Goal: Task Accomplishment & Management: Manage account settings

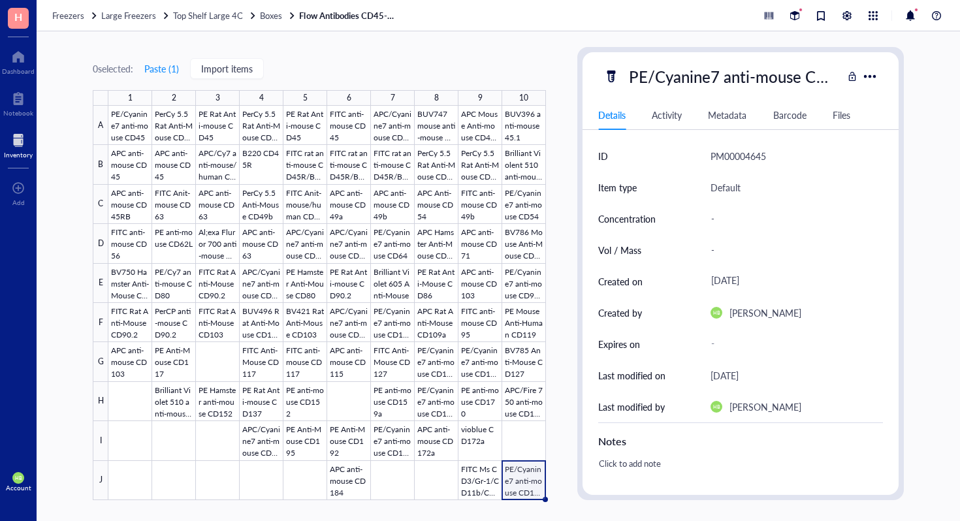
click at [215, 23] on div "Freezers Large Freezers Top Shelf Large 4C Boxes Flow Antibodies CD45-CD197" at bounding box center [498, 15] width 923 height 31
click at [215, 19] on span "Top Shelf Large 4C" at bounding box center [208, 15] width 70 height 12
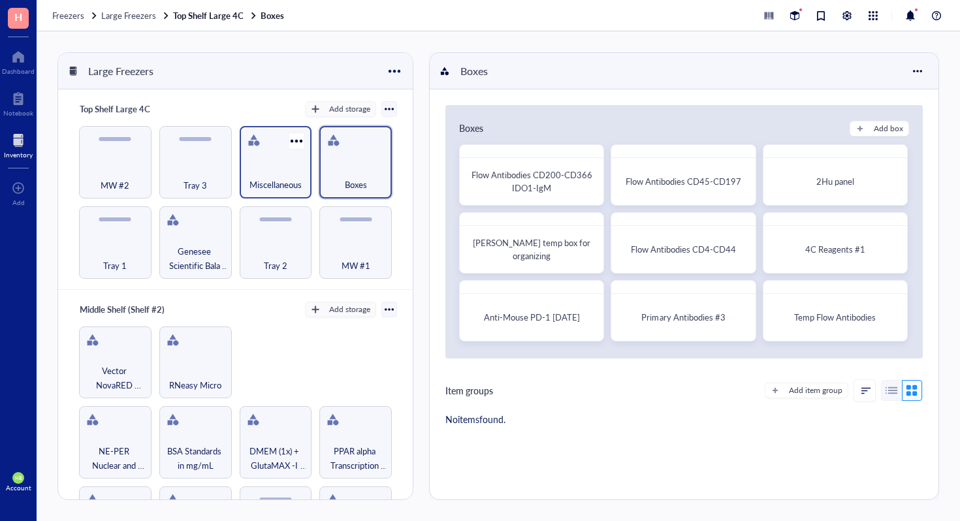
click at [278, 186] on span "Miscellaneous" at bounding box center [275, 185] width 52 height 14
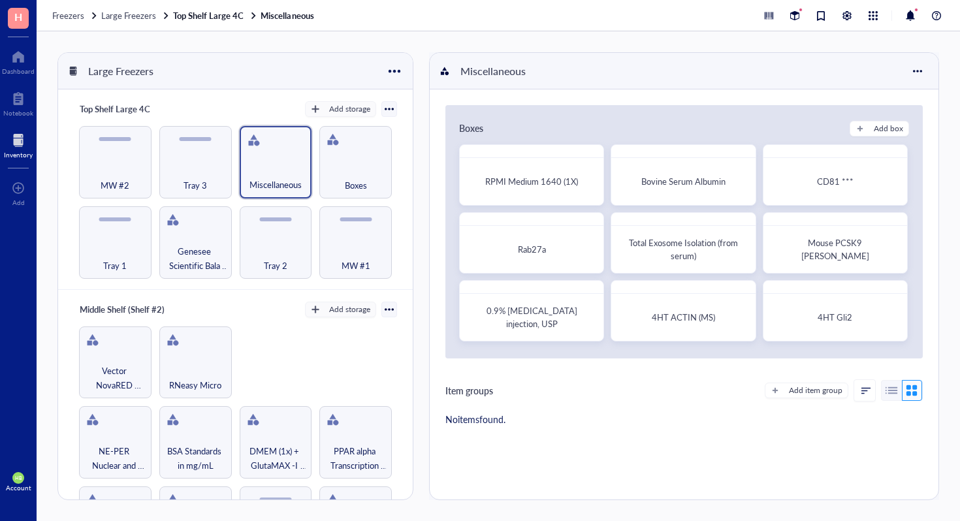
click at [783, 380] on div "Add item group" at bounding box center [844, 390] width 158 height 22
click at [781, 381] on div "Add item group" at bounding box center [844, 390] width 158 height 22
click at [778, 385] on button "Add item group" at bounding box center [807, 391] width 84 height 16
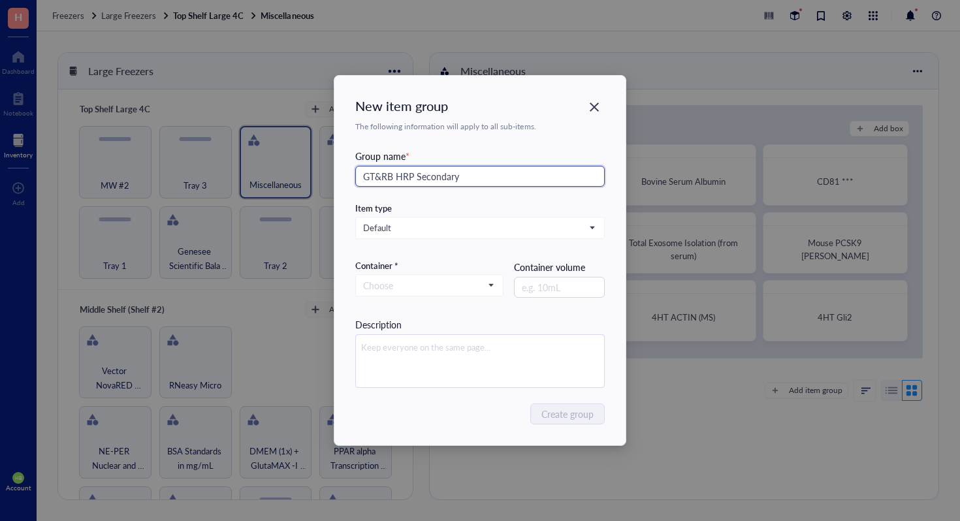
drag, startPoint x: 516, startPoint y: 176, endPoint x: 287, endPoint y: 170, distance: 228.6
click at [287, 170] on div "New item group The following information will apply to all sub-items. Group nam…" at bounding box center [480, 260] width 960 height 521
type input "Antibody #1"
click at [504, 151] on div "Group name *" at bounding box center [479, 156] width 249 height 14
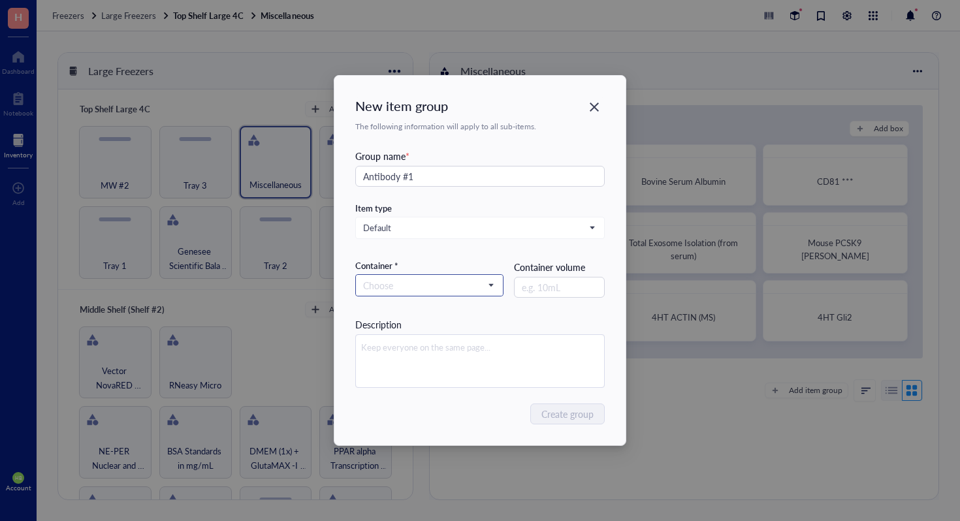
click at [465, 294] on input "search" at bounding box center [423, 286] width 121 height 20
click at [449, 326] on div "Container" at bounding box center [429, 330] width 131 height 14
click at [552, 419] on span "Create group" at bounding box center [568, 414] width 52 height 14
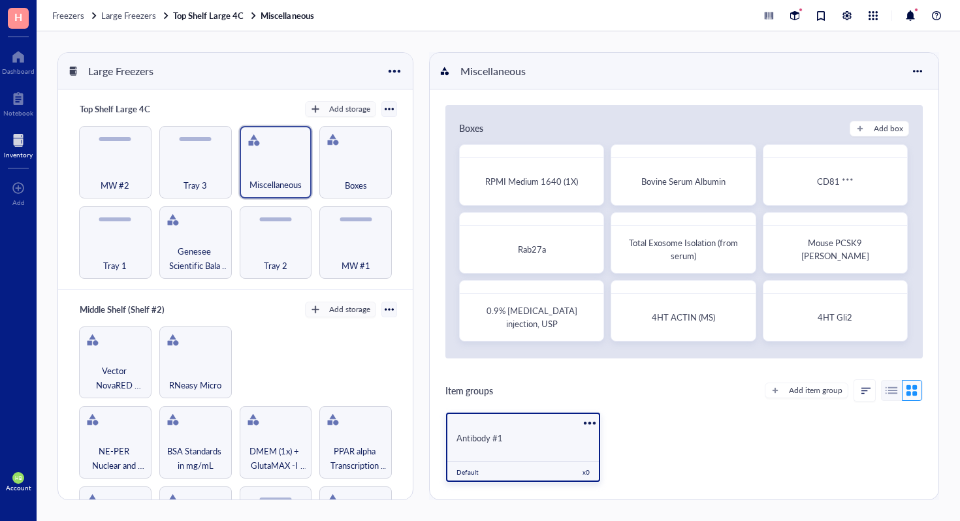
click at [539, 436] on div "Antibody #1" at bounding box center [522, 438] width 133 height 12
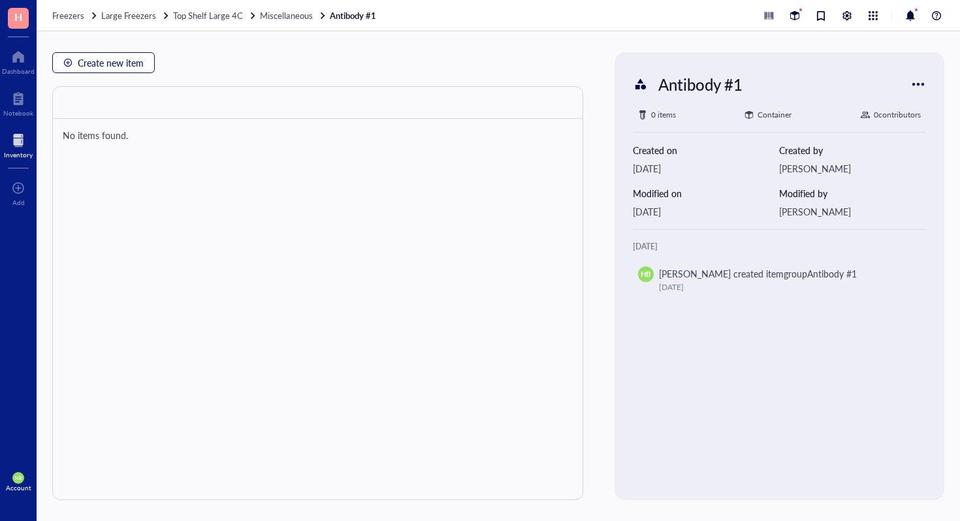
click at [121, 65] on span "Create new item" at bounding box center [111, 62] width 66 height 10
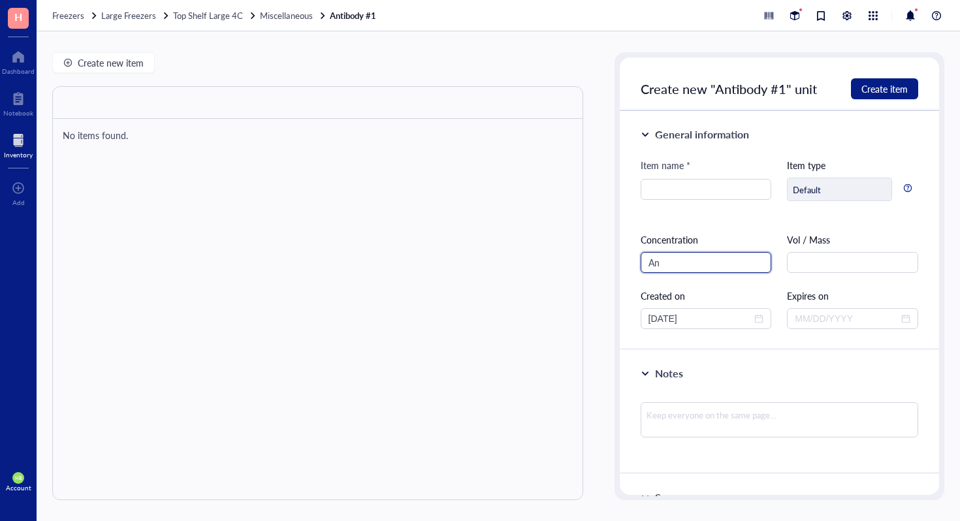
type input "A"
click at [759, 187] on input "search" at bounding box center [706, 190] width 116 height 20
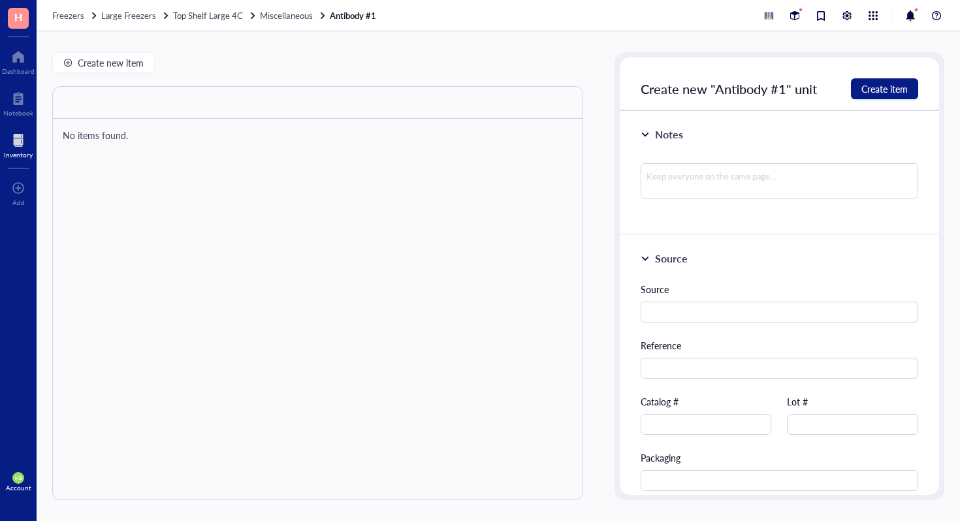
scroll to position [313, 0]
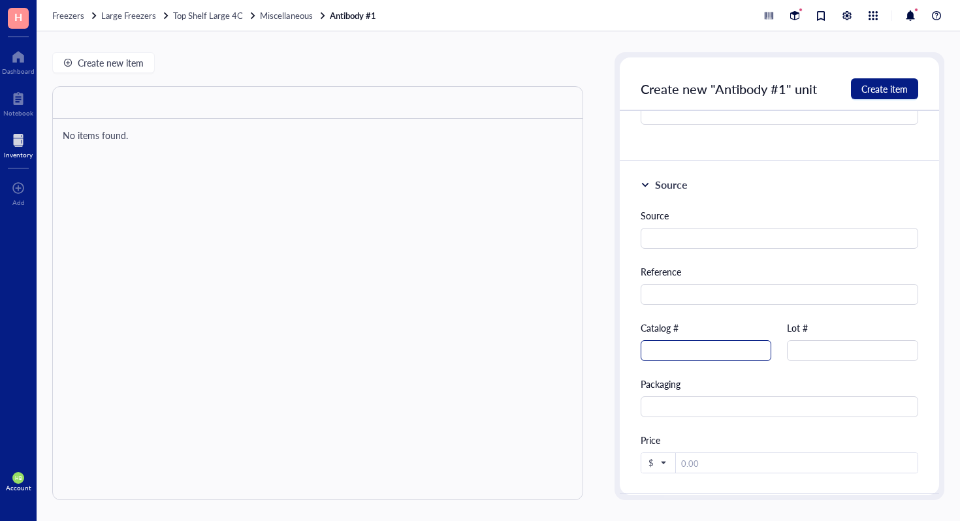
type input "Anti-HER-2/neu PE"
click at [684, 355] on input "text" at bounding box center [706, 350] width 131 height 21
type input "340552"
click at [864, 89] on span "Create item" at bounding box center [884, 89] width 46 height 10
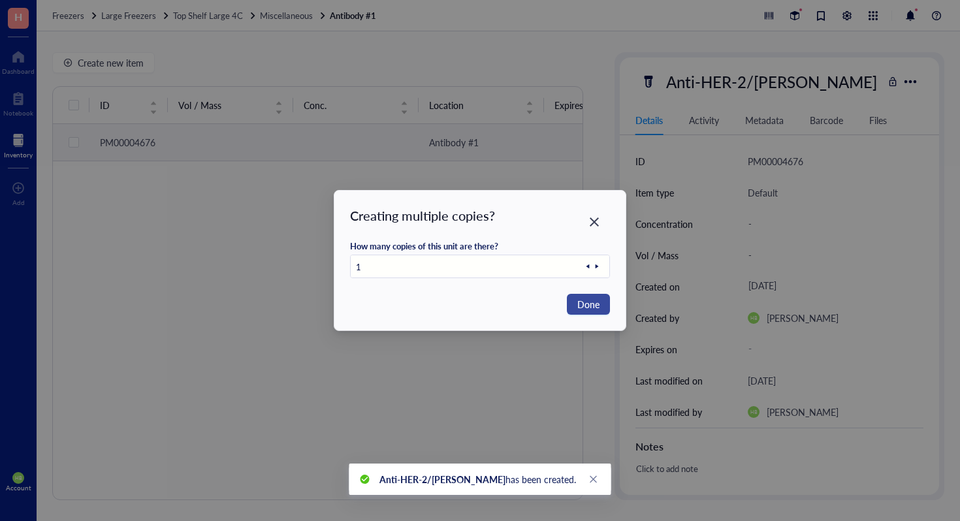
click at [579, 307] on span "Done" at bounding box center [588, 304] width 22 height 14
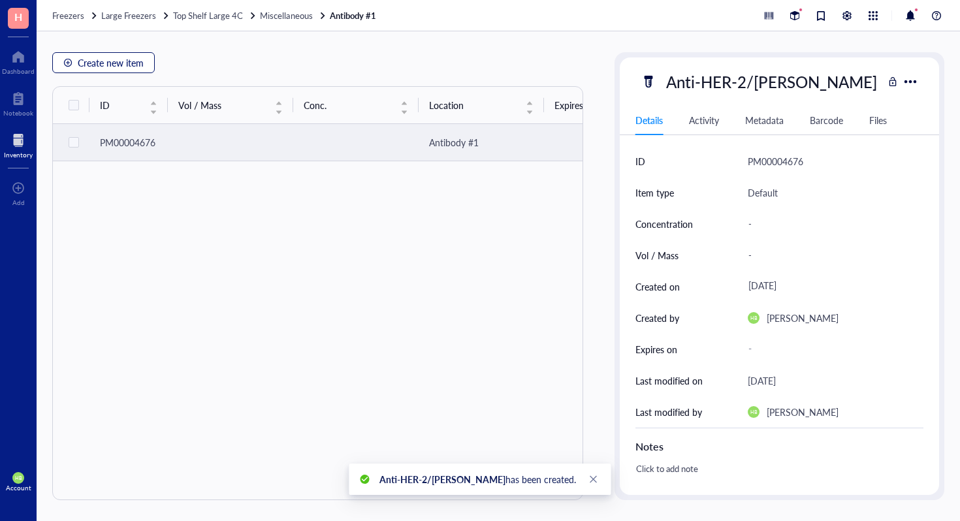
click at [82, 57] on span "Create new item" at bounding box center [111, 62] width 66 height 10
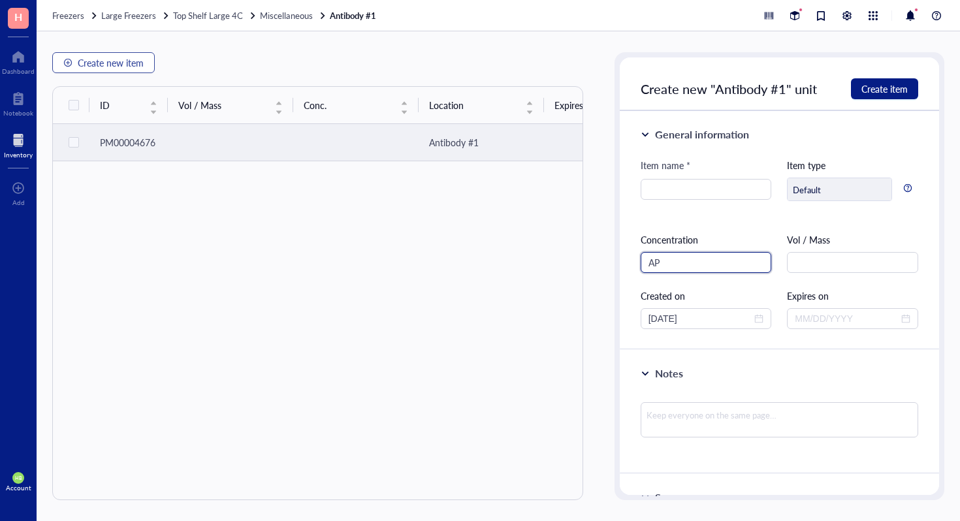
type input "A"
click at [690, 190] on input "search" at bounding box center [706, 190] width 116 height 20
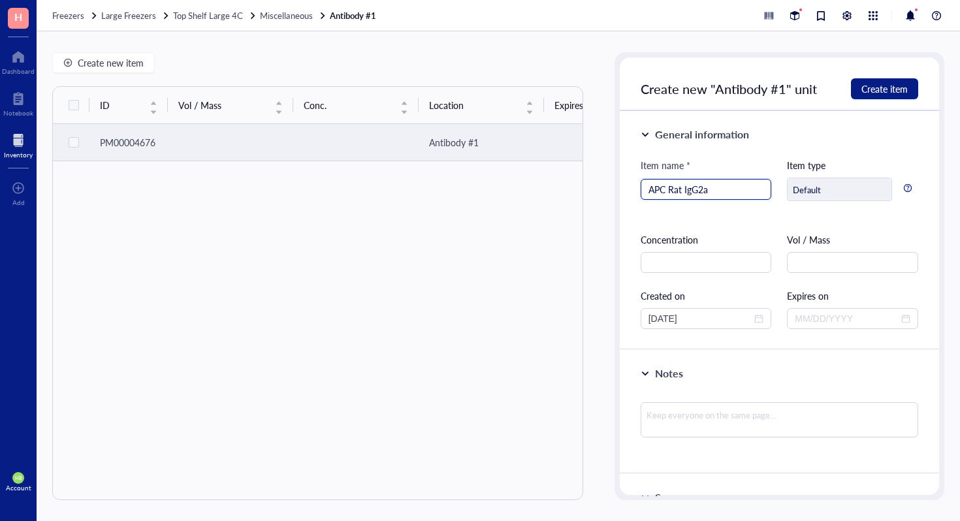
drag, startPoint x: 732, startPoint y: 185, endPoint x: 684, endPoint y: 186, distance: 48.3
click at [684, 186] on input "APC Rat IgG2a" at bounding box center [706, 190] width 116 height 20
click at [686, 189] on input "APC Rat IgG2a" at bounding box center [706, 190] width 116 height 20
click at [724, 195] on input "APC Rat IgG2a" at bounding box center [706, 190] width 116 height 20
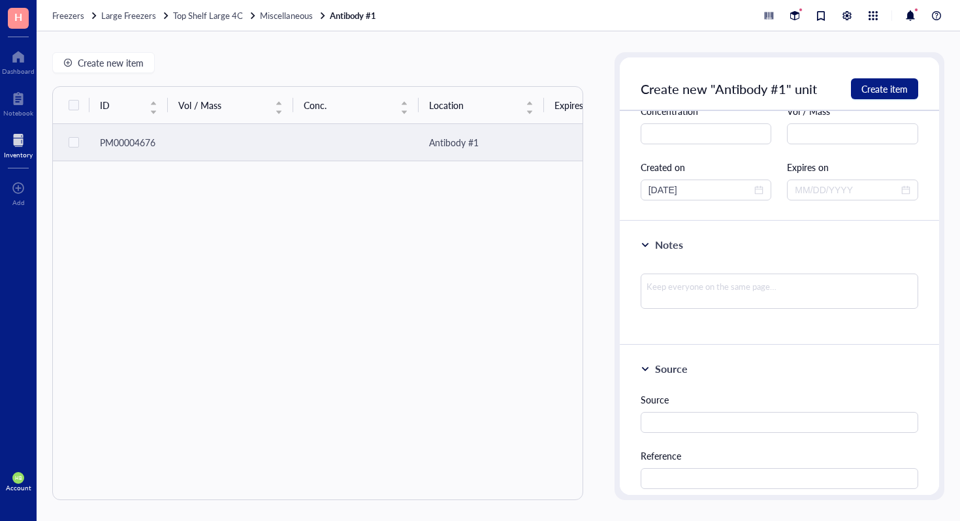
scroll to position [255, 0]
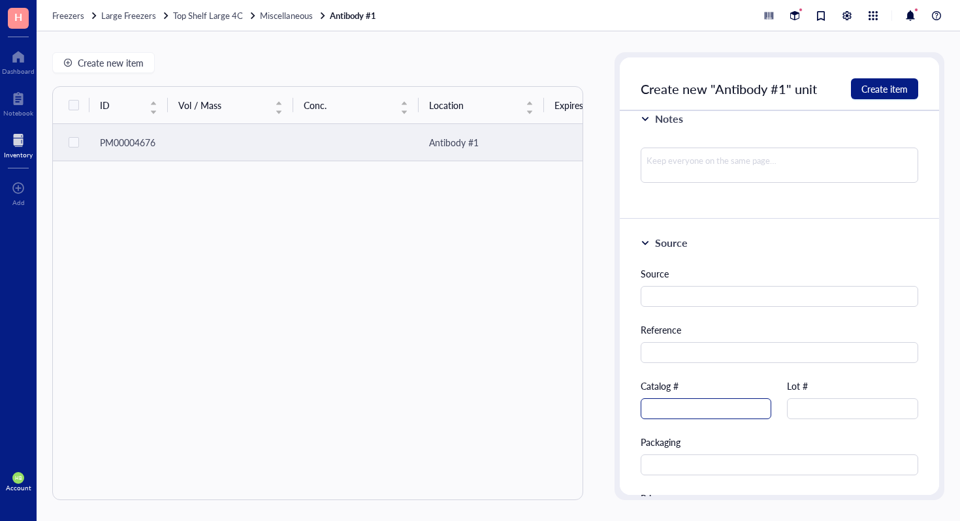
type input "APC Rat IgG2a, K Isotype Control"
click at [696, 406] on input "text" at bounding box center [706, 408] width 131 height 21
type input "551139"
click at [901, 92] on span "Create item" at bounding box center [884, 89] width 46 height 10
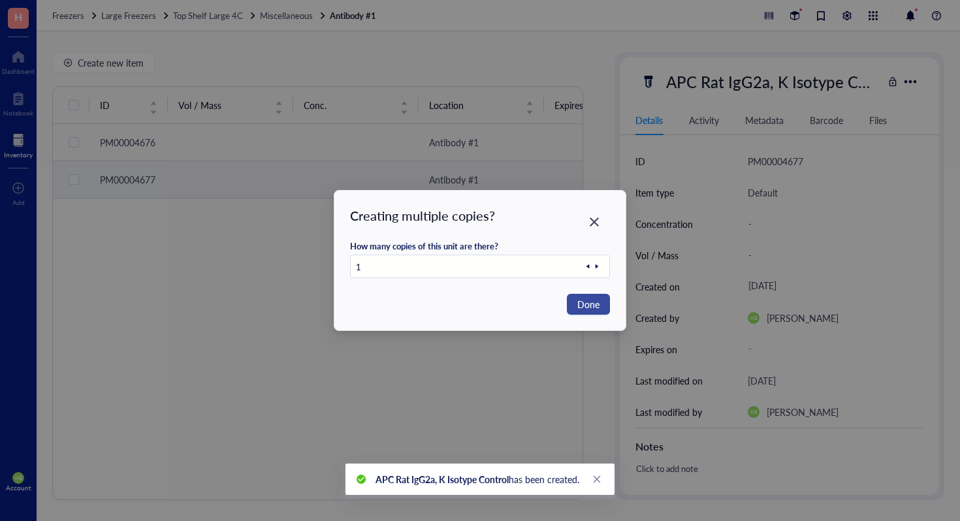
click at [595, 306] on span "Done" at bounding box center [588, 304] width 22 height 14
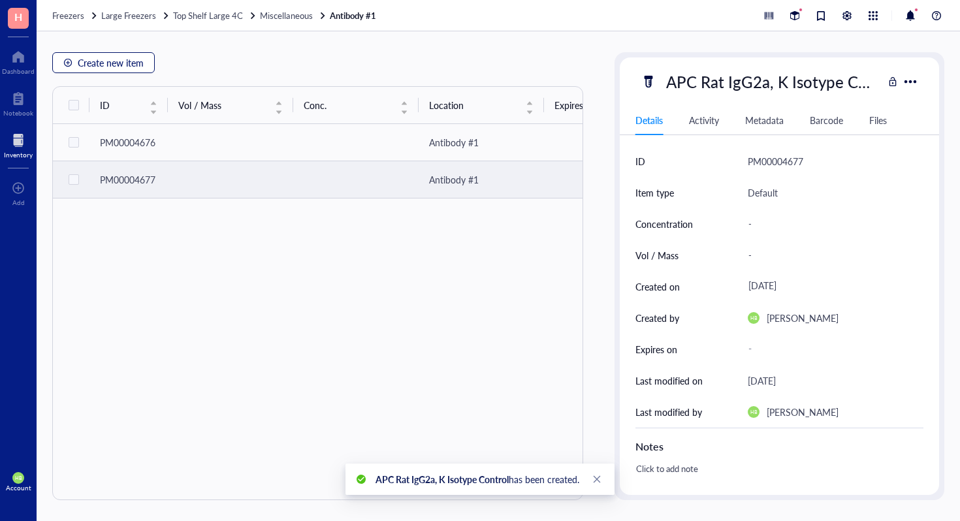
click at [129, 65] on span "Create new item" at bounding box center [111, 62] width 66 height 10
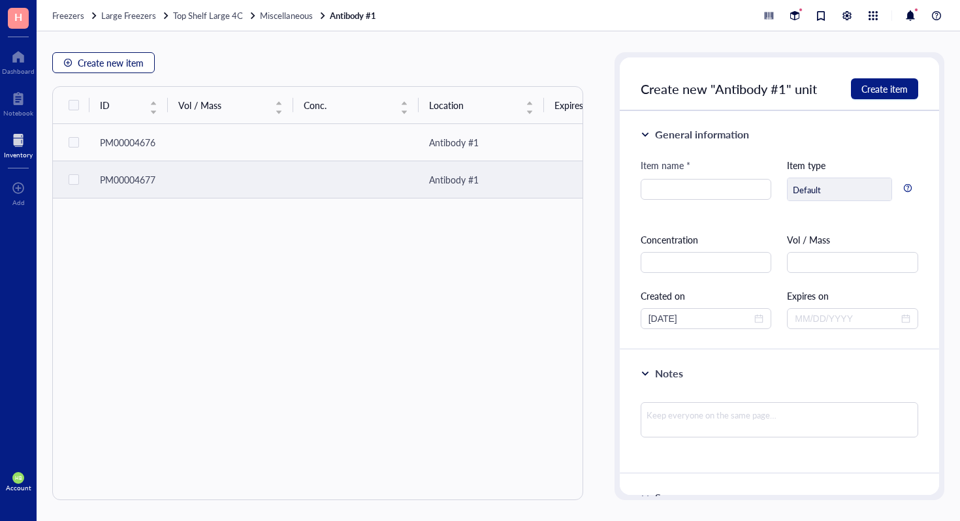
drag, startPoint x: 129, startPoint y: 65, endPoint x: 182, endPoint y: 65, distance: 52.9
click at [131, 65] on span "Create new item" at bounding box center [111, 62] width 66 height 10
click at [674, 185] on input "search" at bounding box center [706, 190] width 116 height 20
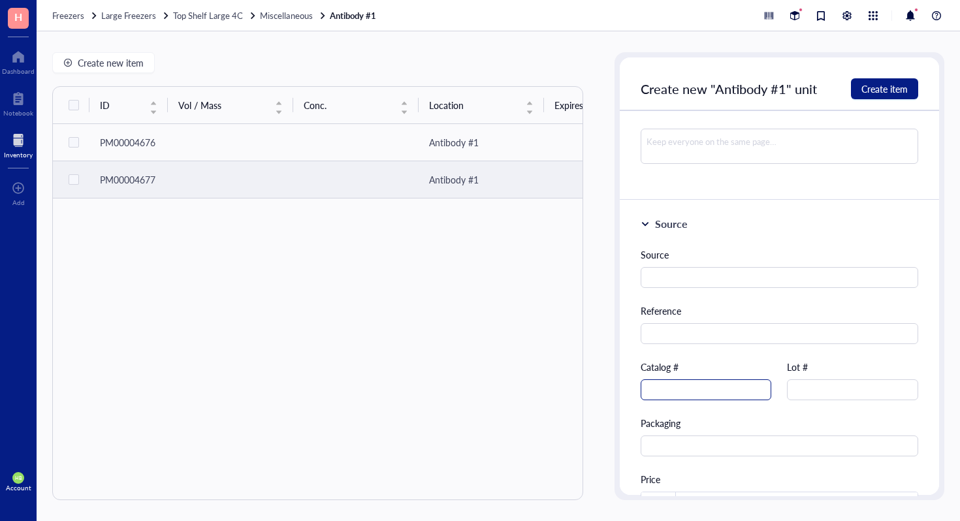
type input "RB6-8C5"
click at [708, 390] on input "text" at bounding box center [706, 389] width 131 height 21
type input "594416M2"
click at [870, 82] on button "Create item" at bounding box center [884, 88] width 67 height 21
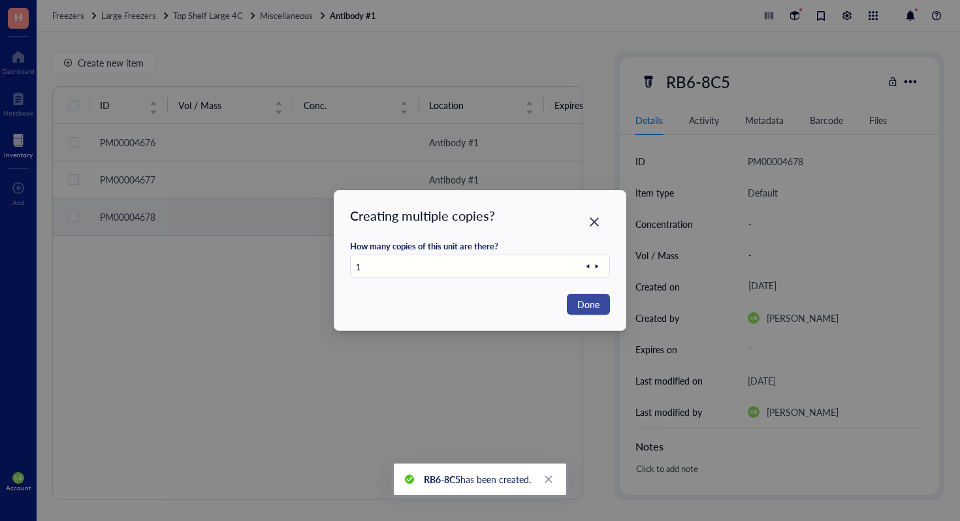
click at [592, 302] on span "Done" at bounding box center [588, 304] width 22 height 14
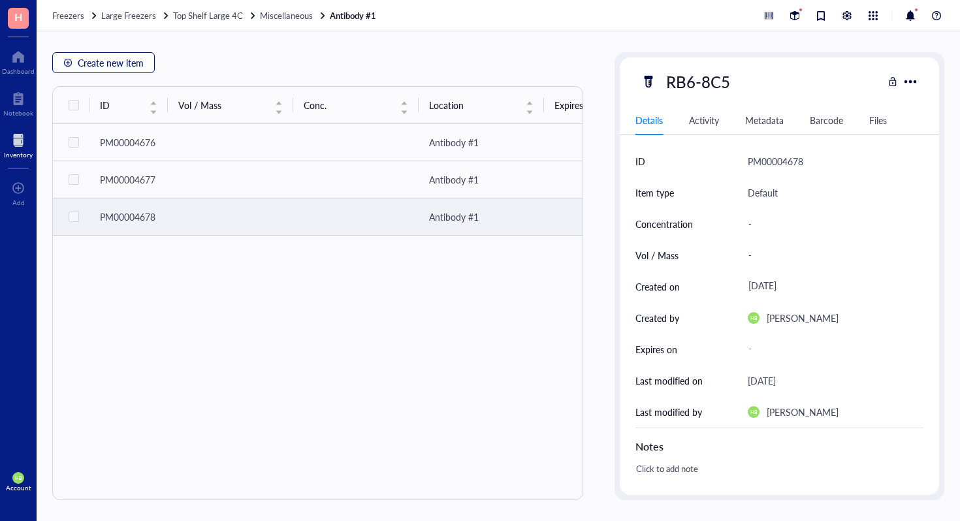
click at [83, 61] on span "Create new item" at bounding box center [111, 62] width 66 height 10
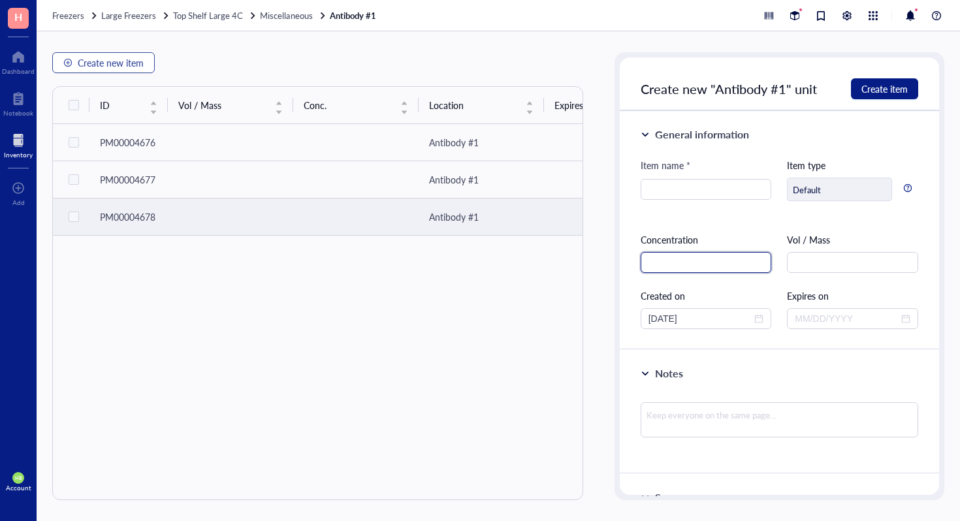
type input "a"
click at [646, 180] on div at bounding box center [706, 189] width 131 height 21
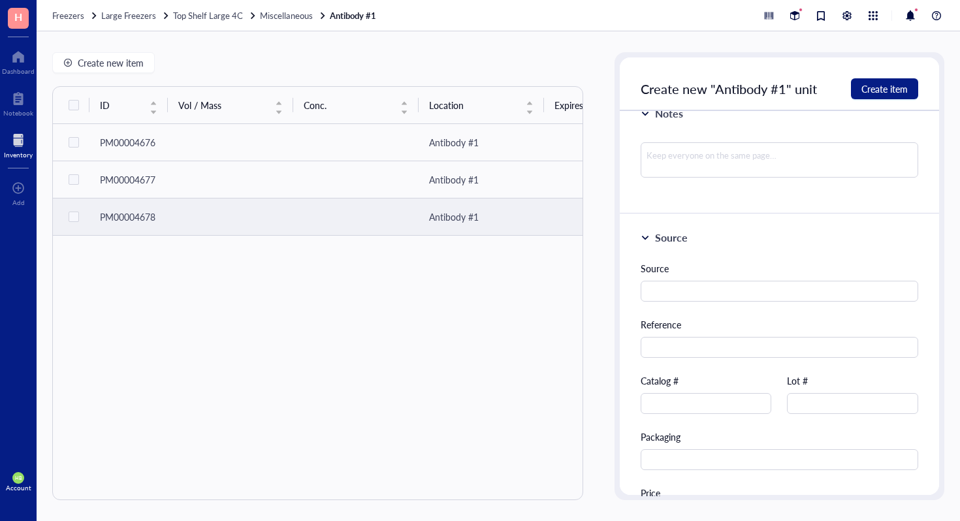
scroll to position [515, 0]
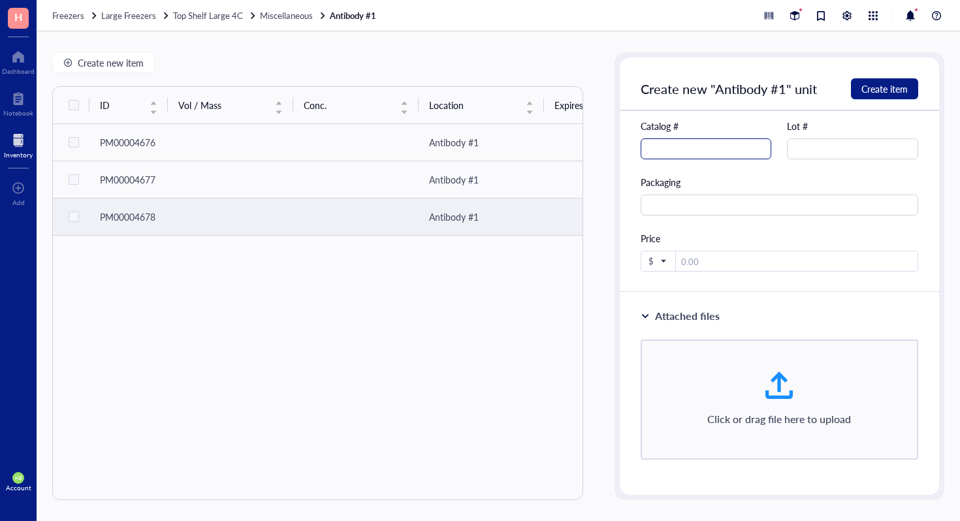
type input "anti-mouse CTLA-4 (CD152)"
click at [704, 145] on input "text" at bounding box center [706, 148] width 131 height 21
type input "BE0131"
click at [891, 88] on span "Create item" at bounding box center [884, 89] width 46 height 10
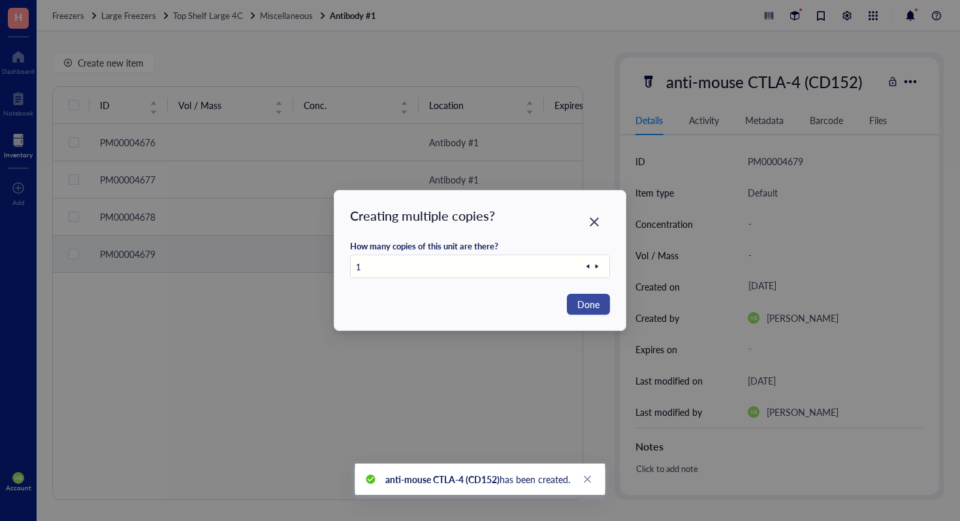
click at [595, 300] on span "Done" at bounding box center [588, 304] width 22 height 14
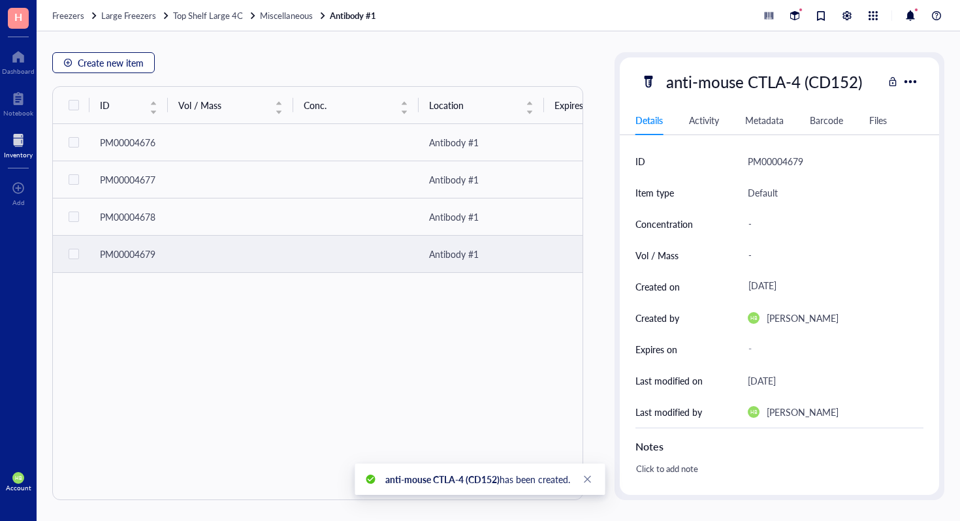
click at [133, 59] on span "Create new item" at bounding box center [111, 62] width 66 height 10
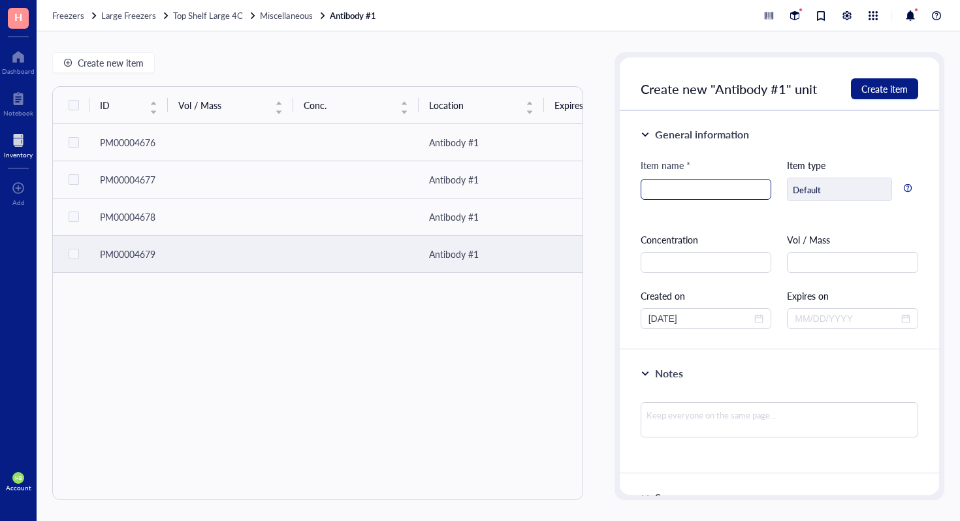
click at [714, 193] on input "search" at bounding box center [706, 190] width 116 height 20
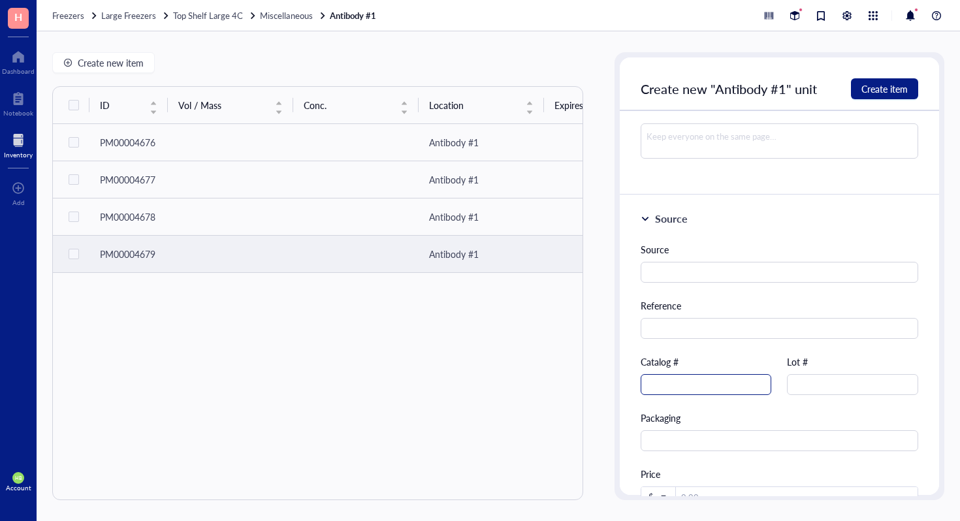
type input "Anti-MPDCA-1-PE"
click at [678, 389] on input "text" at bounding box center [706, 384] width 131 height 21
type input "130-091-962"
click at [894, 84] on span "Create item" at bounding box center [884, 89] width 46 height 10
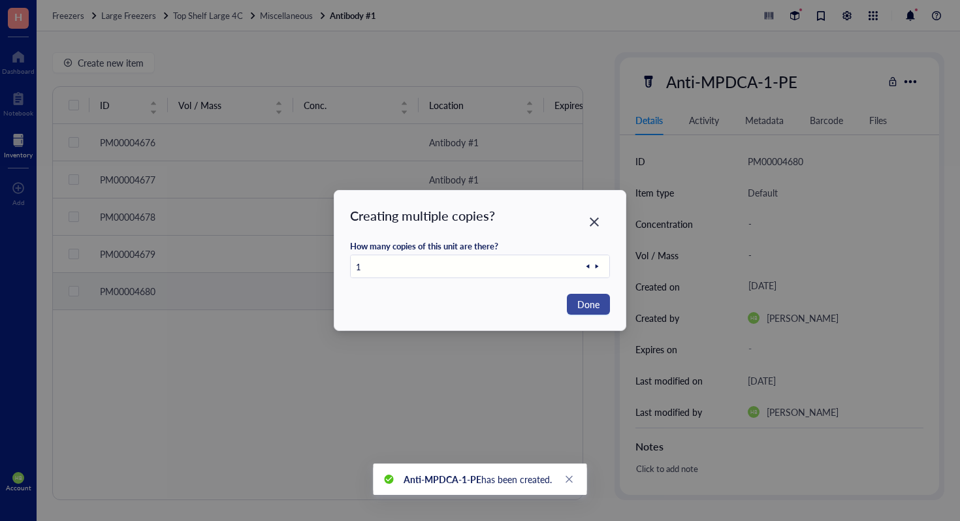
click at [590, 298] on span "Done" at bounding box center [588, 304] width 22 height 14
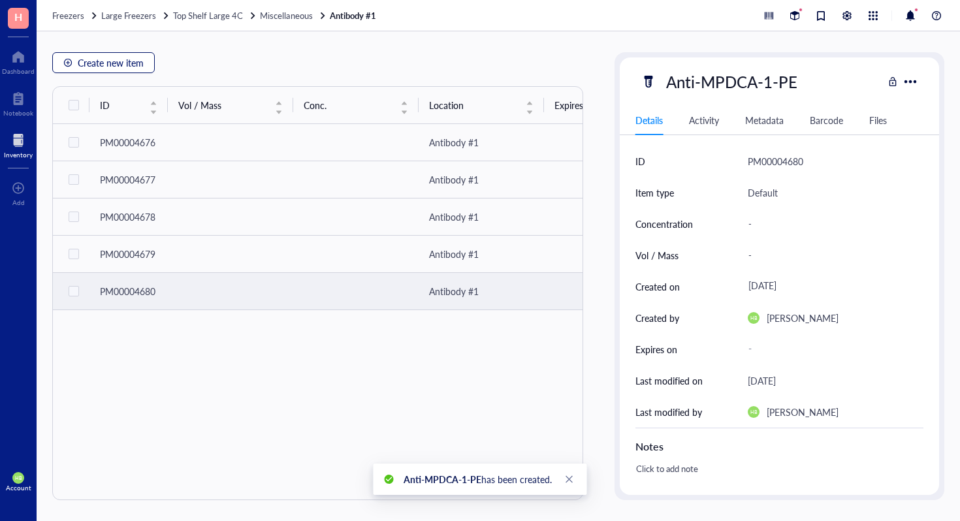
click at [123, 57] on span "Create new item" at bounding box center [111, 62] width 66 height 10
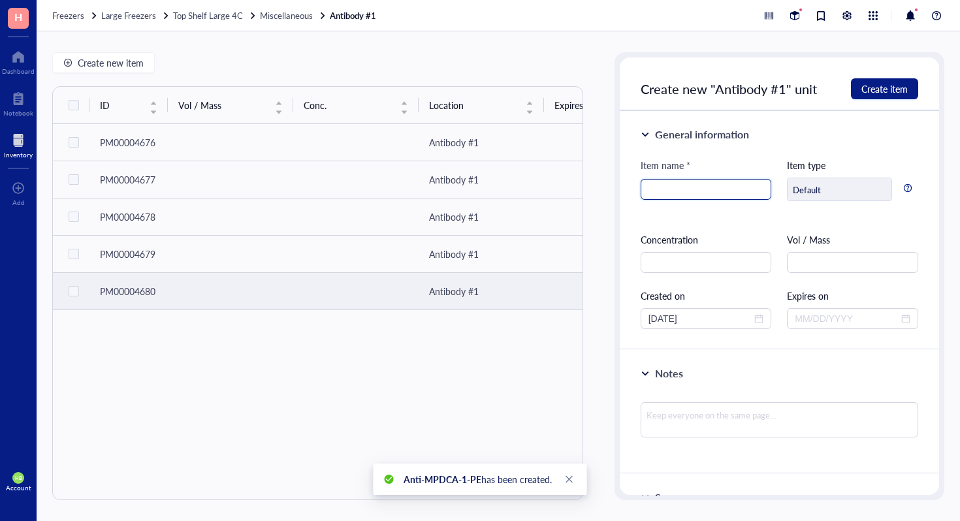
click at [703, 183] on input "search" at bounding box center [706, 190] width 116 height 20
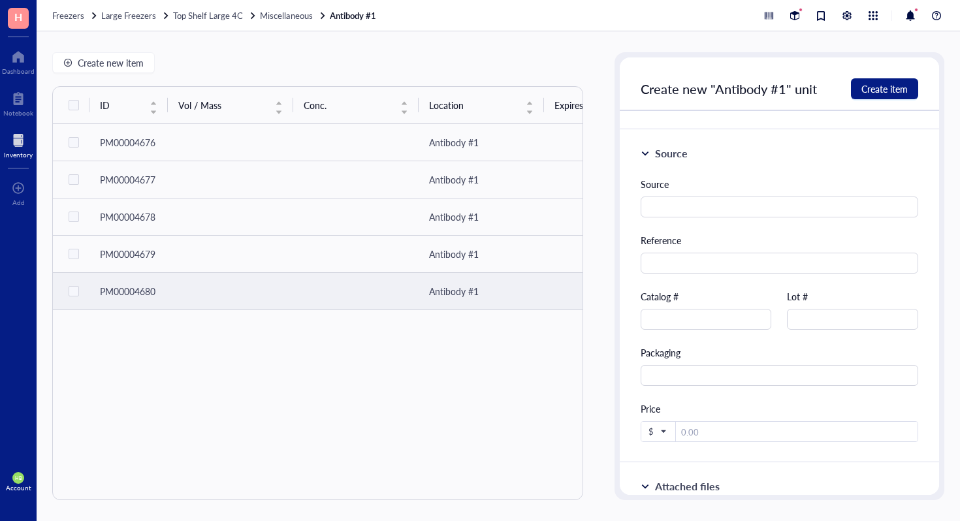
scroll to position [405, 0]
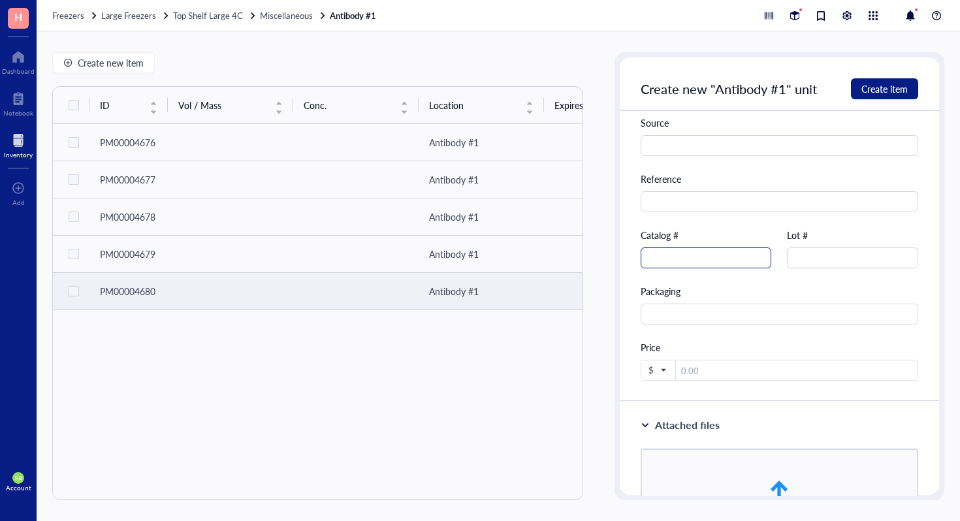
type input "Peroxidase-conjugated AffiniPure Donkey Anti-Goat IgG"
click at [689, 261] on input "text" at bounding box center [706, 257] width 131 height 21
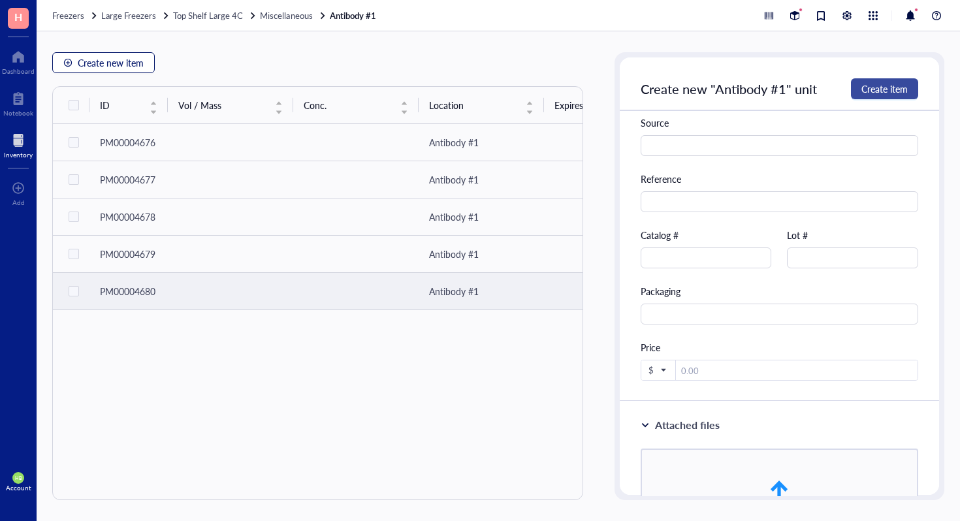
drag, startPoint x: 126, startPoint y: 66, endPoint x: 871, endPoint y: 78, distance: 745.1
click at [871, 78] on div "Create new item ID Vol / Mass Conc. Location Expires on Created by Created on N…" at bounding box center [498, 276] width 923 height 490
click at [871, 84] on span "Create item" at bounding box center [884, 89] width 46 height 10
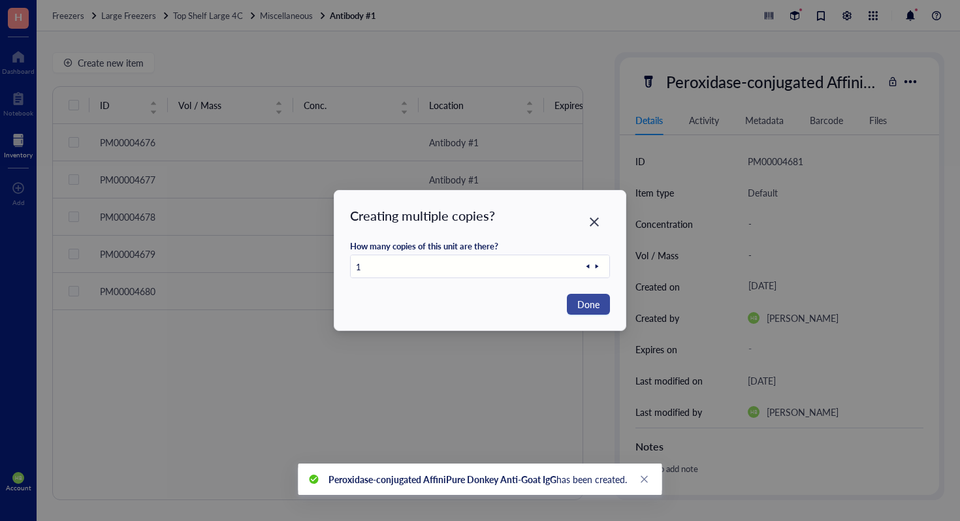
click at [577, 300] on button "Done" at bounding box center [588, 304] width 43 height 21
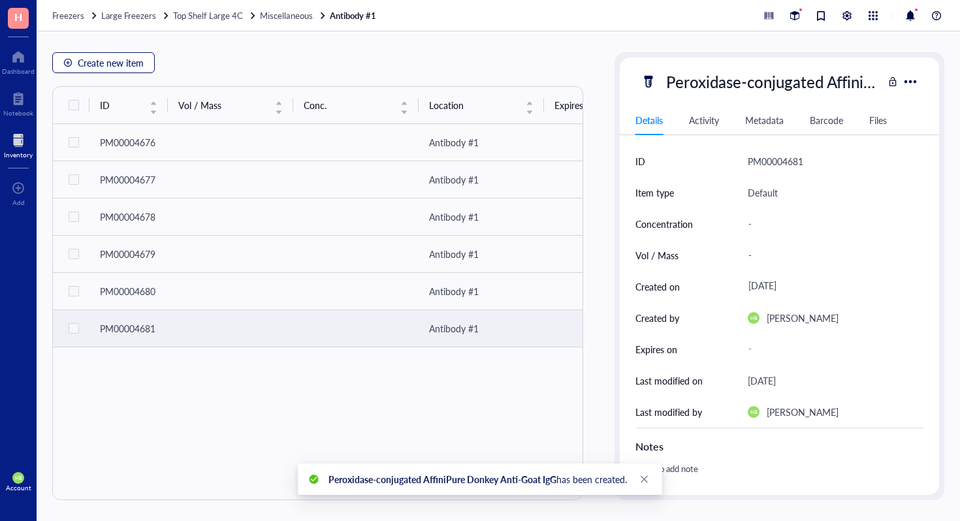
click at [109, 54] on button "Create new item" at bounding box center [103, 62] width 103 height 21
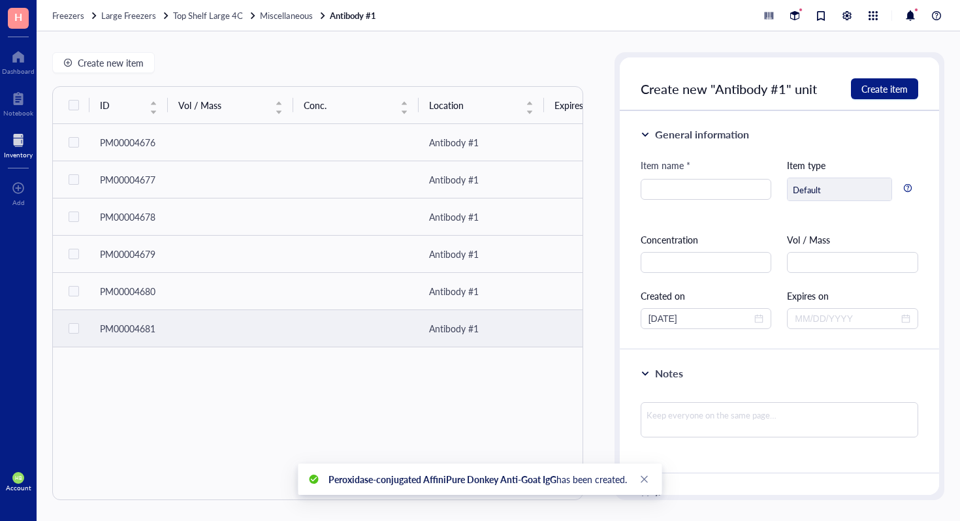
click at [679, 176] on div "Item name *" at bounding box center [706, 168] width 131 height 21
click at [677, 183] on input "search" at bounding box center [706, 190] width 116 height 20
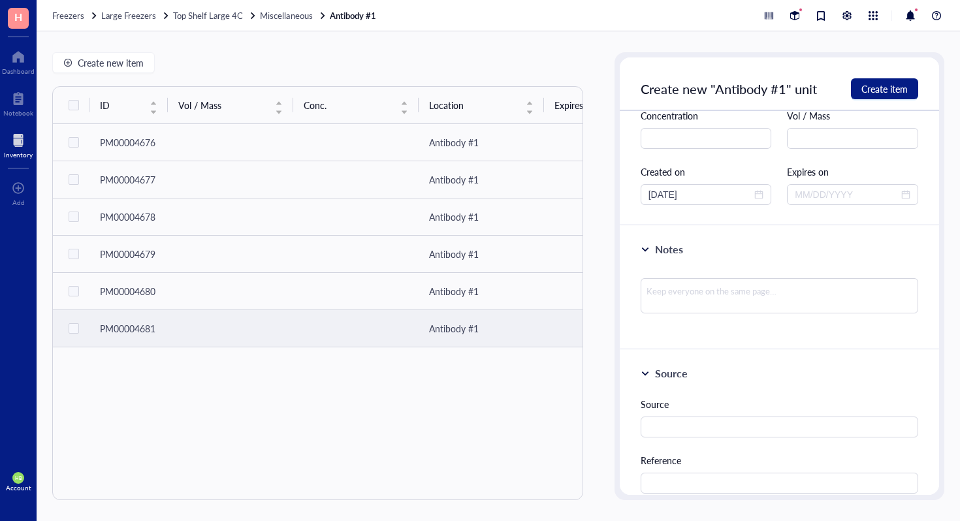
scroll to position [277, 0]
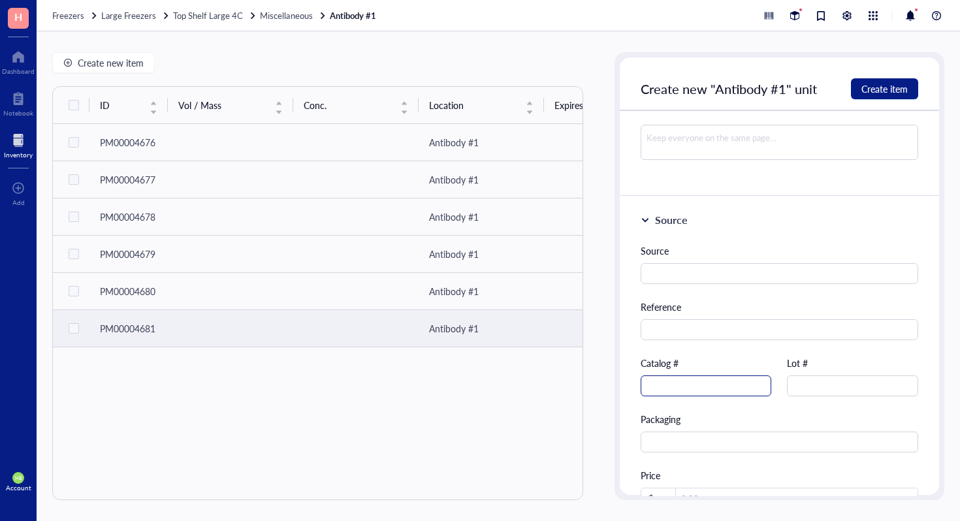
type input "Streptavidin-HRP"
click at [722, 385] on input "text" at bounding box center [706, 385] width 131 height 21
type input "890803"
click at [893, 86] on span "Create item" at bounding box center [884, 89] width 46 height 10
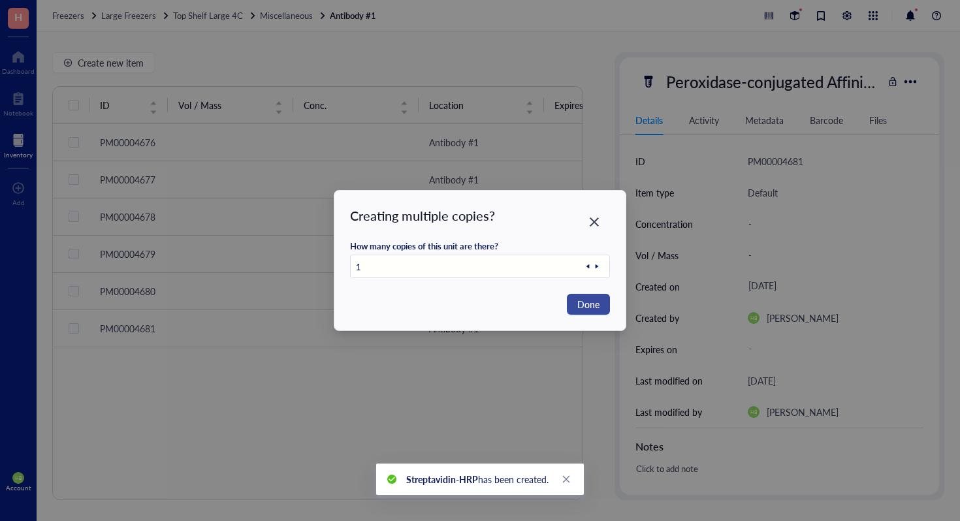
click at [591, 306] on span "Done" at bounding box center [588, 304] width 22 height 14
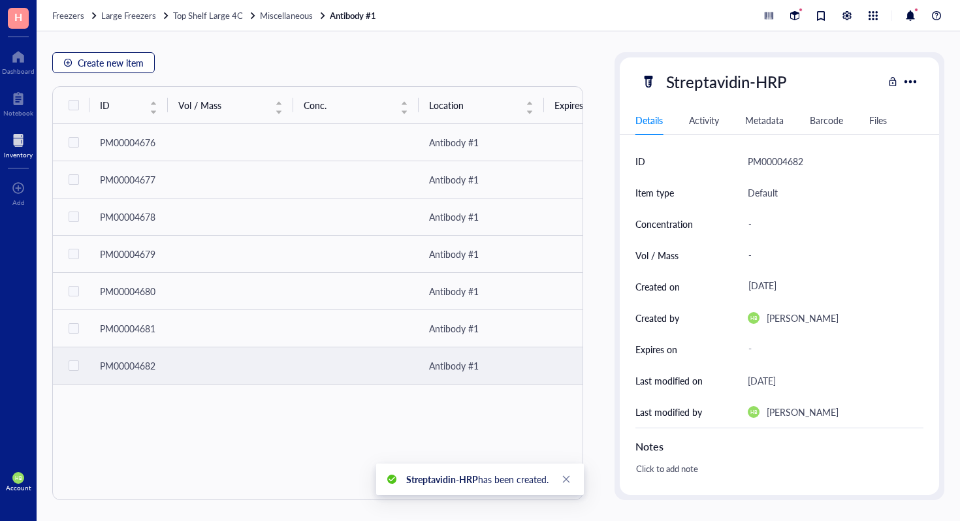
click at [83, 61] on span "Create new item" at bounding box center [111, 62] width 66 height 10
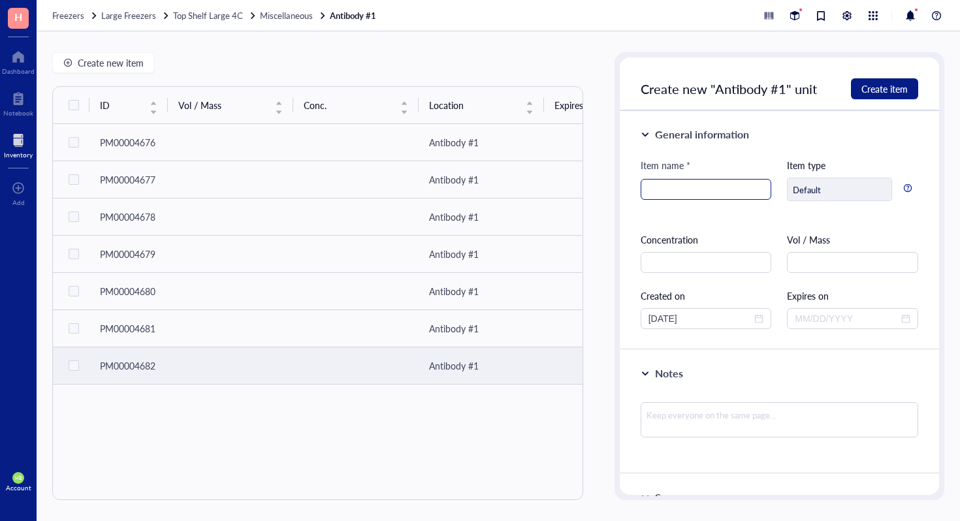
click at [658, 197] on input "search" at bounding box center [706, 190] width 116 height 20
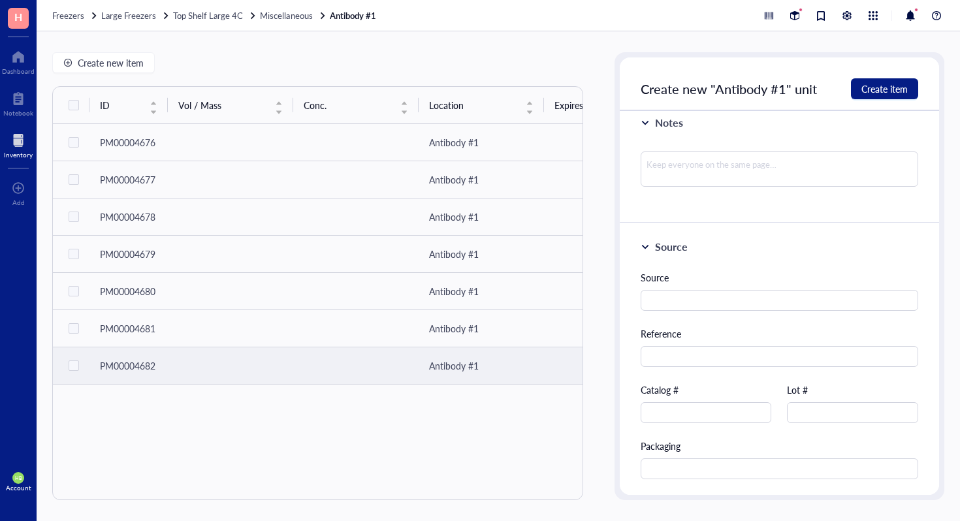
scroll to position [344, 0]
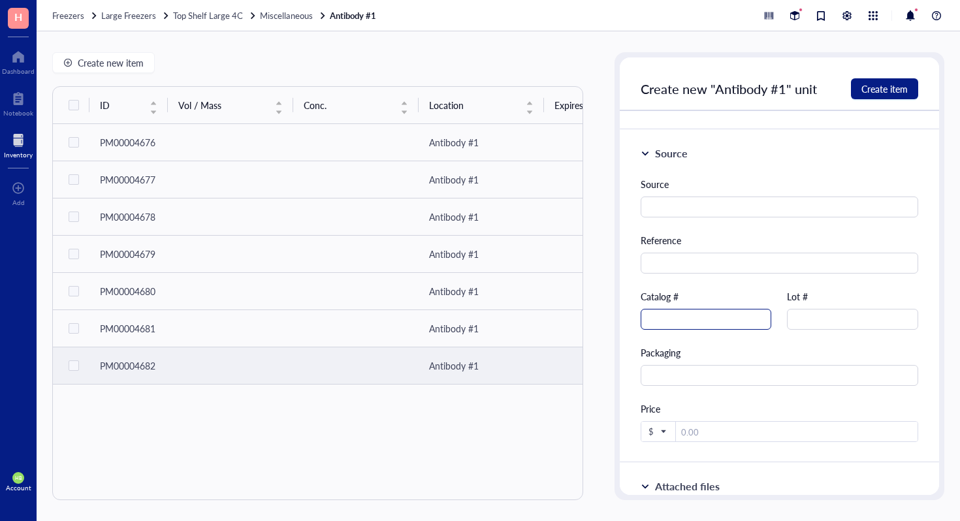
type input "Anti-mTGF-B RIII"
click at [691, 314] on input "text" at bounding box center [706, 319] width 131 height 21
type input "FAB5034A"
click at [883, 84] on span "Create item" at bounding box center [884, 89] width 46 height 10
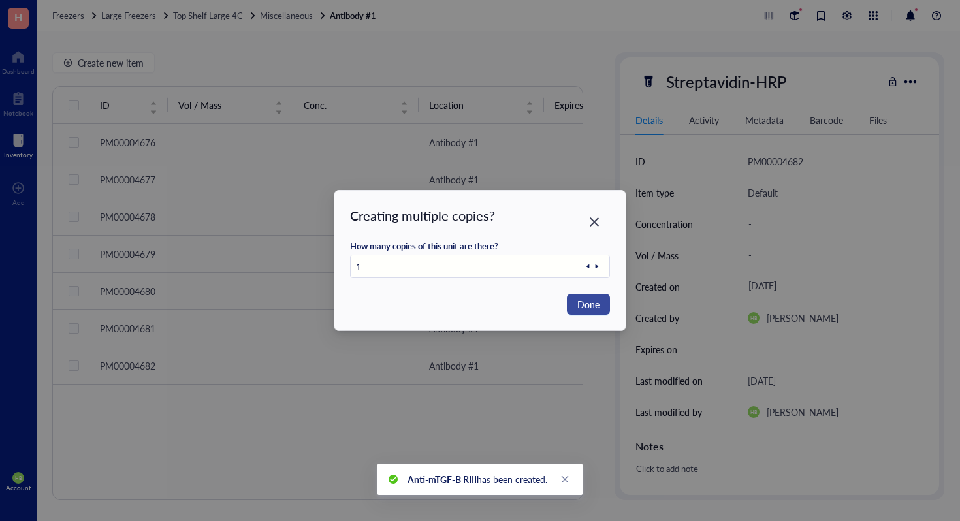
click at [585, 302] on span "Done" at bounding box center [588, 304] width 22 height 14
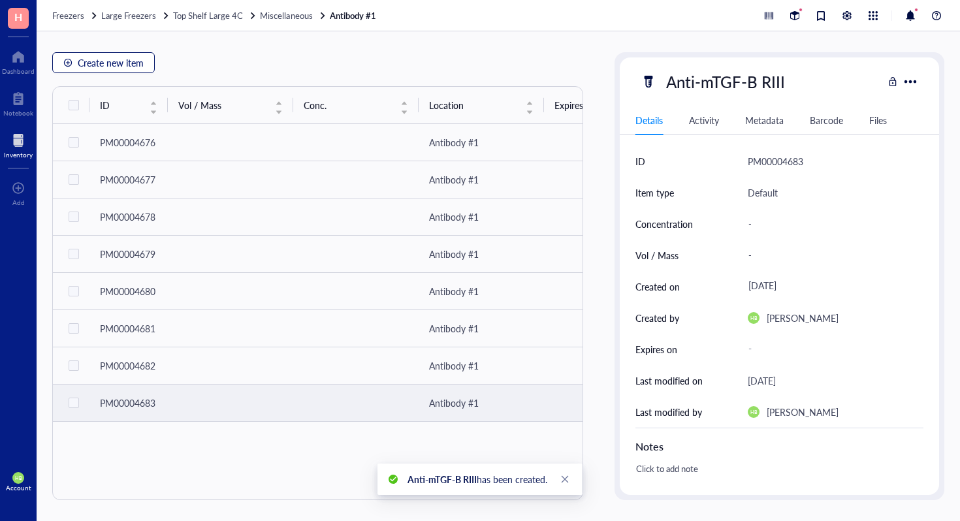
click at [123, 59] on span "Create new item" at bounding box center [111, 62] width 66 height 10
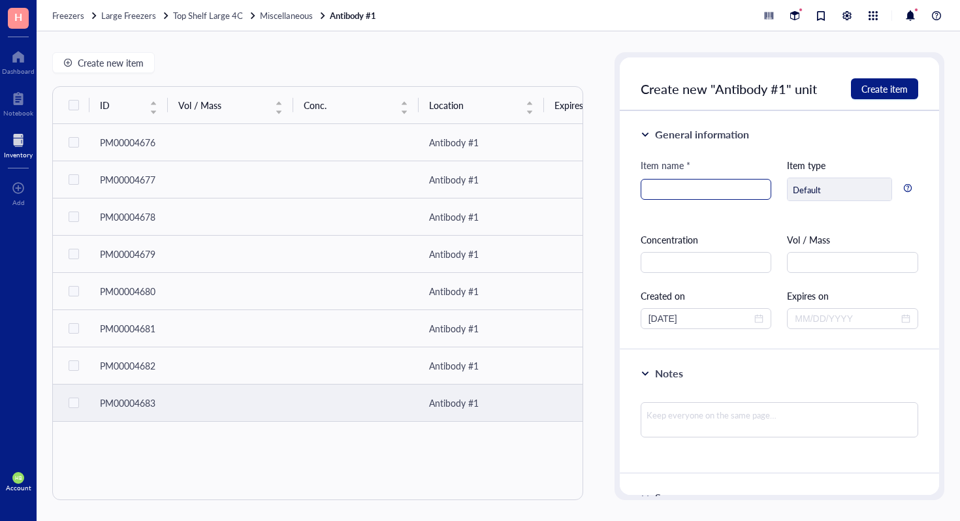
click at [700, 185] on input "search" at bounding box center [706, 190] width 116 height 20
type input "Anti-Mouse OX40 (CD134)"
click at [913, 89] on button "Create item" at bounding box center [884, 88] width 67 height 21
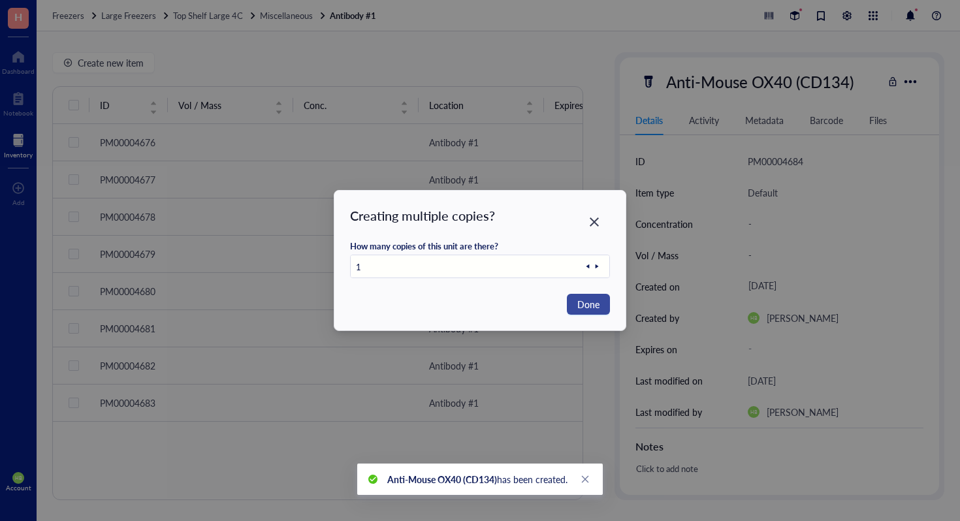
click at [586, 298] on span "Done" at bounding box center [588, 304] width 22 height 14
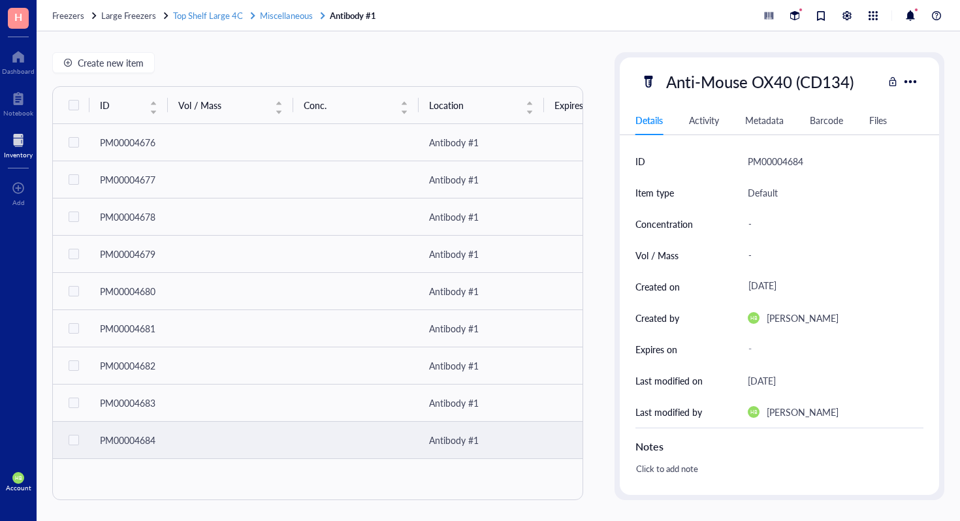
click at [213, 16] on span "Top Shelf Large 4C" at bounding box center [208, 15] width 70 height 12
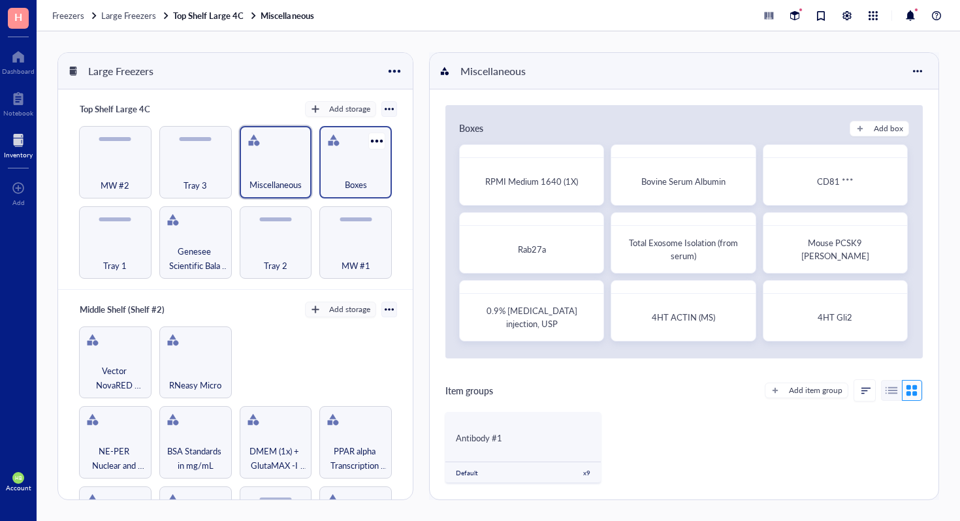
click at [319, 165] on div "Boxes" at bounding box center [355, 162] width 72 height 72
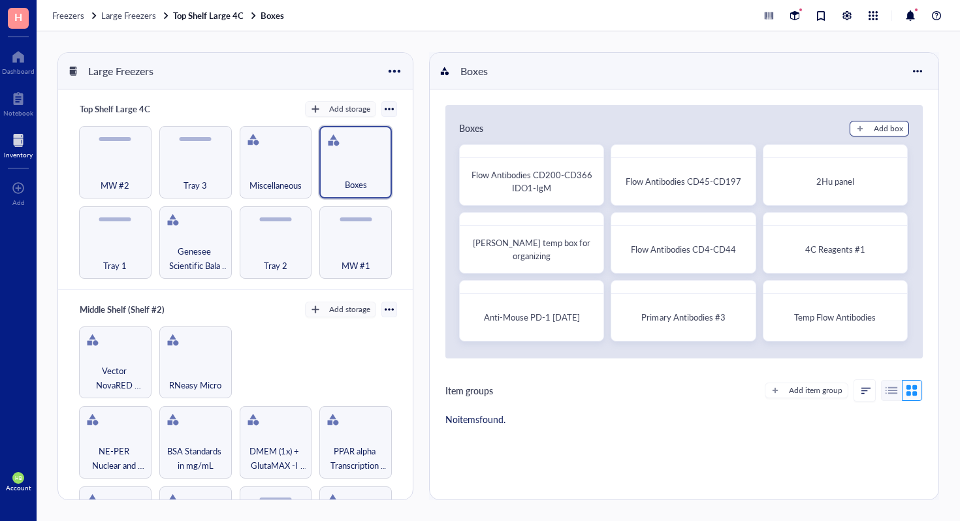
click at [853, 136] on button "Add box" at bounding box center [878, 129] width 59 height 16
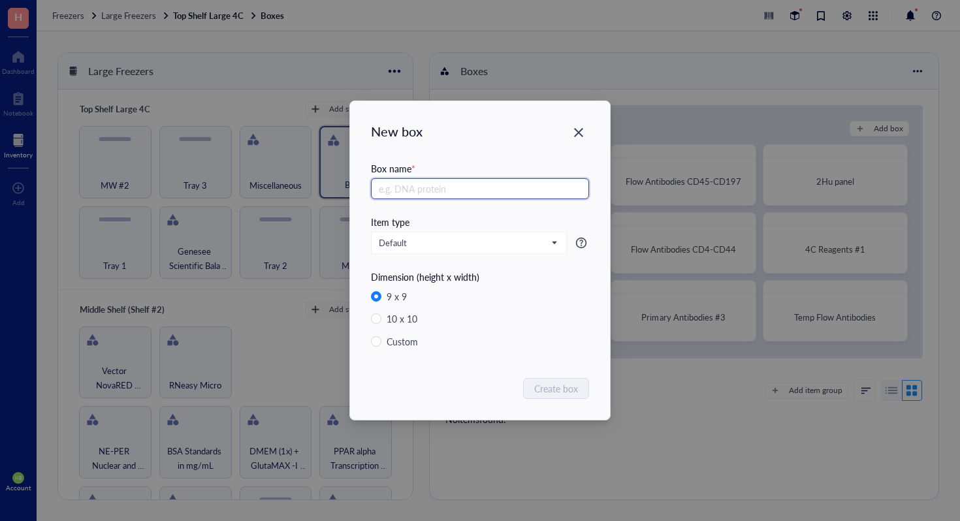
radio input "false"
radio input "true"
type input "Agar Stabs"
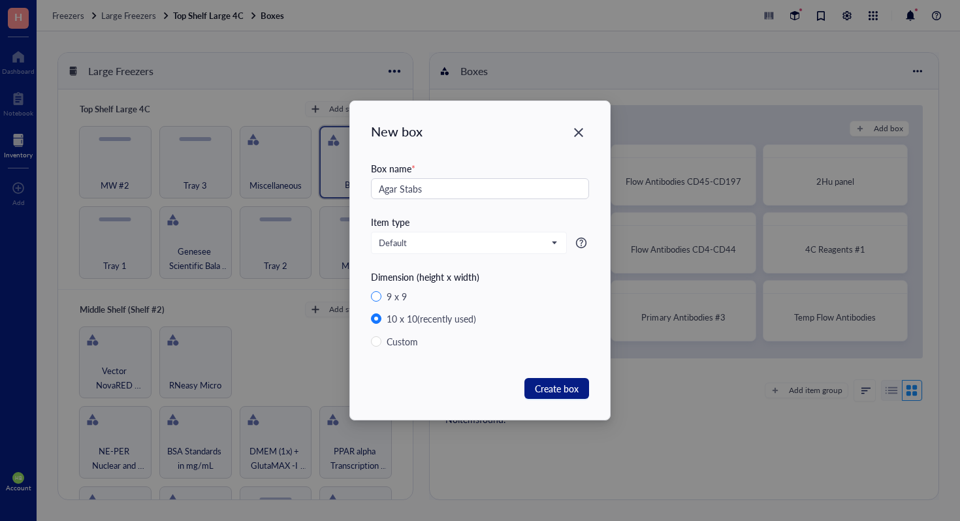
click at [374, 293] on input "9 x 9" at bounding box center [376, 296] width 10 height 10
radio input "true"
radio input "false"
click at [539, 389] on span "Create box" at bounding box center [557, 388] width 44 height 14
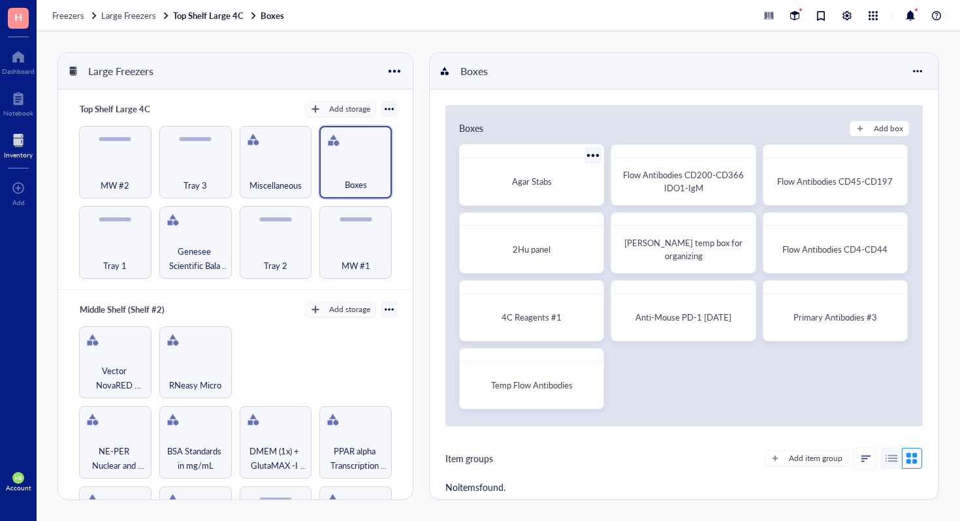
click at [526, 193] on div "Agar Stabs" at bounding box center [531, 181] width 133 height 37
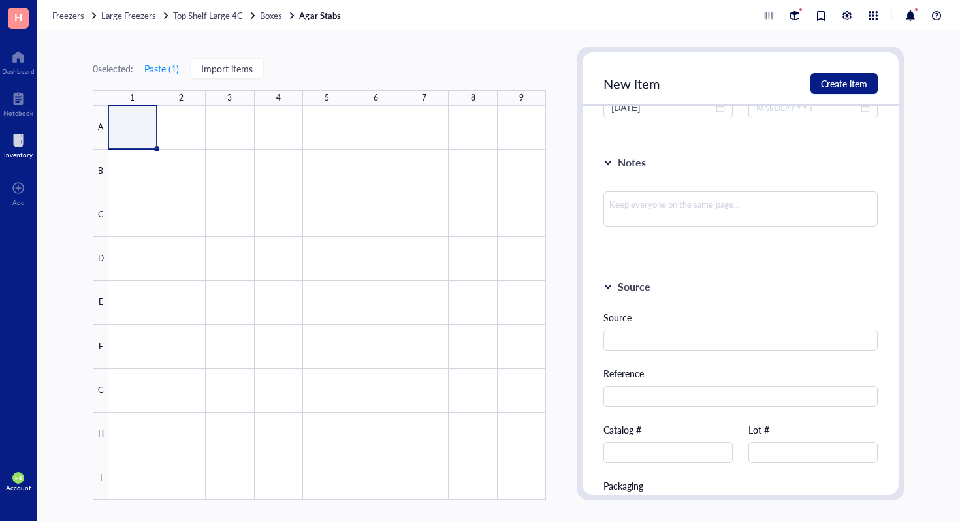
scroll to position [208, 0]
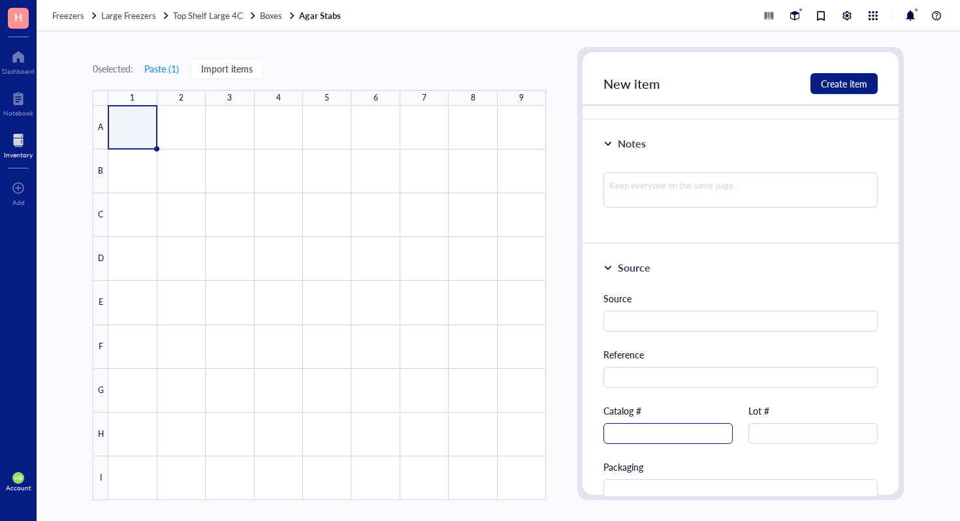
type input "Plenti-C-STAT1-mGFP-P2A-Puro"
click at [665, 437] on input "text" at bounding box center [667, 433] width 129 height 21
type input "850541"
click at [842, 82] on span "Create item" at bounding box center [844, 83] width 46 height 10
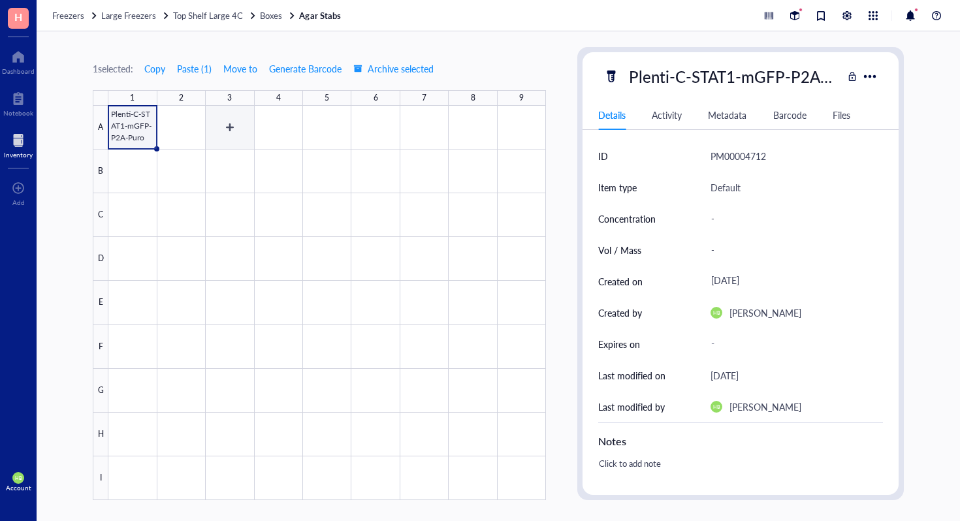
click at [218, 135] on div at bounding box center [326, 303] width 437 height 394
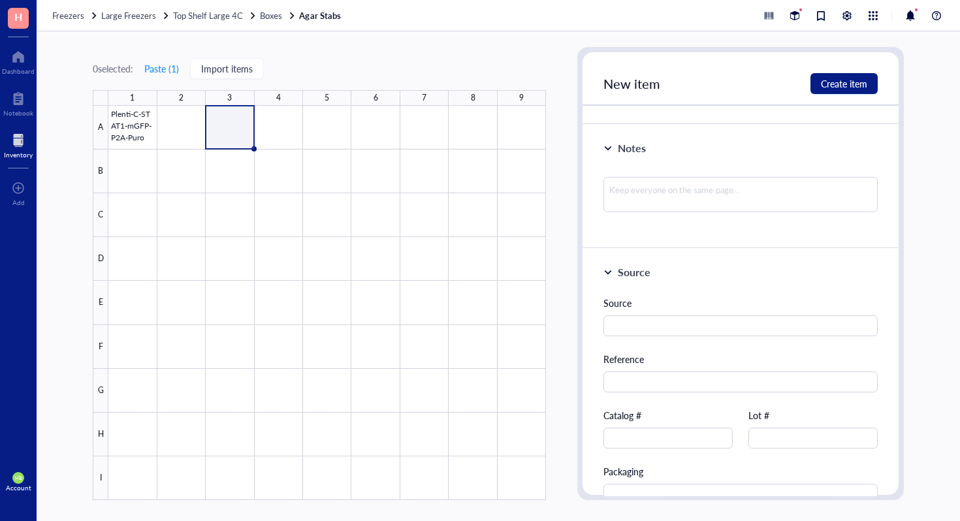
scroll to position [227, 0]
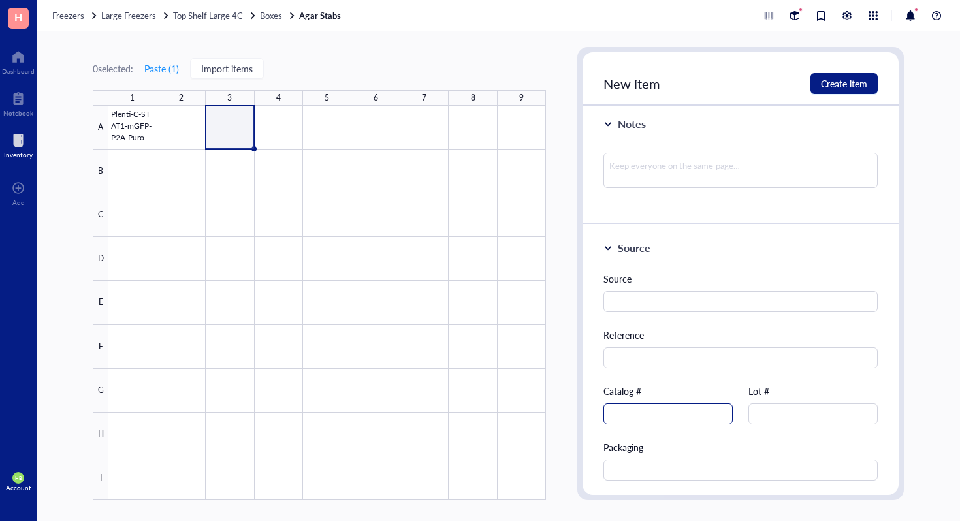
type input "pcDNA3-N-Flag-NLRP3"
click at [696, 407] on input "text" at bounding box center [667, 414] width 129 height 21
type input "850541"
click at [870, 84] on button "Create item" at bounding box center [843, 83] width 67 height 21
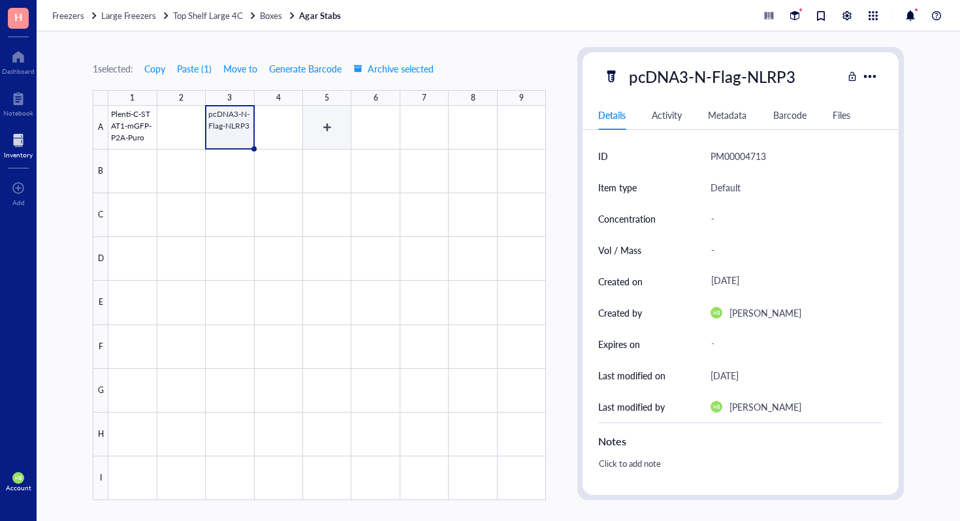
click at [342, 138] on div at bounding box center [326, 303] width 437 height 394
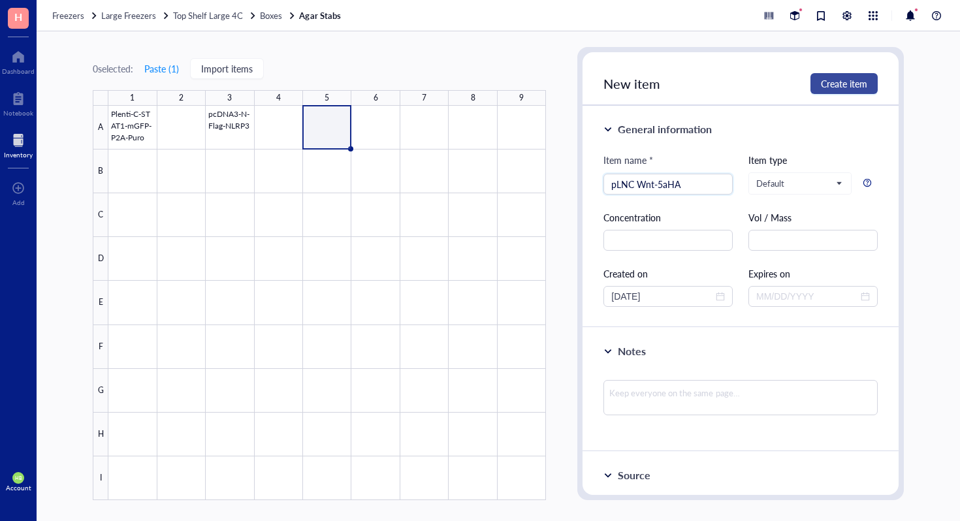
type input "pLNC Wnt-5aHA"
click at [822, 79] on span "Create item" at bounding box center [844, 83] width 46 height 10
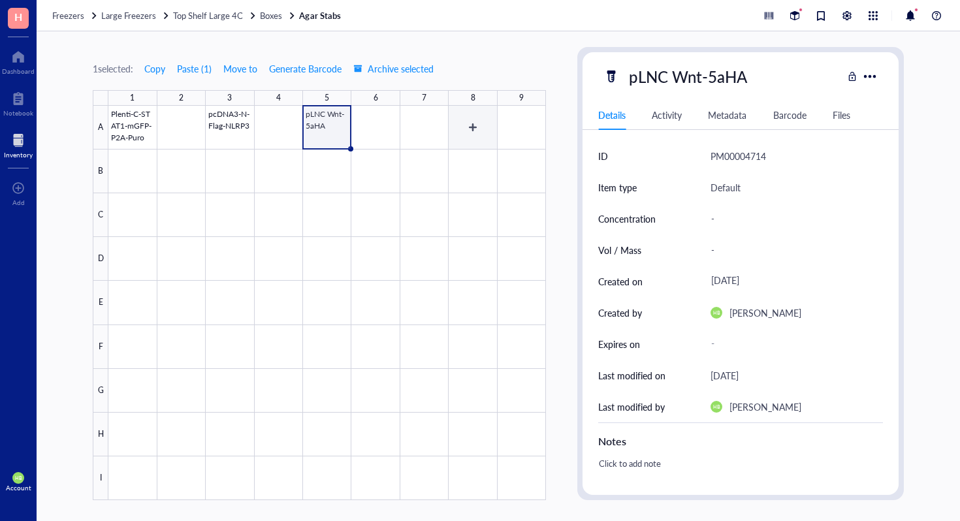
click at [443, 121] on div at bounding box center [326, 303] width 437 height 394
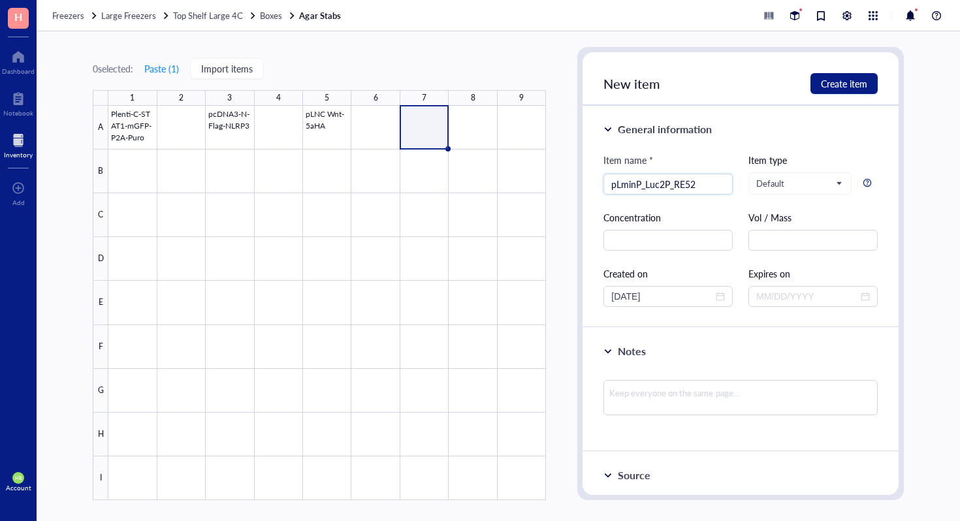
type input "pLminP_Luc2P_RE52"
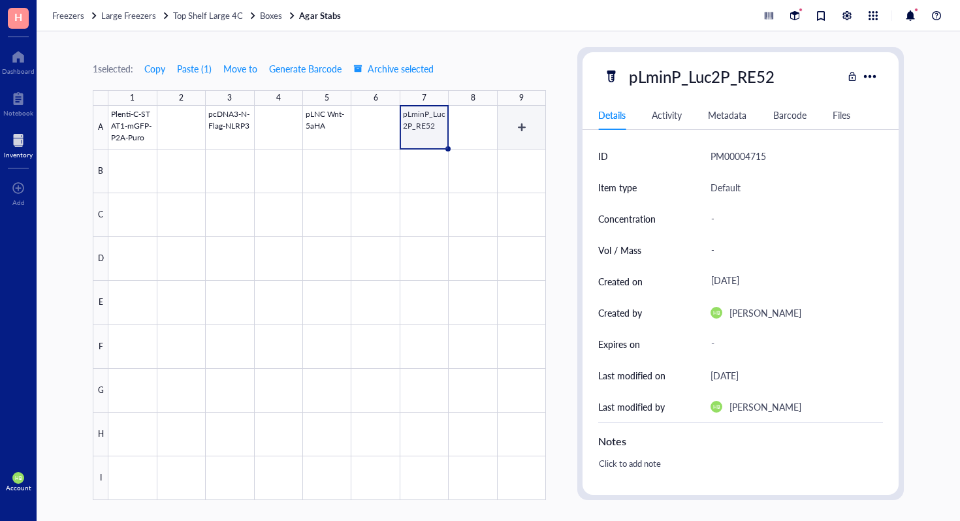
click at [524, 146] on div at bounding box center [326, 303] width 437 height 394
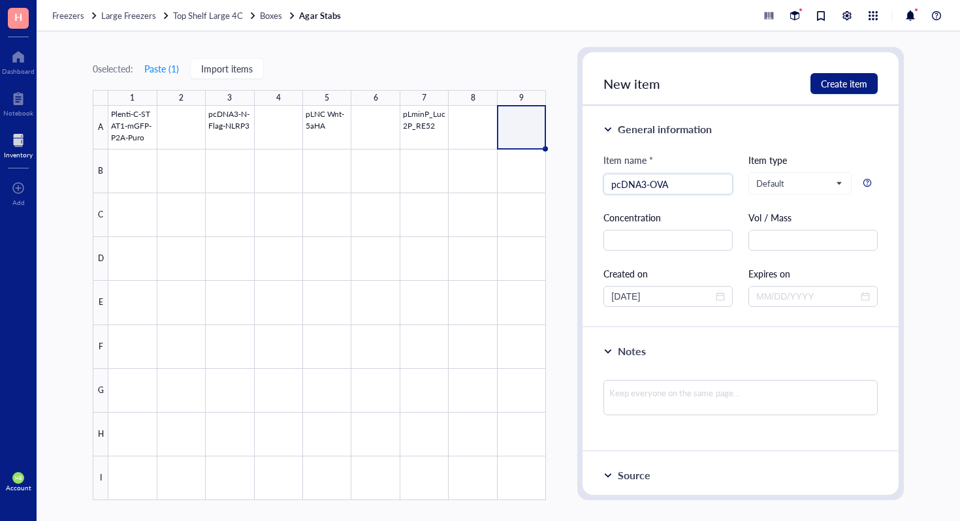
type input "pcDNA3-OVA"
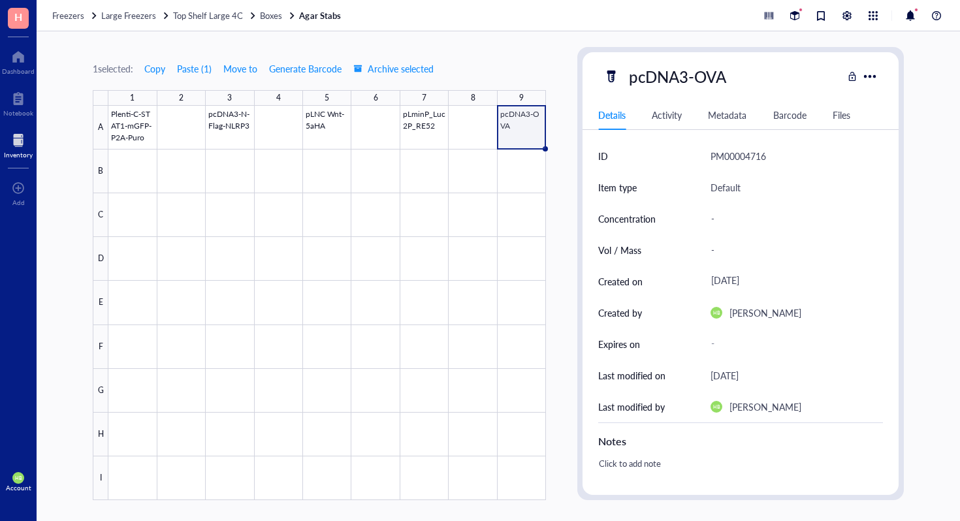
click at [133, 221] on div at bounding box center [326, 303] width 437 height 394
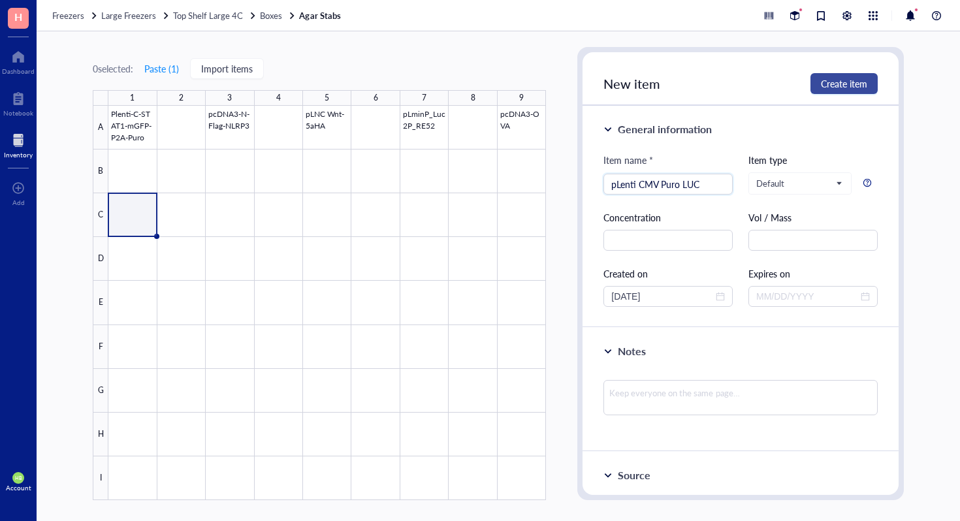
type input "pLenti CMV Puro LUC"
click at [832, 86] on span "Create item" at bounding box center [844, 83] width 46 height 10
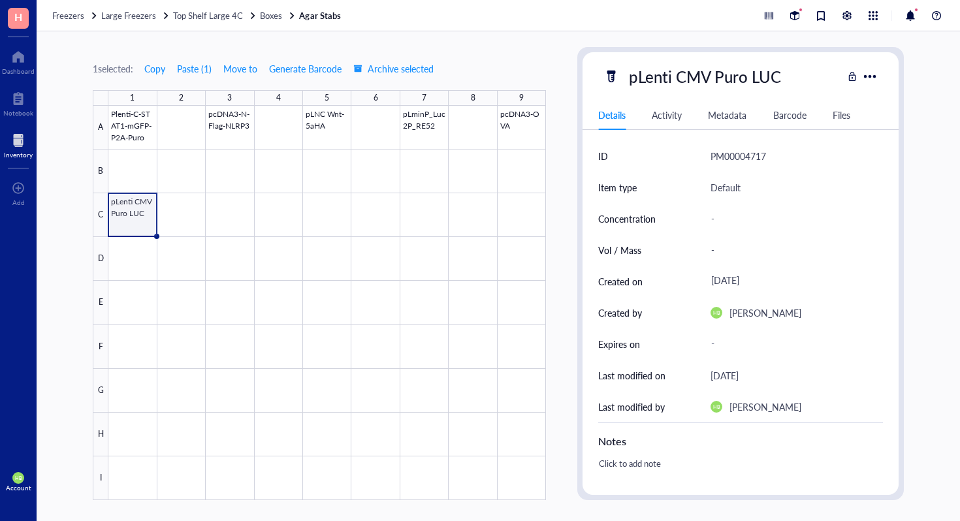
click at [139, 225] on div at bounding box center [326, 303] width 437 height 394
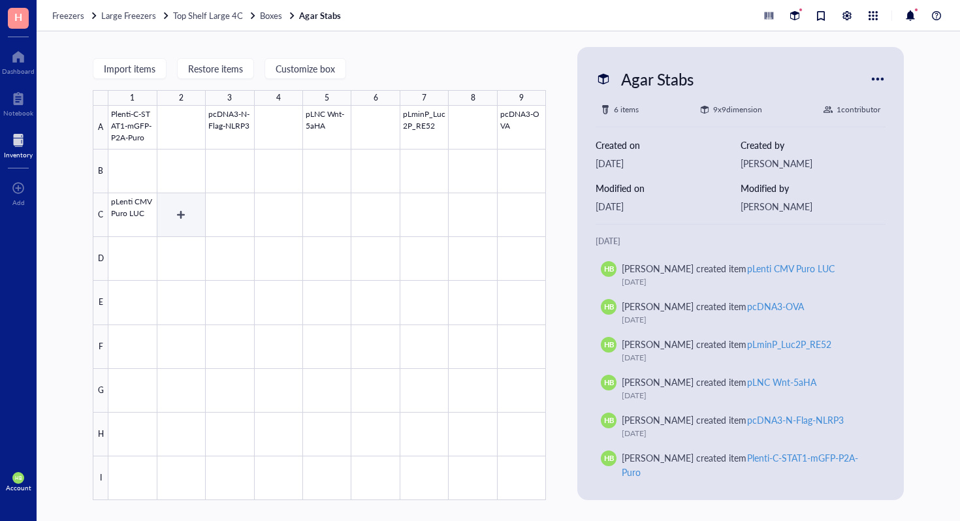
click at [110, 215] on div at bounding box center [326, 303] width 437 height 394
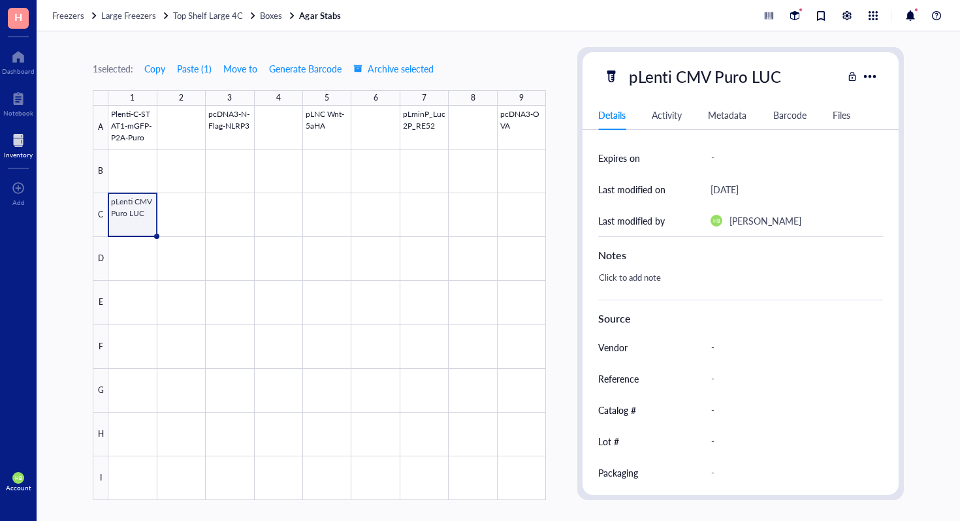
scroll to position [221, 0]
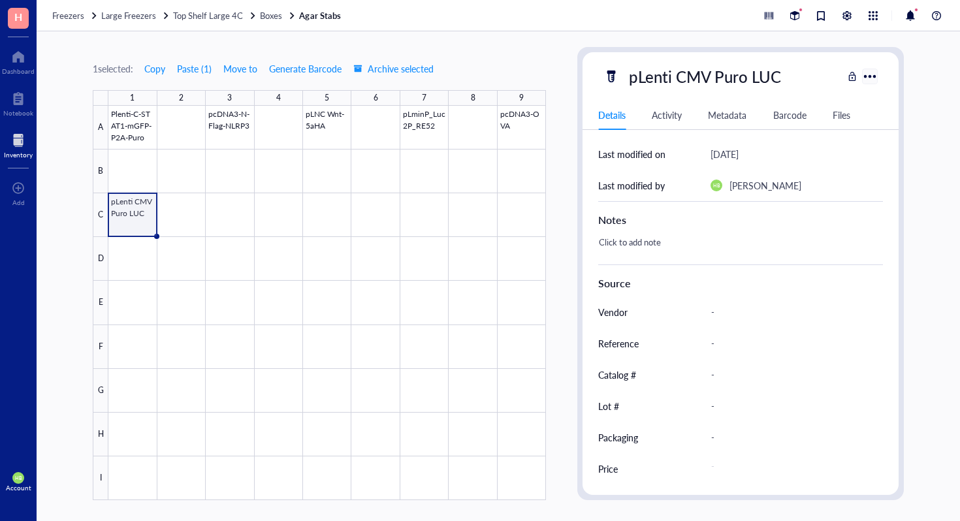
click at [873, 71] on div at bounding box center [869, 76] width 19 height 19
click at [660, 369] on div "Catalog #" at bounding box center [646, 374] width 97 height 31
click at [745, 373] on div "-" at bounding box center [791, 374] width 172 height 27
type input "153"
click at [238, 212] on div at bounding box center [326, 303] width 437 height 394
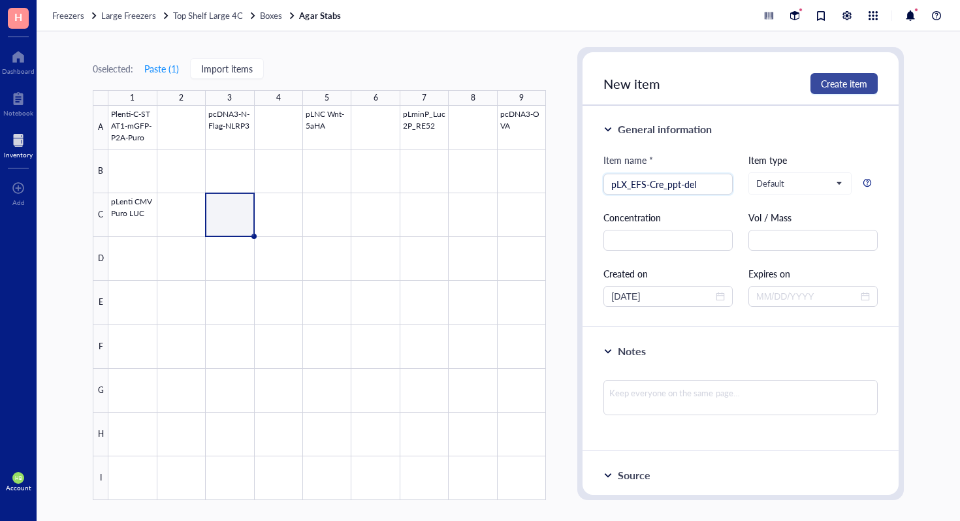
type input "pLX_EFS-Cre_ppt-del"
click at [836, 78] on span "Create item" at bounding box center [844, 83] width 46 height 10
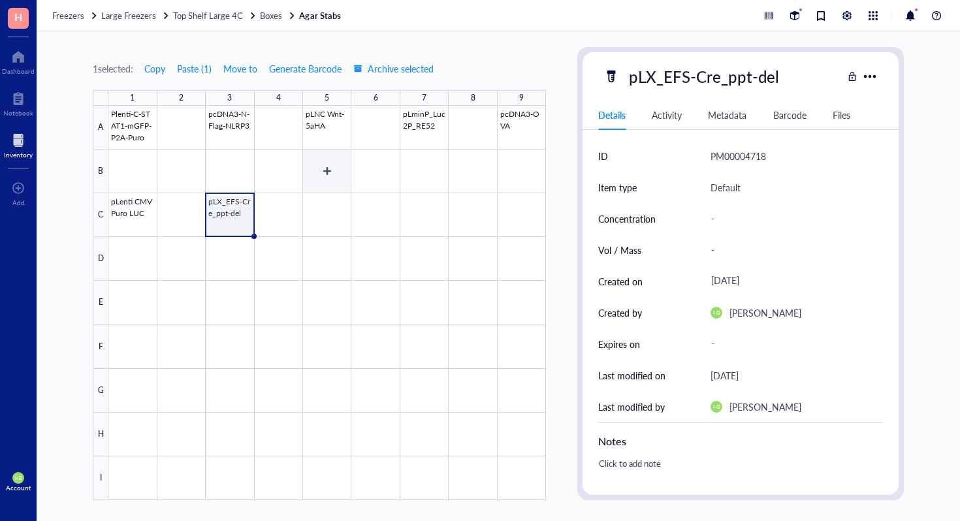
click at [326, 197] on div at bounding box center [326, 303] width 437 height 394
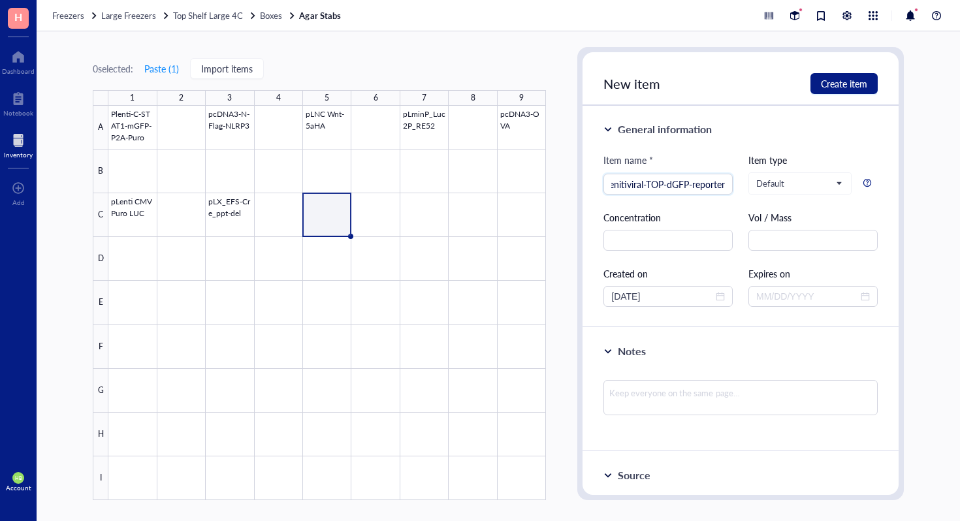
scroll to position [0, 10]
type input "Lenitiviral-TOP-dGFP-reporter"
click at [863, 88] on span "Create item" at bounding box center [844, 83] width 46 height 10
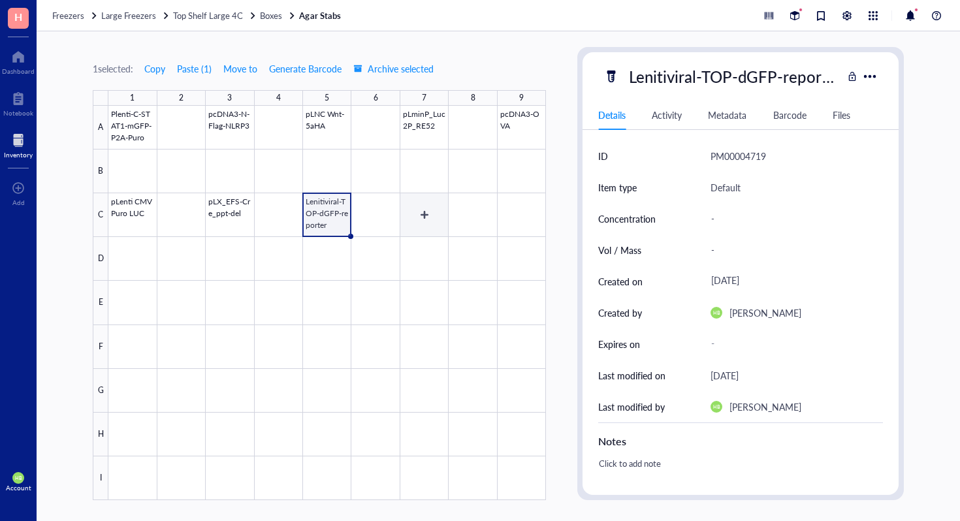
click at [434, 221] on div at bounding box center [326, 303] width 437 height 394
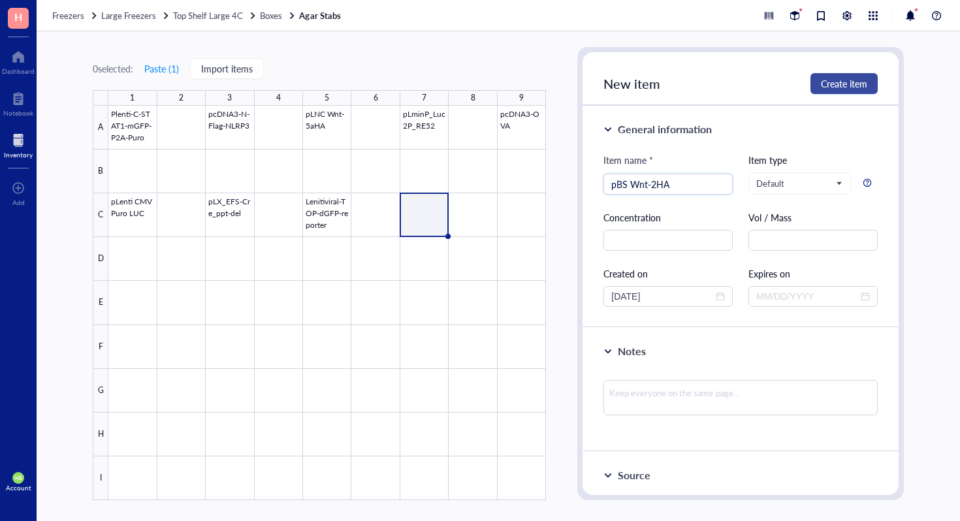
type input "pBS Wnt-2HA"
click at [848, 84] on span "Create item" at bounding box center [844, 83] width 46 height 10
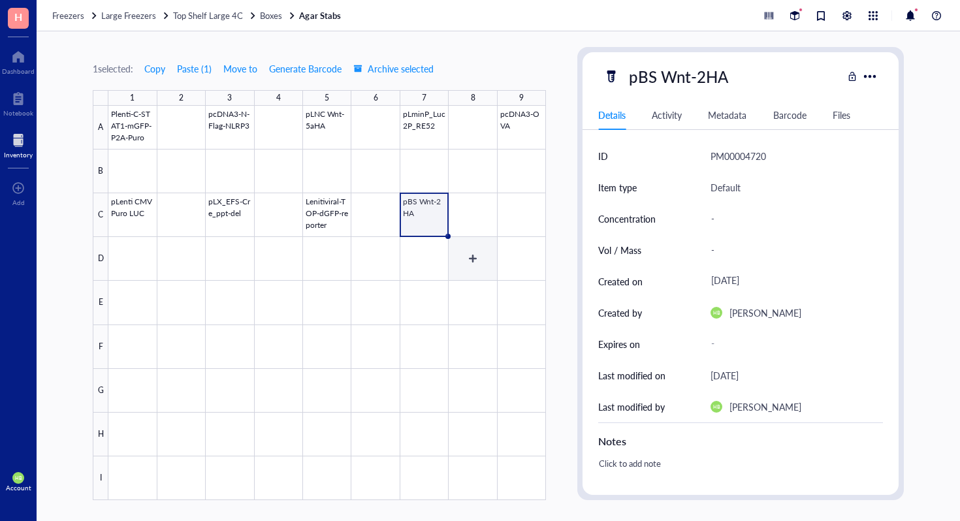
click at [518, 227] on div at bounding box center [326, 303] width 437 height 394
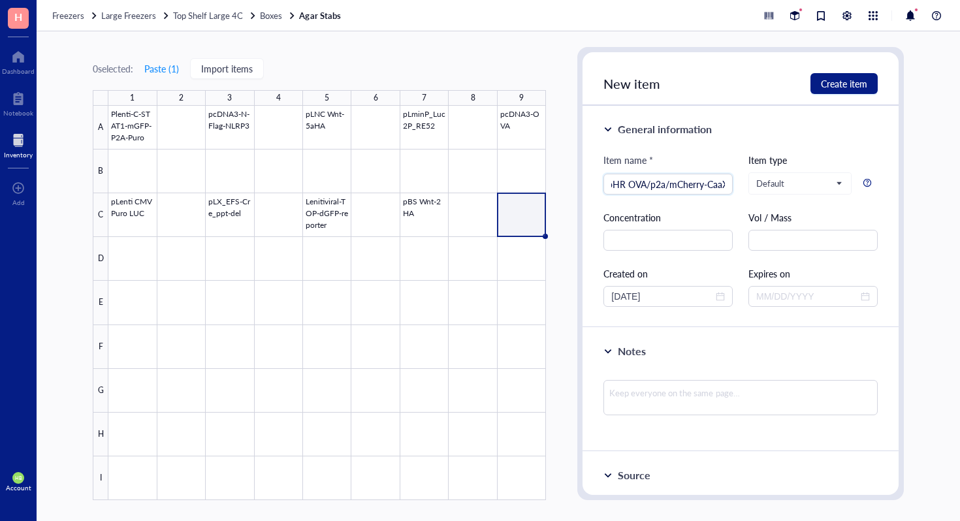
scroll to position [0, 10]
type input "pHR OVA/p2a/mCherry-CaaX"
click at [861, 90] on button "Create item" at bounding box center [843, 83] width 67 height 21
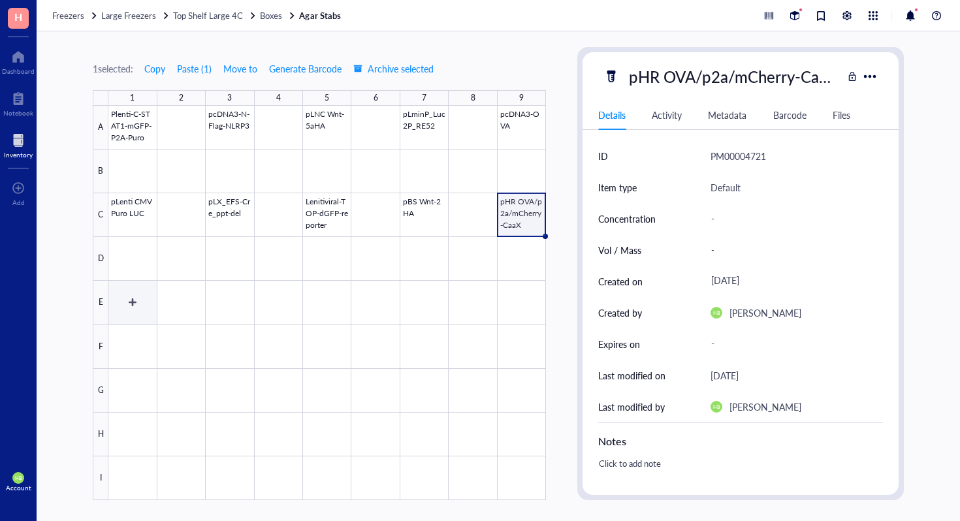
click at [114, 307] on div at bounding box center [326, 303] width 437 height 394
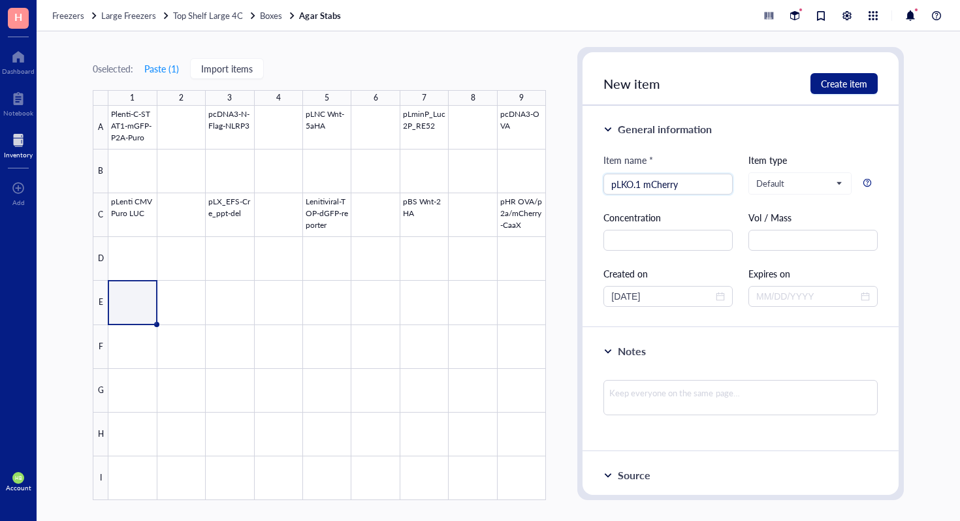
type input "pLKO.1 mCherry"
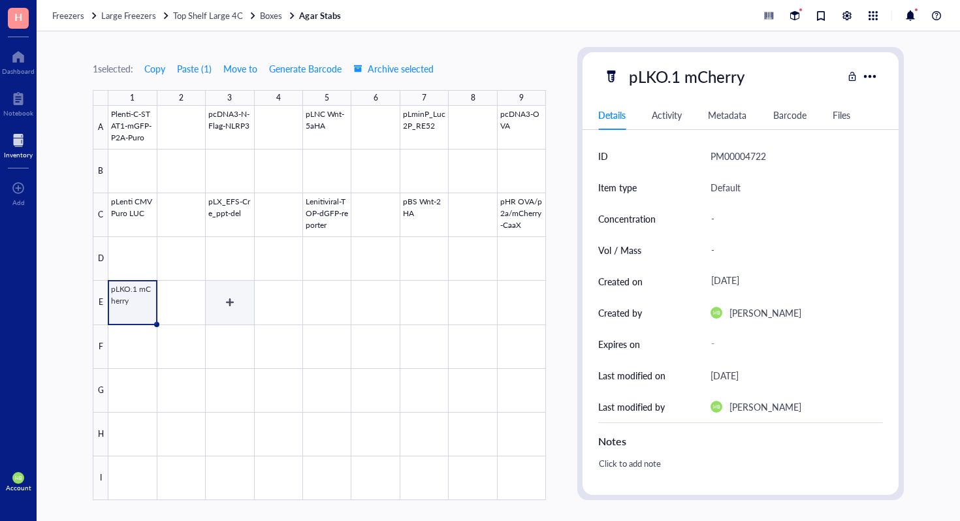
click at [246, 300] on div at bounding box center [326, 303] width 437 height 394
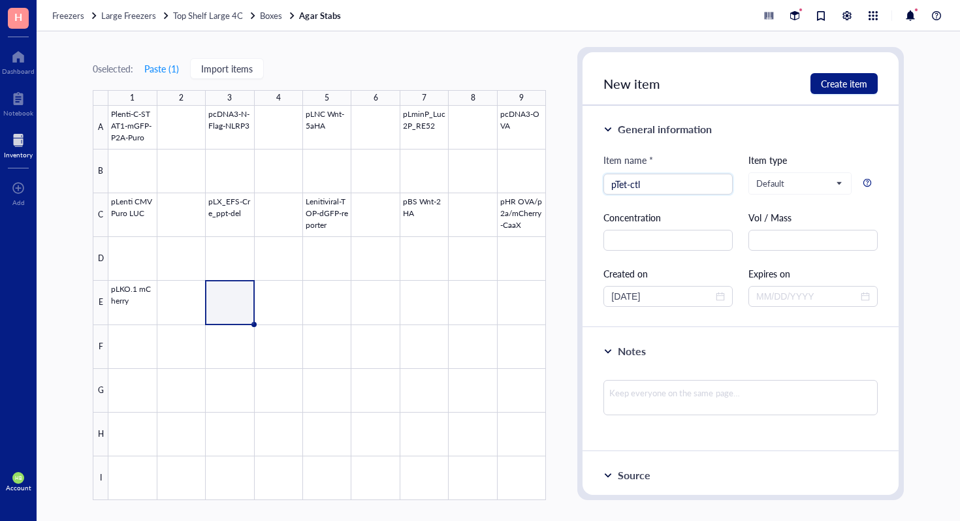
type input "pTet-ctl"
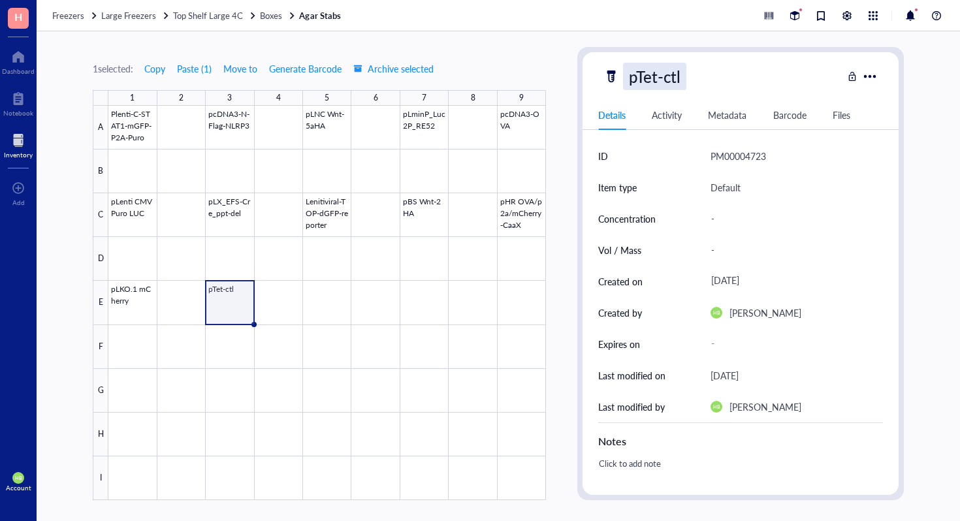
click at [671, 67] on div "pTet-ctl" at bounding box center [654, 76] width 63 height 27
click at [671, 67] on input "pTet-ctl" at bounding box center [669, 76] width 91 height 26
click at [319, 309] on div at bounding box center [326, 303] width 437 height 394
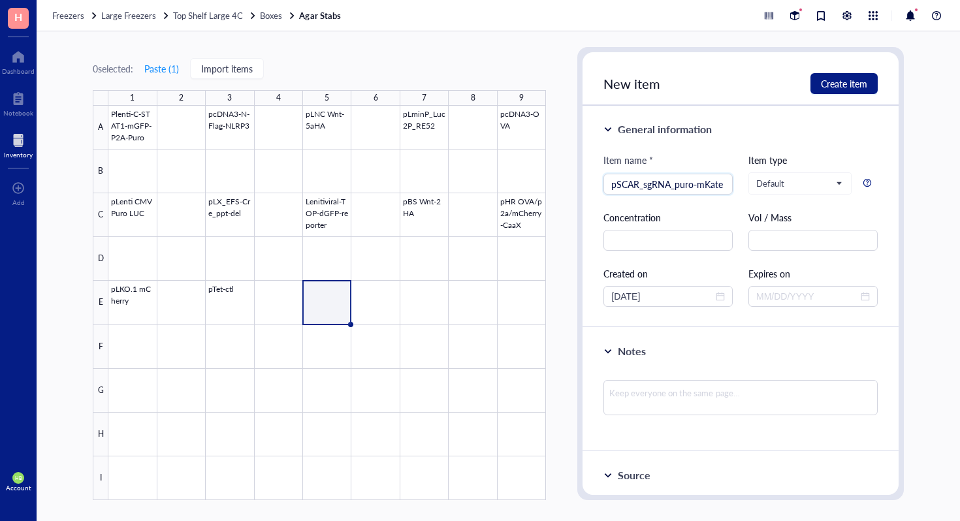
scroll to position [0, 1]
type input "pSCAR_sgRNA_puro-mKate"
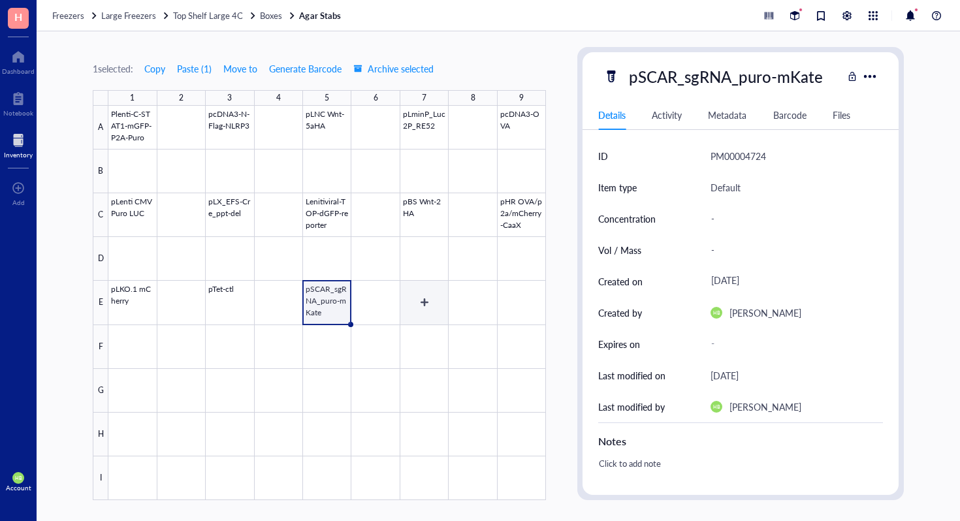
click at [430, 304] on div at bounding box center [326, 303] width 437 height 394
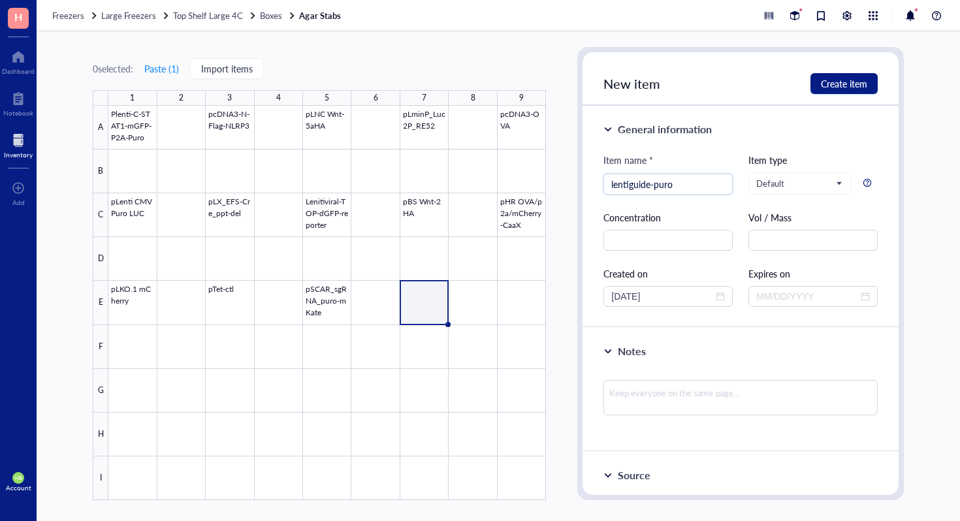
type input "lentiguide-puro"
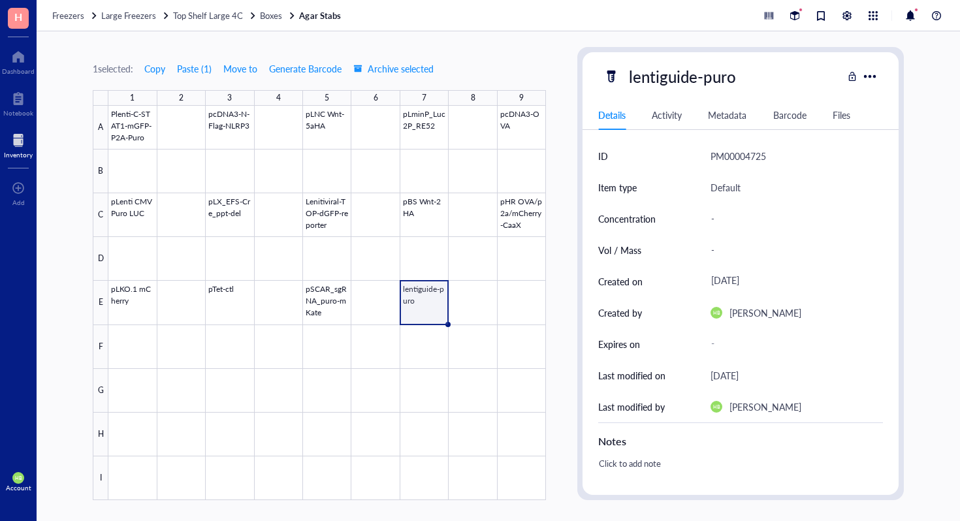
click at [528, 298] on div at bounding box center [326, 303] width 437 height 394
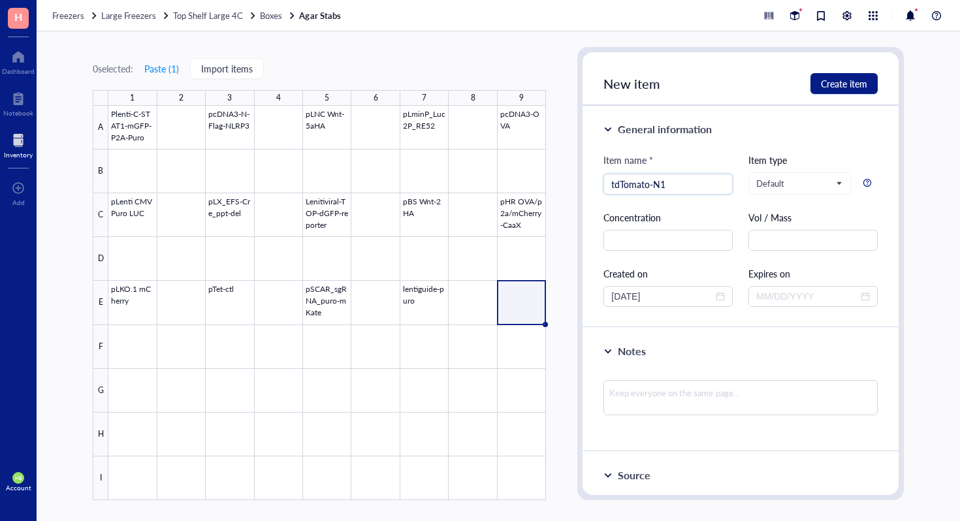
type input "tdTomato-N1"
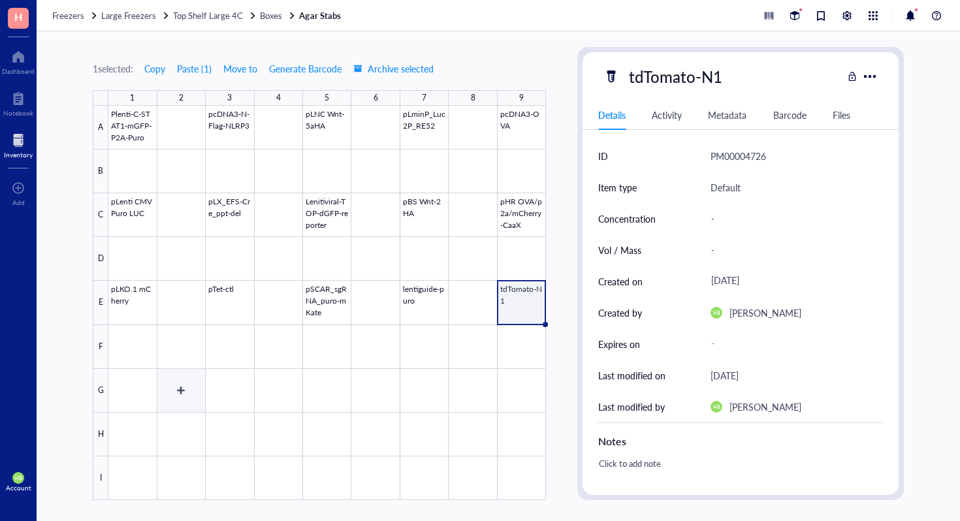
click at [132, 377] on div at bounding box center [326, 303] width 437 height 394
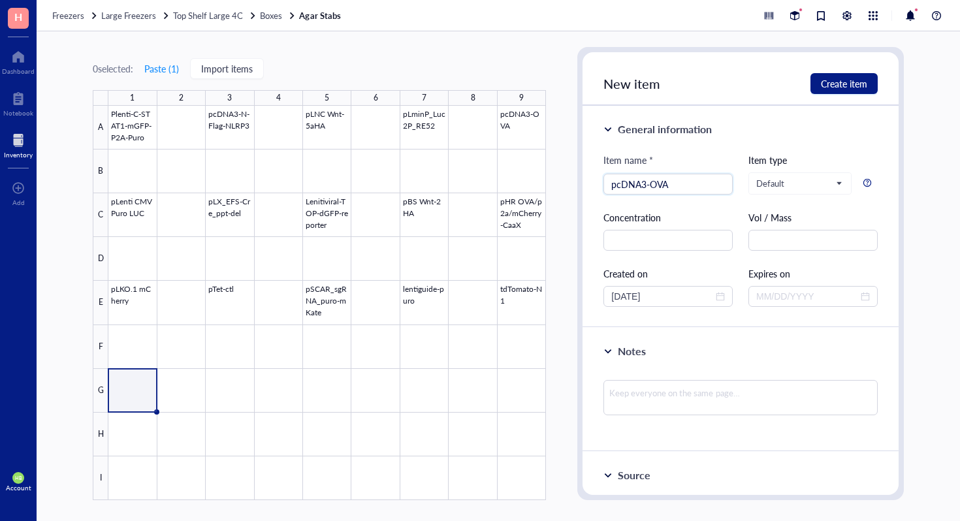
type input "pcDNA3-OVA"
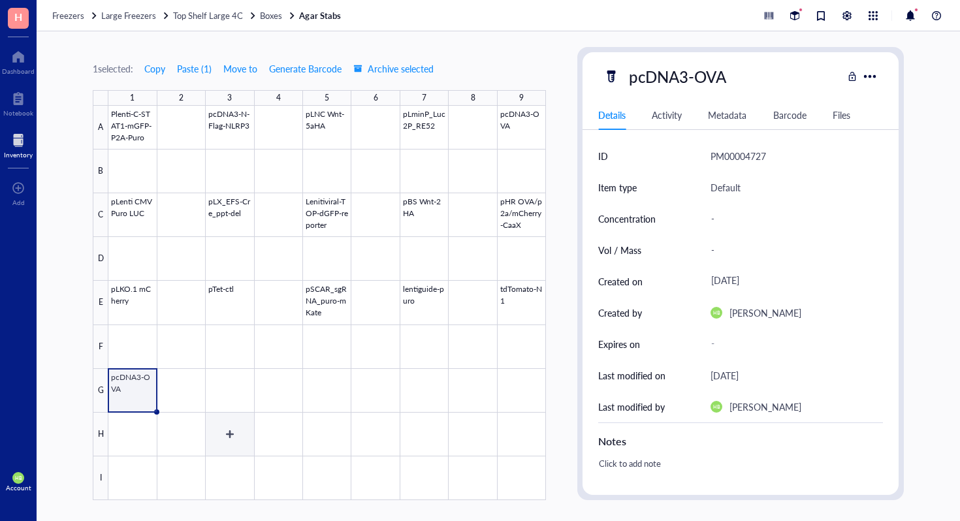
click at [230, 388] on div at bounding box center [326, 303] width 437 height 394
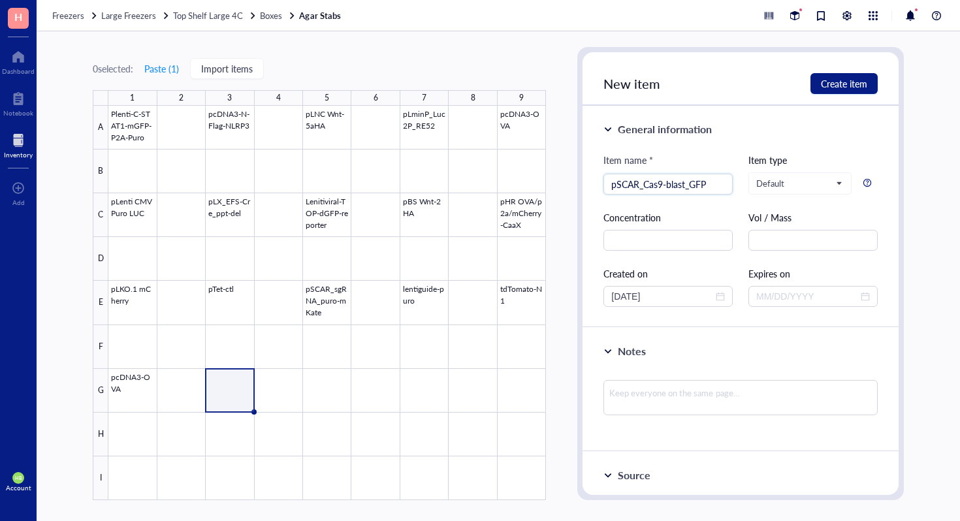
type input "pSCAR_Cas9-blast_GFP"
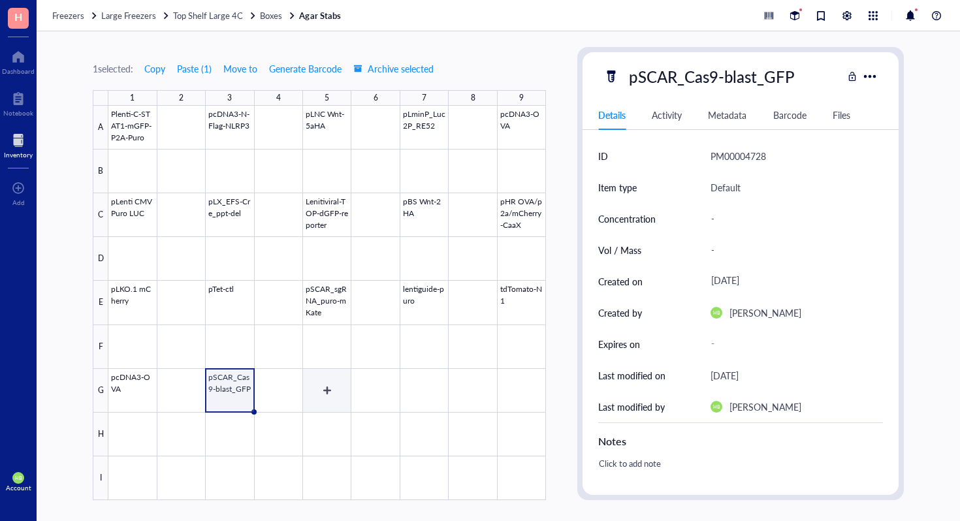
click at [337, 390] on div at bounding box center [326, 303] width 437 height 394
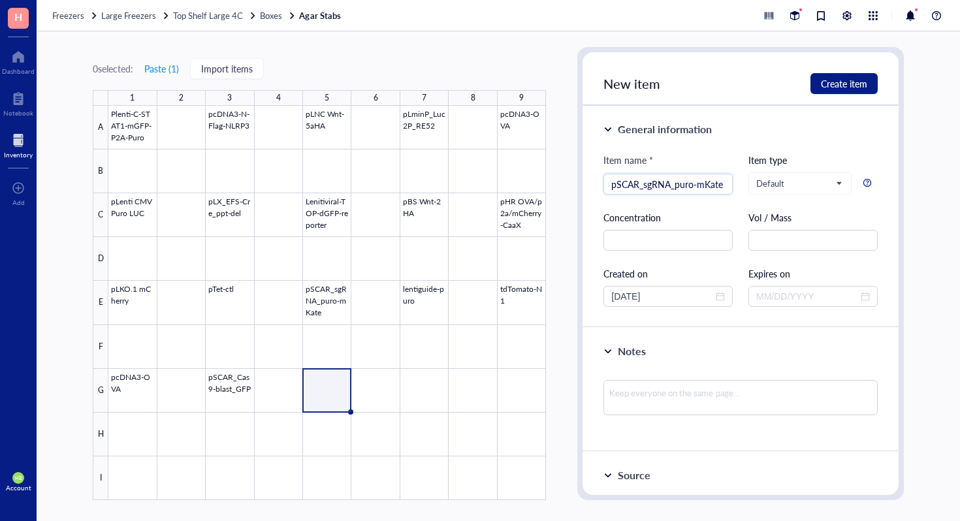
scroll to position [0, 1]
type input "pSCAR_sgRNA_puro-mKate"
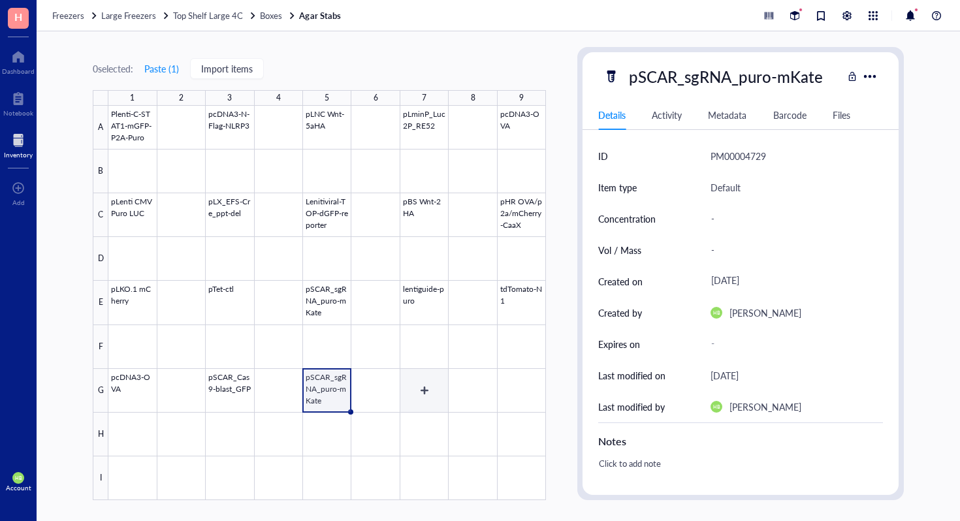
click at [424, 394] on div at bounding box center [326, 303] width 437 height 394
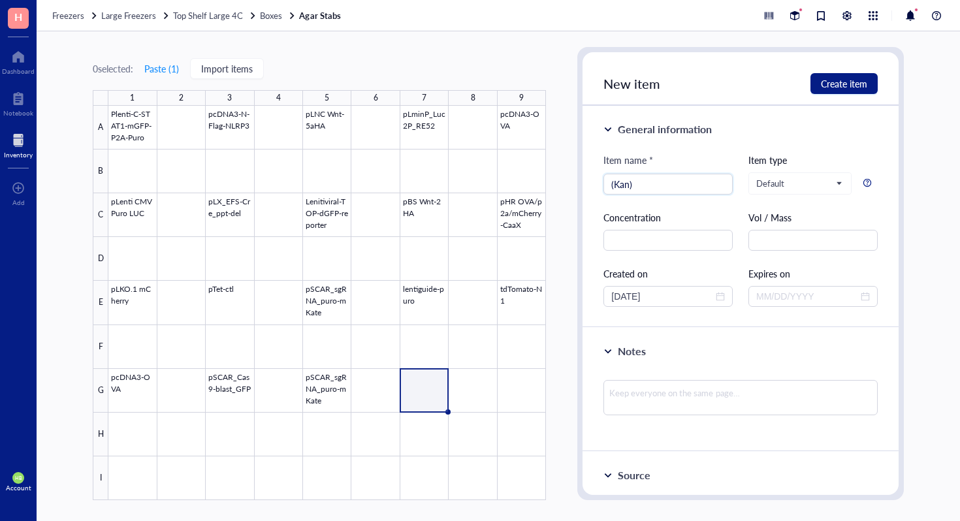
type input "(Kan)"
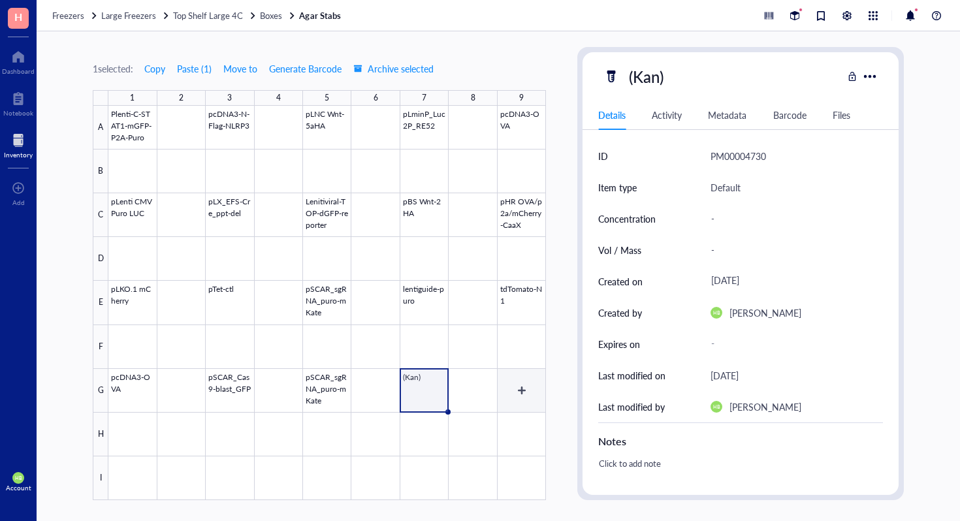
click at [522, 370] on div at bounding box center [326, 303] width 437 height 394
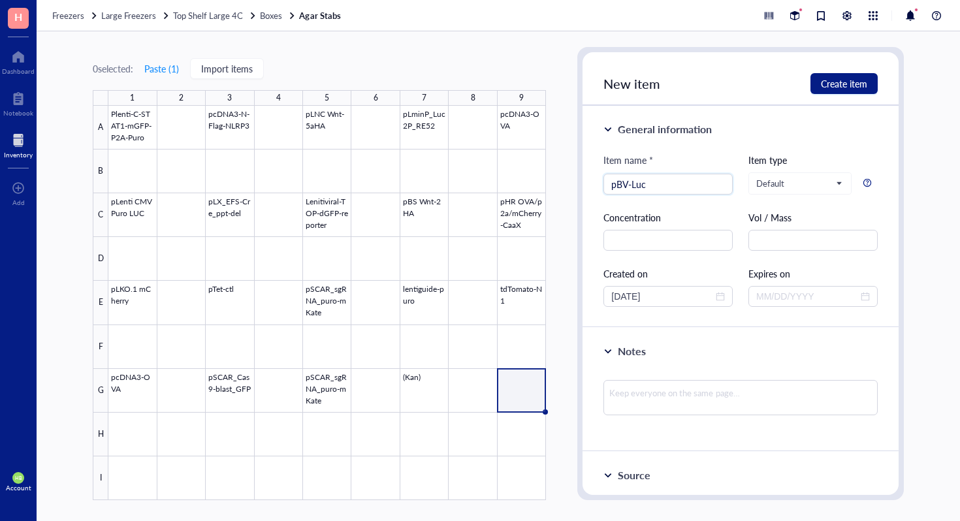
type input "pBV-Luc"
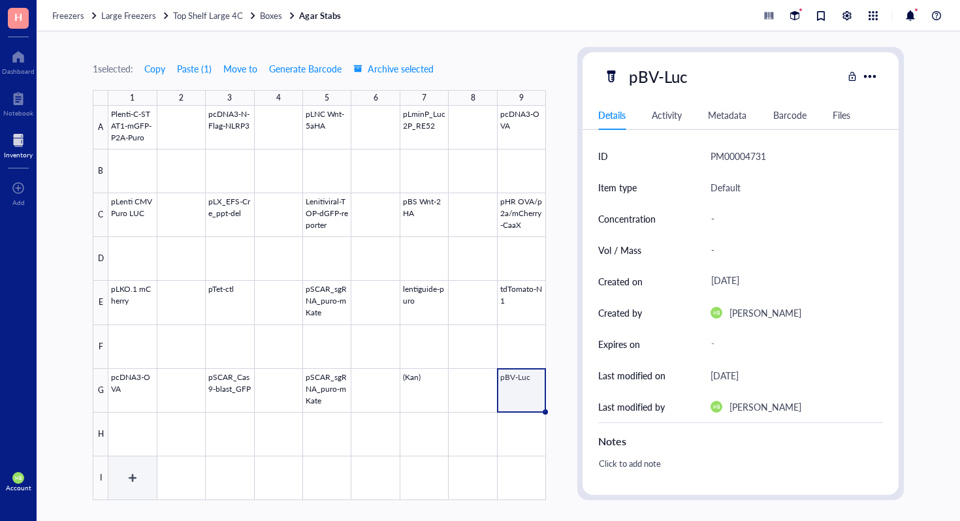
click at [116, 473] on div at bounding box center [326, 303] width 437 height 394
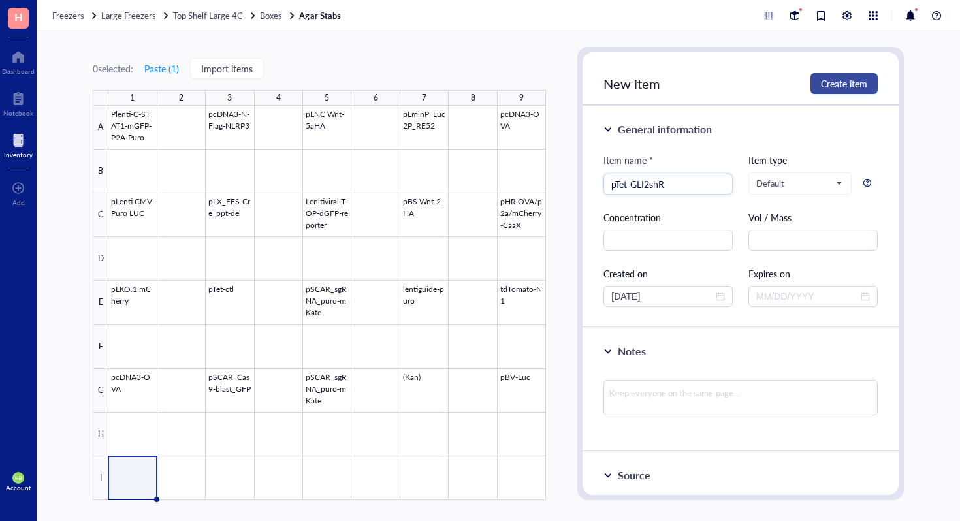
type input "pTet-GLI2shR"
click at [863, 80] on span "Create item" at bounding box center [844, 83] width 46 height 10
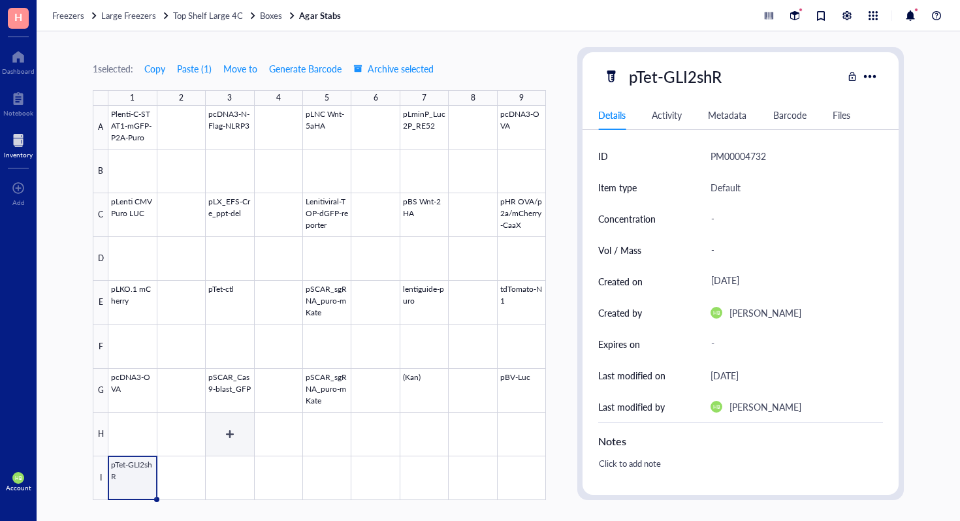
click at [227, 464] on div at bounding box center [326, 303] width 437 height 394
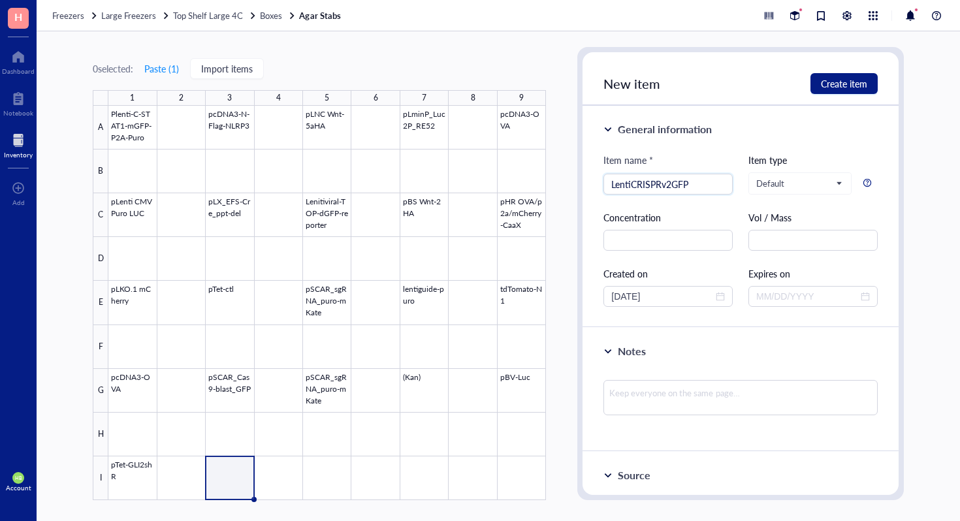
type input "LentiCRISPRv2GFP"
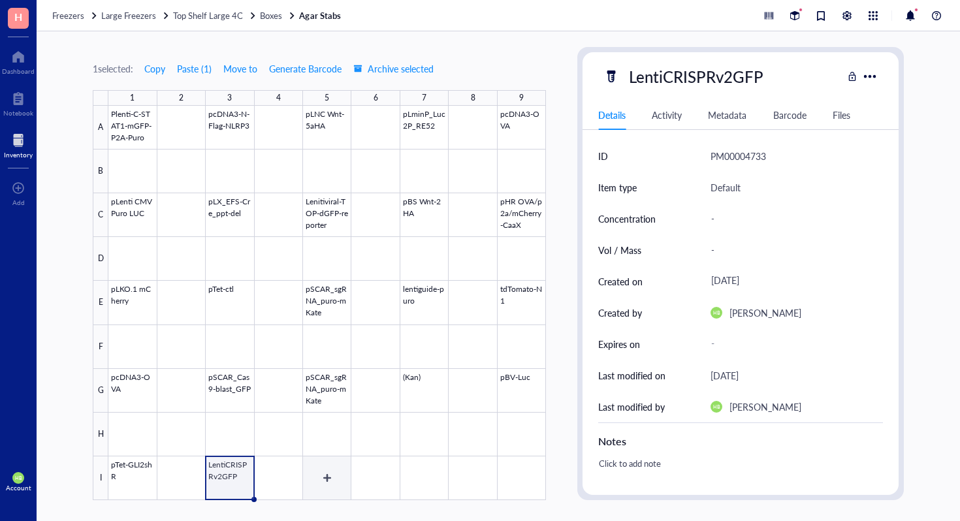
click at [304, 475] on div at bounding box center [326, 303] width 437 height 394
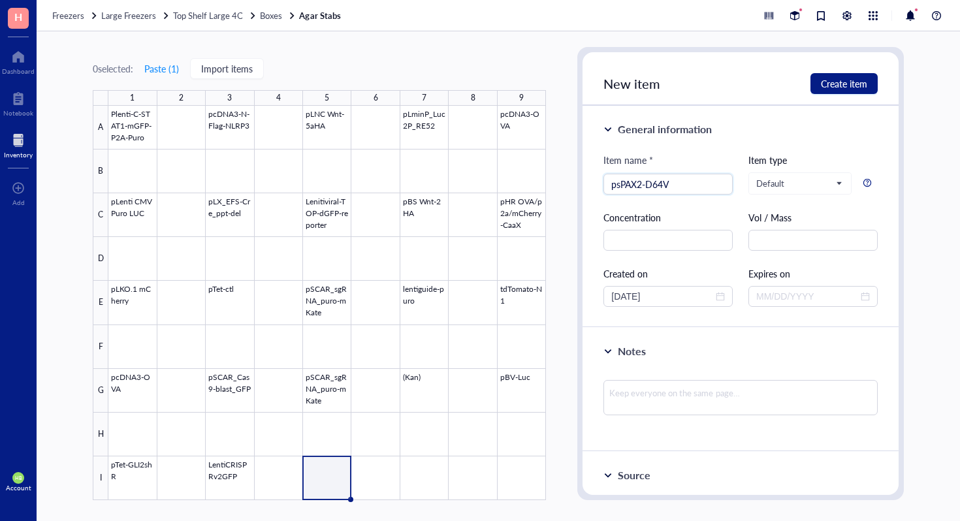
type input "psPAX2-D64V"
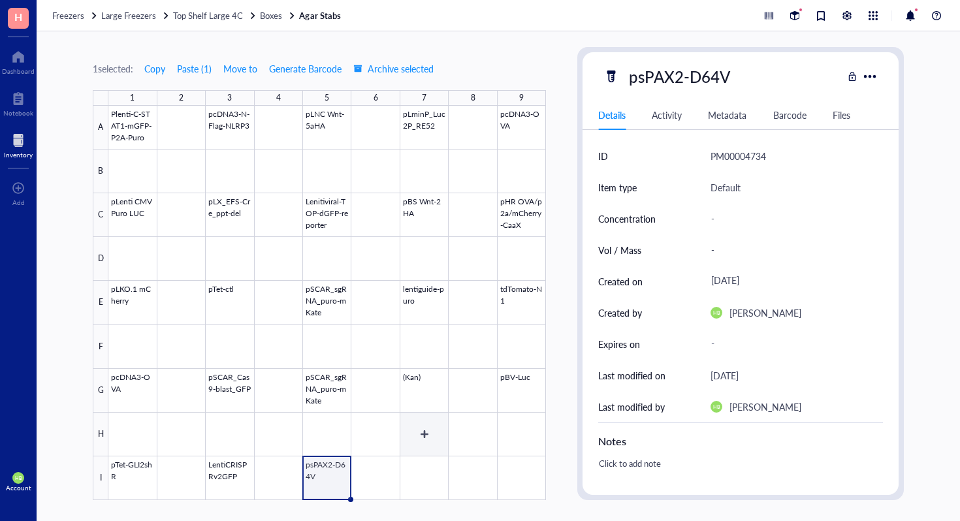
click at [420, 459] on div at bounding box center [326, 303] width 437 height 394
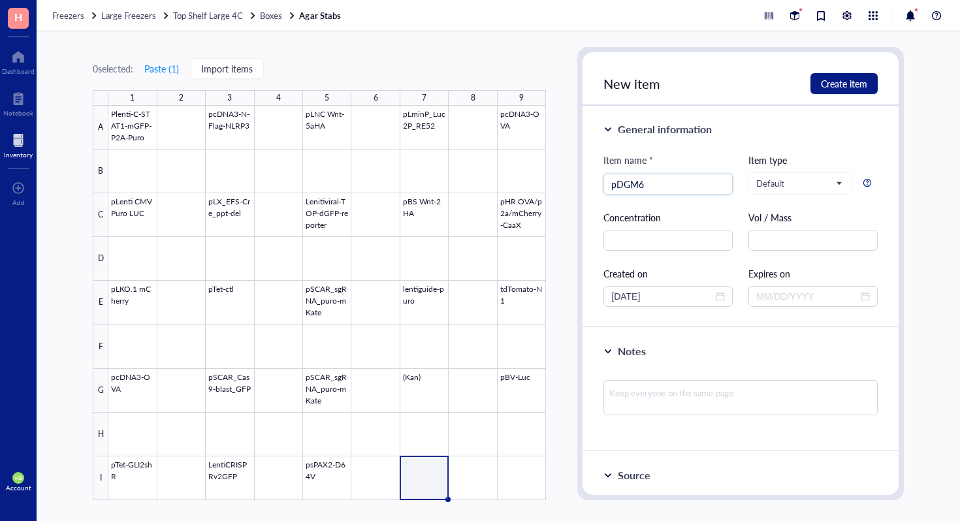
type input "pDGM6"
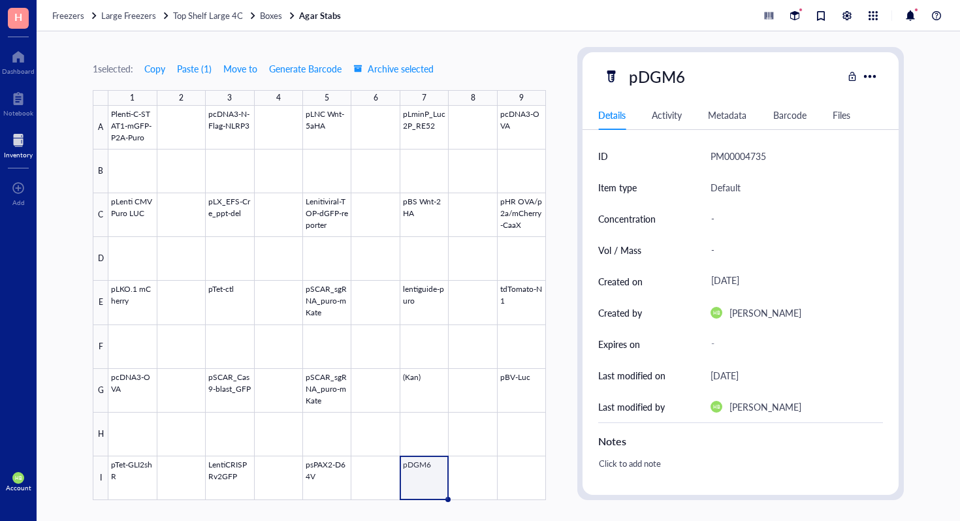
click at [523, 473] on div at bounding box center [326, 303] width 437 height 394
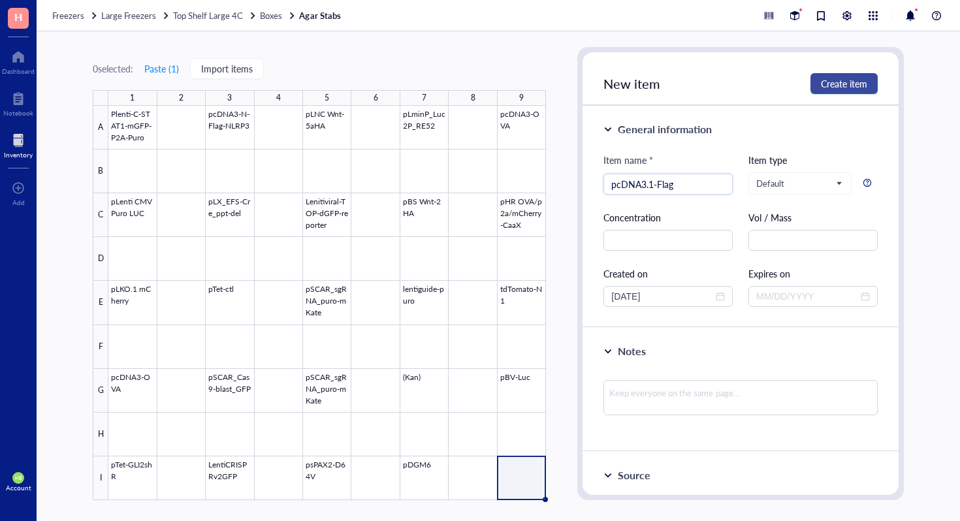
type input "pcDNA3.1-Flag"
click at [838, 86] on span "Create item" at bounding box center [844, 83] width 46 height 10
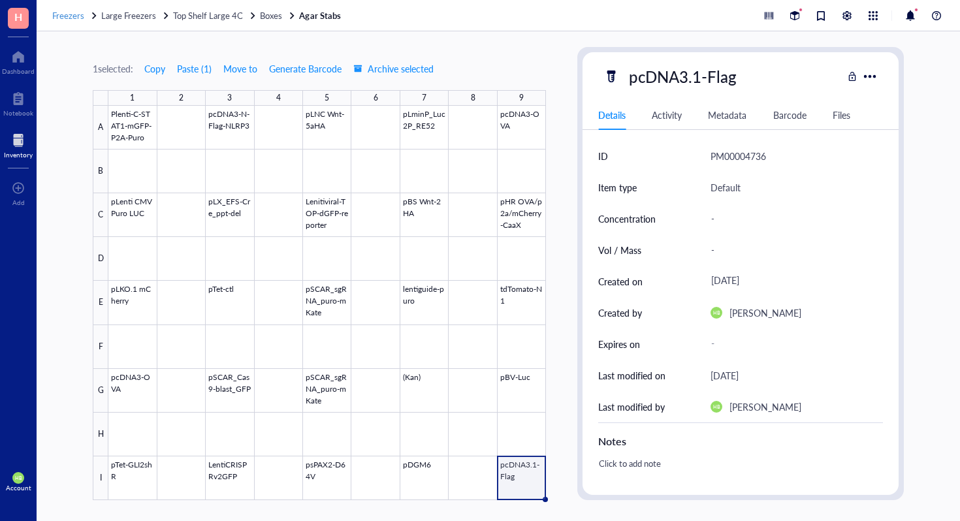
click at [74, 14] on span "Freezers" at bounding box center [68, 15] width 32 height 12
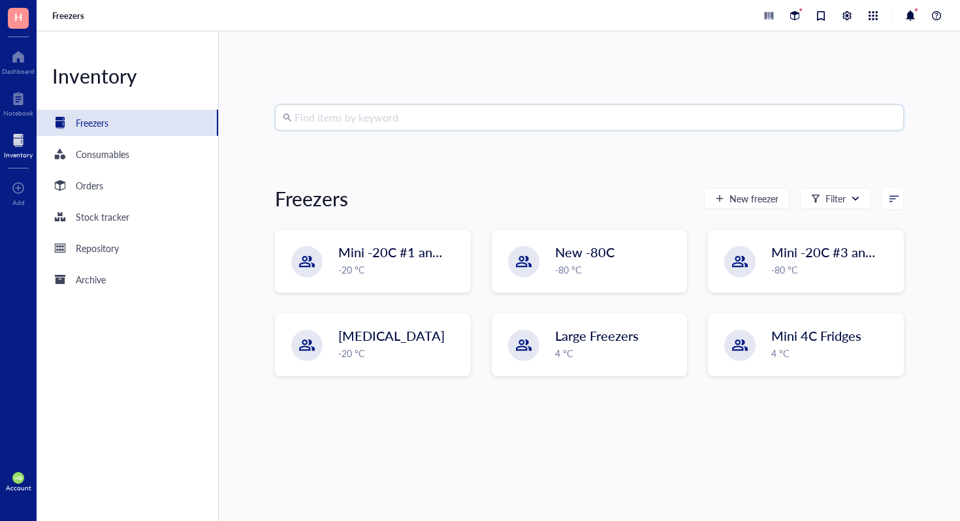
click at [432, 112] on input "search" at bounding box center [594, 117] width 601 height 25
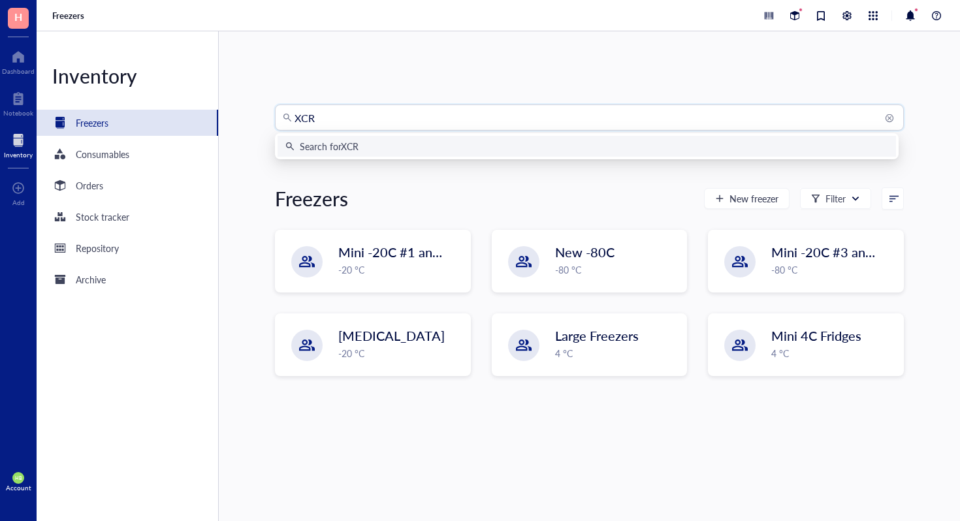
type input "XCR1"
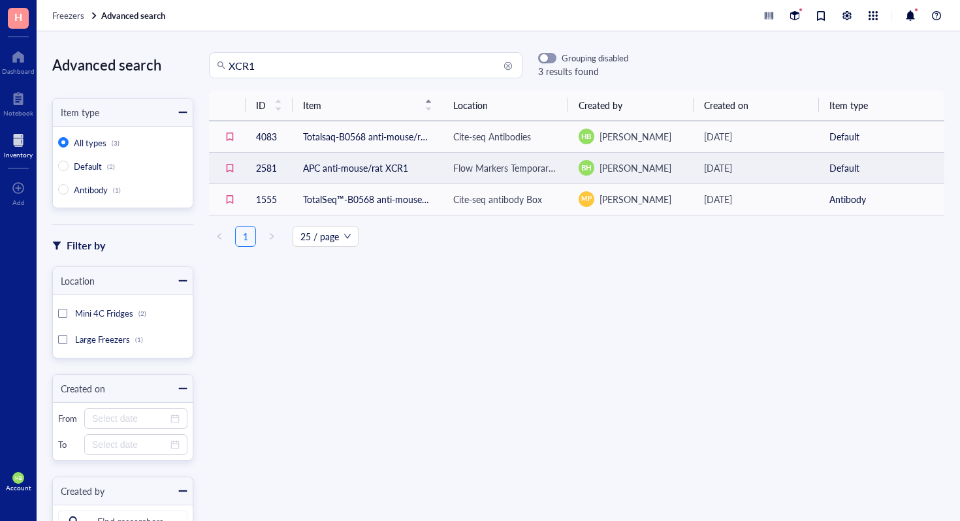
click at [481, 166] on div "Flow Markers Temporary Box" at bounding box center [505, 168] width 104 height 14
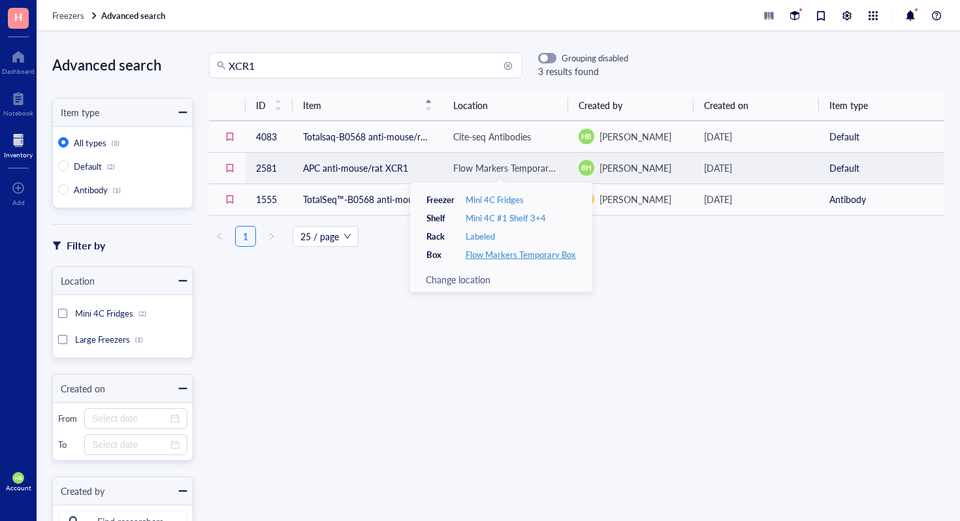
click at [493, 253] on div "Flow Markers Temporary Box" at bounding box center [521, 255] width 110 height 12
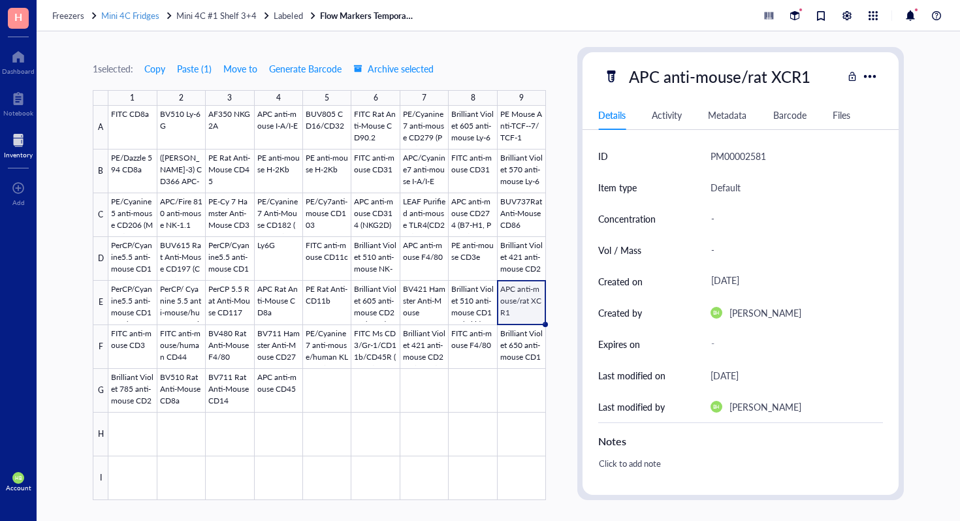
click at [144, 15] on span "Mini 4C Fridges" at bounding box center [130, 15] width 58 height 12
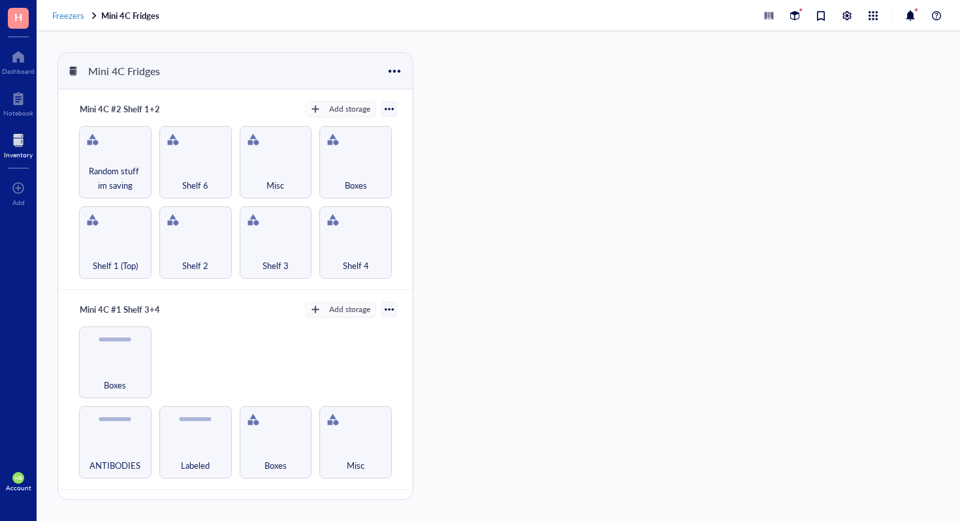
click at [75, 16] on span "Freezers" at bounding box center [68, 15] width 32 height 12
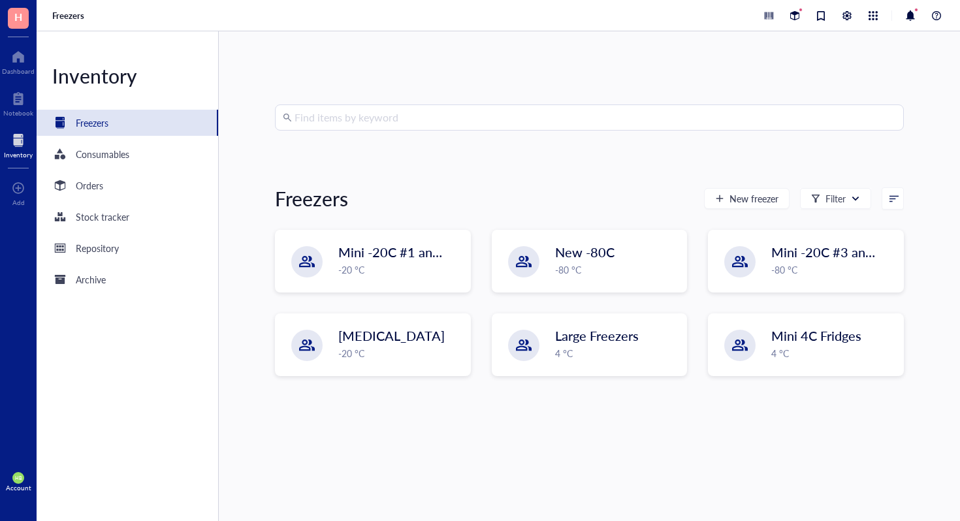
click at [507, 107] on input "search" at bounding box center [594, 117] width 601 height 25
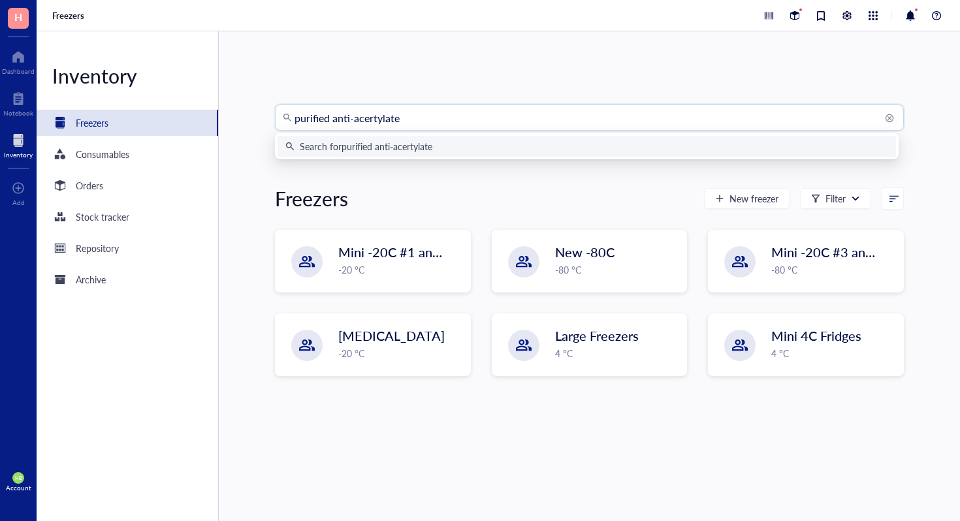
type input "purified anti-acertylated"
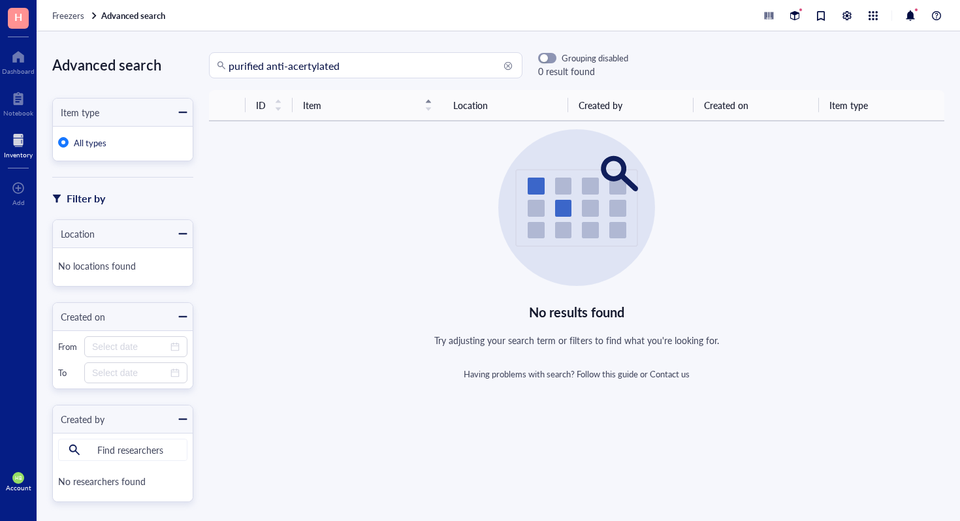
click at [314, 71] on input "purified anti-acertylated" at bounding box center [372, 65] width 286 height 25
type input "purified anti-"
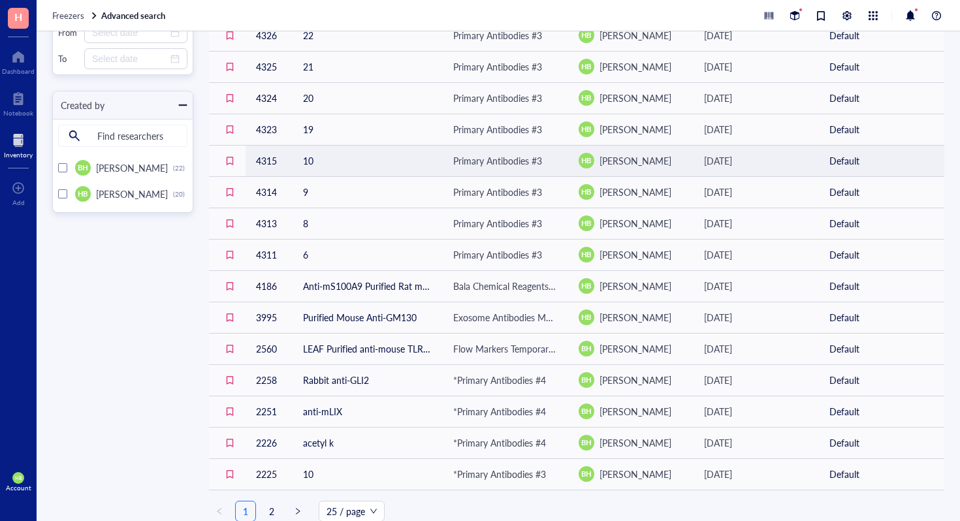
scroll to position [409, 0]
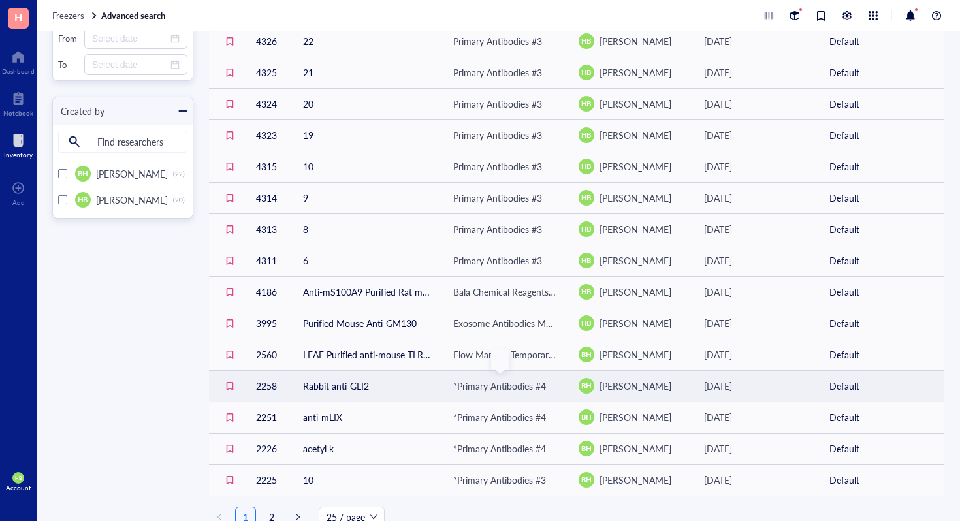
click at [489, 386] on div "*Primary Antibodies #4" at bounding box center [499, 386] width 93 height 14
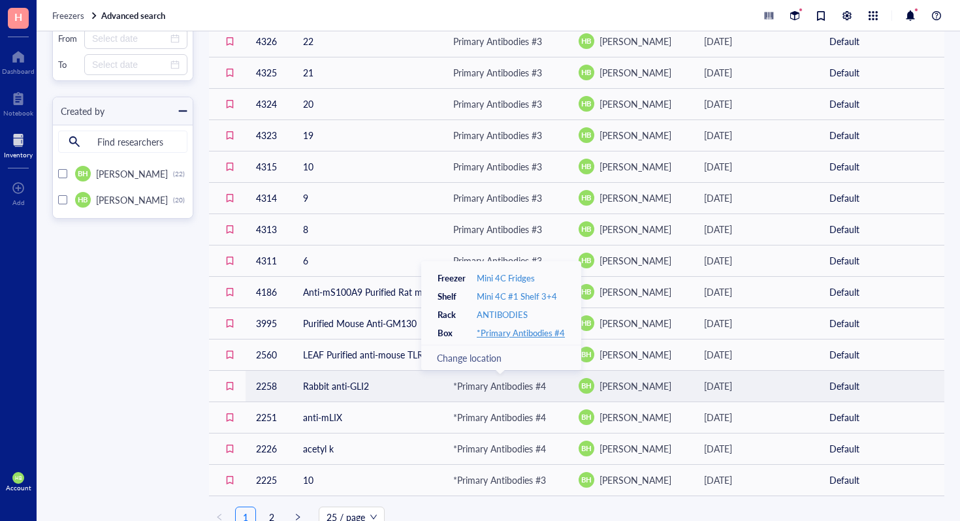
click at [506, 335] on div "*Primary Antibodies #4" at bounding box center [521, 333] width 88 height 12
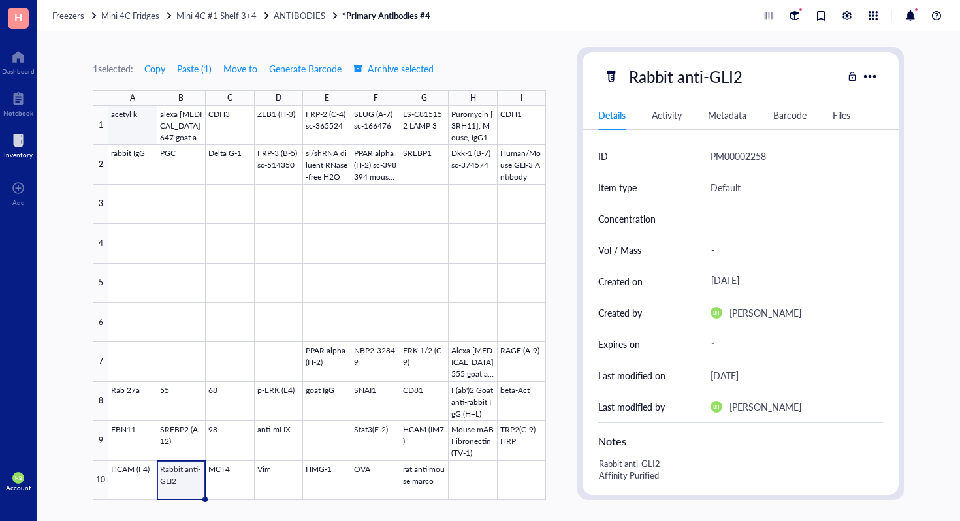
click at [142, 125] on div at bounding box center [326, 303] width 437 height 394
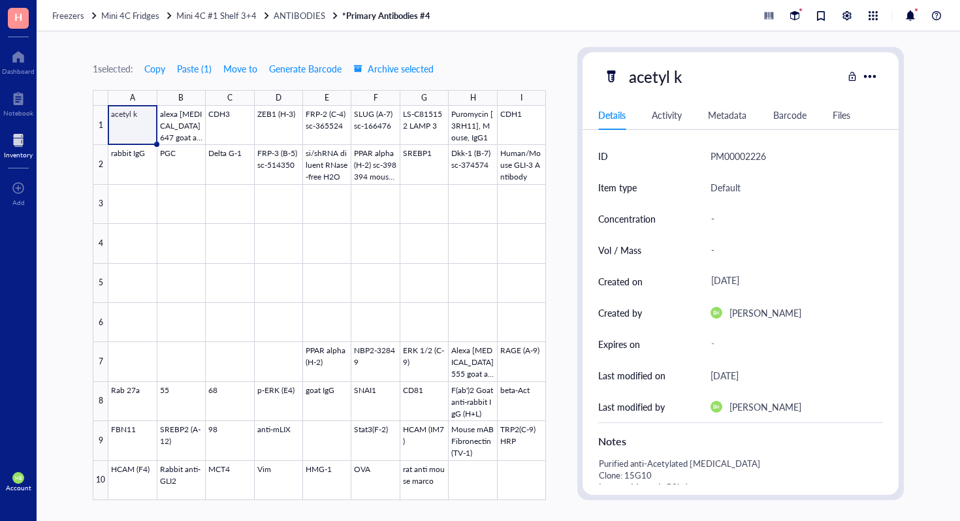
scroll to position [232, 0]
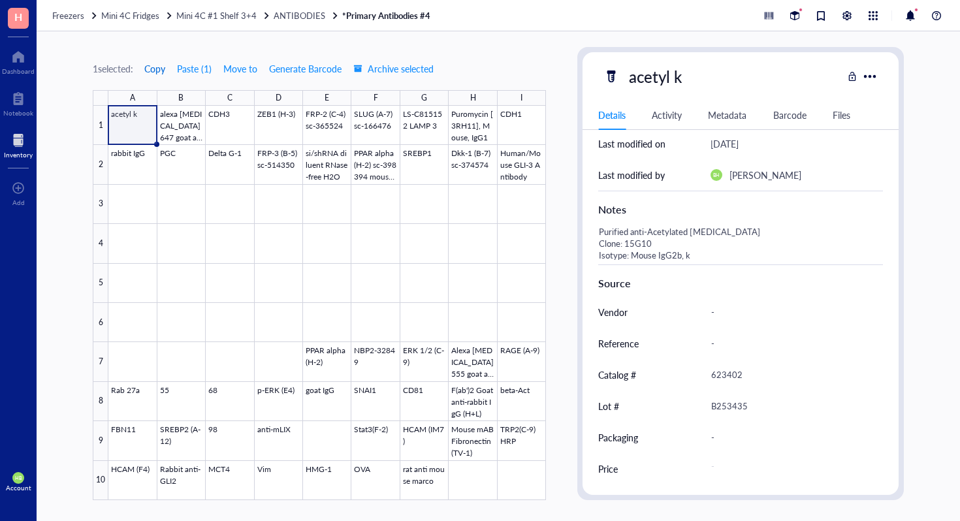
click at [158, 72] on span "Copy" at bounding box center [154, 68] width 21 height 10
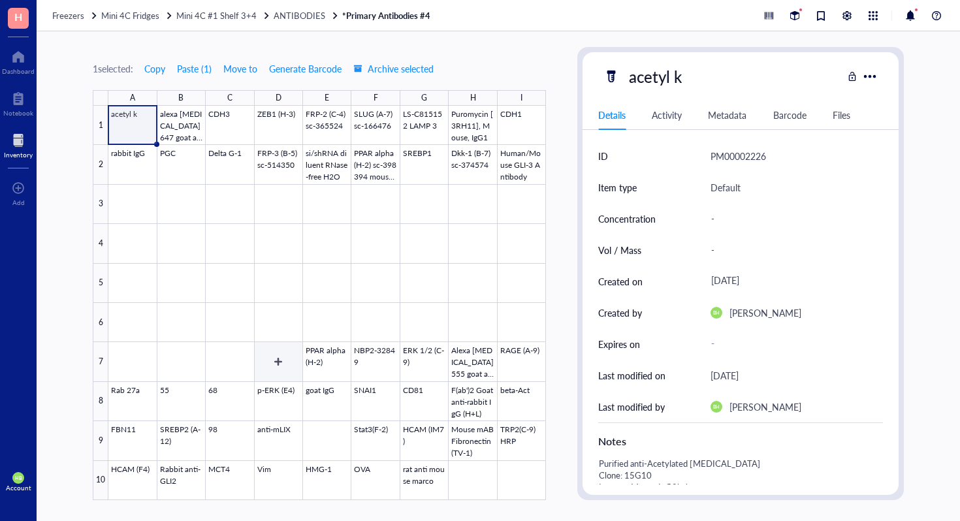
click at [281, 392] on div at bounding box center [326, 303] width 437 height 394
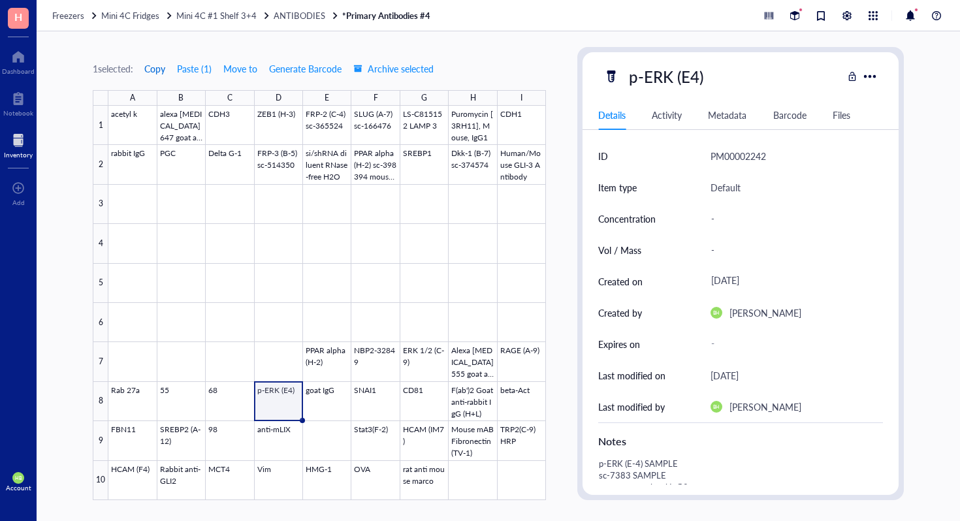
click at [160, 68] on span "Copy" at bounding box center [154, 68] width 21 height 10
click at [432, 362] on div at bounding box center [326, 303] width 437 height 394
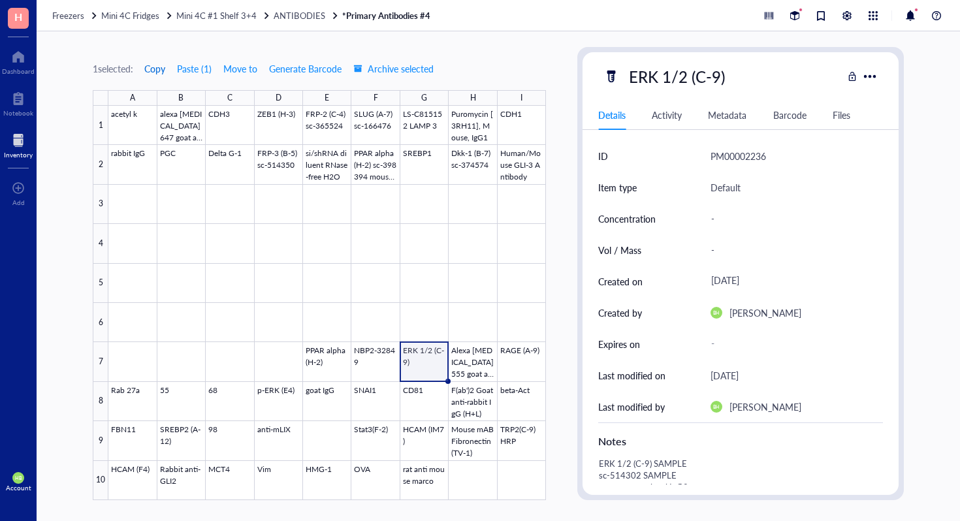
click at [163, 67] on span "Copy" at bounding box center [154, 68] width 21 height 10
click at [136, 400] on div at bounding box center [326, 303] width 437 height 394
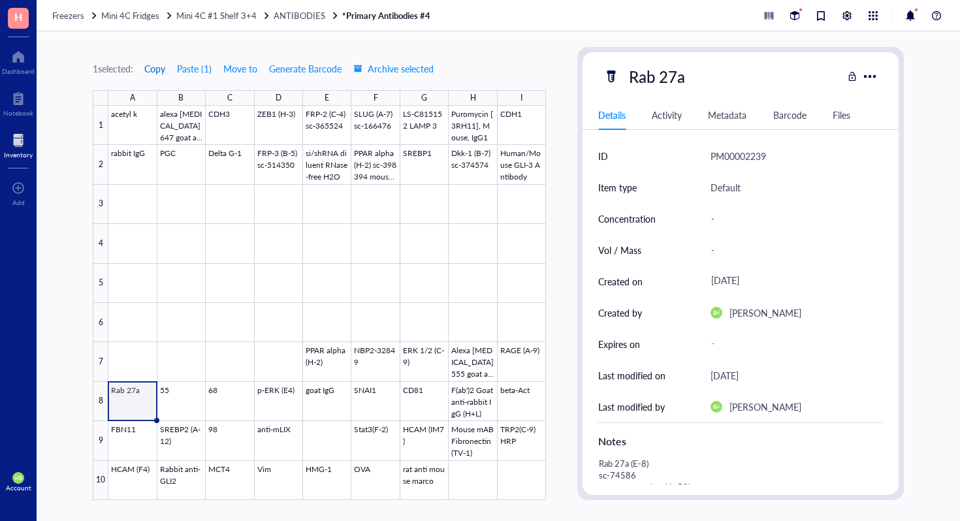
click at [150, 63] on span "Copy" at bounding box center [154, 68] width 21 height 10
click at [424, 437] on div at bounding box center [326, 303] width 437 height 394
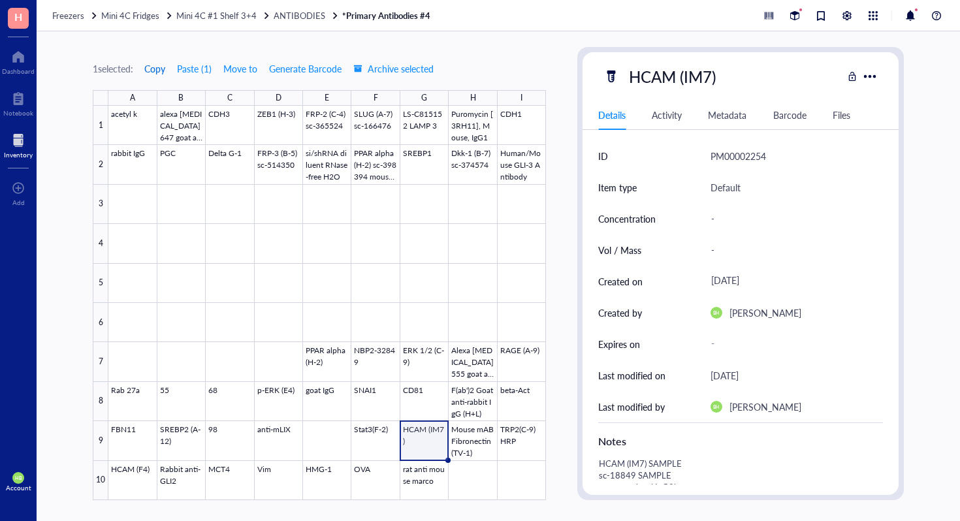
click at [163, 64] on span "Copy" at bounding box center [154, 68] width 21 height 10
click at [137, 471] on div at bounding box center [326, 303] width 437 height 394
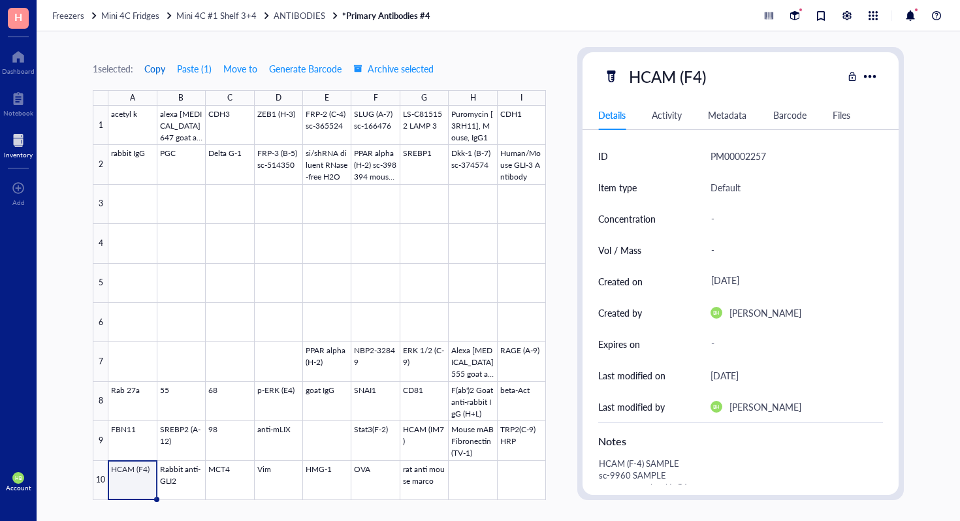
click at [161, 71] on span "Copy" at bounding box center [154, 68] width 21 height 10
click at [330, 486] on div at bounding box center [326, 303] width 437 height 394
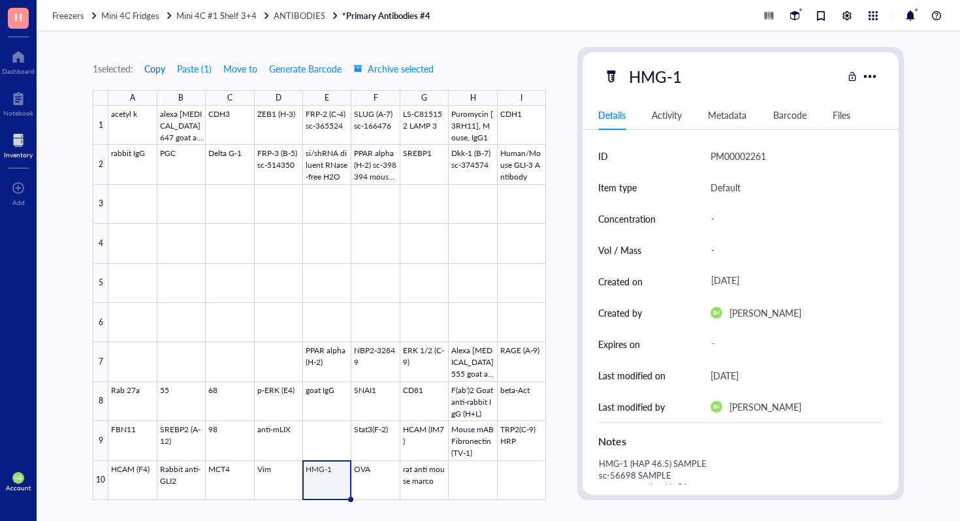
click at [159, 72] on span "Copy" at bounding box center [154, 68] width 21 height 10
click at [133, 156] on div at bounding box center [326, 303] width 437 height 394
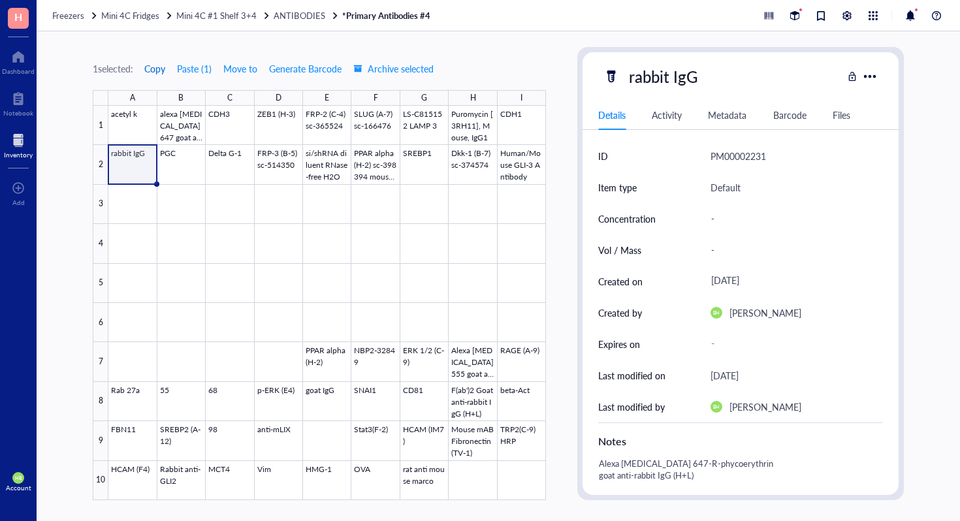
click at [157, 70] on span "Copy" at bounding box center [154, 68] width 21 height 10
click at [189, 165] on div at bounding box center [326, 303] width 437 height 394
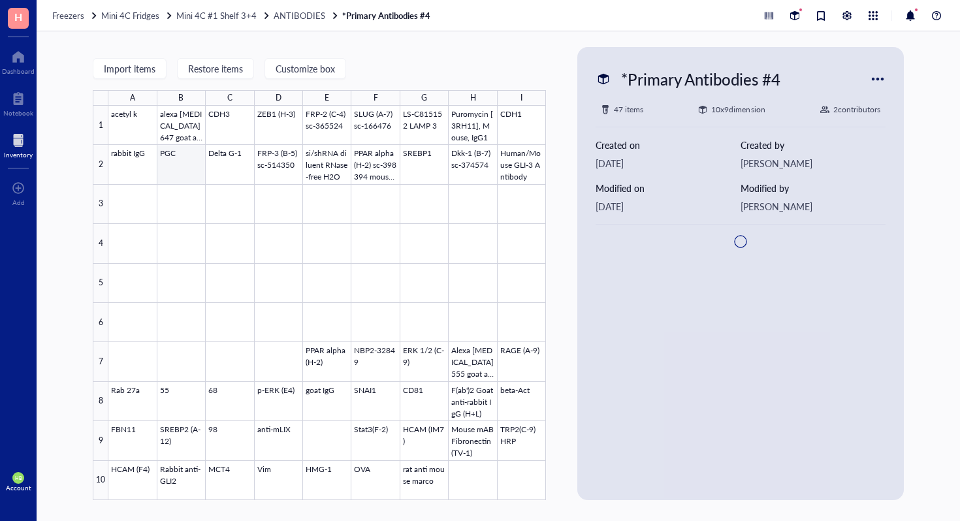
click at [189, 165] on div at bounding box center [326, 303] width 437 height 394
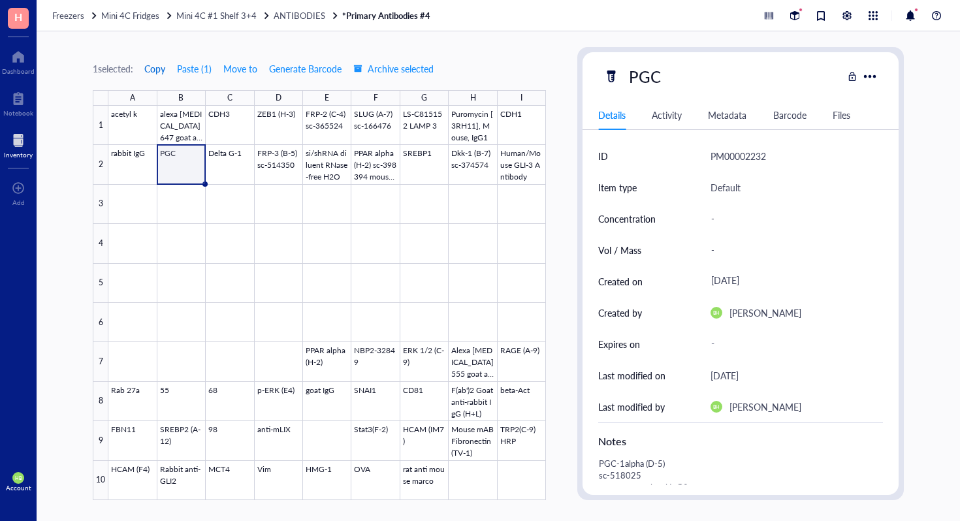
click at [161, 66] on span "Copy" at bounding box center [154, 68] width 21 height 10
click at [316, 359] on div at bounding box center [326, 303] width 437 height 394
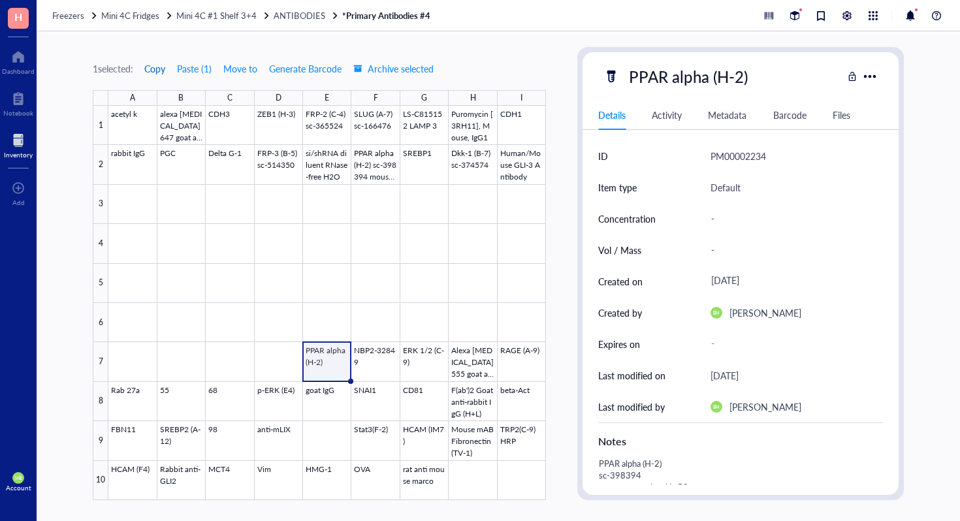
click at [162, 72] on span "Copy" at bounding box center [154, 68] width 21 height 10
click at [522, 355] on div at bounding box center [326, 303] width 437 height 394
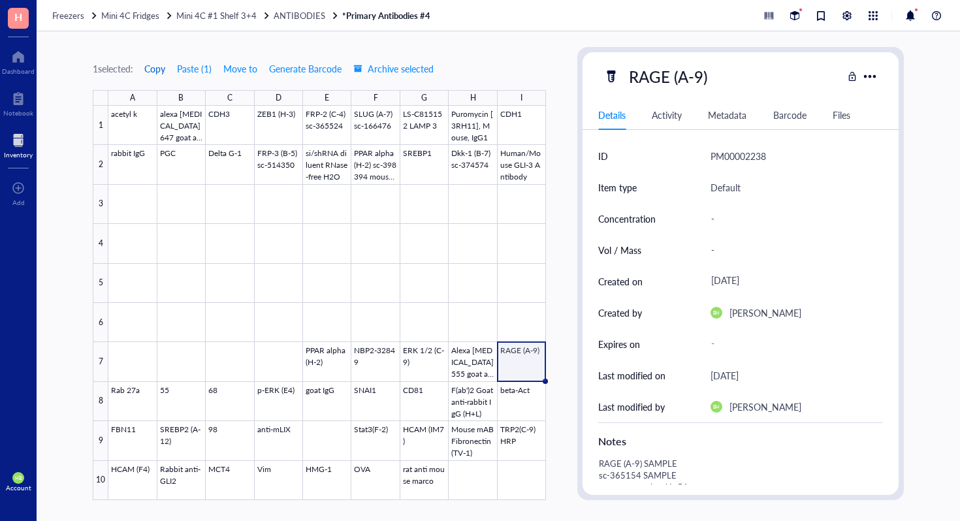
click at [160, 63] on span "Copy" at bounding box center [154, 68] width 21 height 10
click at [319, 396] on div at bounding box center [326, 303] width 437 height 394
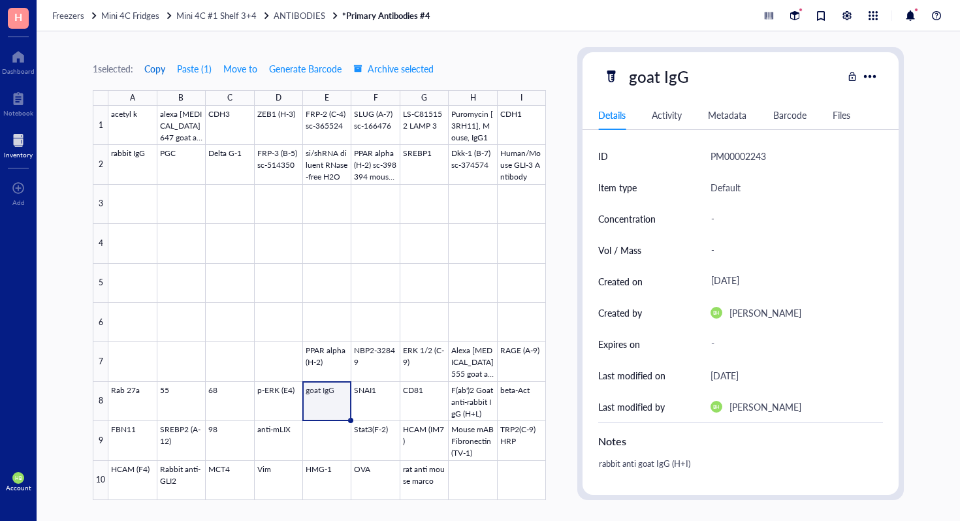
click at [161, 67] on span "Copy" at bounding box center [154, 68] width 21 height 10
click at [316, 123] on div at bounding box center [326, 303] width 437 height 394
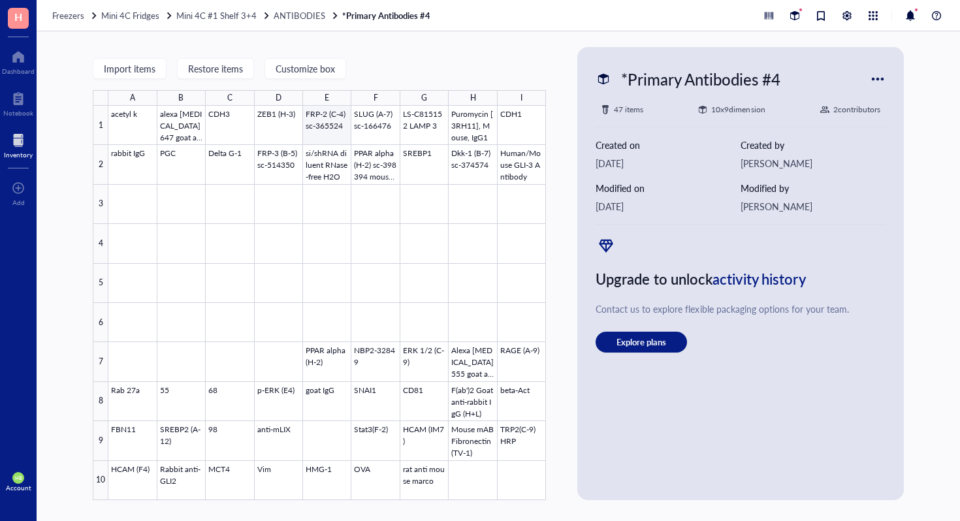
click at [311, 114] on div at bounding box center [326, 303] width 437 height 394
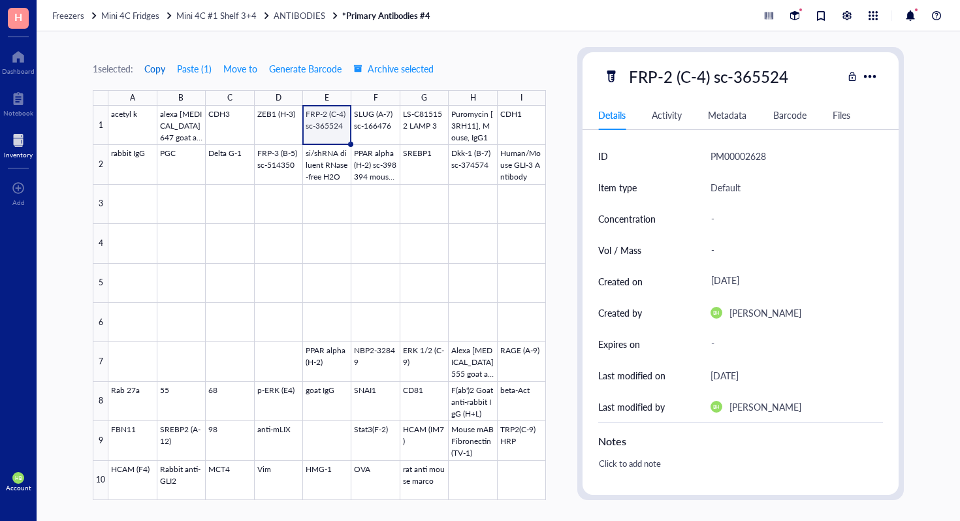
click at [165, 70] on span "Copy" at bounding box center [154, 68] width 21 height 10
click at [243, 149] on div at bounding box center [326, 303] width 437 height 394
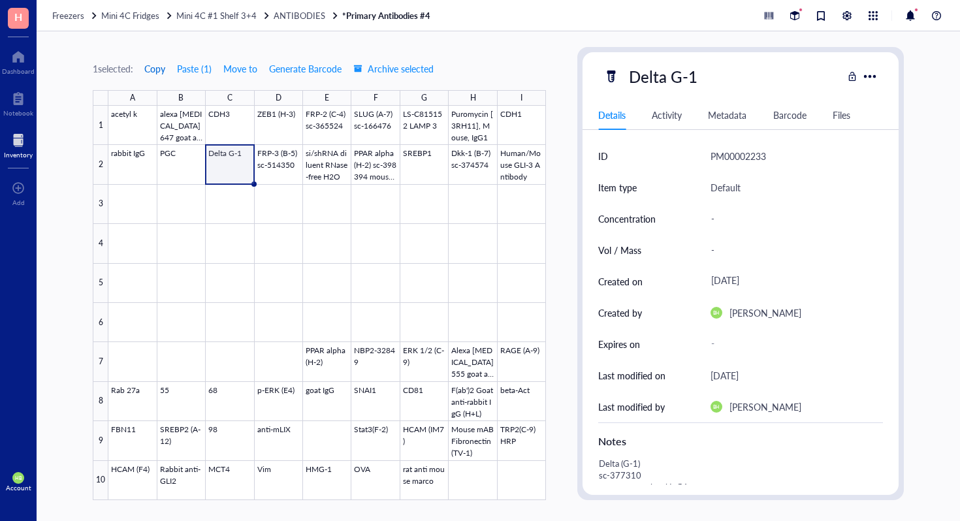
click at [156, 67] on span "Copy" at bounding box center [154, 68] width 21 height 10
click at [428, 394] on div at bounding box center [326, 303] width 437 height 394
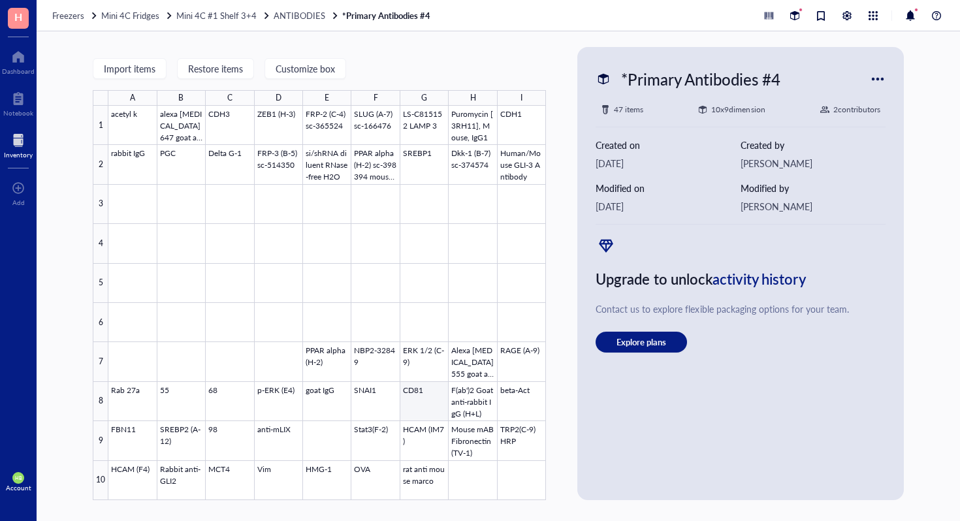
click at [421, 410] on div at bounding box center [326, 303] width 437 height 394
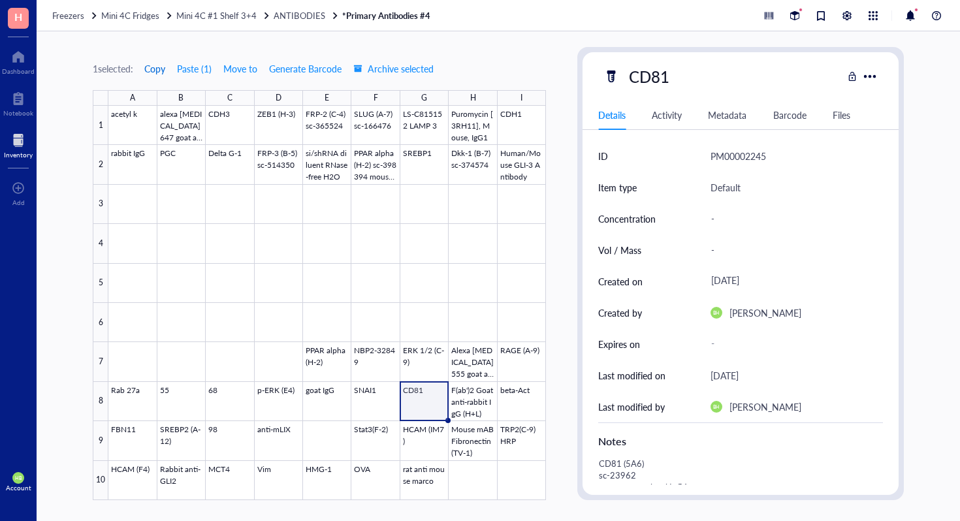
click at [156, 69] on span "Copy" at bounding box center [154, 68] width 21 height 10
click at [183, 437] on div at bounding box center [326, 303] width 437 height 394
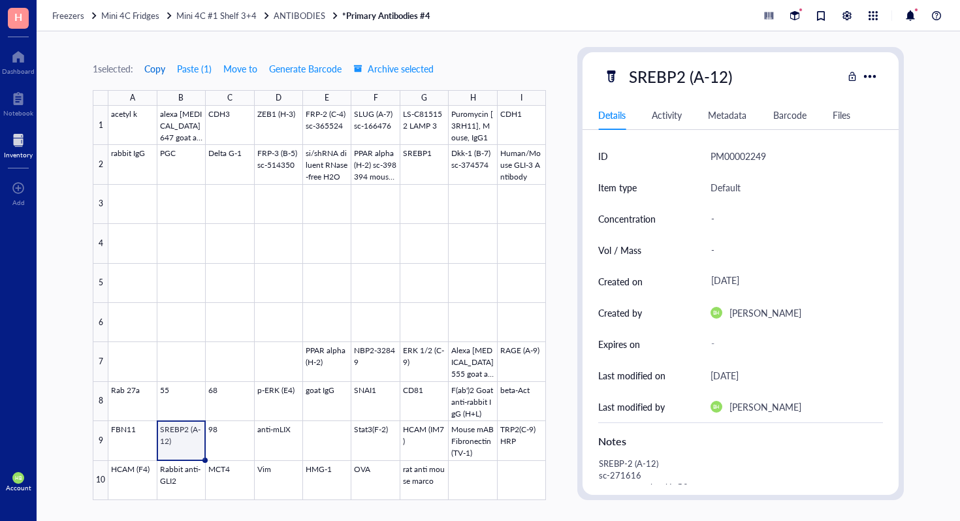
click at [160, 72] on span "Copy" at bounding box center [154, 68] width 21 height 10
click at [159, 68] on span "Copy" at bounding box center [154, 68] width 21 height 10
click at [381, 445] on div at bounding box center [326, 303] width 437 height 394
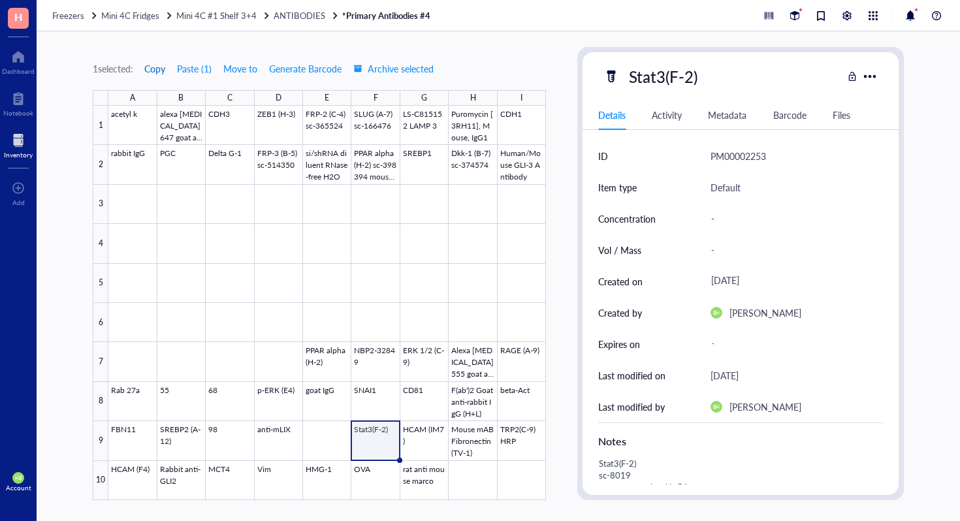
click at [161, 71] on span "Copy" at bounding box center [154, 68] width 21 height 10
click at [526, 445] on div at bounding box center [326, 303] width 437 height 394
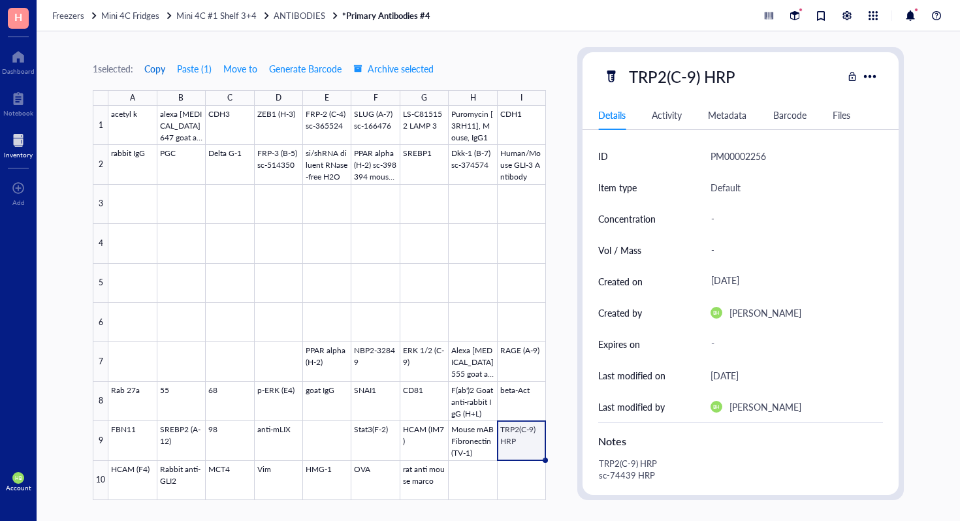
click at [155, 69] on span "Copy" at bounding box center [154, 68] width 21 height 10
click at [223, 476] on div at bounding box center [326, 303] width 437 height 394
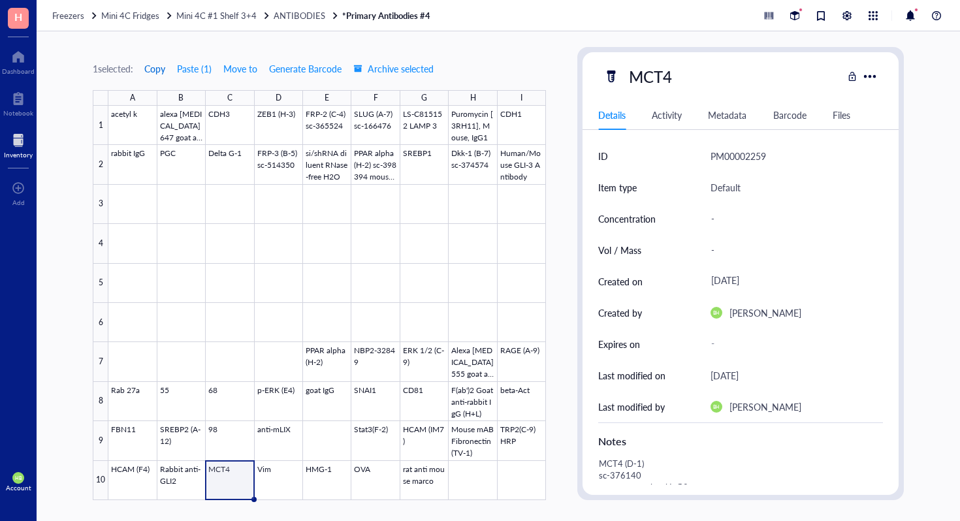
click at [162, 74] on span "Copy" at bounding box center [154, 68] width 21 height 10
click at [283, 159] on div at bounding box center [326, 303] width 437 height 394
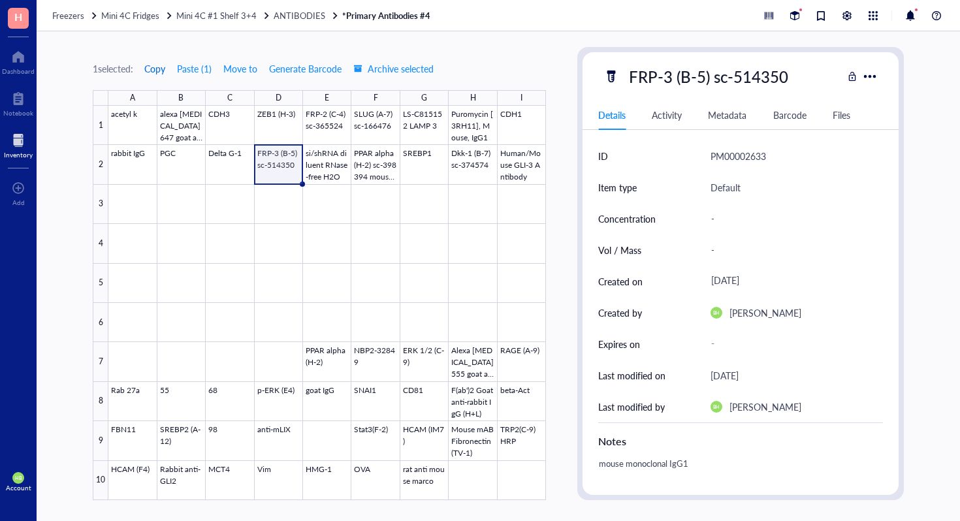
click at [155, 72] on span "Copy" at bounding box center [154, 68] width 21 height 10
click at [477, 157] on div at bounding box center [326, 303] width 437 height 394
click at [152, 65] on span "Copy" at bounding box center [154, 68] width 21 height 10
click at [362, 125] on div at bounding box center [326, 303] width 437 height 394
click at [156, 64] on span "Copy" at bounding box center [154, 68] width 21 height 10
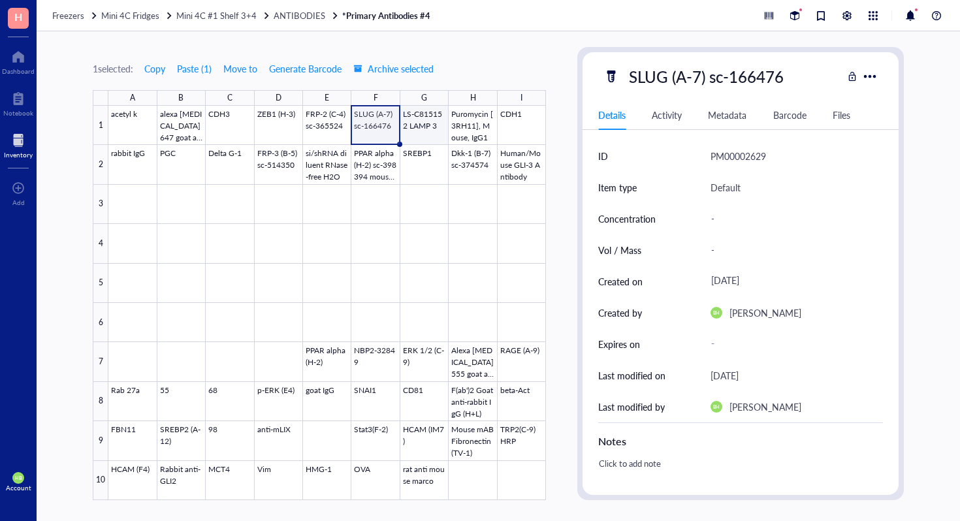
click at [411, 129] on div at bounding box center [326, 303] width 437 height 394
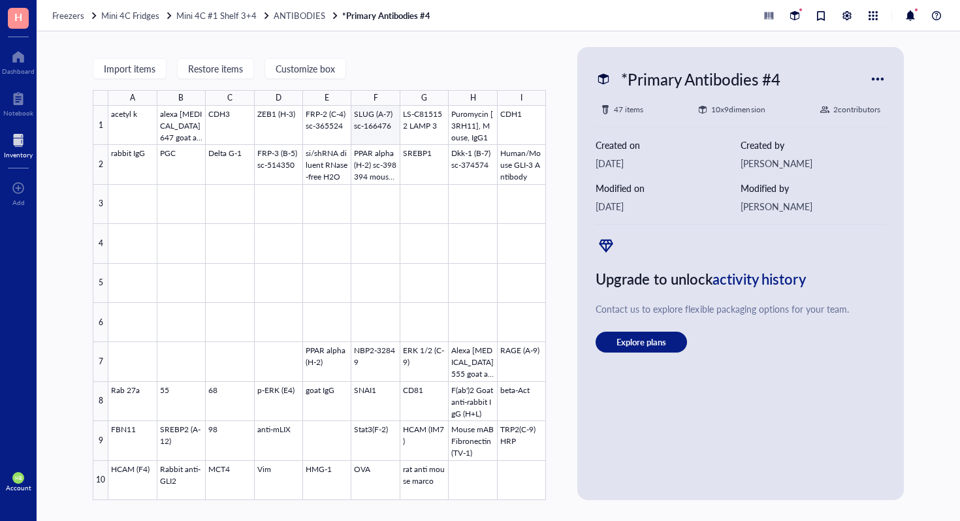
click at [409, 123] on div at bounding box center [326, 303] width 437 height 394
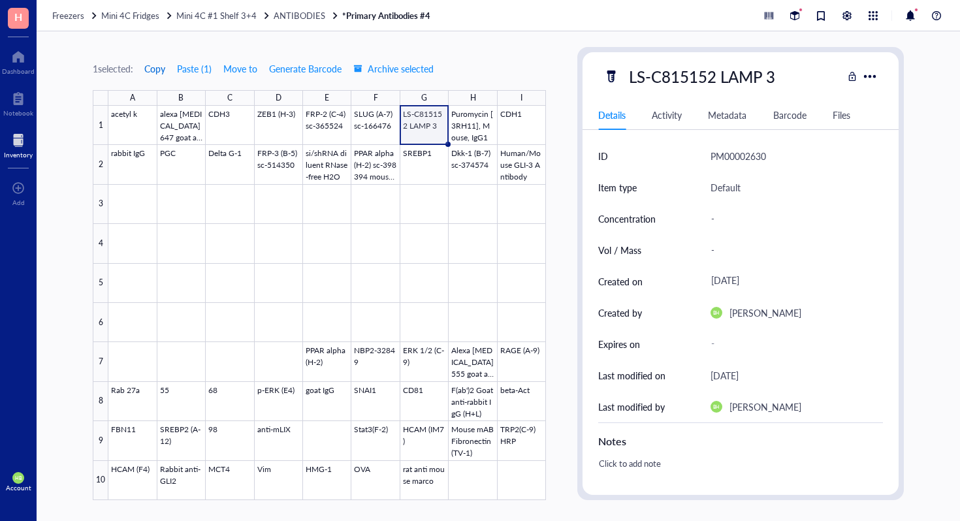
click at [159, 71] on span "Copy" at bounding box center [154, 68] width 21 height 10
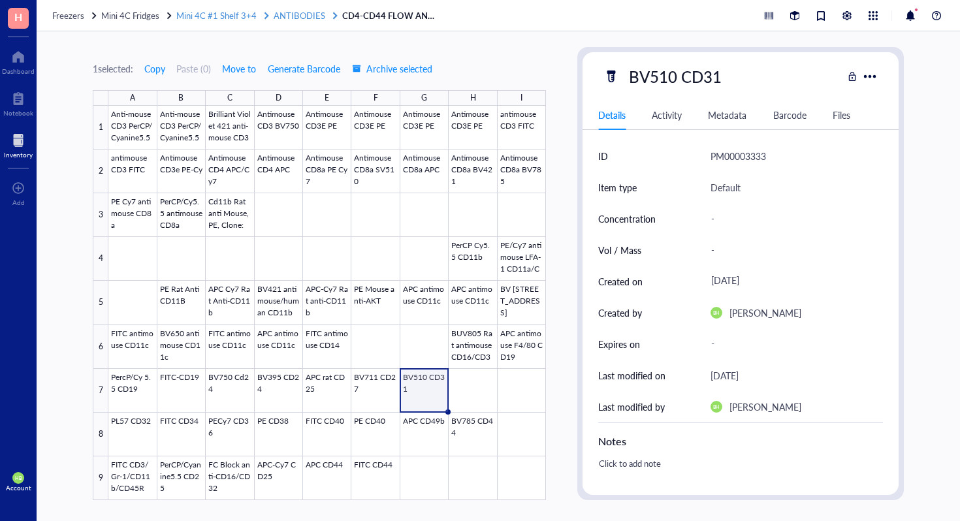
click at [244, 20] on span "Mini 4C #1 Shelf 3+4" at bounding box center [216, 15] width 80 height 12
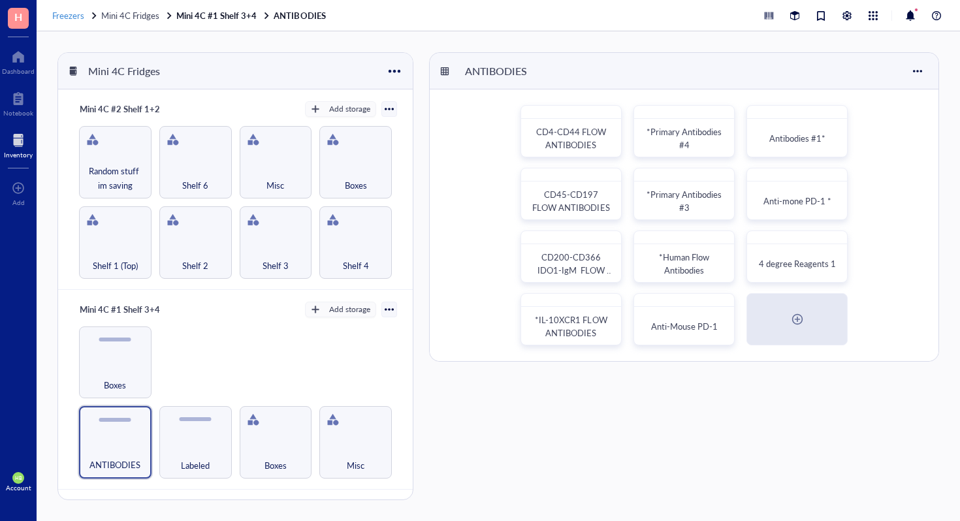
click at [71, 16] on span "Freezers" at bounding box center [68, 15] width 32 height 12
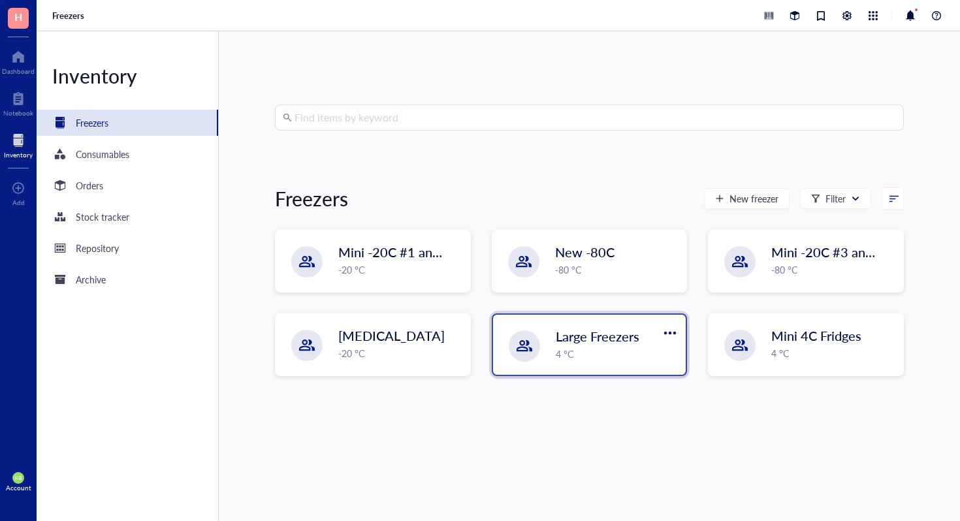
click at [552, 355] on div "Large Freezers 4 °C" at bounding box center [589, 345] width 193 height 60
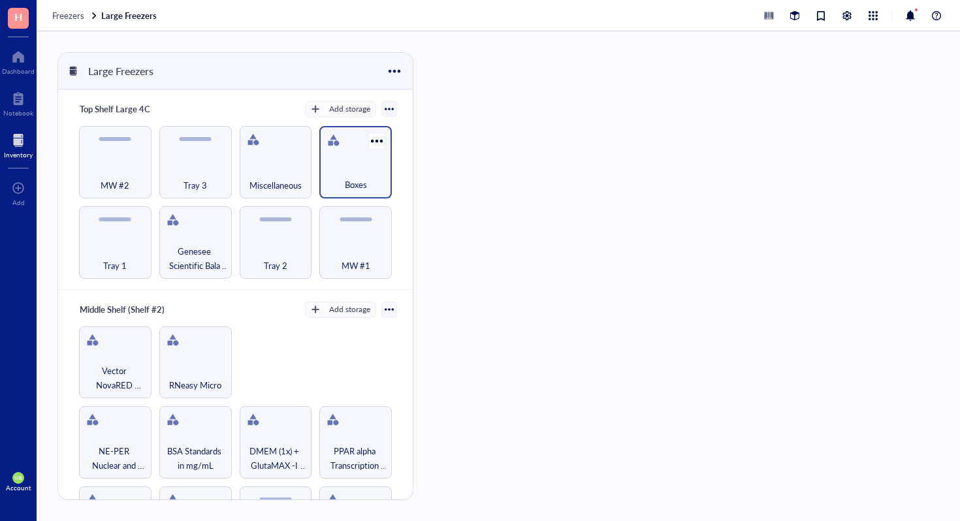
click at [345, 178] on span "Boxes" at bounding box center [356, 185] width 22 height 14
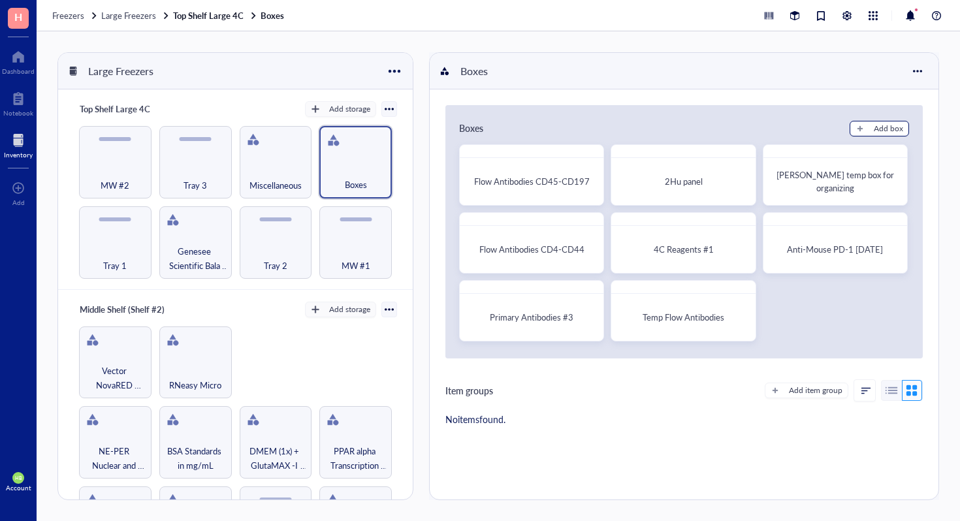
click at [860, 126] on button "Add box" at bounding box center [878, 129] width 59 height 16
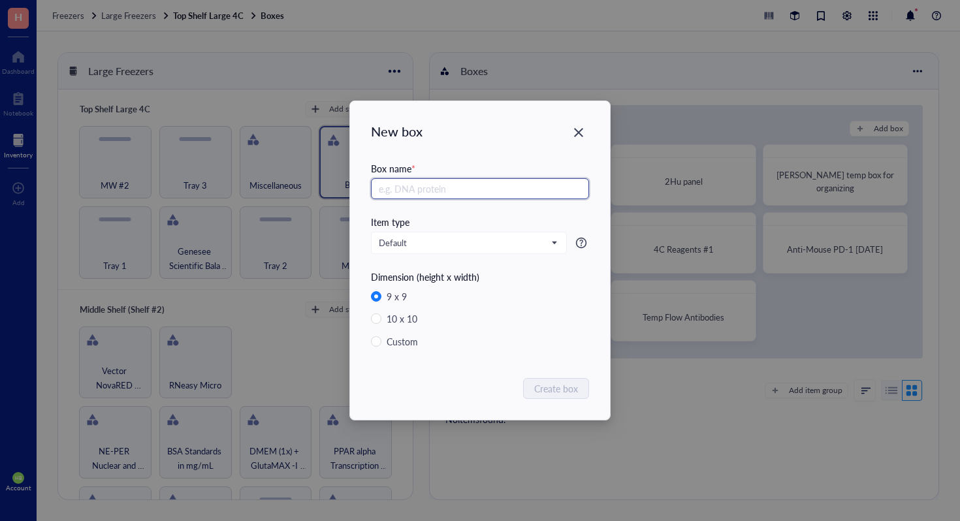
radio input "false"
radio input "true"
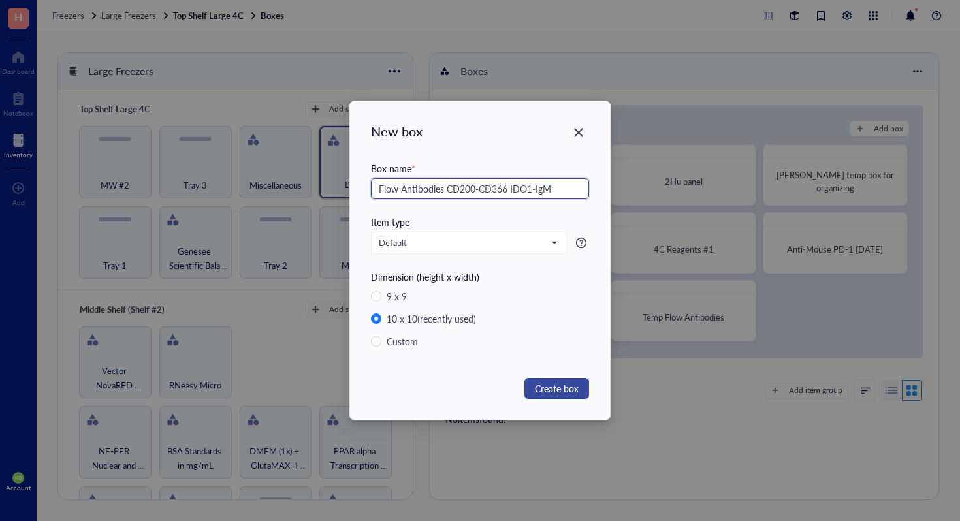
type input "Flow Antibodies CD200-CD366 IDO1-IgM"
click at [573, 387] on span "Create box" at bounding box center [557, 388] width 44 height 14
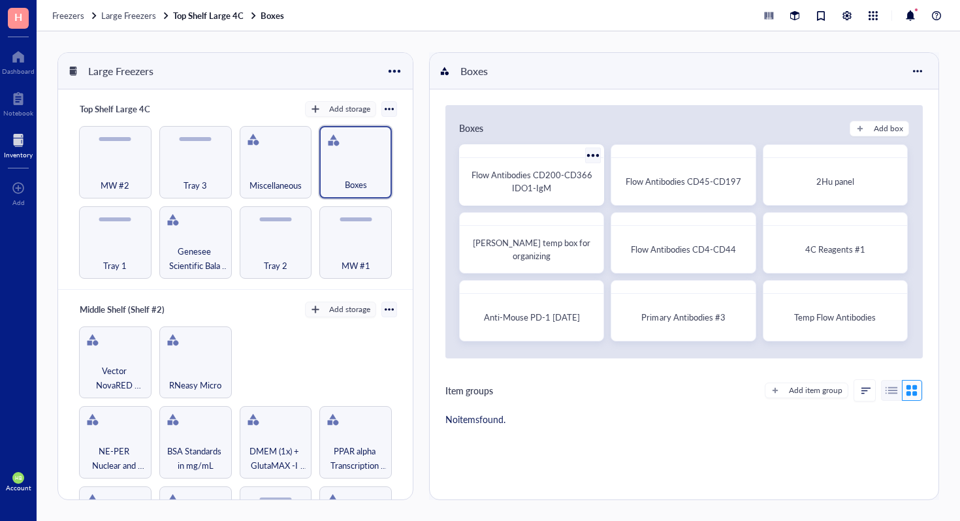
click at [547, 184] on span "Flow Antibodies CD200-CD366 IDO1-IgM" at bounding box center [532, 180] width 123 height 25
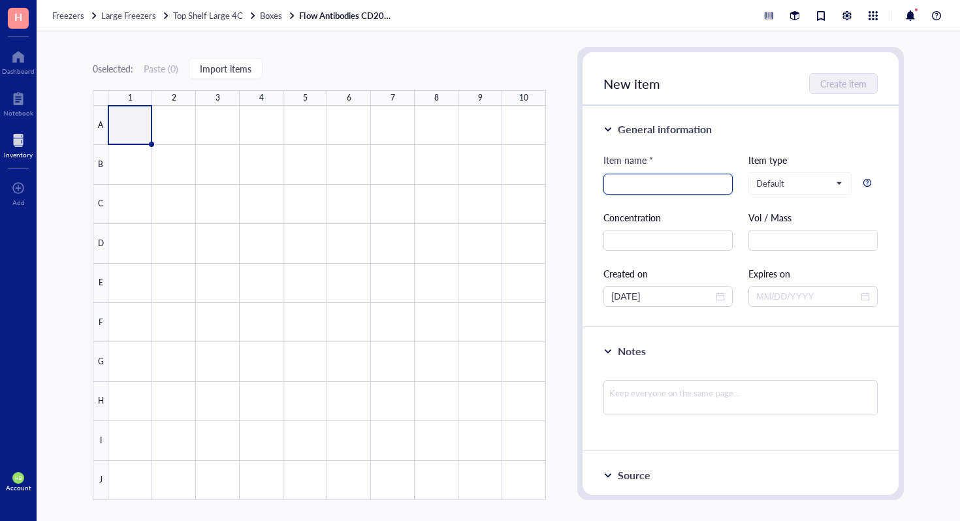
click at [670, 185] on input "search" at bounding box center [668, 184] width 114 height 20
type input "PE anti-mouse CD200 (OX2)"
click at [824, 80] on span "Create item" at bounding box center [844, 83] width 46 height 10
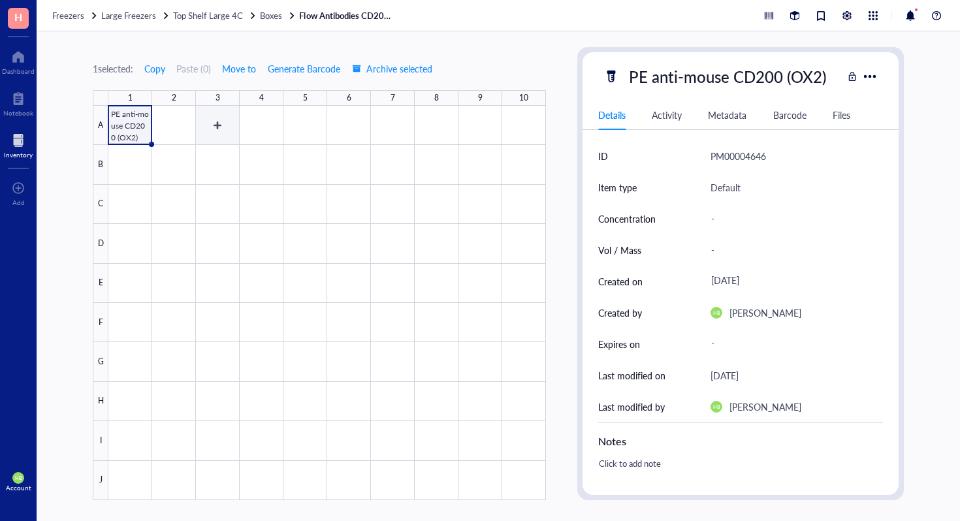
click at [176, 129] on div at bounding box center [326, 303] width 437 height 394
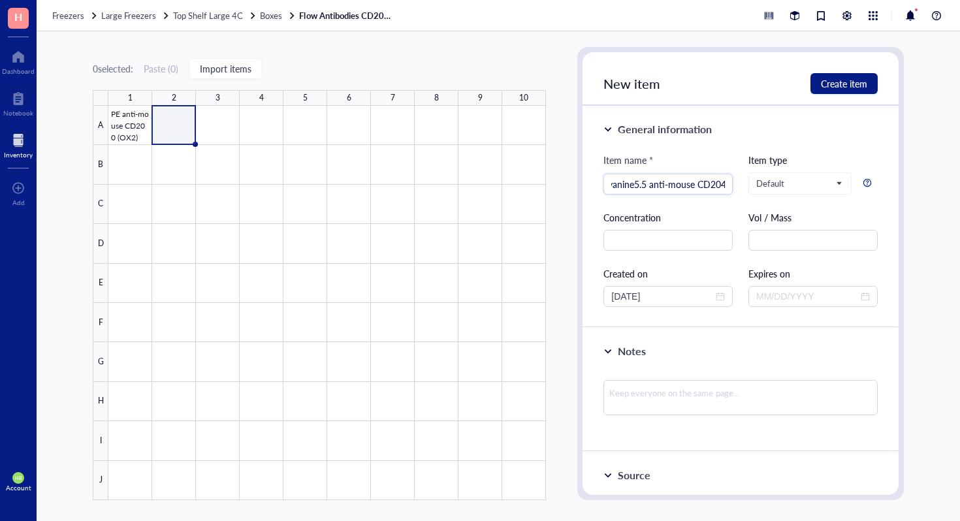
scroll to position [0, 42]
type input "PerCP/Cyanine5.5 anti-mouse CD204"
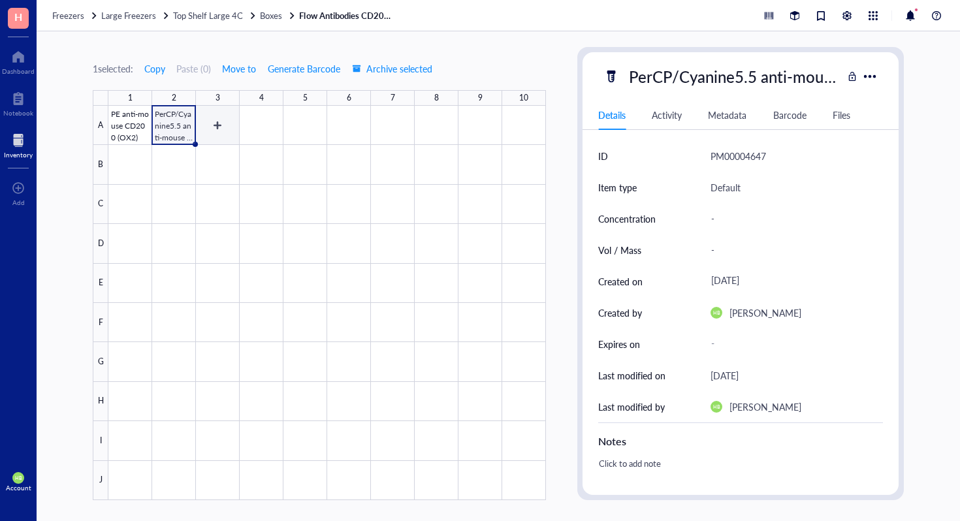
click at [221, 126] on div at bounding box center [326, 303] width 437 height 394
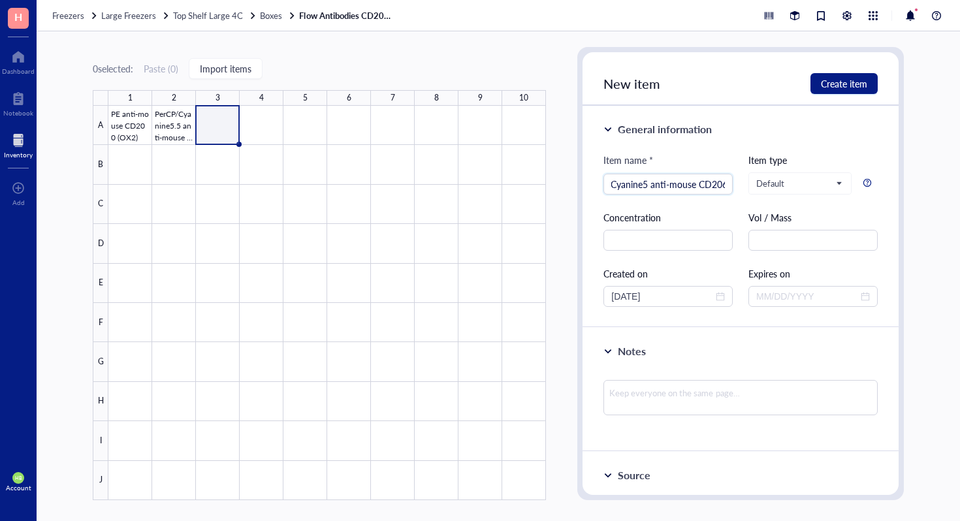
scroll to position [0, 20]
type input "PE/Cyanine5 anti-mouse CD206"
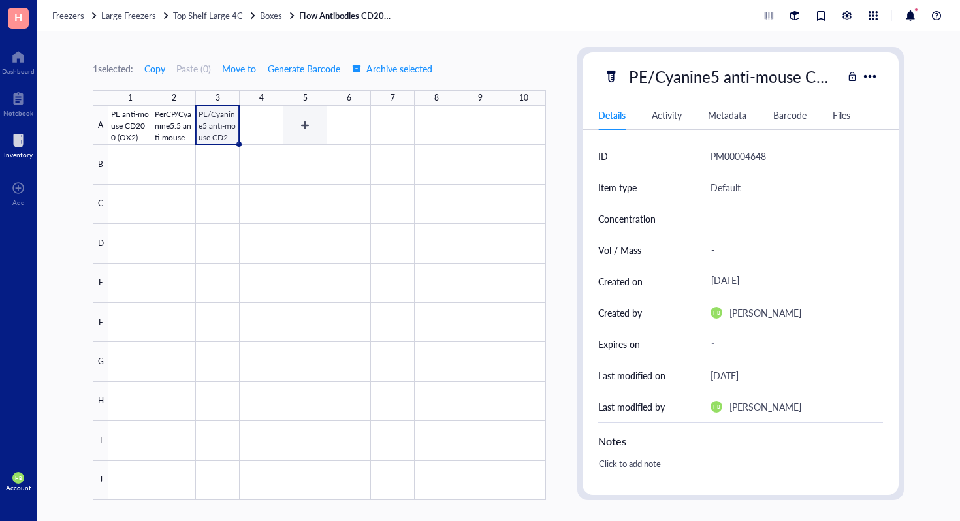
click at [311, 132] on div at bounding box center [326, 303] width 437 height 394
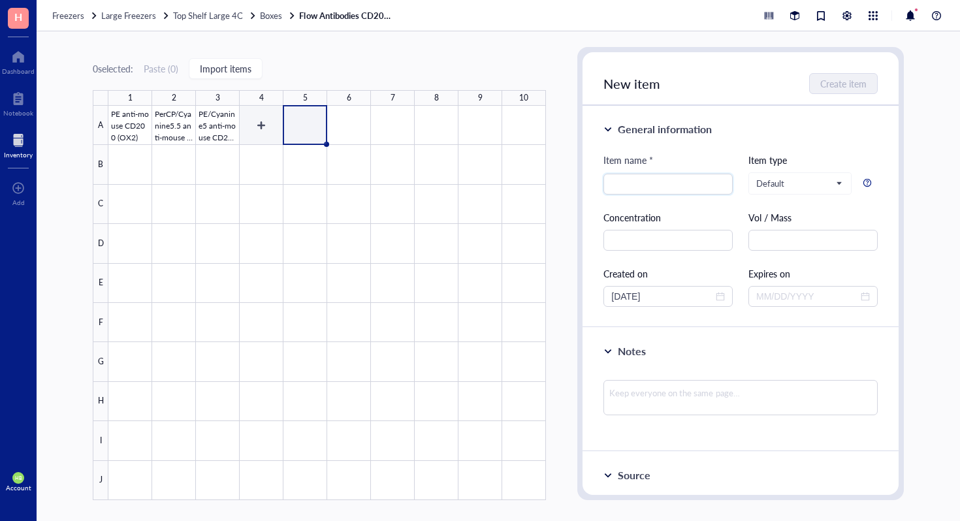
click at [221, 129] on div at bounding box center [326, 303] width 437 height 394
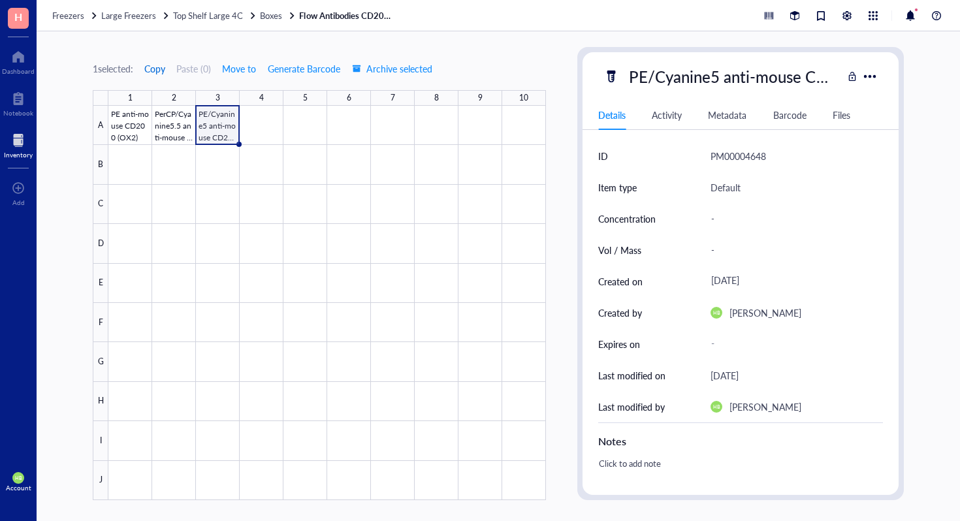
click at [157, 71] on span "Copy" at bounding box center [154, 68] width 21 height 10
click at [293, 121] on div at bounding box center [326, 303] width 437 height 394
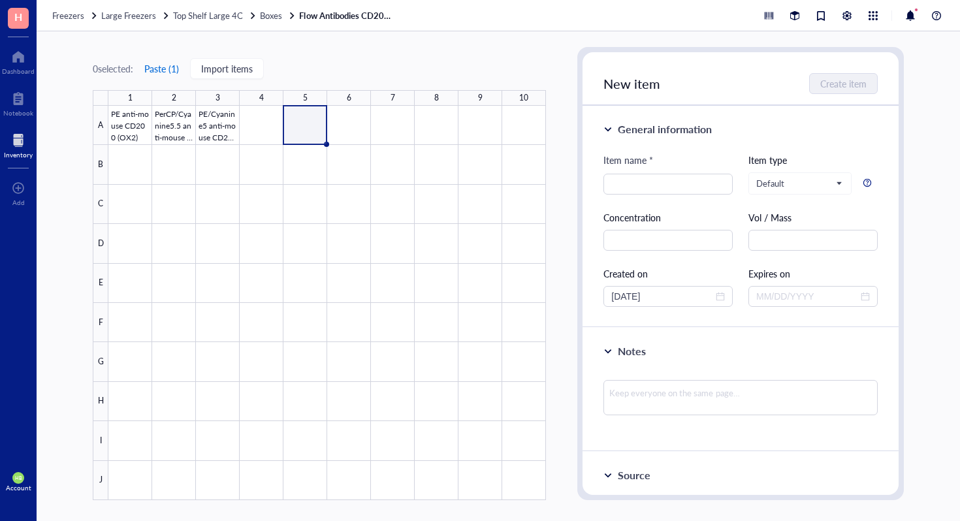
click at [170, 71] on button "Paste ( 1 )" at bounding box center [162, 68] width 36 height 21
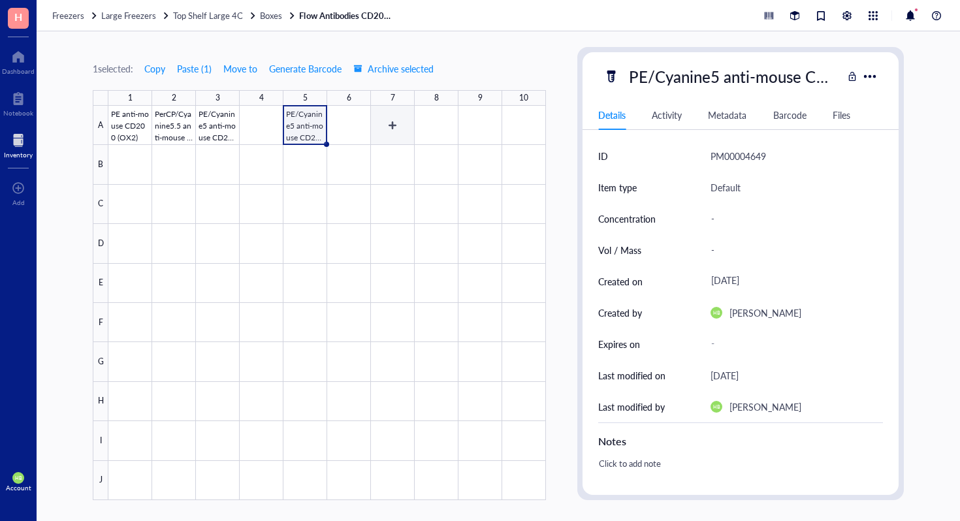
click at [348, 122] on div at bounding box center [326, 303] width 437 height 394
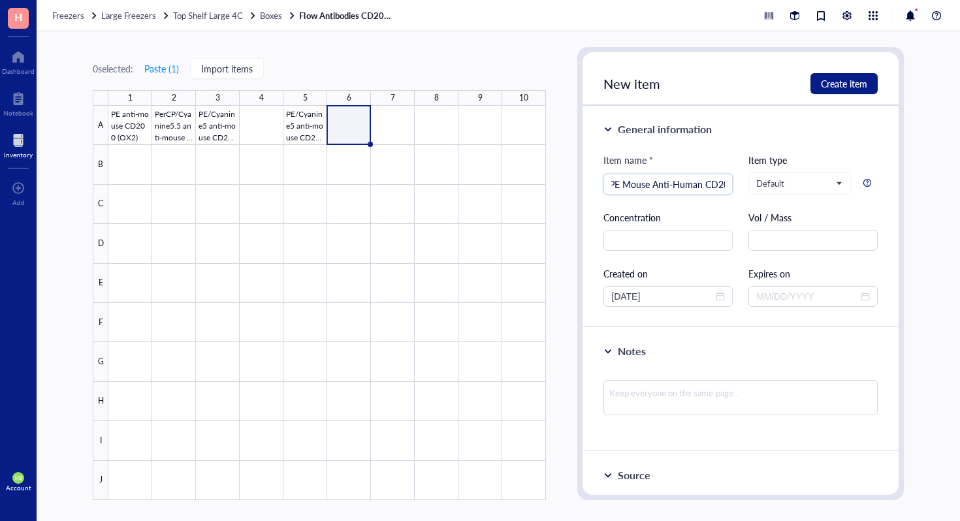
scroll to position [0, 12]
type input "PE Mouse Anti-Human CD209"
click at [854, 80] on span "Create item" at bounding box center [844, 83] width 46 height 10
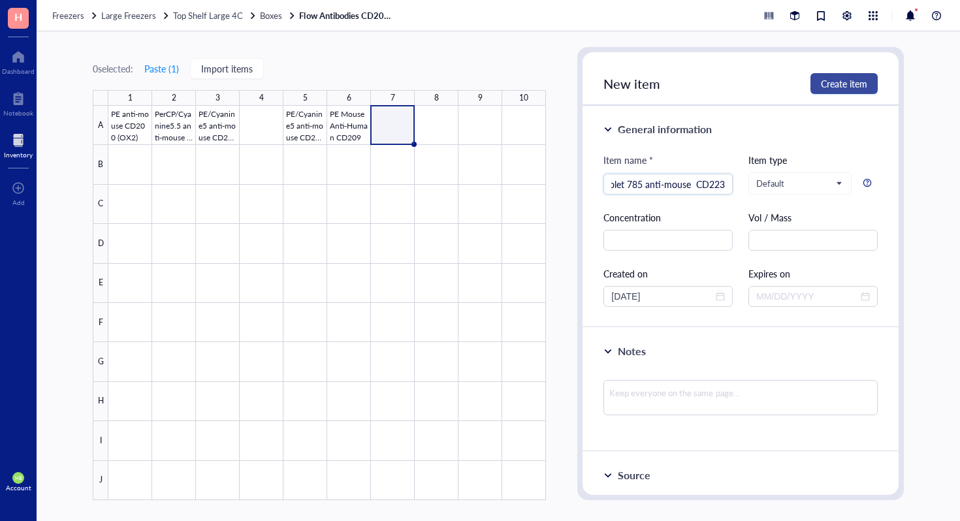
type input "Brilliant Violet 785 anti-mouse CD223"
click at [822, 87] on span "Create item" at bounding box center [844, 83] width 46 height 10
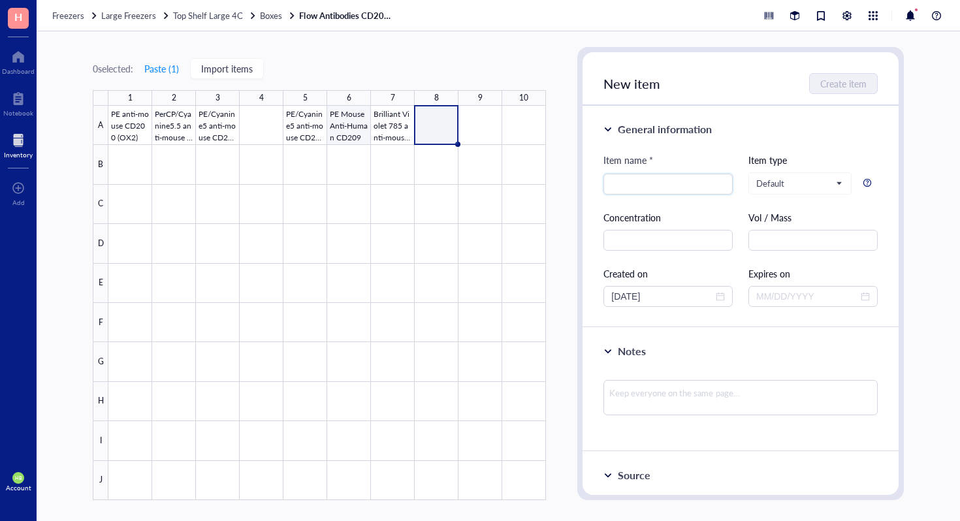
click at [393, 127] on div at bounding box center [326, 303] width 437 height 394
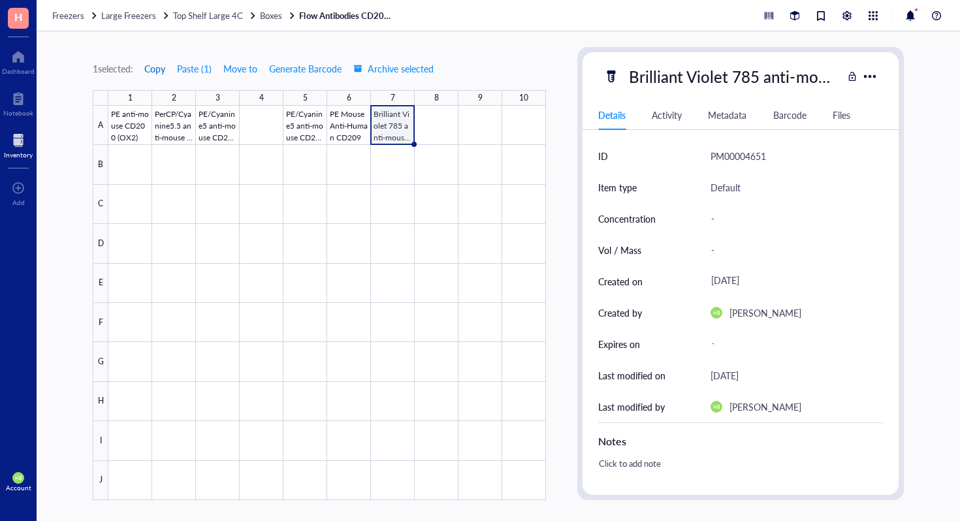
click at [153, 67] on span "Copy" at bounding box center [154, 68] width 21 height 10
click at [412, 131] on div at bounding box center [326, 303] width 437 height 394
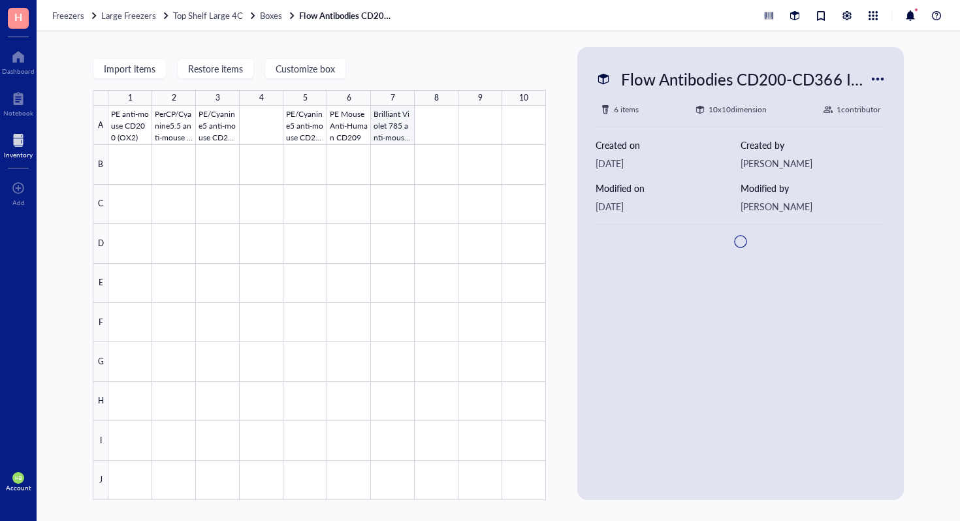
click at [427, 130] on div at bounding box center [326, 303] width 437 height 394
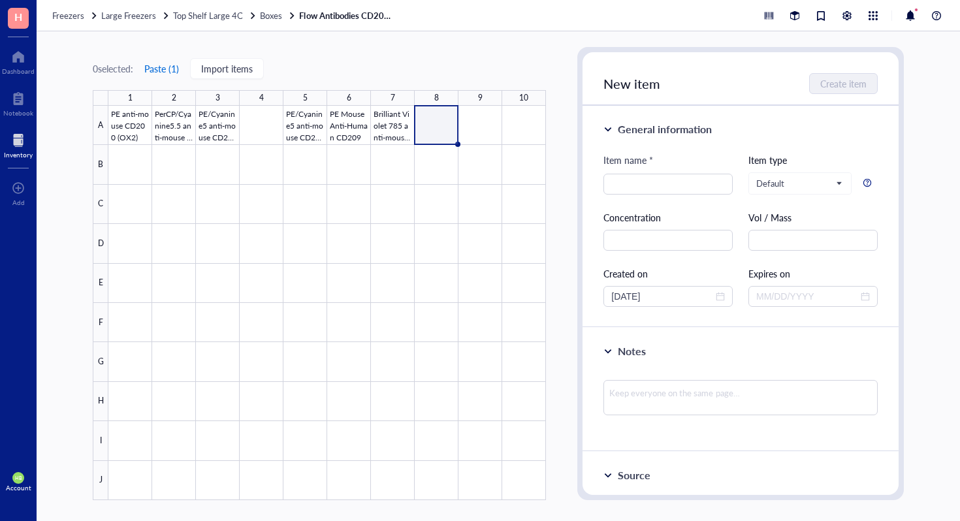
click at [159, 72] on button "Paste ( 1 )" at bounding box center [162, 68] width 36 height 21
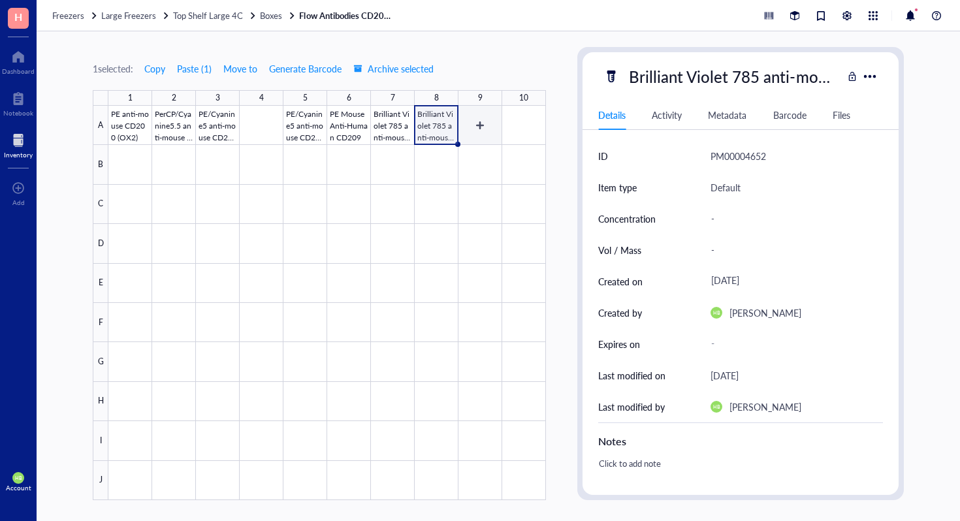
click at [493, 118] on div at bounding box center [326, 303] width 437 height 394
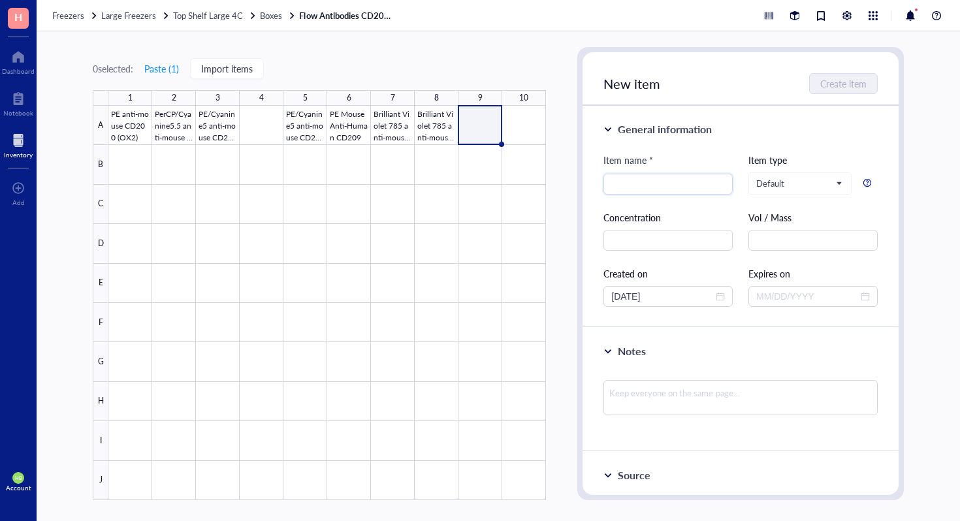
type input "\"
type input "PE Anti-Mouse CD223"
click at [832, 84] on span "Create item" at bounding box center [844, 83] width 46 height 10
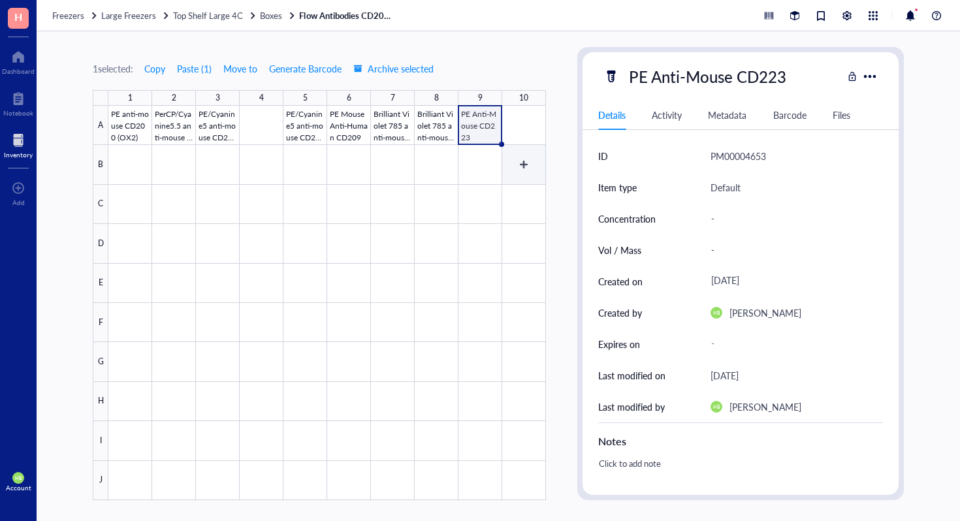
click at [520, 139] on div at bounding box center [326, 303] width 437 height 394
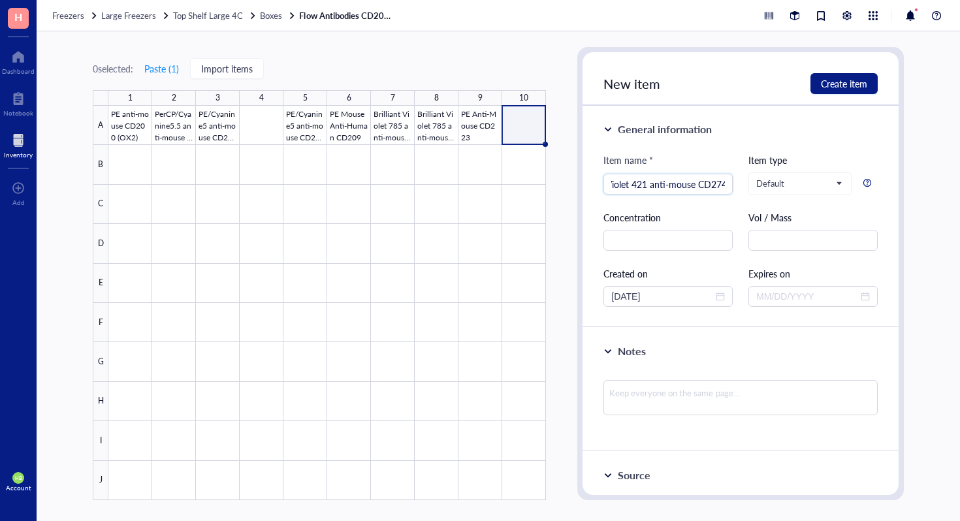
scroll to position [0, 42]
type input "Brilliant Violet 421 anti-mouse CD274"
click at [837, 95] on div "New item Create item" at bounding box center [740, 79] width 316 height 54
click at [854, 80] on span "Create item" at bounding box center [844, 83] width 46 height 10
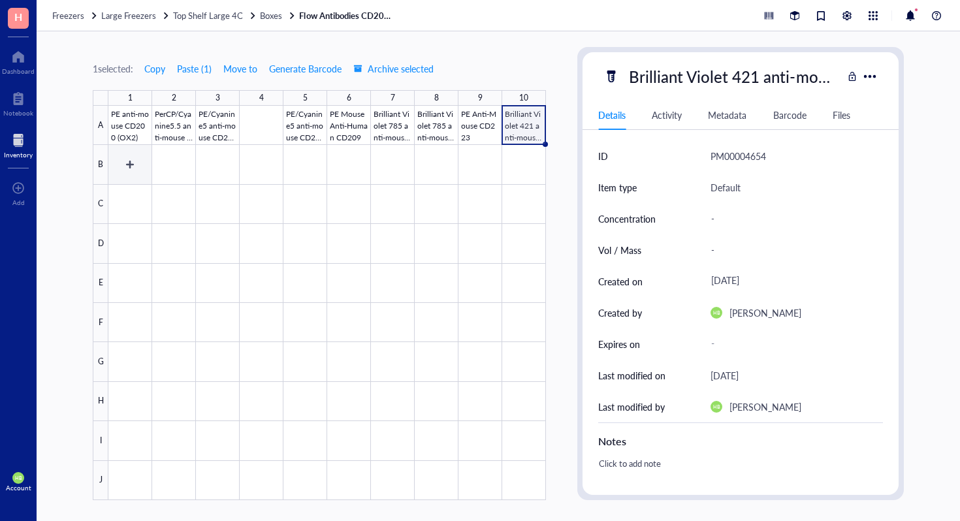
click at [148, 178] on div at bounding box center [326, 303] width 437 height 394
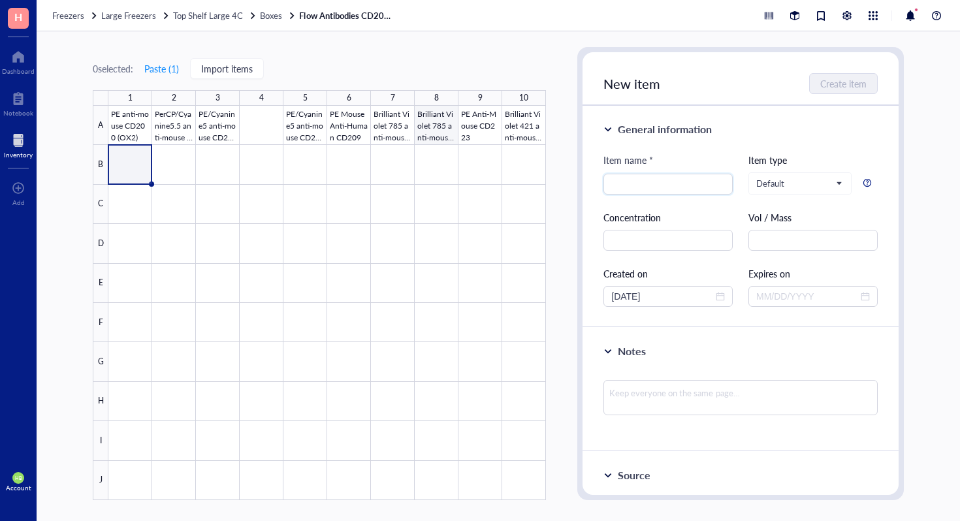
click at [428, 142] on div at bounding box center [326, 303] width 437 height 394
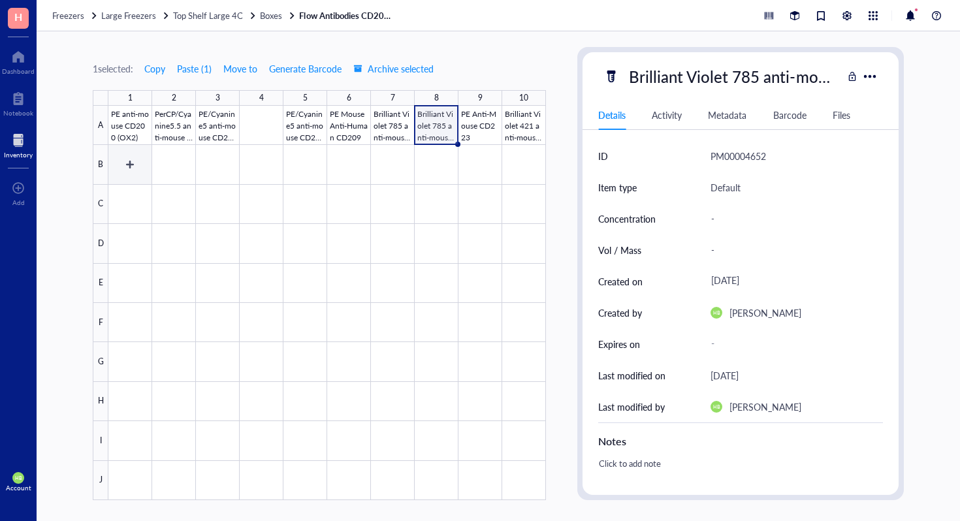
click at [133, 169] on div at bounding box center [326, 303] width 437 height 394
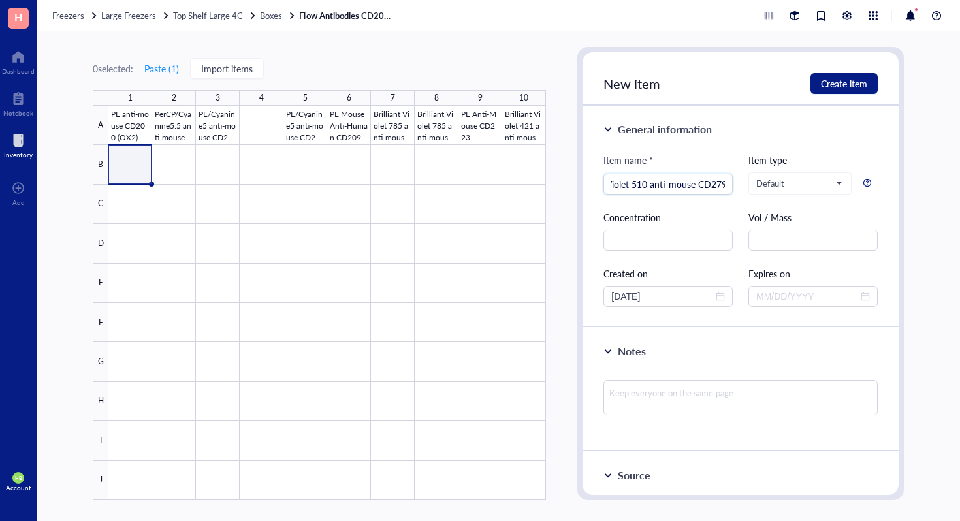
scroll to position [0, 42]
type input "Brilliant Violet 510 anti-mouse CD279"
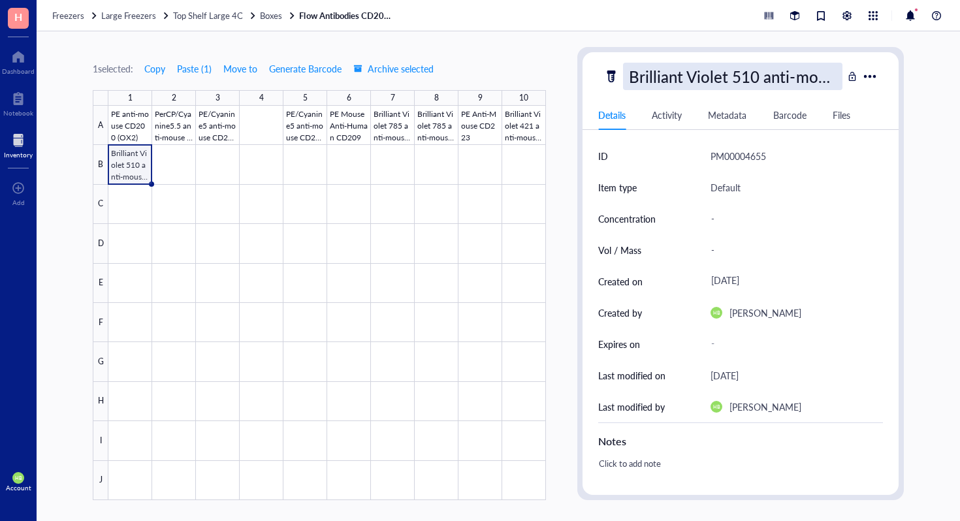
click at [796, 79] on div "Brilliant Violet 510 anti-mouse CD279" at bounding box center [732, 76] width 219 height 27
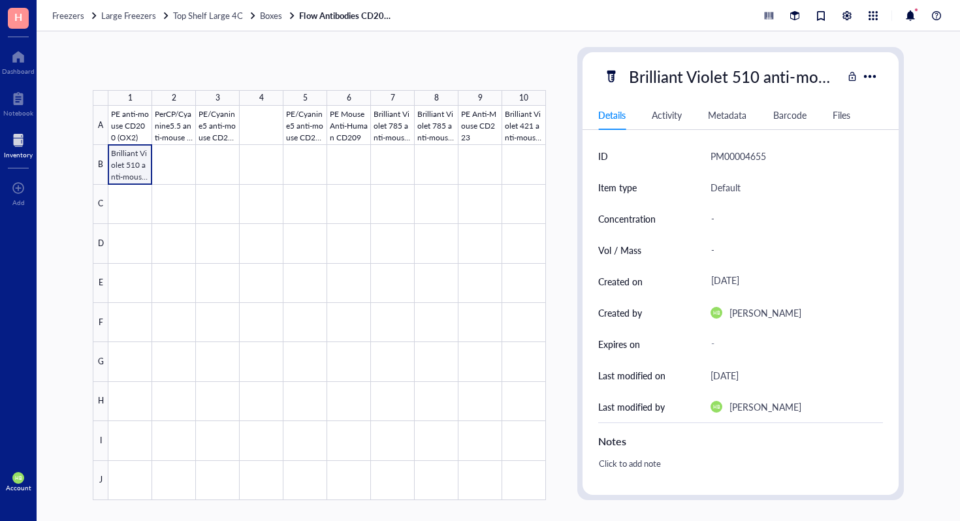
click at [126, 170] on div at bounding box center [326, 303] width 437 height 394
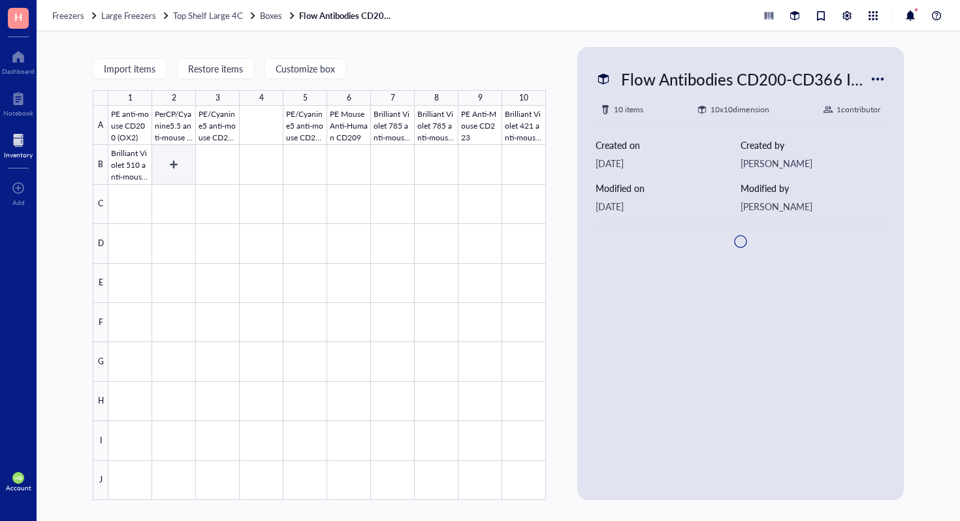
click at [130, 170] on div at bounding box center [326, 303] width 437 height 394
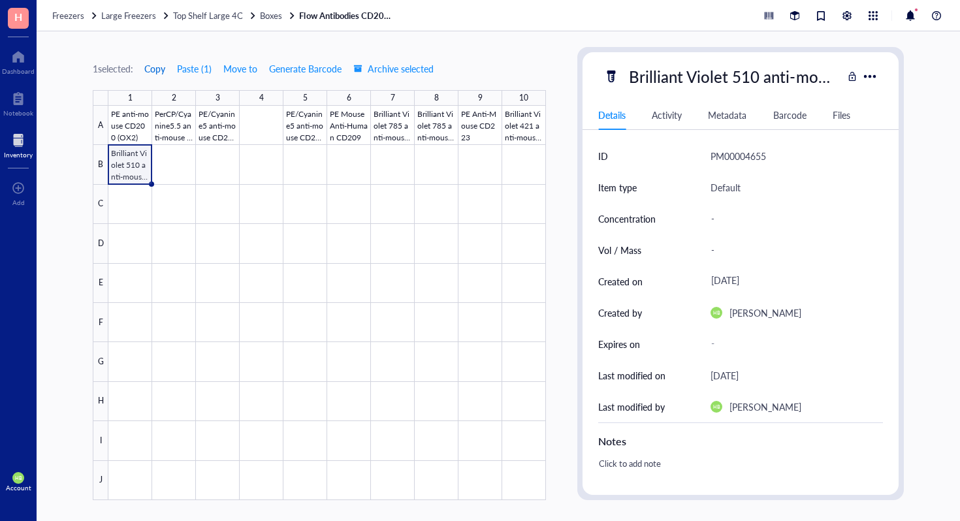
click at [148, 69] on span "Copy" at bounding box center [154, 68] width 21 height 10
click at [232, 170] on div at bounding box center [326, 303] width 437 height 394
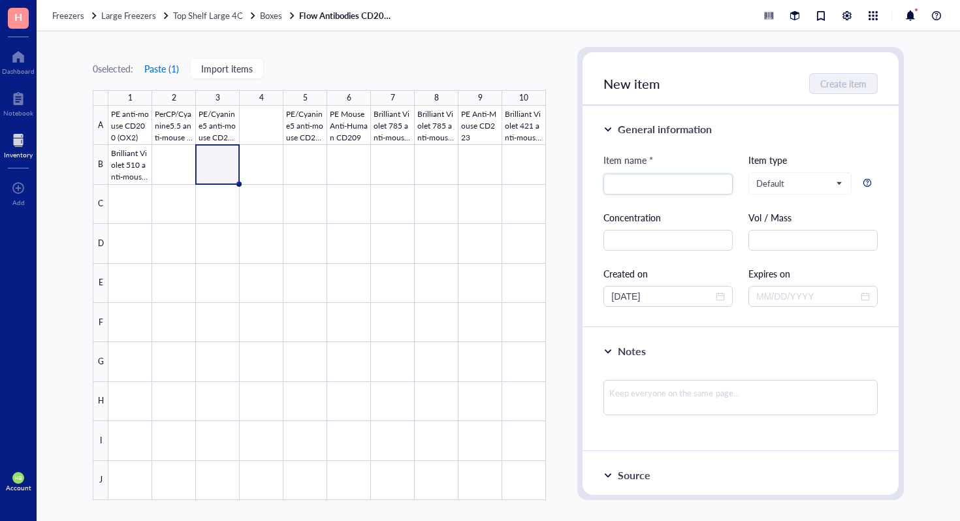
click at [169, 73] on button "Paste ( 1 )" at bounding box center [162, 68] width 36 height 21
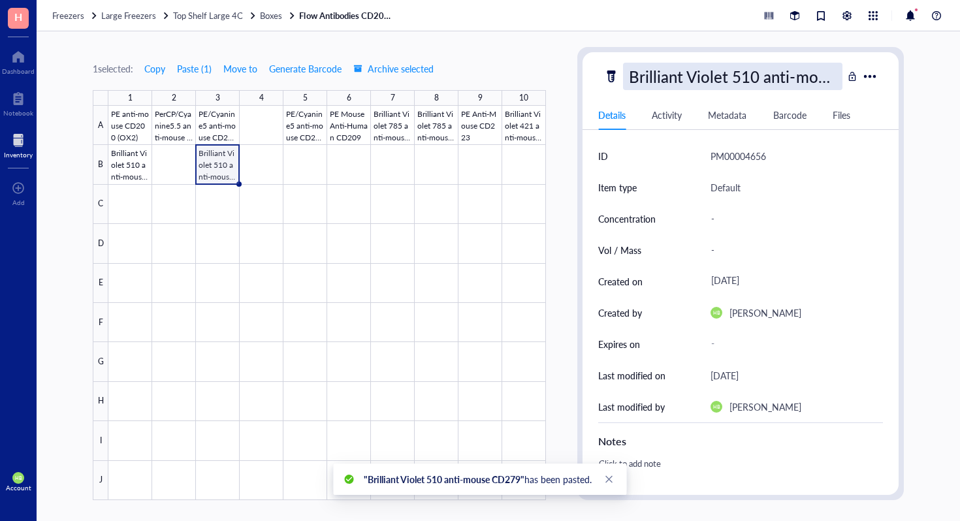
click at [742, 85] on div "Brilliant Violet 510 anti-mouse CD279" at bounding box center [732, 76] width 219 height 27
click at [702, 78] on input "Brilliant Violet 510 anti-mouse CD279" at bounding box center [733, 76] width 218 height 26
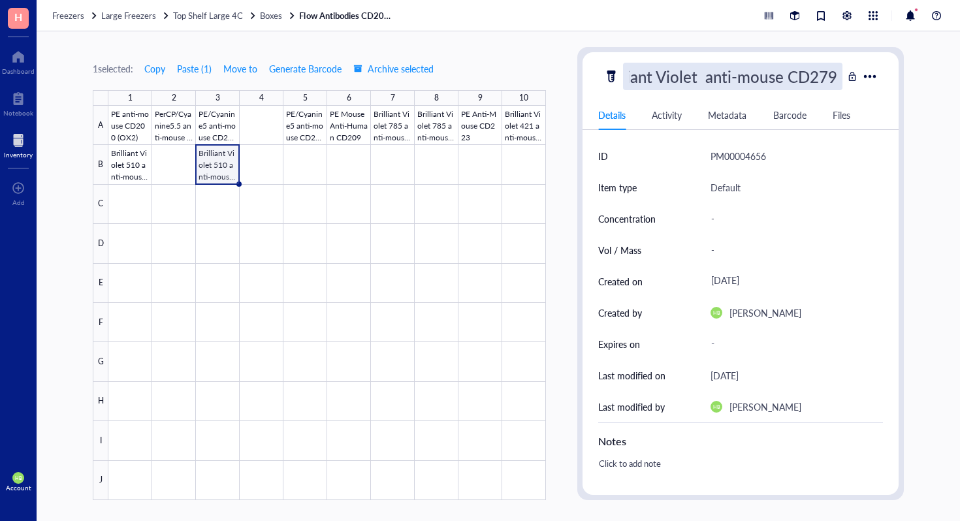
scroll to position [0, 29]
type input "Brilliant Violet 605 anti-mouse CD279"
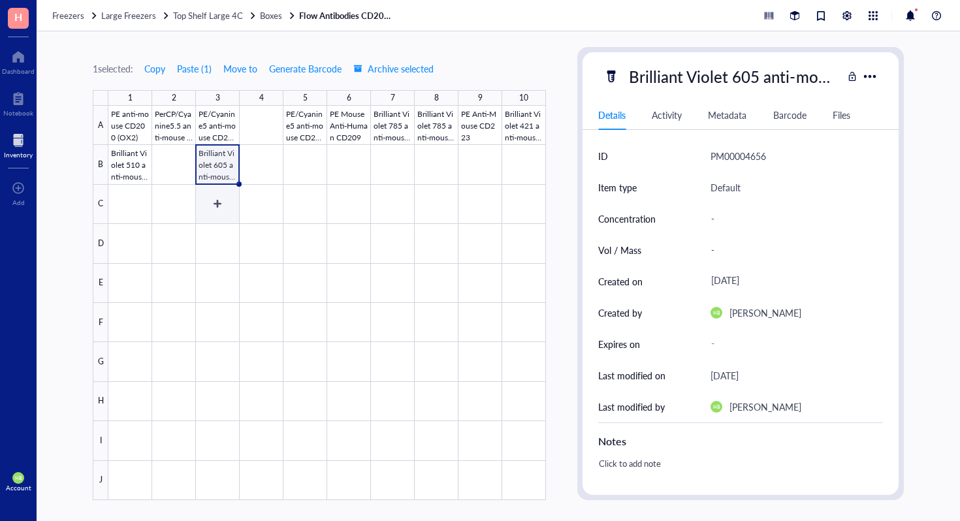
click at [174, 163] on div at bounding box center [326, 303] width 437 height 394
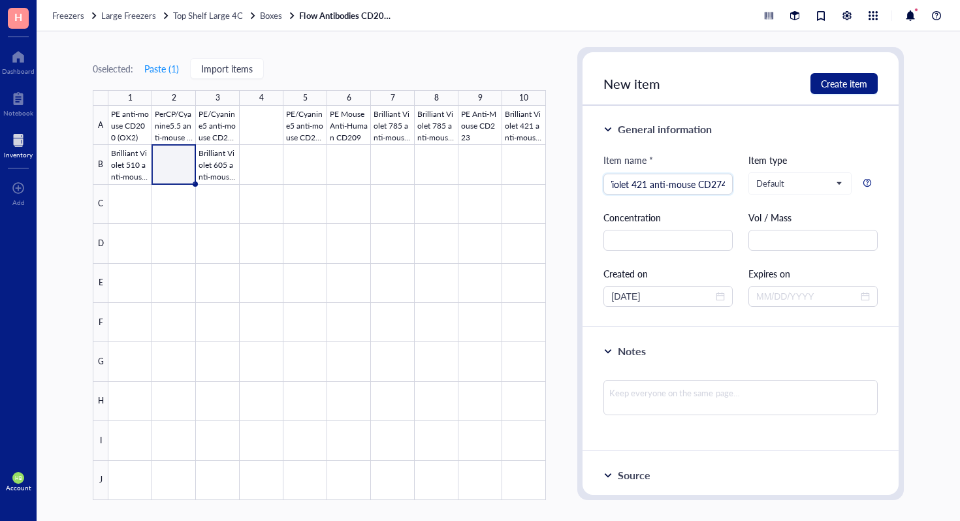
scroll to position [0, 42]
type input "Brilliant Violet 421 anti-mouse CD274"
click at [832, 86] on span "Create item" at bounding box center [844, 83] width 46 height 10
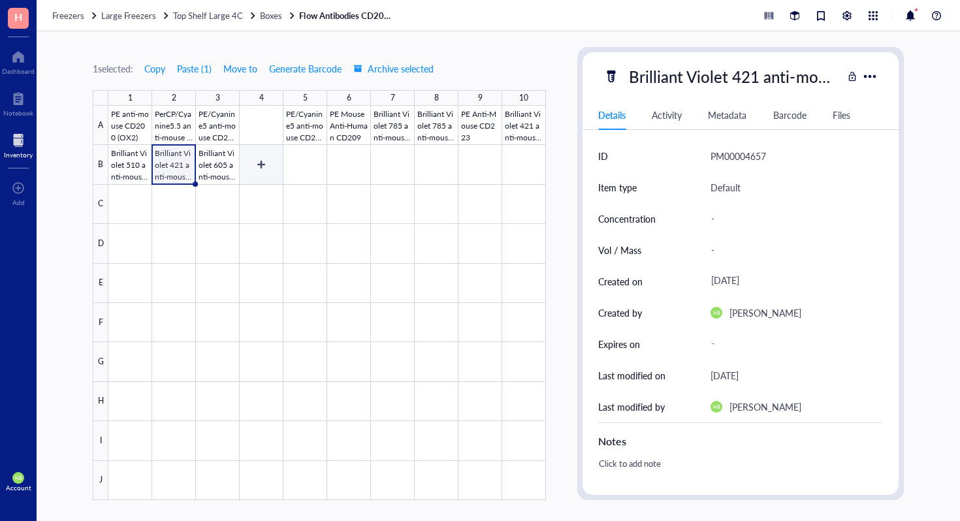
click at [273, 159] on div at bounding box center [326, 303] width 437 height 394
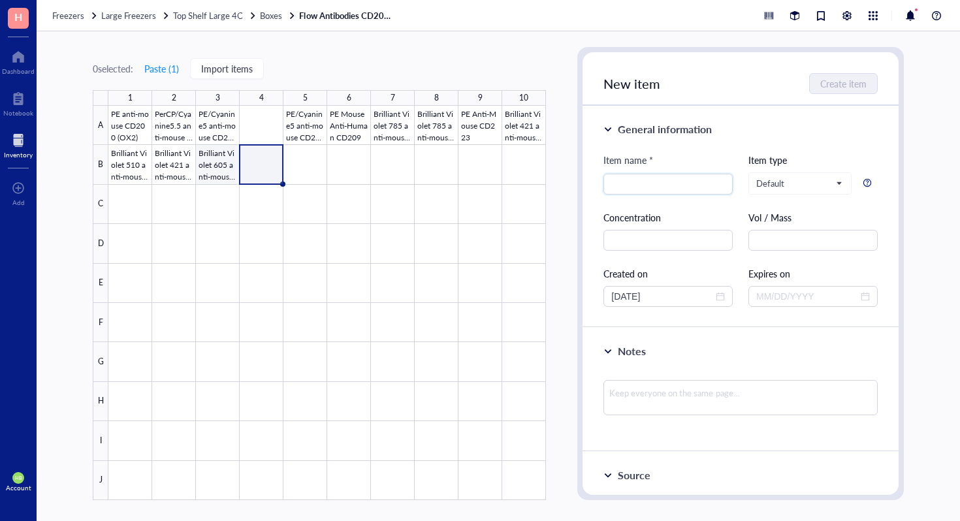
click at [224, 171] on div at bounding box center [326, 303] width 437 height 394
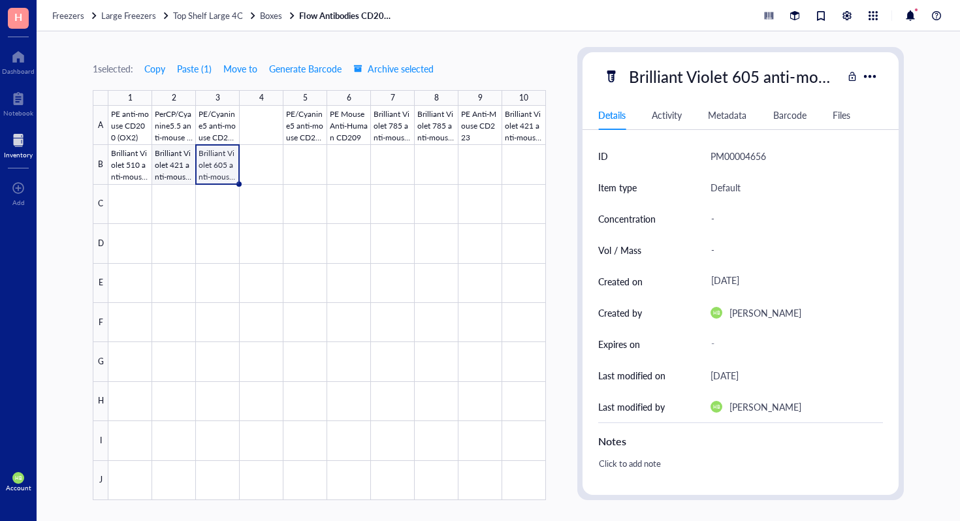
click at [163, 174] on div at bounding box center [326, 303] width 437 height 394
click at [162, 68] on span "Copy" at bounding box center [154, 68] width 21 height 10
click at [257, 164] on div at bounding box center [326, 303] width 437 height 394
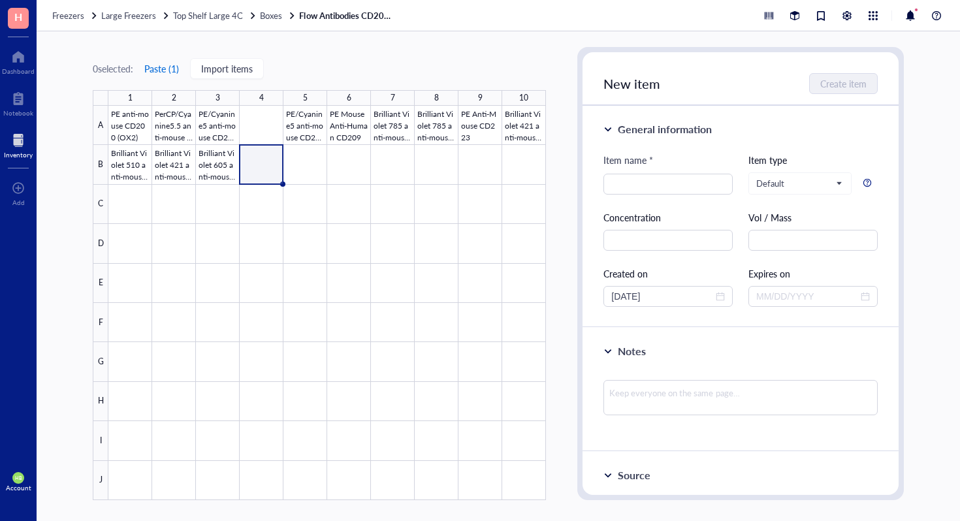
click at [171, 71] on button "Paste ( 1 )" at bounding box center [162, 68] width 36 height 21
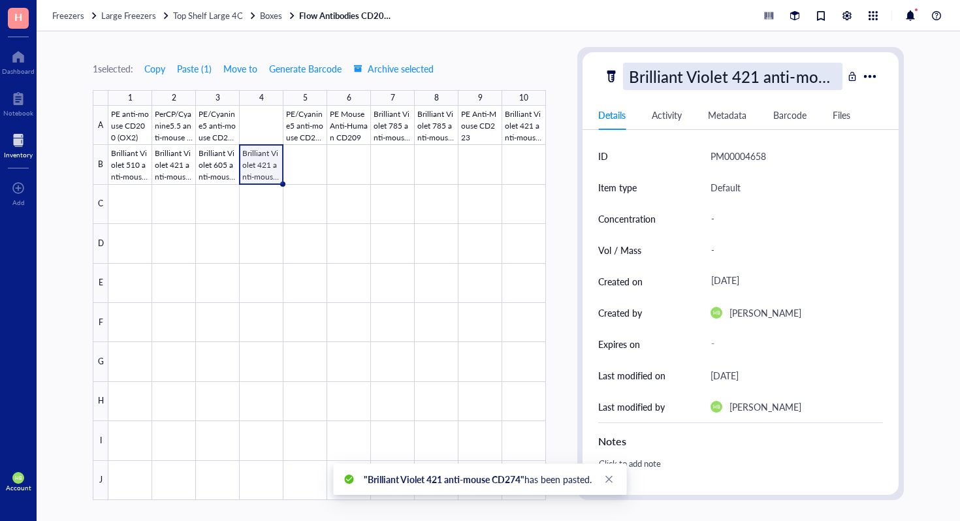
click at [769, 83] on div "Brilliant Violet 421 anti-mouse CD274" at bounding box center [732, 76] width 219 height 27
click at [316, 164] on div at bounding box center [326, 303] width 437 height 394
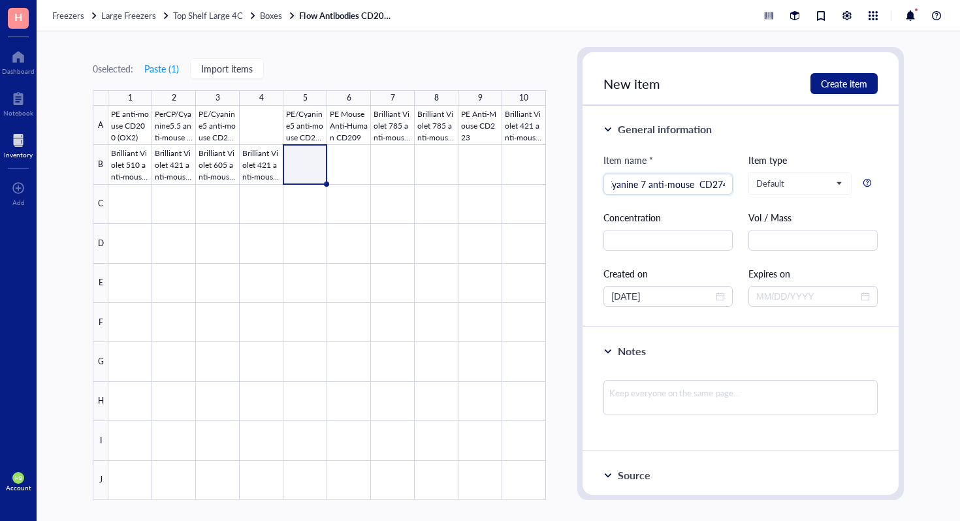
scroll to position [0, 25]
type input "PE/Cyanine 7 anti-mouse CD274"
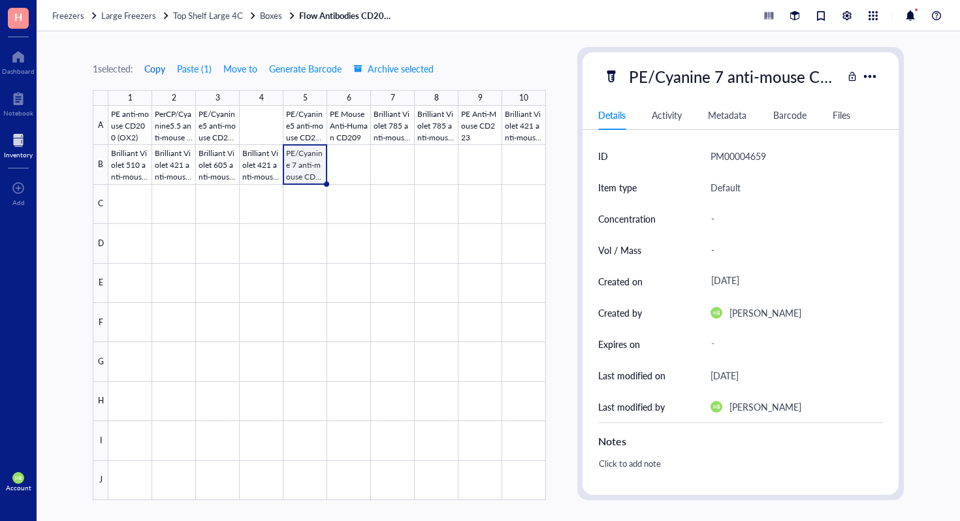
click at [157, 63] on span "Copy" at bounding box center [154, 68] width 21 height 10
click at [359, 159] on div at bounding box center [326, 303] width 437 height 394
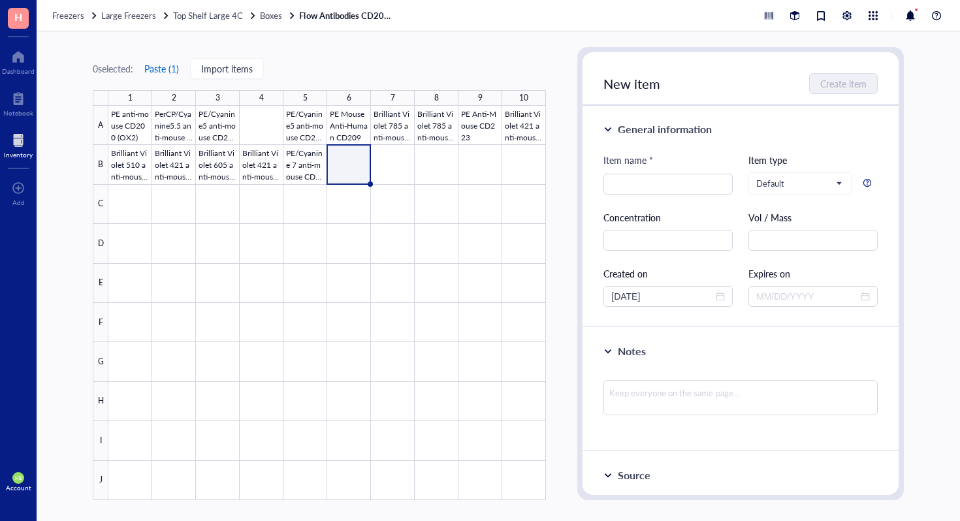
click at [165, 67] on button "Paste ( 1 )" at bounding box center [162, 68] width 36 height 21
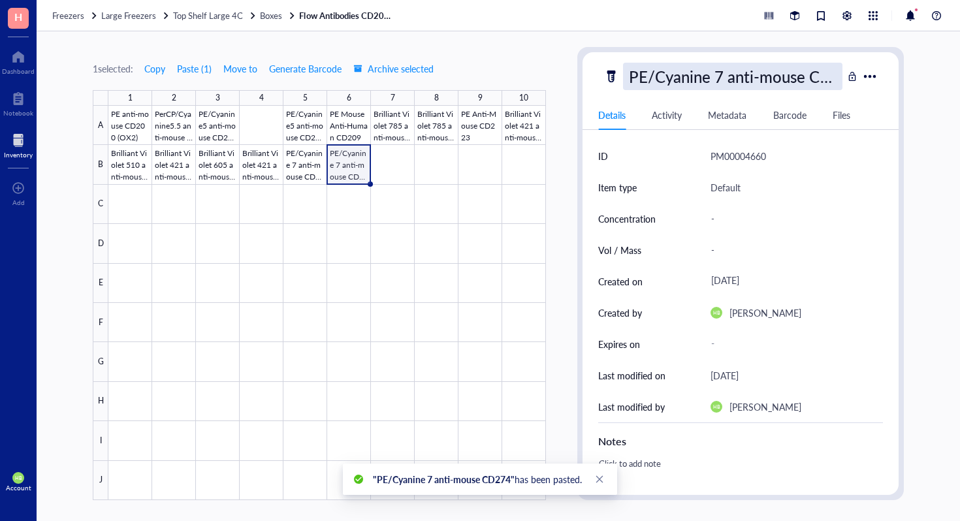
click at [720, 72] on div "PE/Cyanine 7 anti-mouse CD274" at bounding box center [732, 76] width 219 height 27
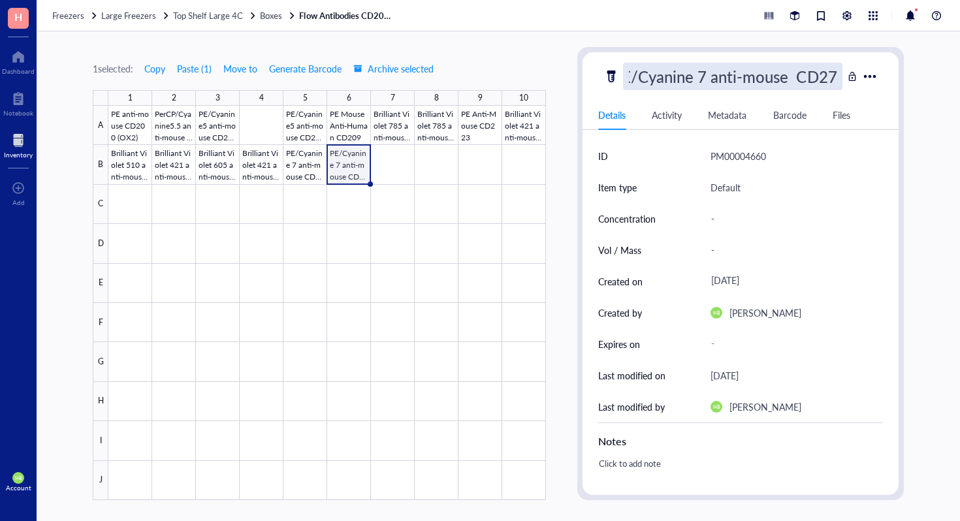
type input "PE/Cyanine 7 anti-mouse CD279"
click at [382, 155] on div at bounding box center [326, 303] width 437 height 394
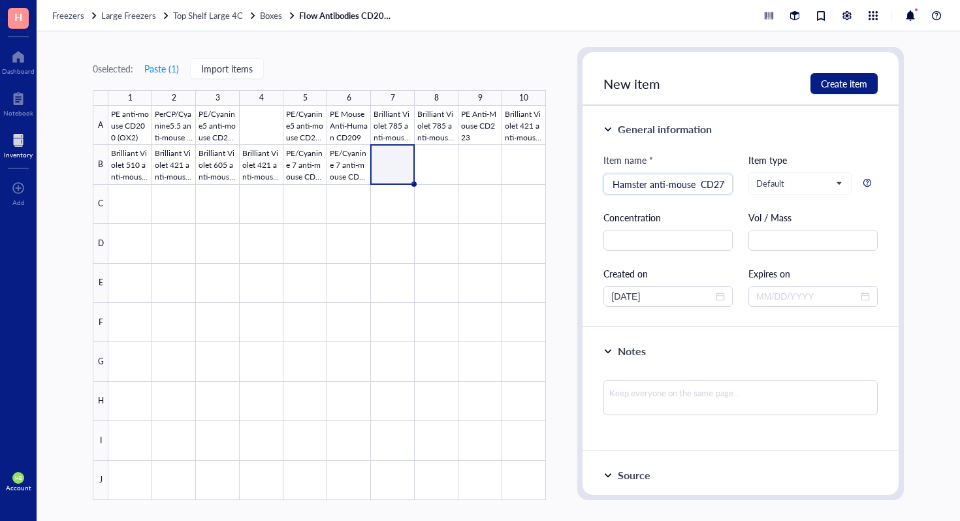
scroll to position [0, 18]
type input "PE Hamster anti-mouse CD279"
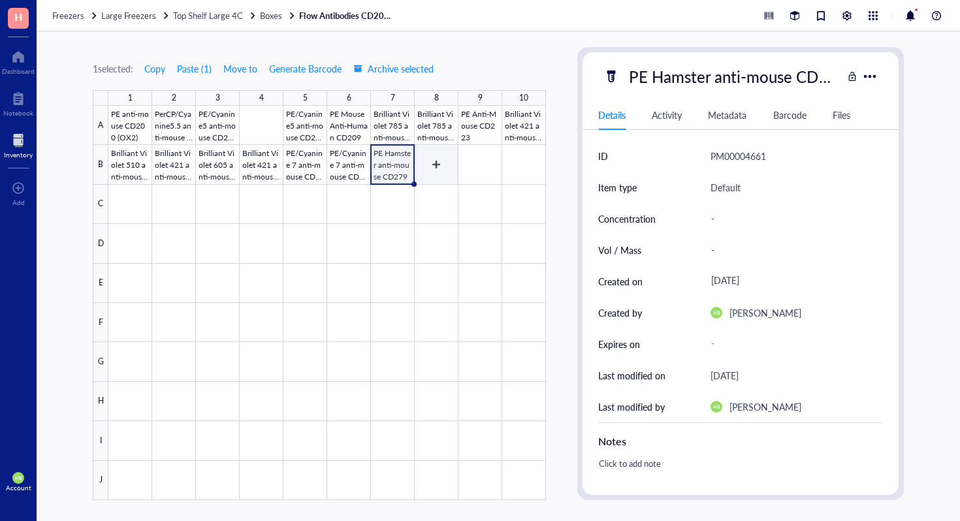
click at [432, 166] on div at bounding box center [326, 303] width 437 height 394
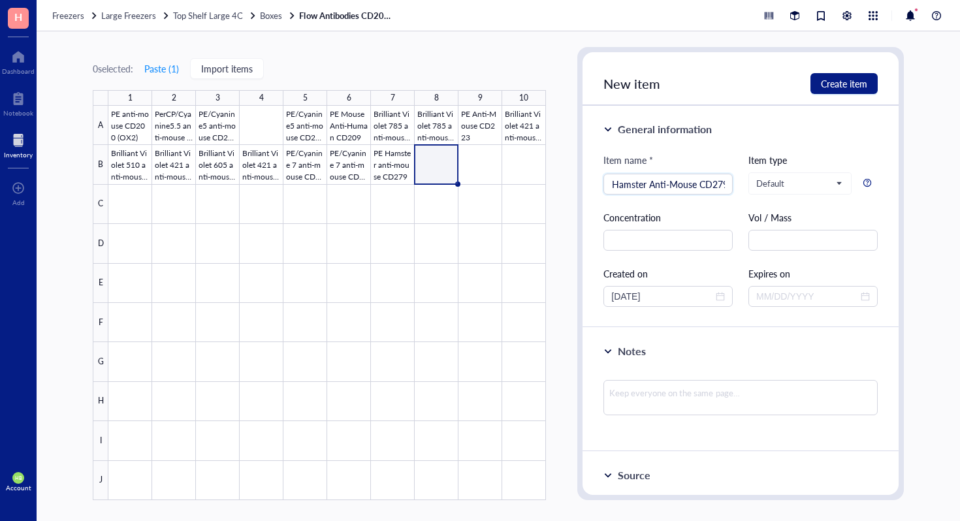
scroll to position [0, 24]
type input "APC Hamster Anti-Mouse CD279"
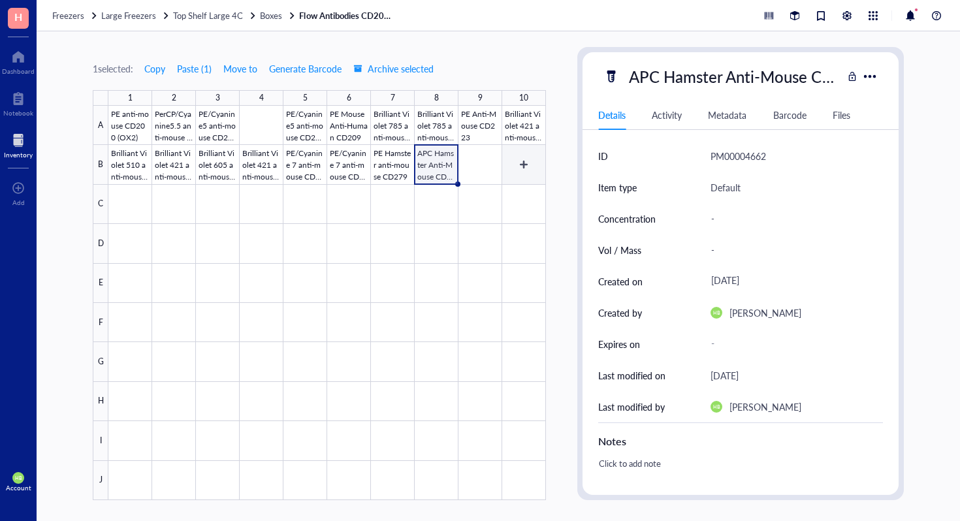
click at [472, 155] on div at bounding box center [326, 303] width 437 height 394
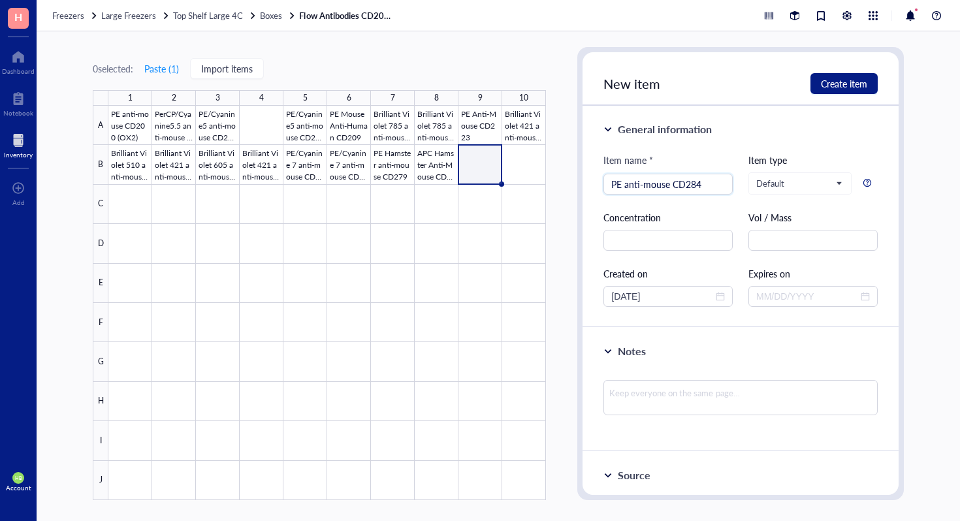
type input "PE anti-mouse CD284"
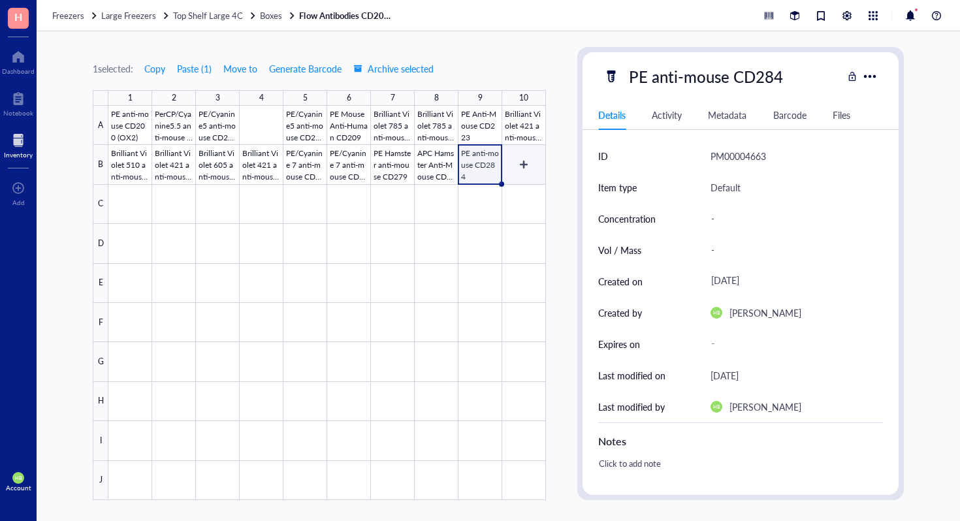
click at [527, 170] on div at bounding box center [326, 303] width 437 height 394
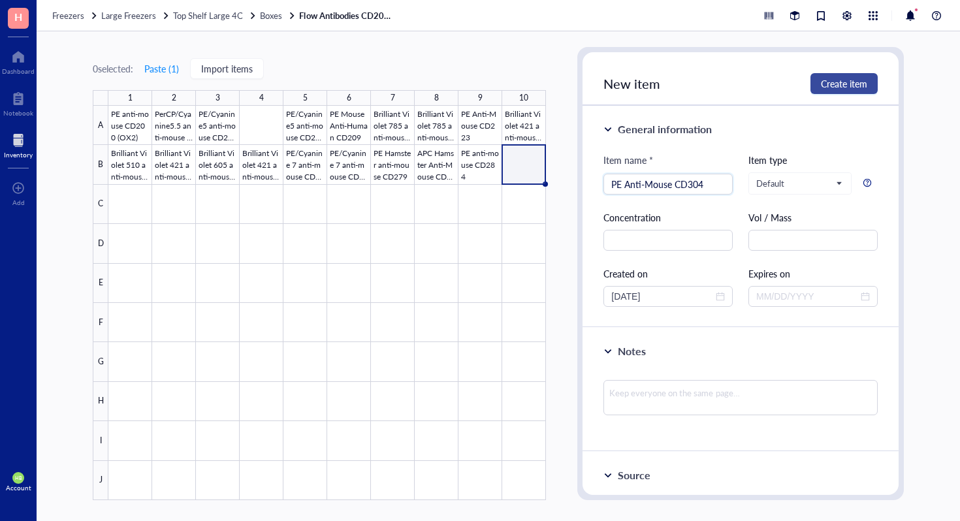
type input "PE Anti-Mouse CD304"
click at [834, 87] on span "Create item" at bounding box center [844, 83] width 46 height 10
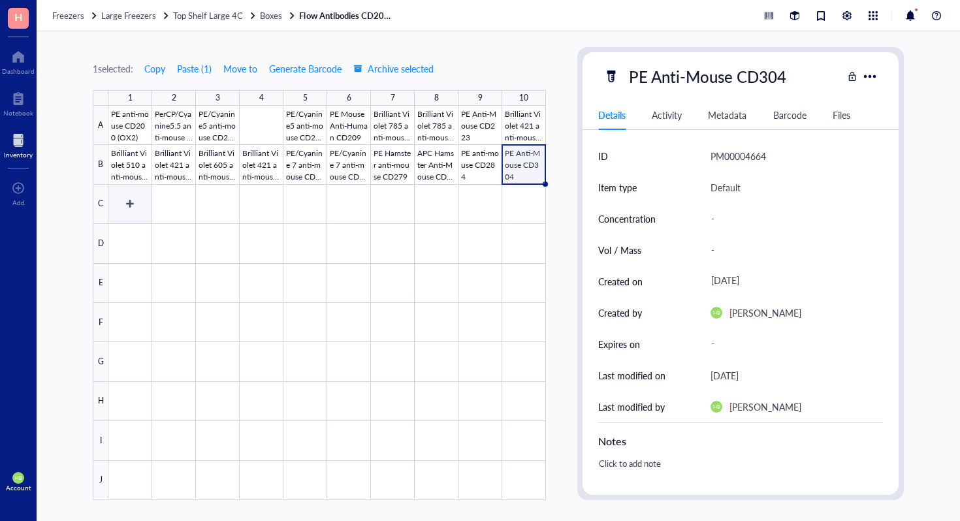
click at [112, 206] on div at bounding box center [326, 303] width 437 height 394
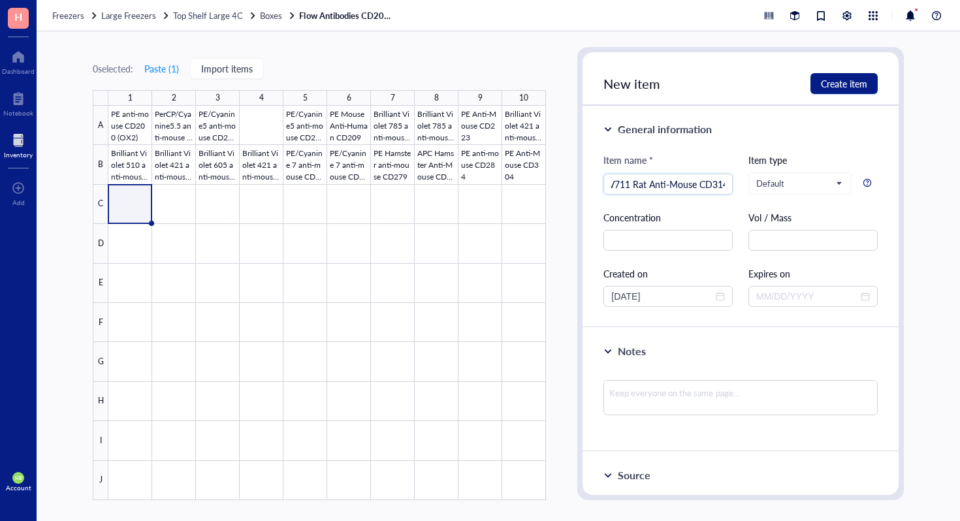
scroll to position [0, 14]
type input "BV711 Rat Anti-Mouse CD314"
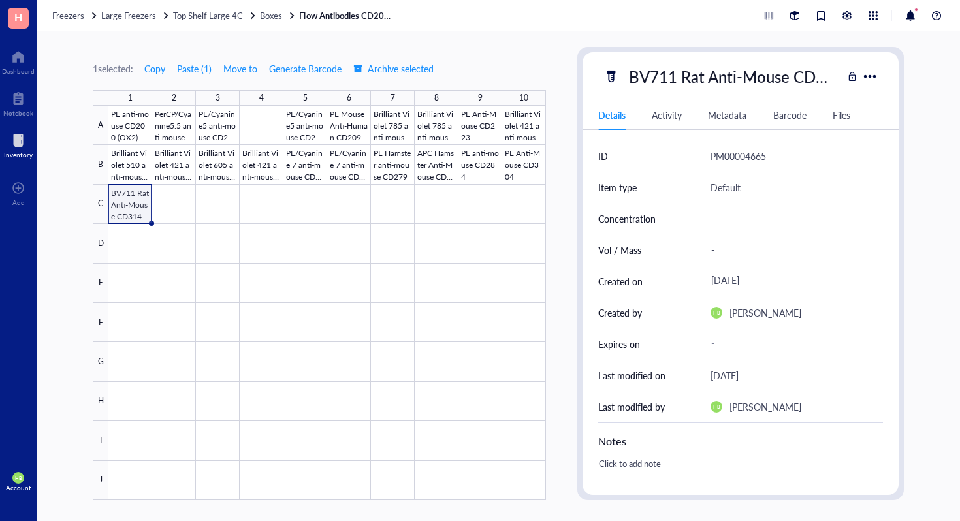
click at [161, 206] on div at bounding box center [326, 303] width 437 height 394
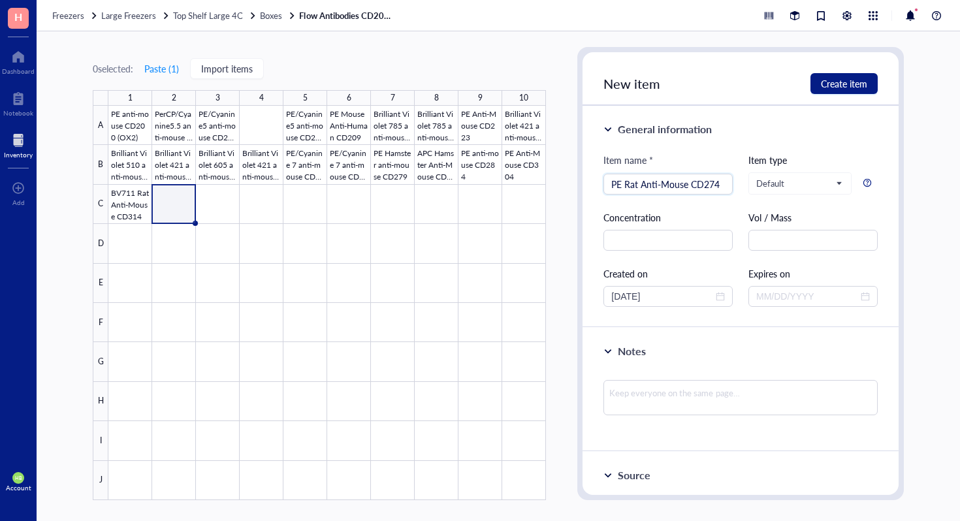
type input "PE Rat Anti-Mouse CD274"
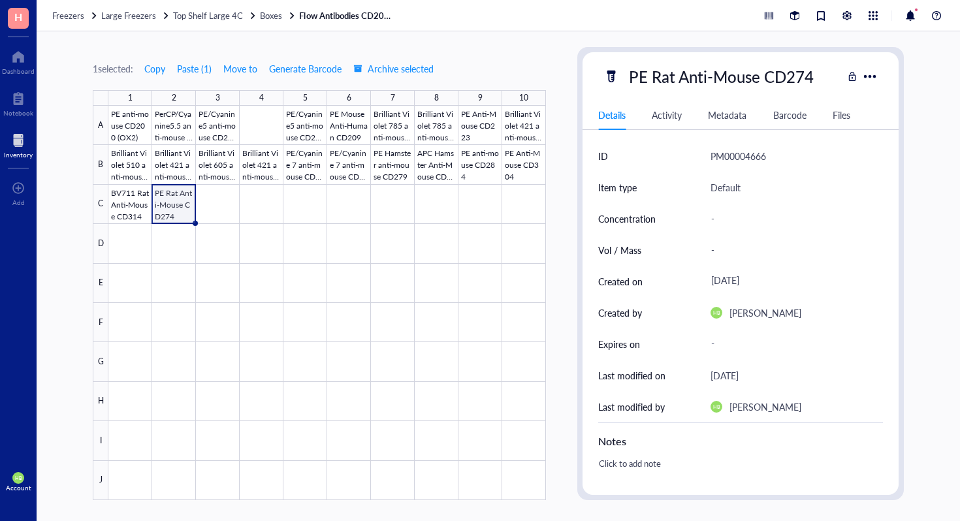
click at [204, 203] on div at bounding box center [326, 303] width 437 height 394
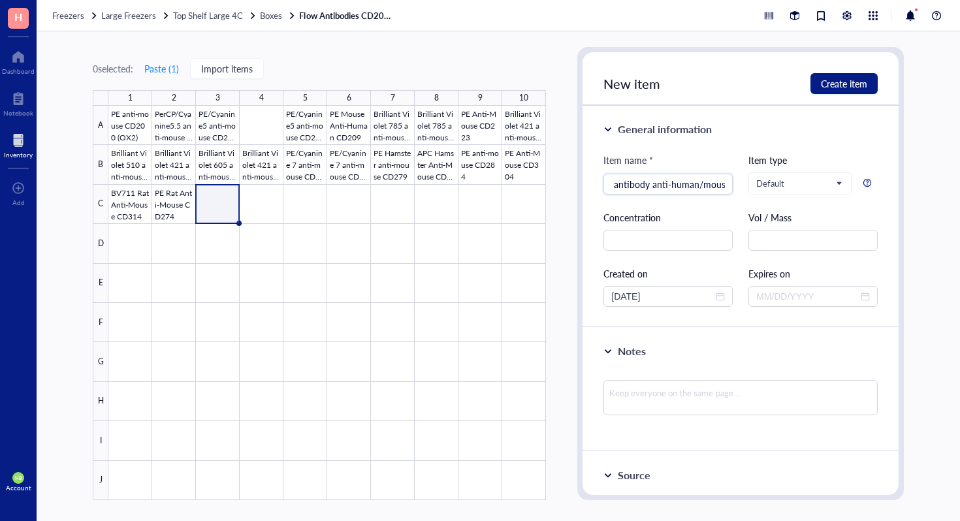
scroll to position [0, 29]
type input "IRF-8 antibody anti-human/mouse"
click at [845, 84] on span "Create item" at bounding box center [844, 83] width 46 height 10
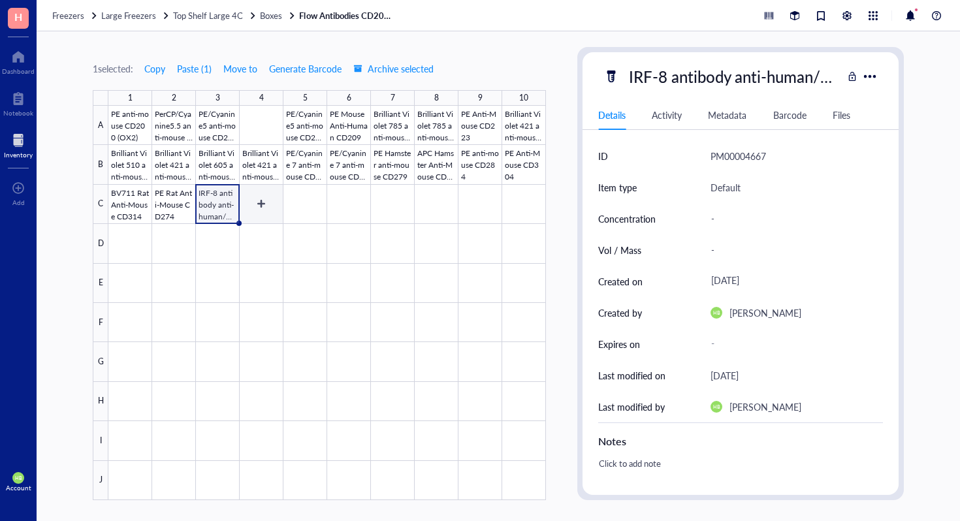
click at [274, 205] on div at bounding box center [326, 303] width 437 height 394
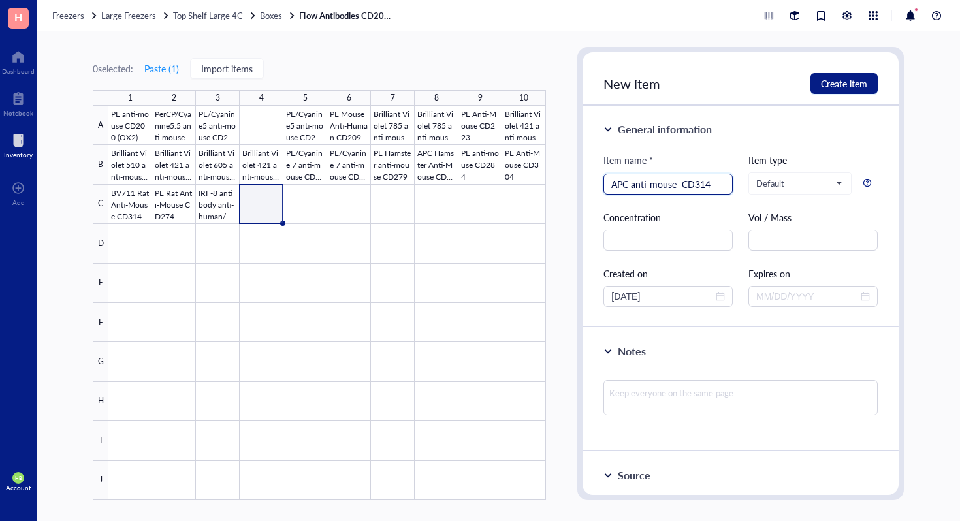
click at [680, 182] on input "APC anti-mouse CD314" at bounding box center [668, 184] width 114 height 20
click at [718, 185] on input "APC anti-mouse CD314" at bounding box center [668, 184] width 114 height 20
type input "APC anti-mouse CD314"
click at [855, 72] on div "New item Create item" at bounding box center [740, 79] width 316 height 54
click at [851, 91] on button "Create item" at bounding box center [843, 83] width 67 height 21
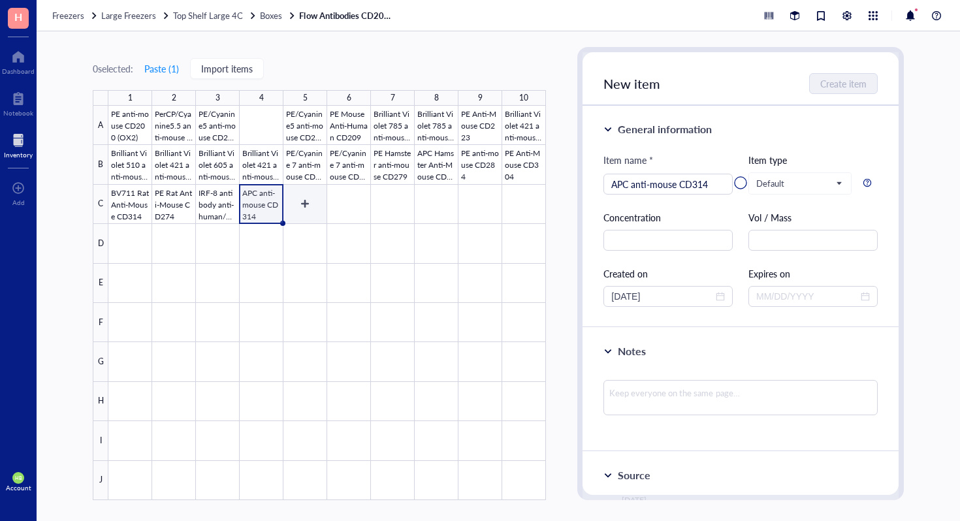
click at [309, 205] on div at bounding box center [326, 303] width 437 height 394
type input "PE anti-mouse CD314"
click at [866, 78] on span "Create item" at bounding box center [844, 83] width 46 height 10
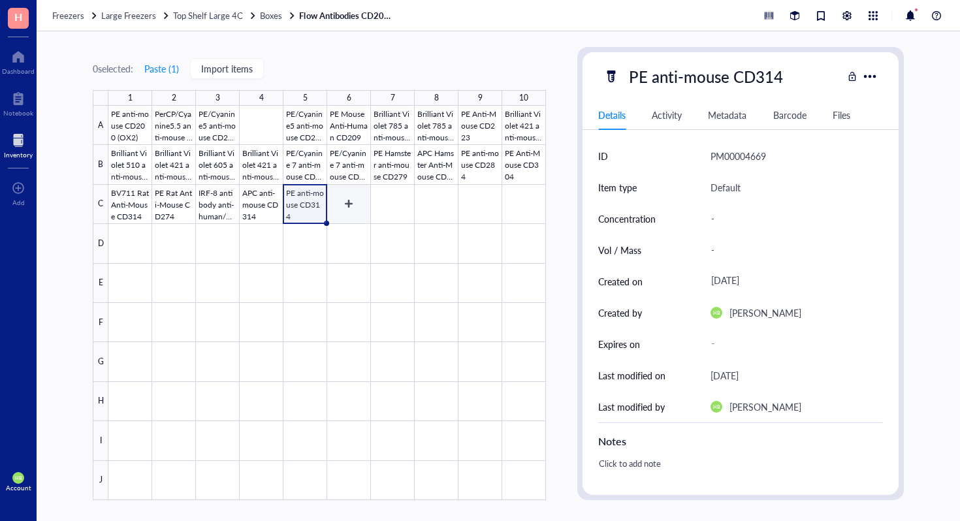
click at [399, 193] on div at bounding box center [326, 303] width 437 height 394
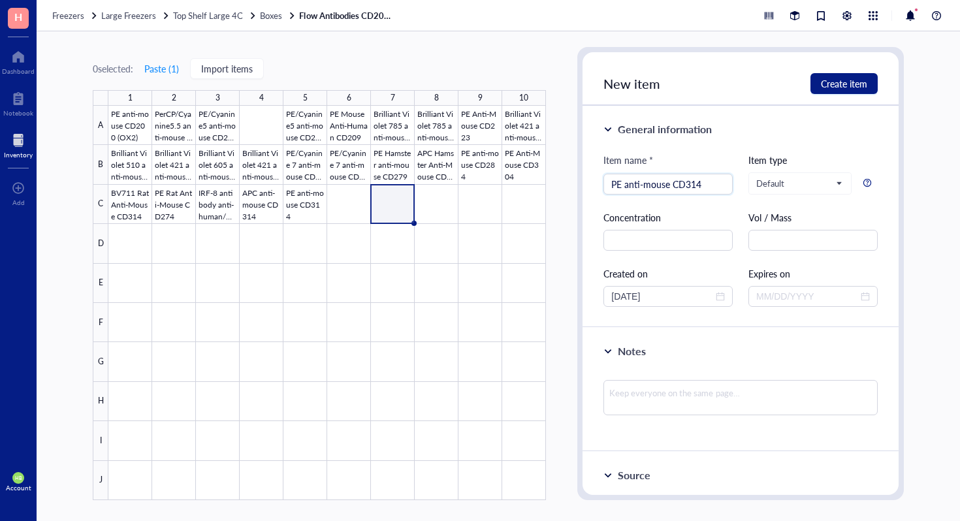
type input "PE anti-mouse CD314"
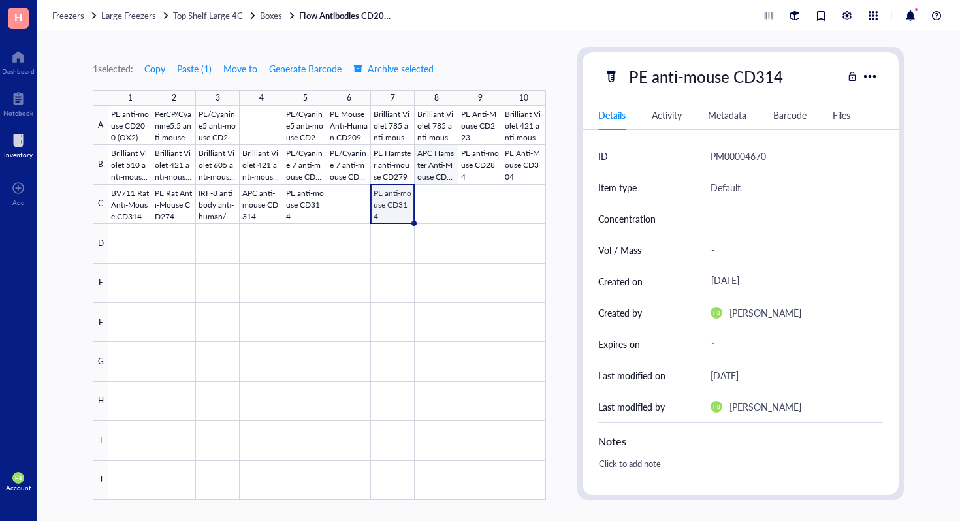
click at [436, 197] on div at bounding box center [326, 303] width 437 height 394
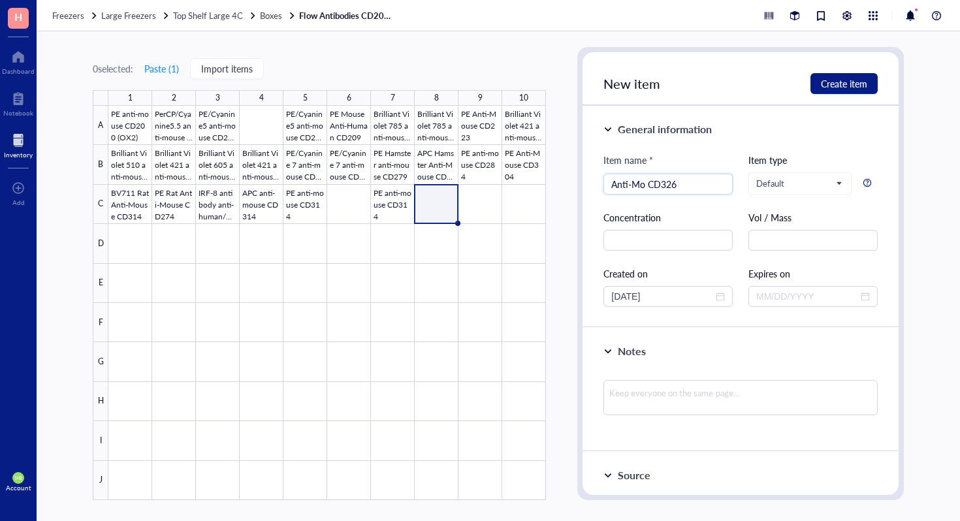
type input "Anti-Mo CD326"
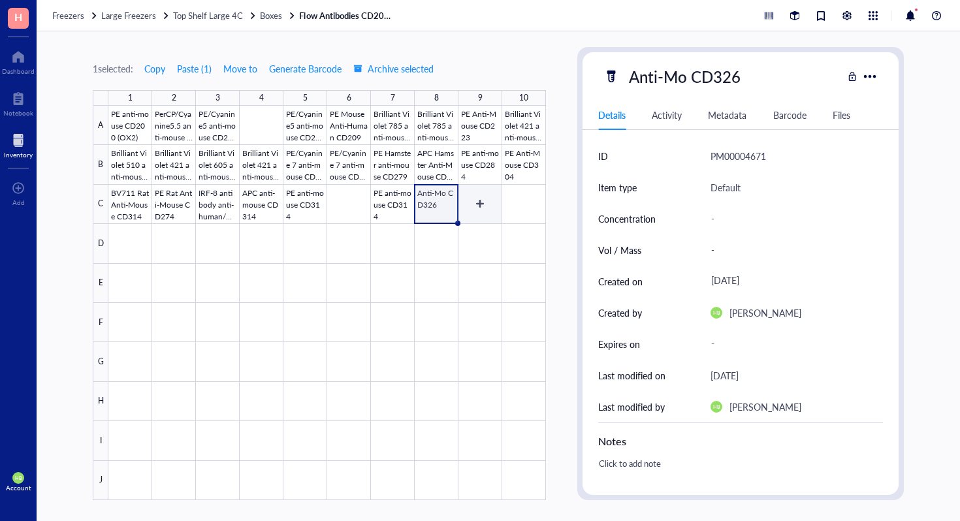
click at [487, 198] on div at bounding box center [326, 303] width 437 height 394
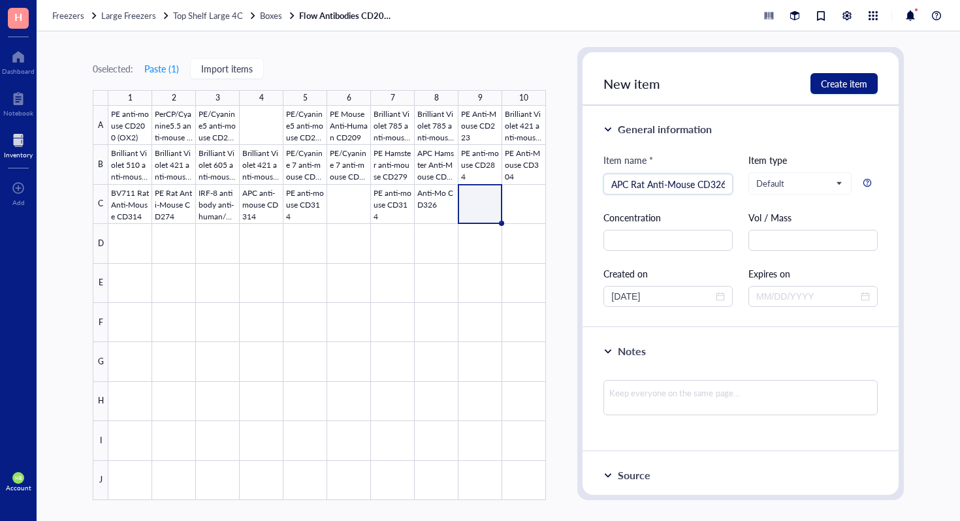
scroll to position [0, 3]
type input "APC Rat Anti-Mouse CD326"
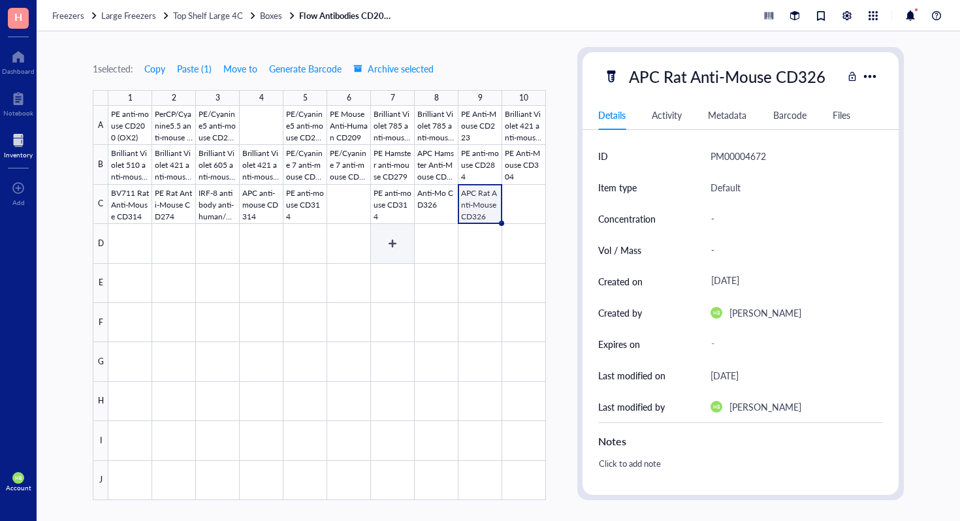
click at [394, 245] on div at bounding box center [326, 303] width 437 height 394
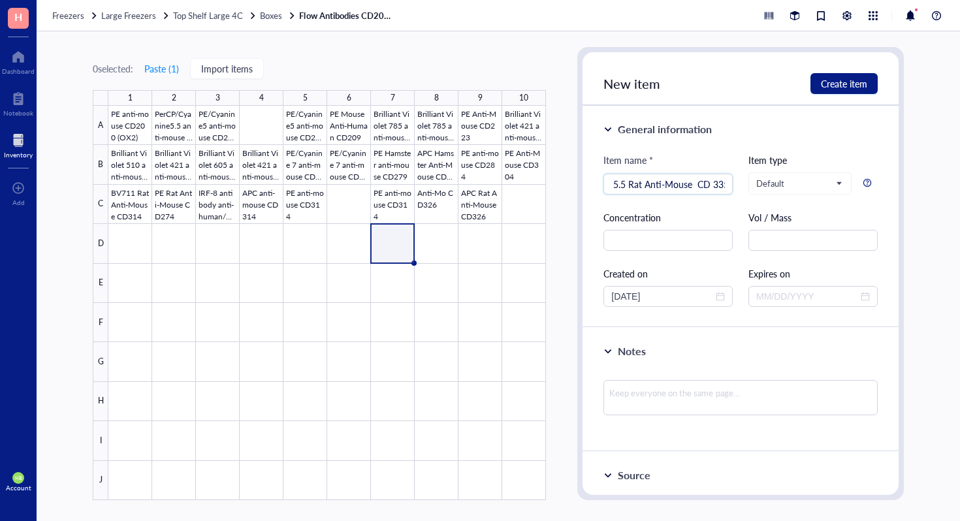
scroll to position [0, 44]
type input "PerCP-Cy 5.5 Rat Anti-Mouse CD 335"
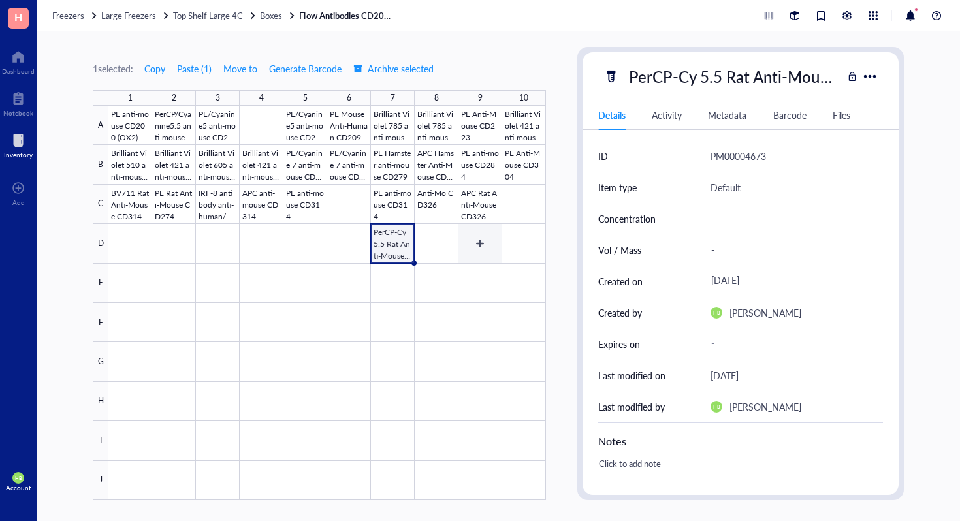
click at [482, 244] on div at bounding box center [326, 303] width 437 height 394
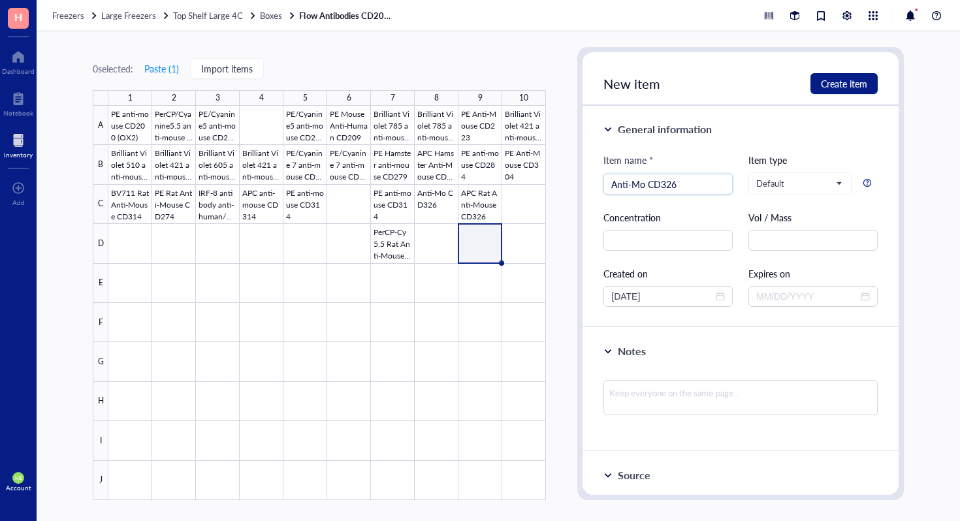
type input "Anti-Mo CD326"
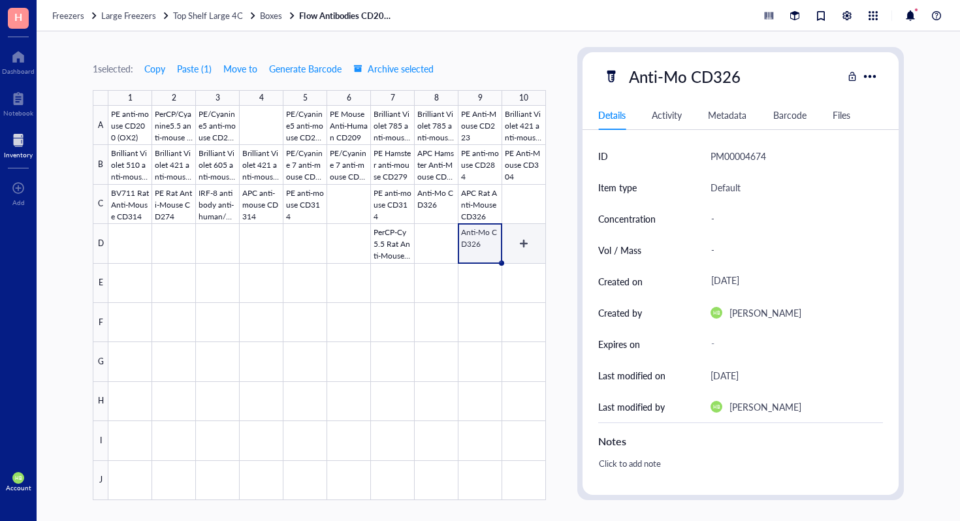
click at [520, 244] on div at bounding box center [326, 303] width 437 height 394
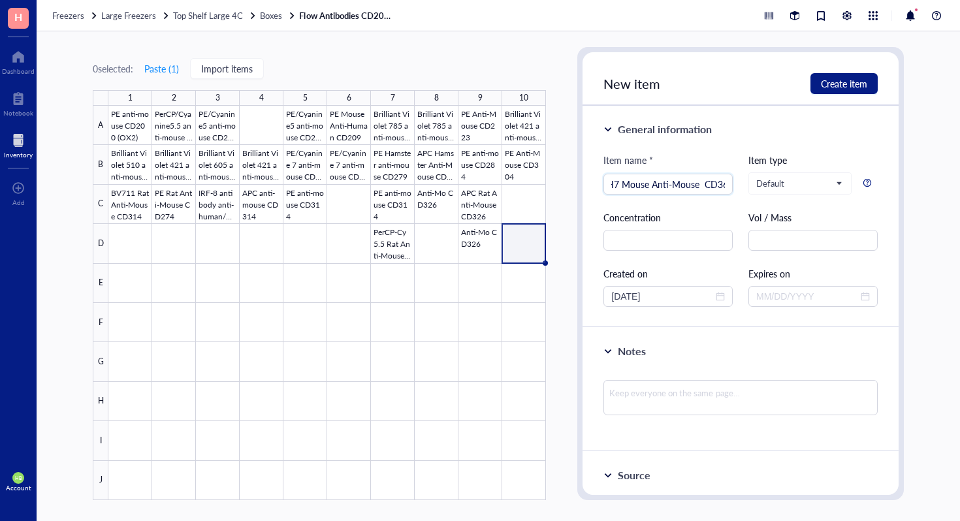
scroll to position [0, 35]
type input "APC-H7 Mouse Anti-Mouse CD366"
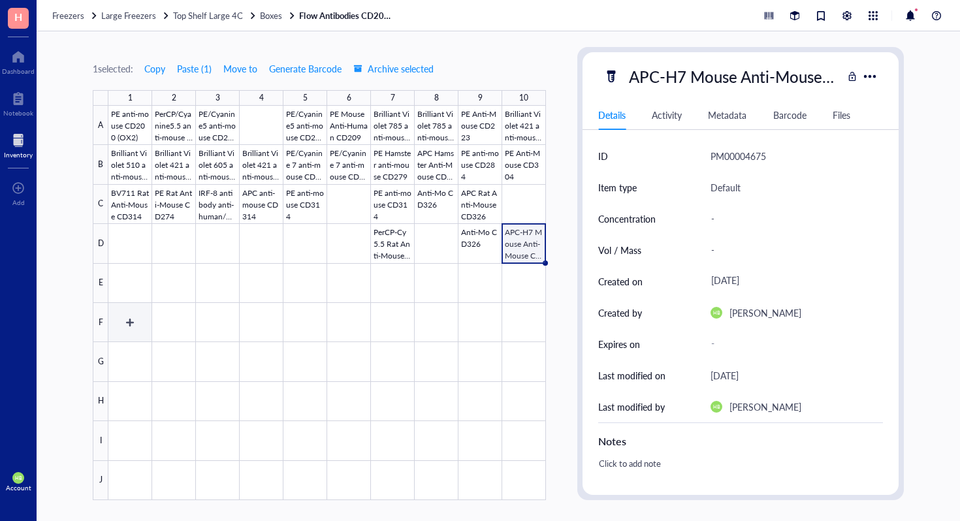
click at [133, 296] on div at bounding box center [326, 303] width 437 height 394
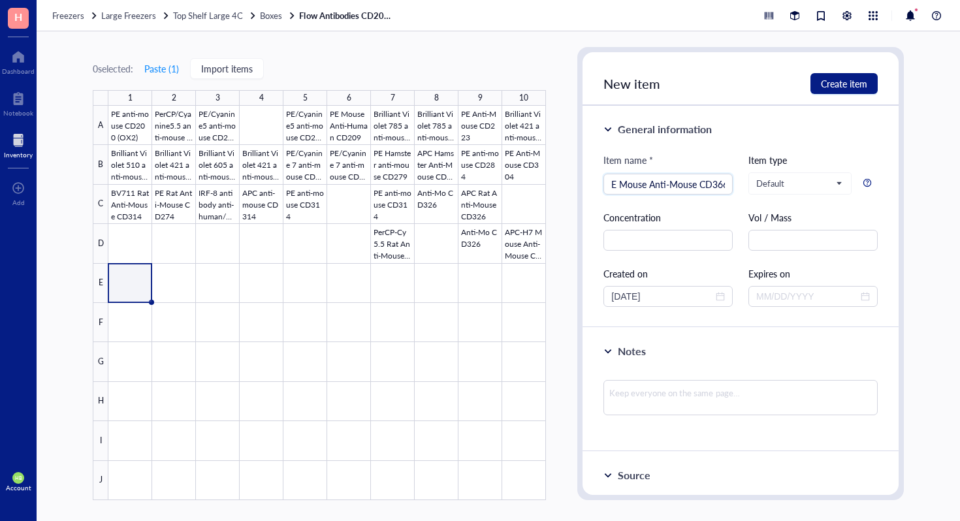
scroll to position [0, 10]
type input "PE Mouse Anti-Mouse CD366"
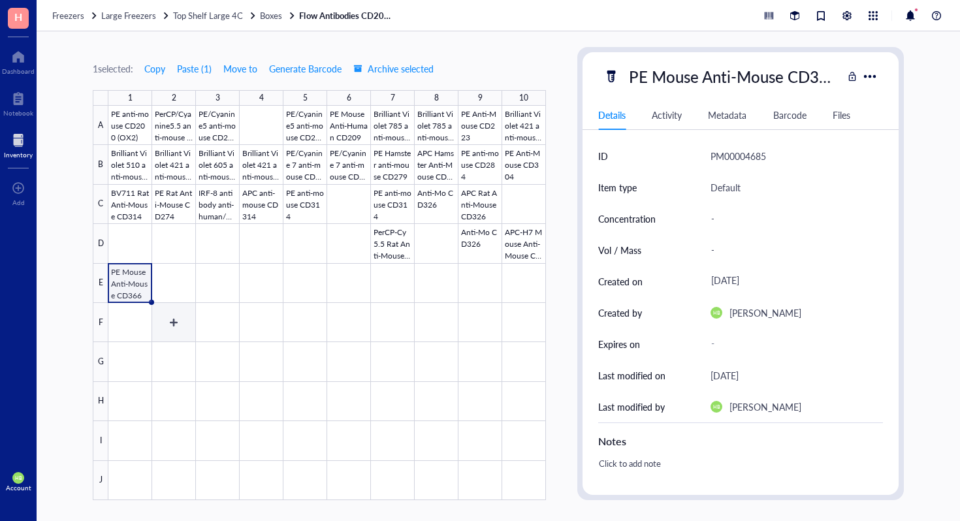
click at [167, 309] on div at bounding box center [326, 303] width 437 height 394
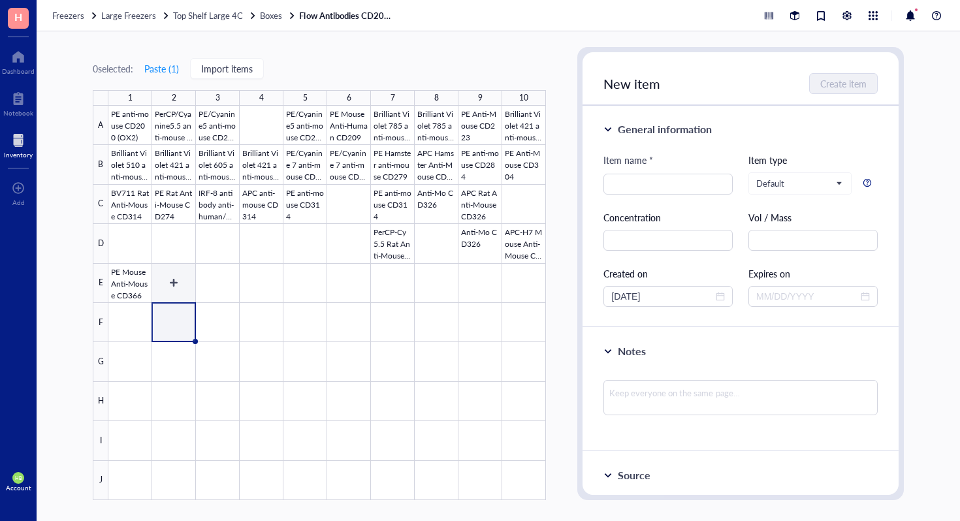
click at [175, 288] on div at bounding box center [326, 303] width 437 height 394
type input "APC Goat Anti-Rat Ig"
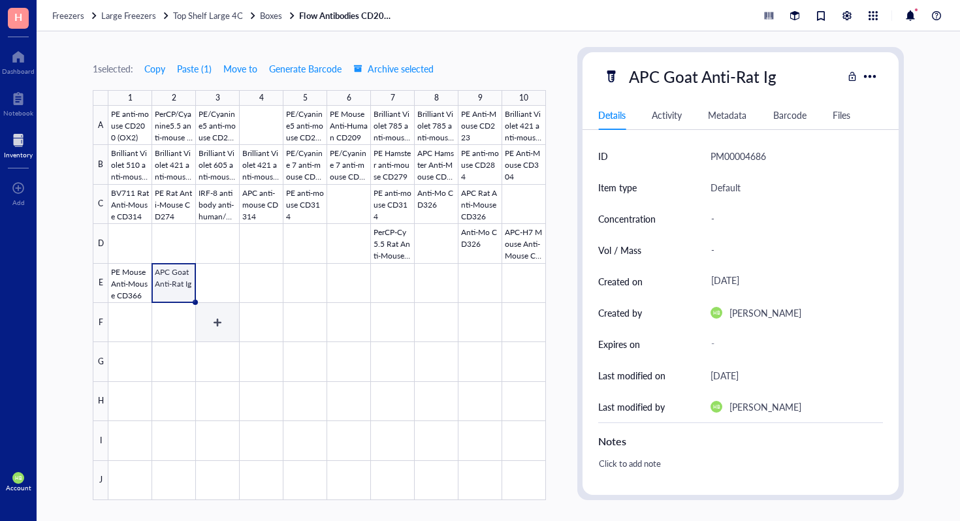
click at [225, 279] on div at bounding box center [326, 303] width 437 height 394
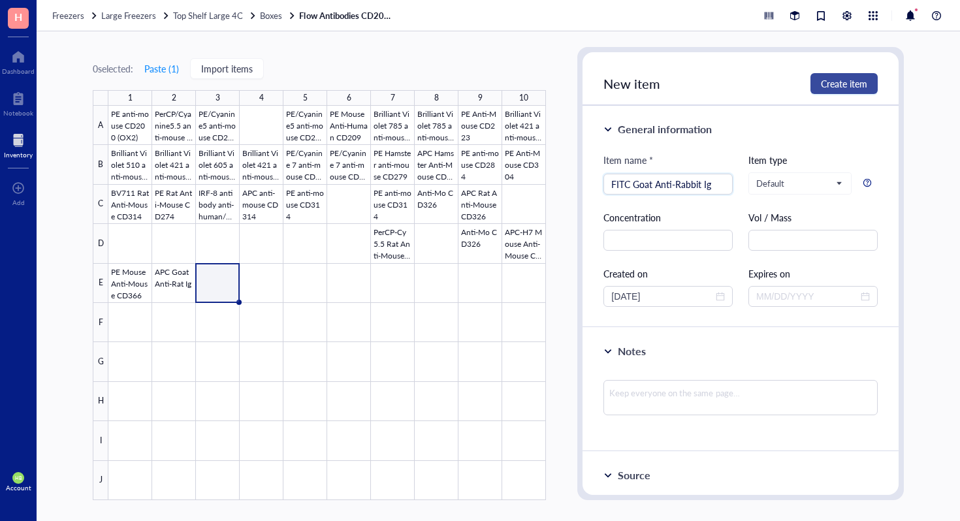
type input "FITC Goat Anti-Rabbit Ig"
click at [841, 89] on button "Create item" at bounding box center [843, 83] width 67 height 21
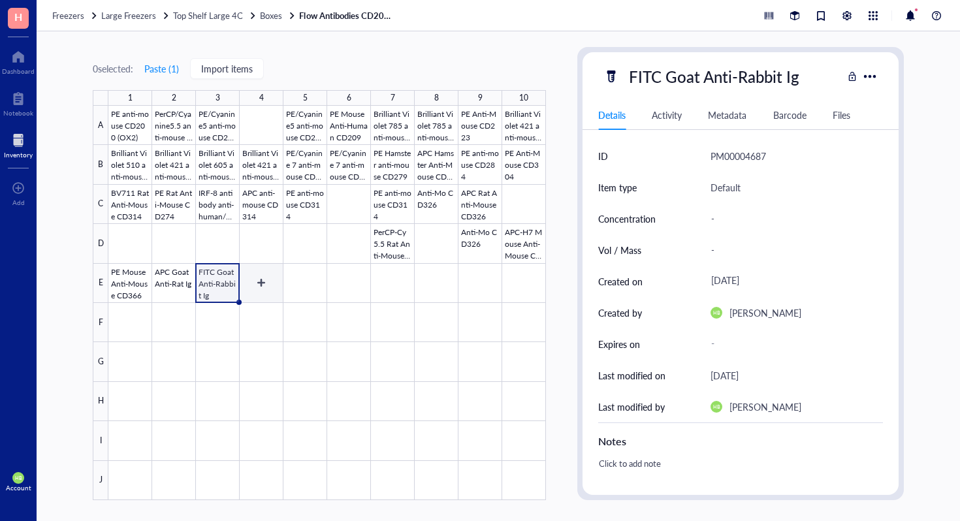
click at [267, 287] on div at bounding box center [326, 303] width 437 height 394
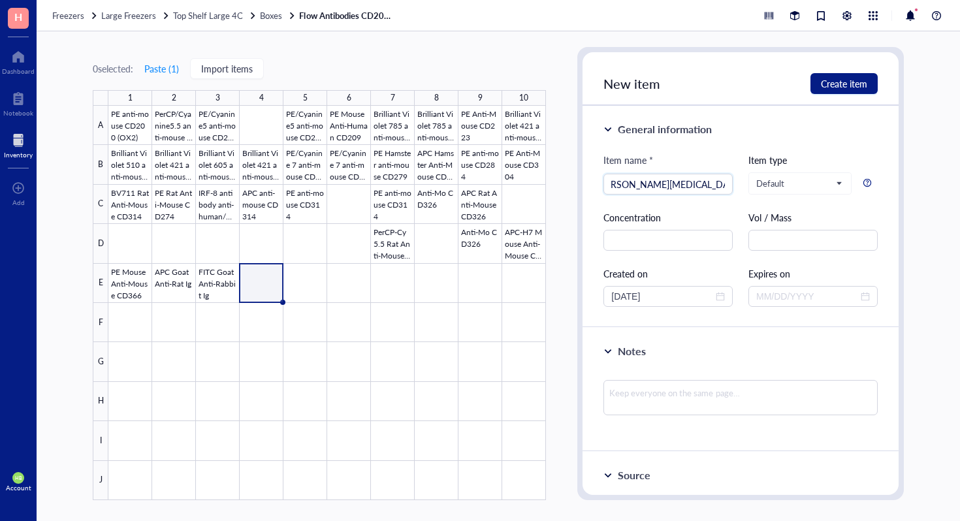
scroll to position [0, 20]
type input "Alexa Fluor 488 goat anti-rat IgG"
click at [855, 90] on button "Create item" at bounding box center [843, 83] width 67 height 21
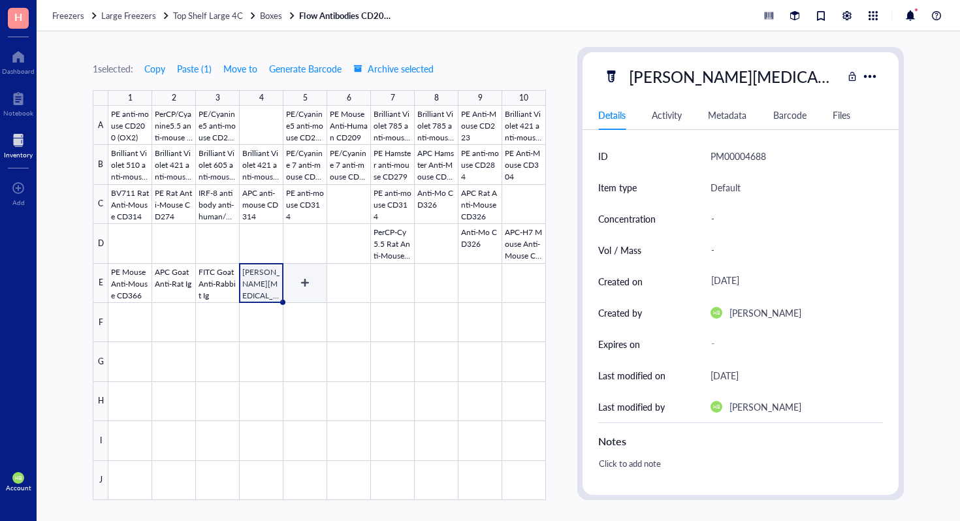
click at [312, 288] on div at bounding box center [326, 303] width 437 height 394
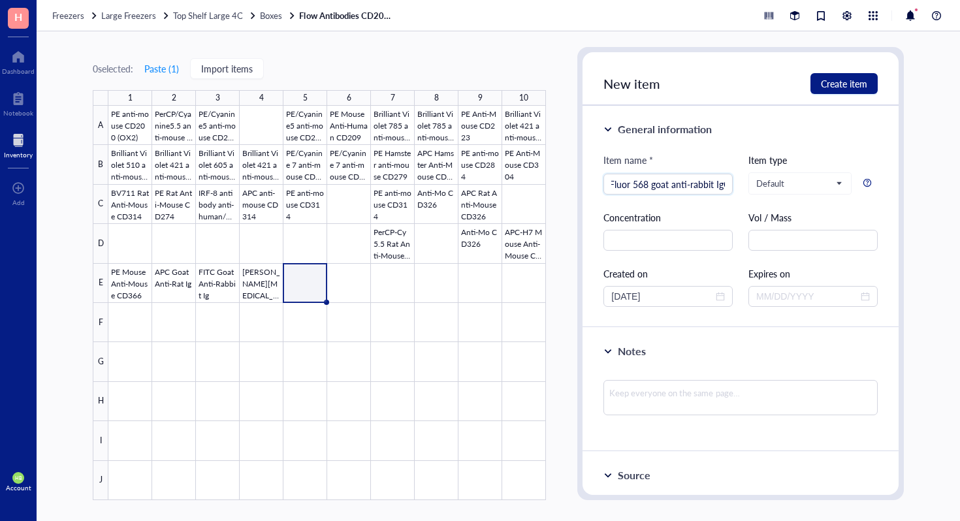
scroll to position [0, 33]
type input "Alexa Fluor 568 goat anti-rabbit IgG"
click at [845, 88] on span "Create item" at bounding box center [844, 83] width 46 height 10
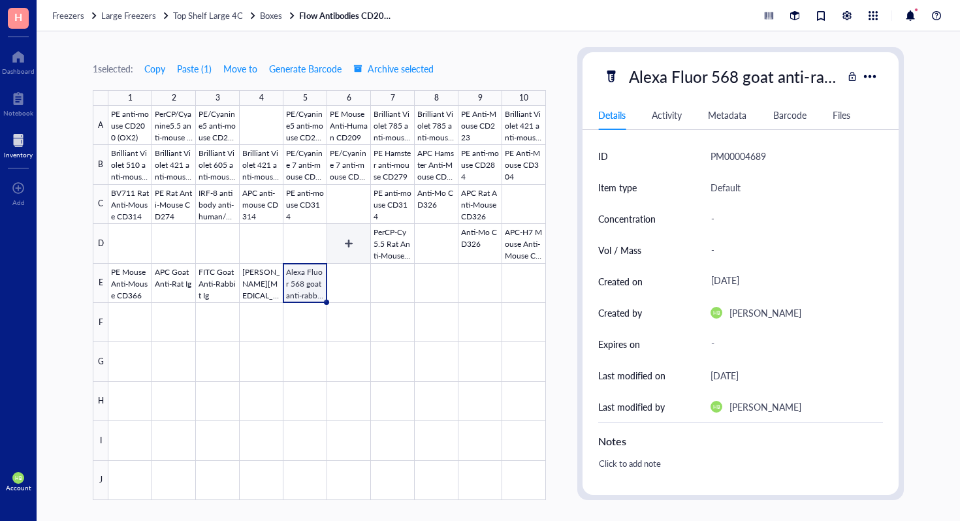
click at [356, 274] on div at bounding box center [326, 303] width 437 height 394
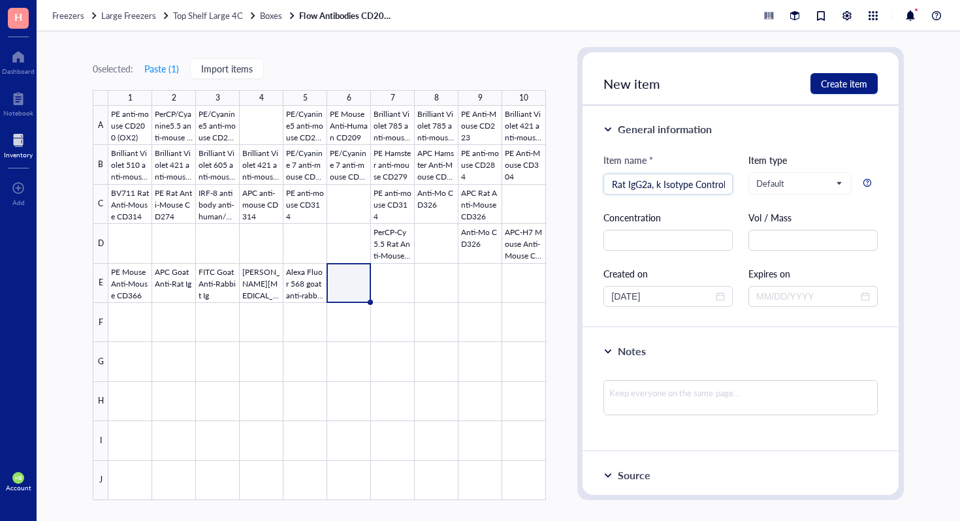
scroll to position [0, 23]
type input "FITC Rat IgG2a, k Isotype Control"
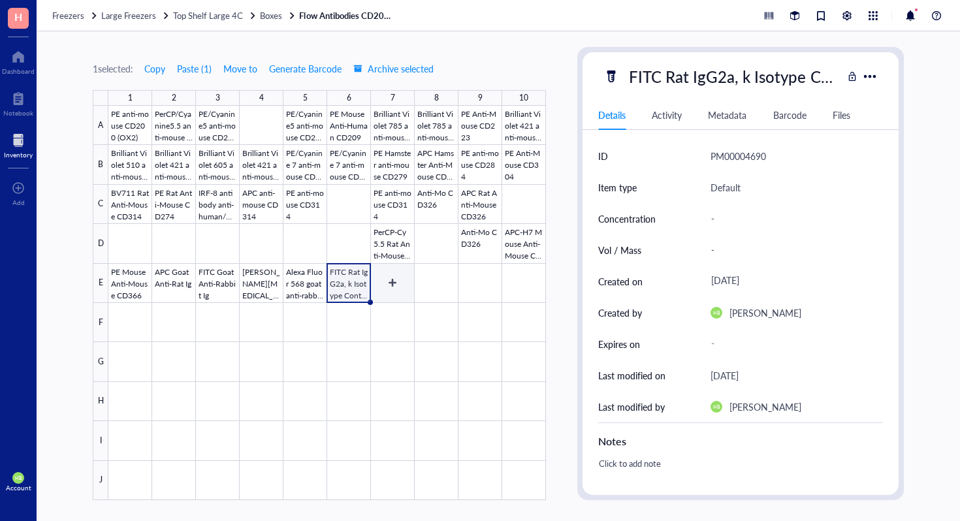
click at [408, 282] on div at bounding box center [326, 303] width 437 height 394
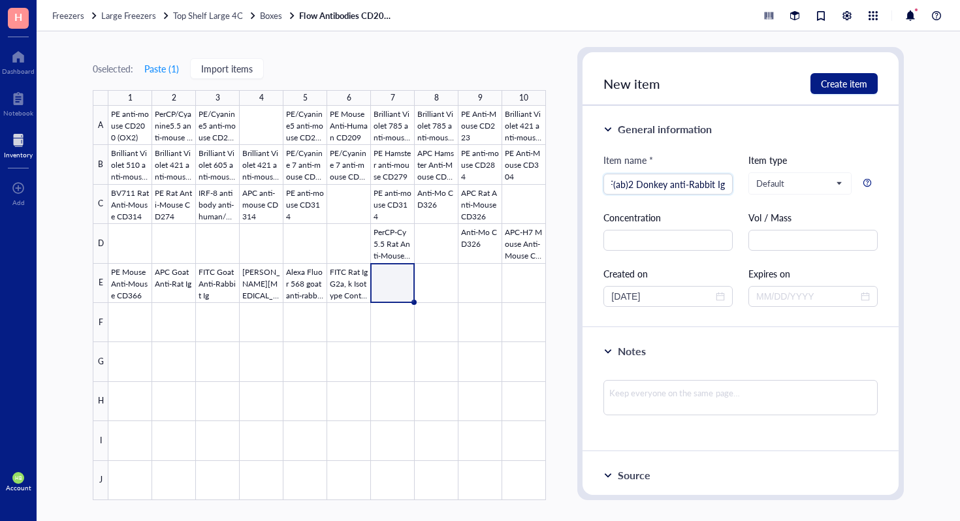
scroll to position [0, 23]
type input "PE F(ab)2 Donkey anti-Rabbit IgG"
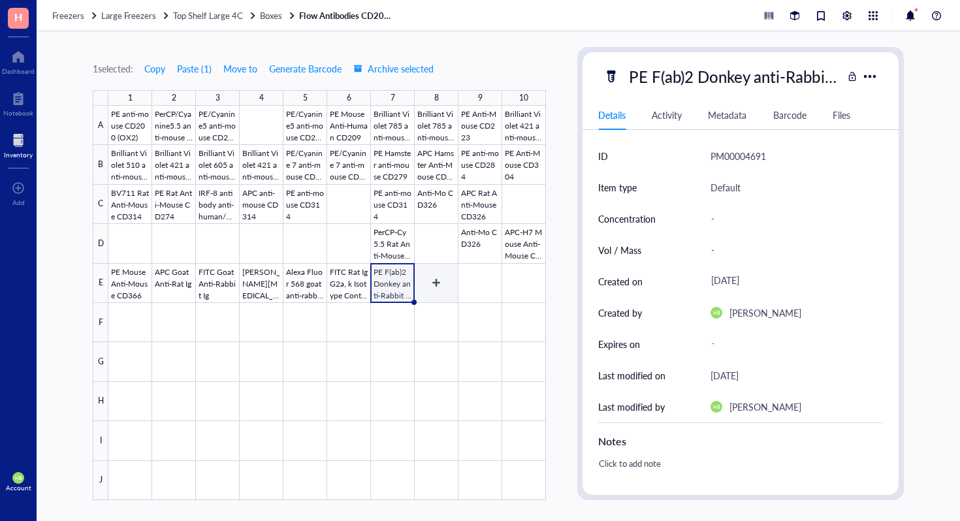
click at [433, 281] on div at bounding box center [326, 303] width 437 height 394
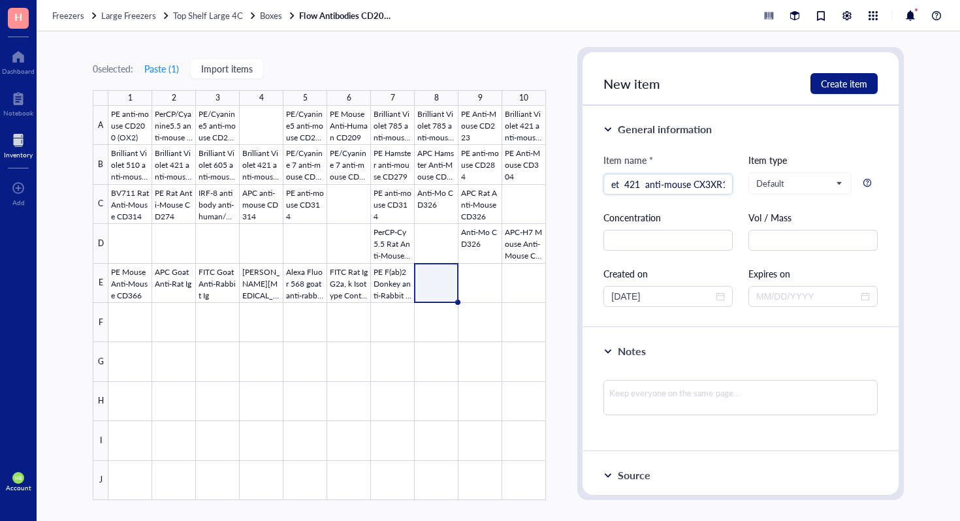
scroll to position [0, 53]
type input "Brilliant Violet 421 anti-mouse CX3XR1"
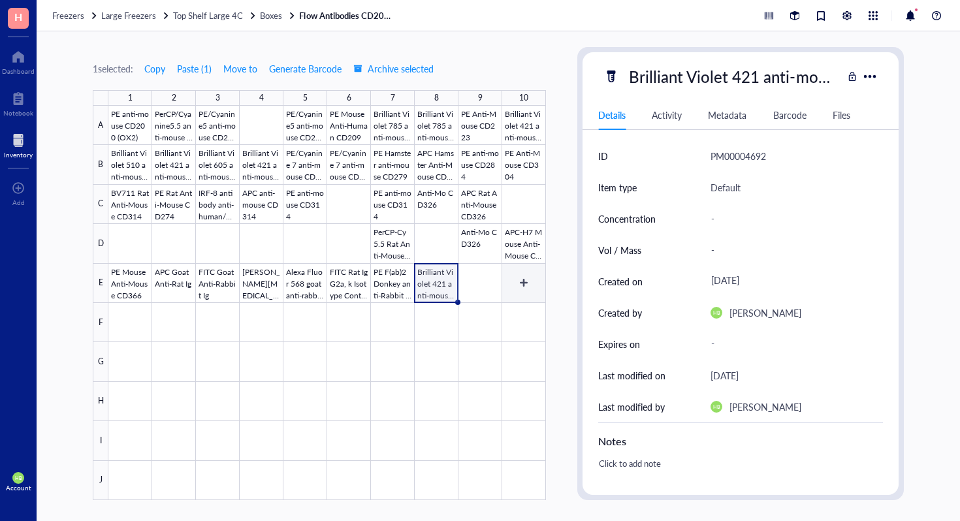
click at [530, 275] on div at bounding box center [326, 303] width 437 height 394
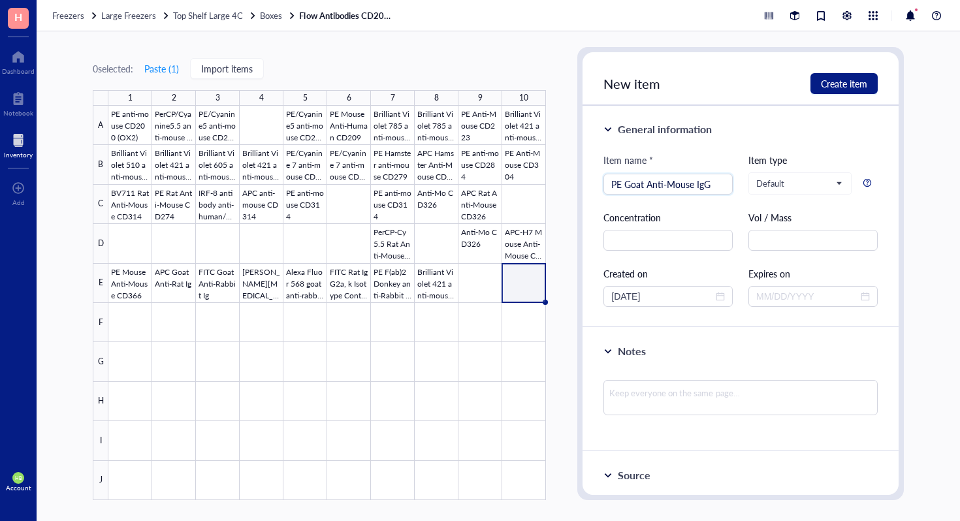
type input "PE Goat Anti-Mouse IgG"
click at [129, 330] on div at bounding box center [326, 303] width 437 height 394
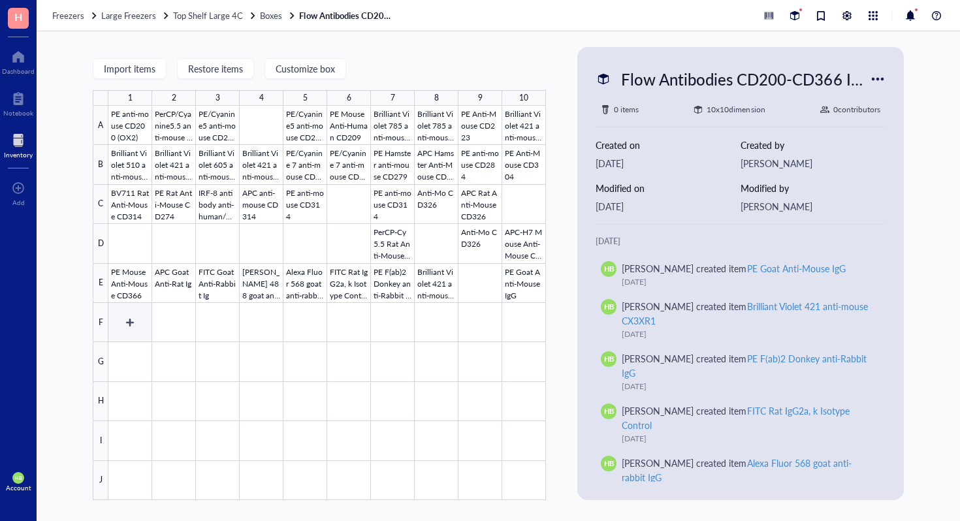
click at [135, 328] on div at bounding box center [326, 303] width 437 height 394
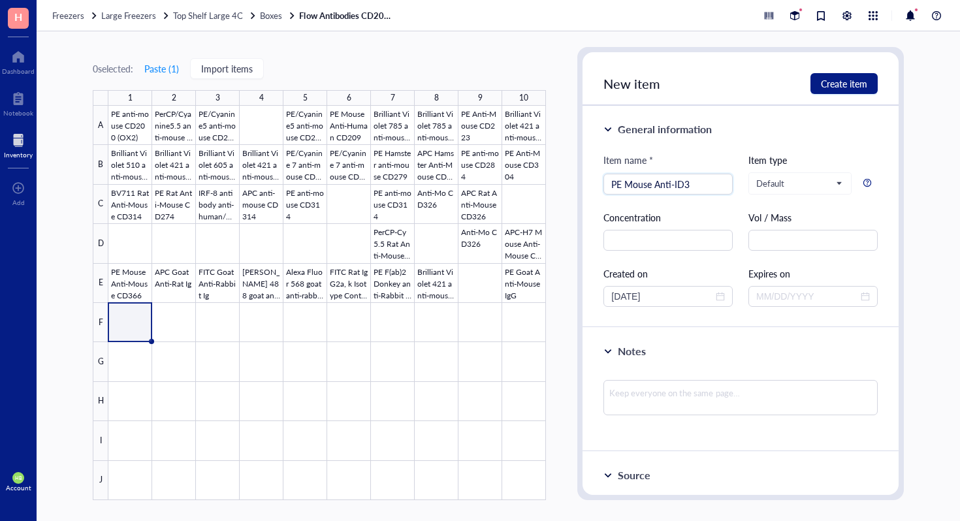
type input "PE Mouse Anti-ID3"
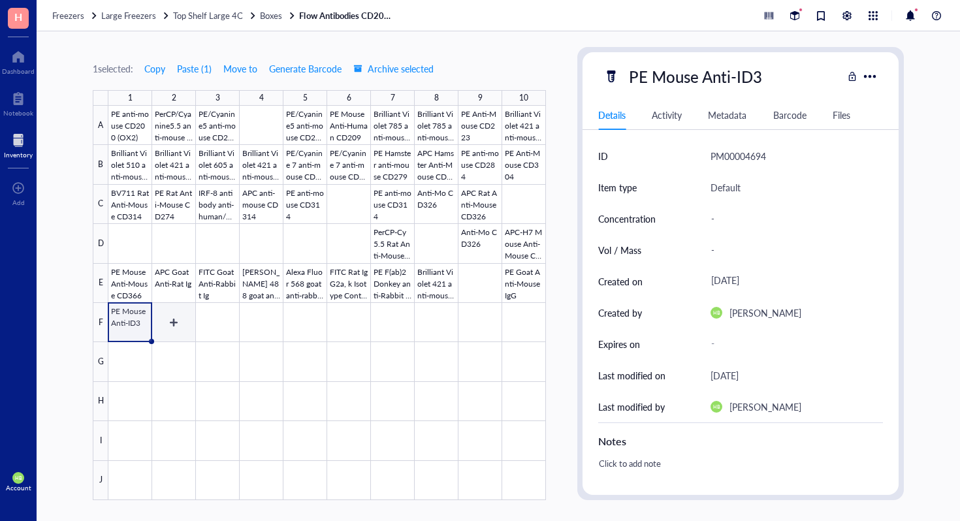
click at [182, 329] on div at bounding box center [326, 303] width 437 height 394
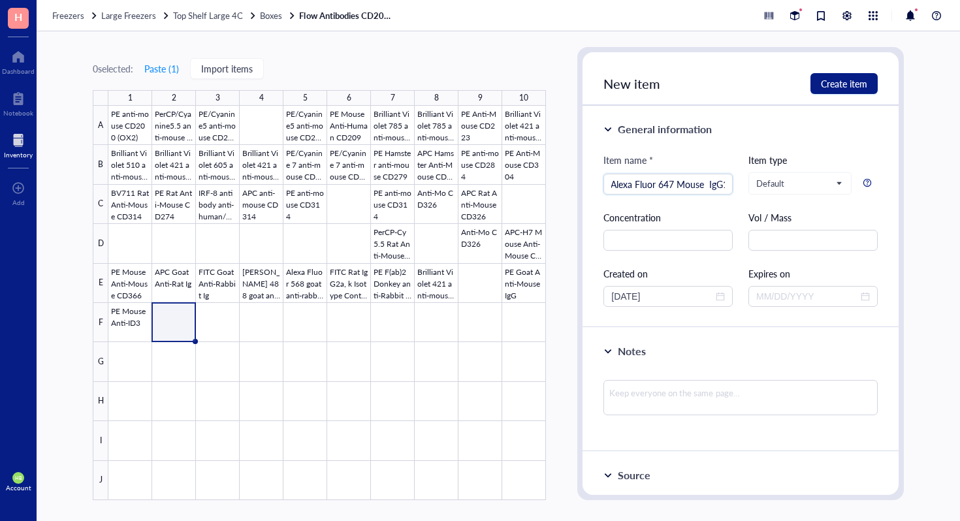
scroll to position [0, 6]
type input "Alexa Fluor 647 Mouse IgG1"
click at [856, 86] on span "Create item" at bounding box center [844, 83] width 46 height 10
click at [213, 326] on div at bounding box center [326, 303] width 437 height 394
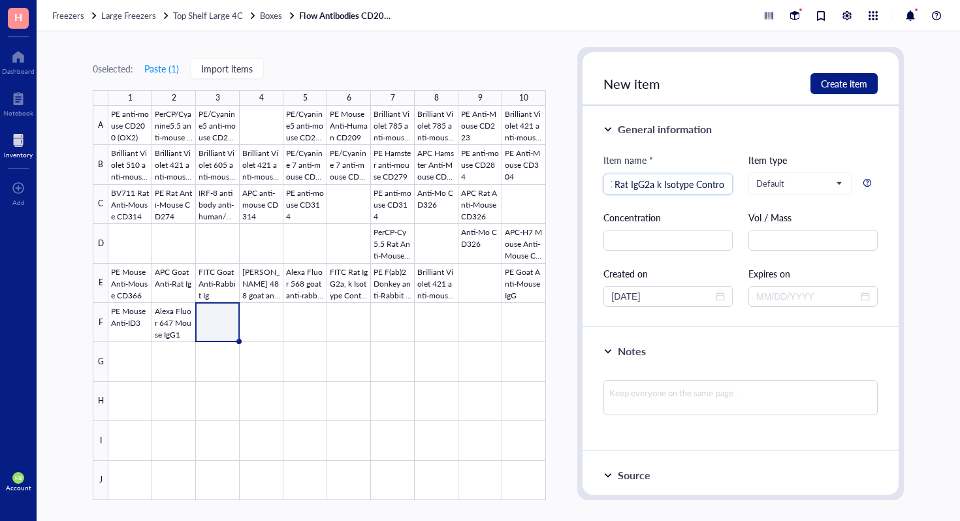
scroll to position [0, 21]
type input "FITC Rat IgG2a k Isotype Control"
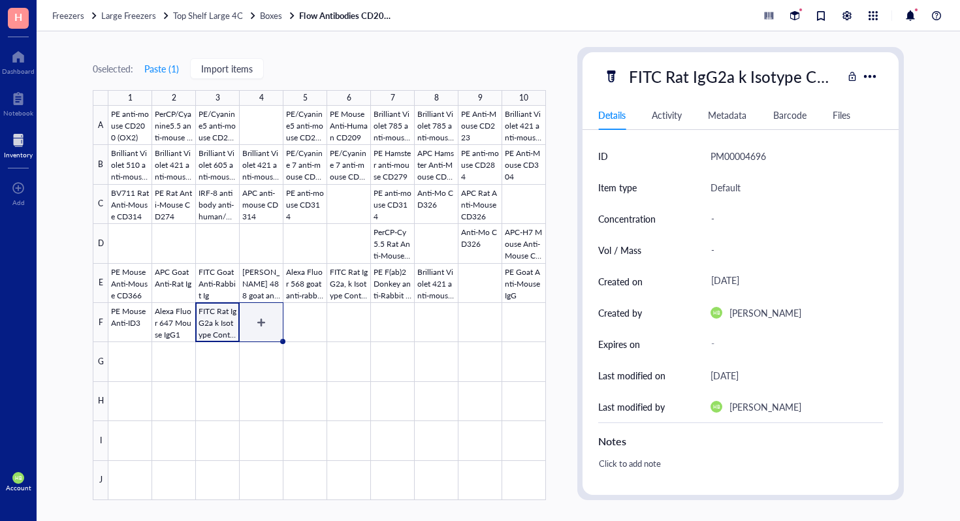
click at [262, 325] on div at bounding box center [326, 303] width 437 height 394
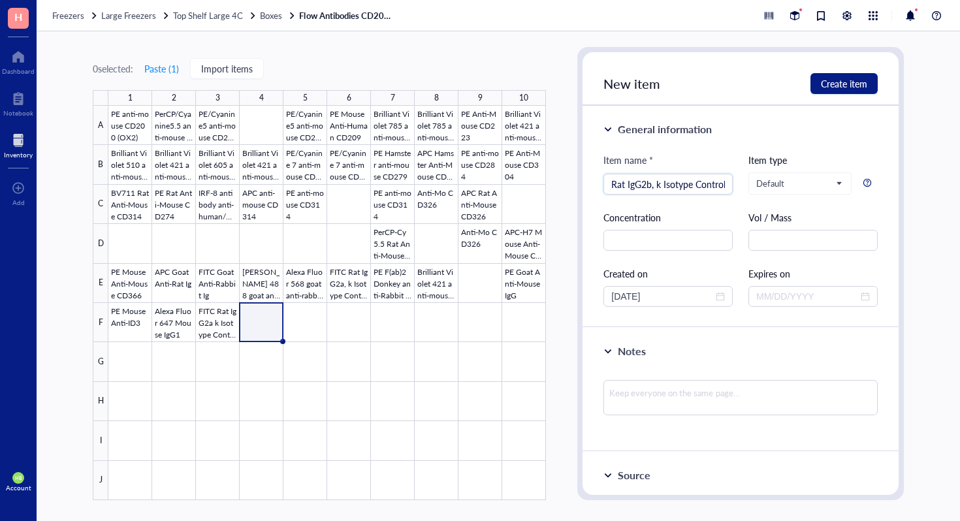
scroll to position [0, 24]
type input "FITC Rat IgG2b, k Isotype Control"
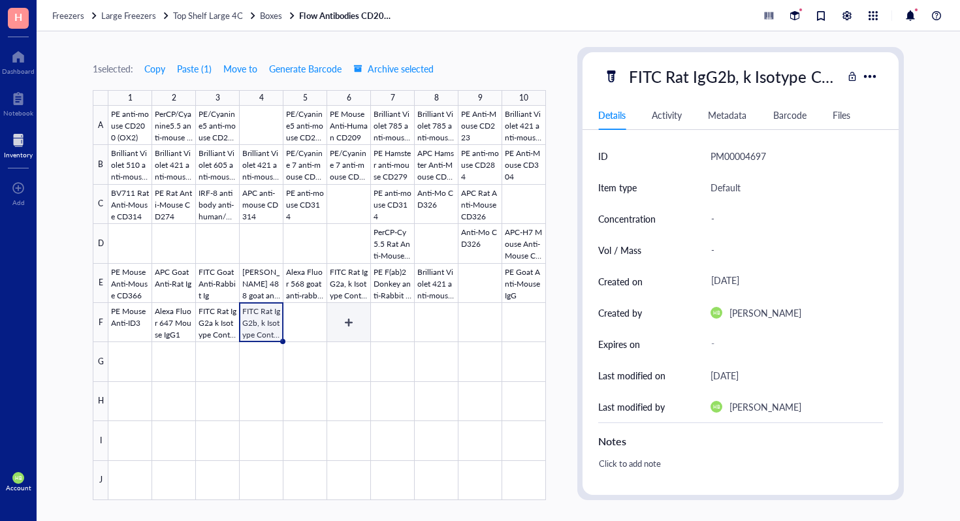
click at [321, 324] on div at bounding box center [326, 303] width 437 height 394
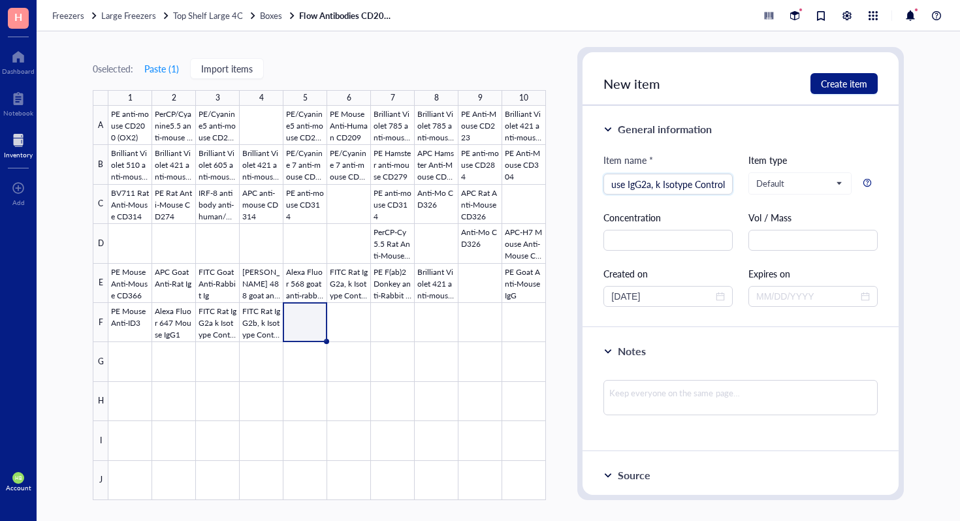
scroll to position [0, 29]
type input "PE Mouse IgG2a, k Isotype Control"
click at [846, 76] on button "Create item" at bounding box center [843, 83] width 67 height 21
click at [361, 319] on div at bounding box center [326, 303] width 437 height 394
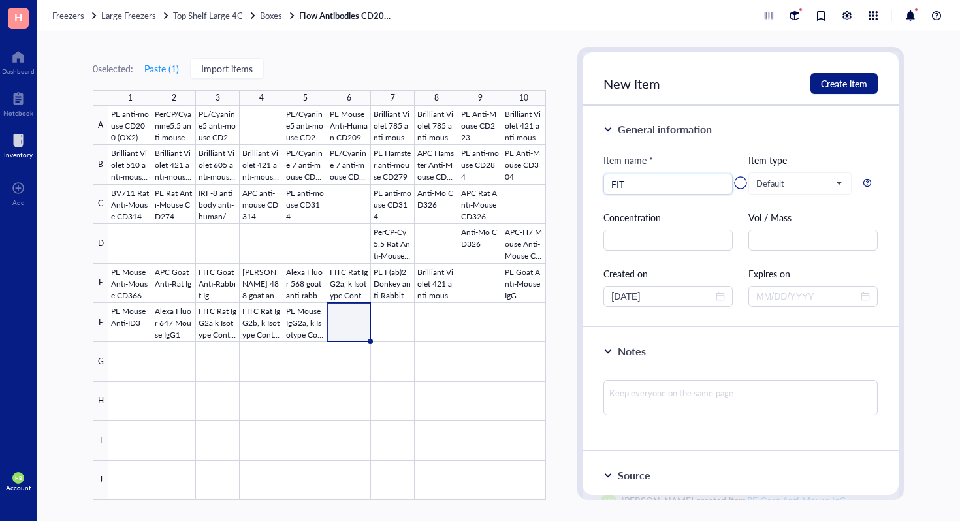
type input "FITC"
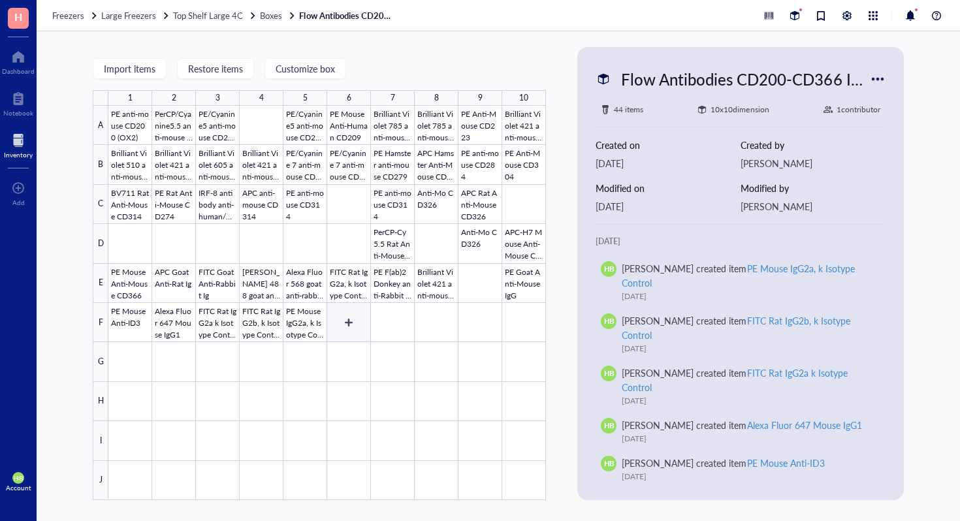
click at [341, 330] on div at bounding box center [326, 303] width 437 height 394
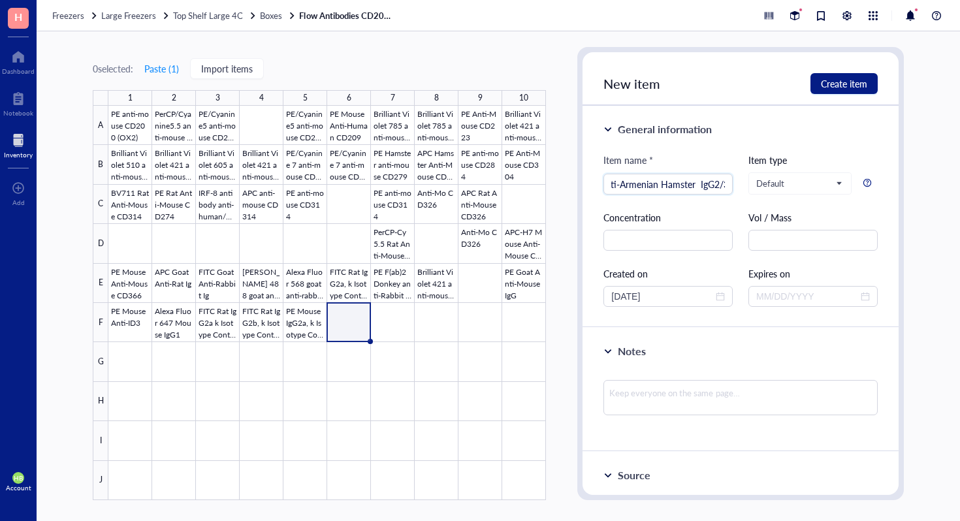
scroll to position [0, 69]
type input "FITC Mouse Anti-Armenian Hamster IgG2/3"
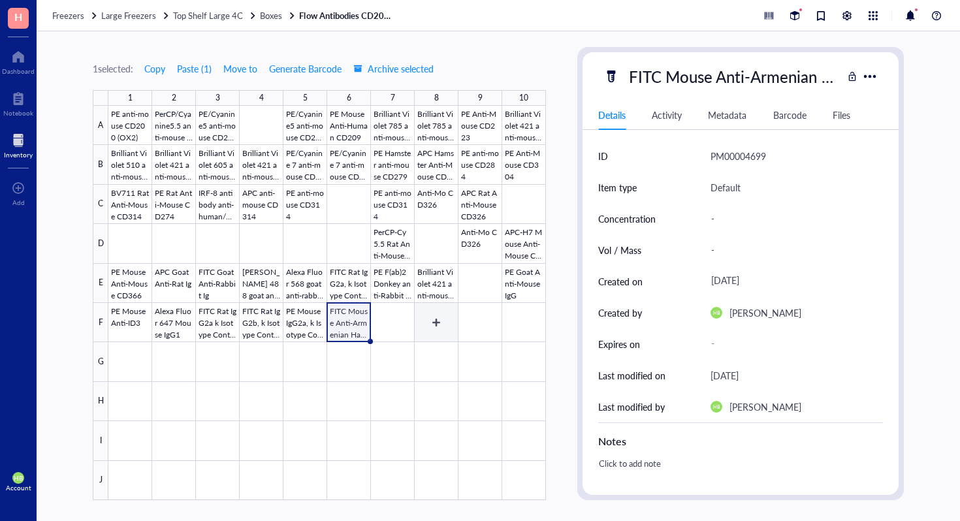
click at [393, 316] on div at bounding box center [326, 303] width 437 height 394
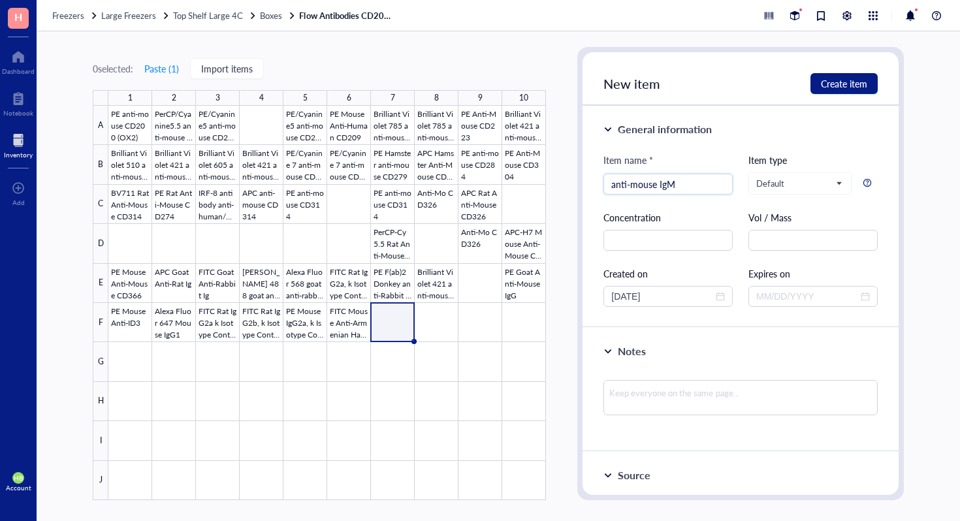
type input "anti-mouse IgM"
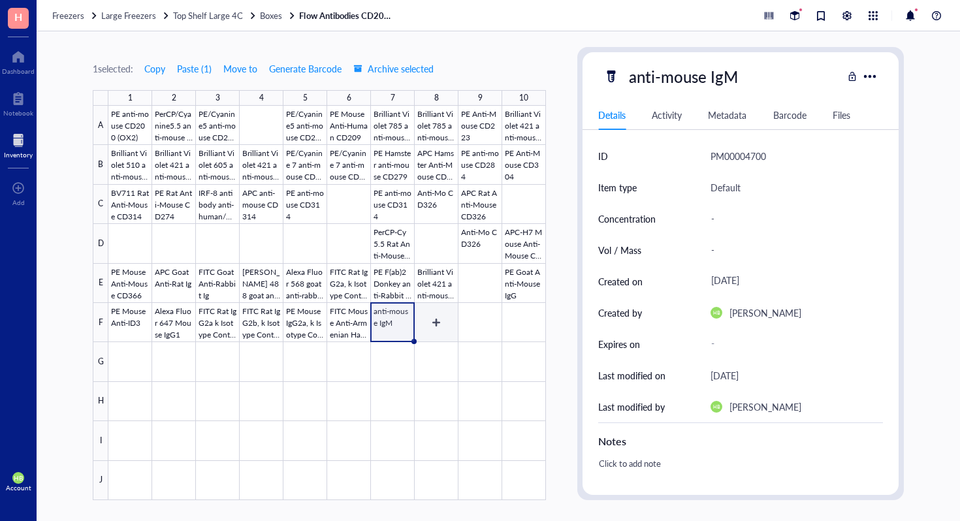
click at [437, 312] on div at bounding box center [326, 303] width 437 height 394
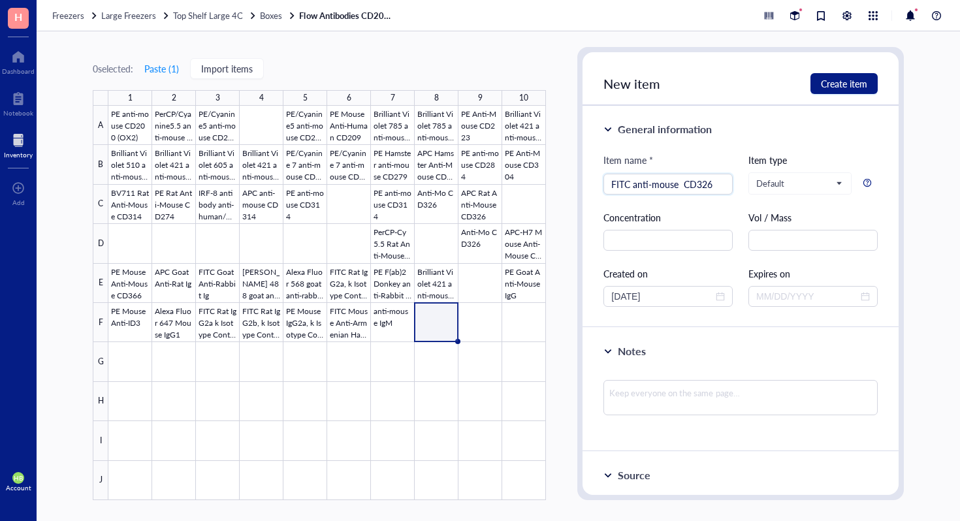
type input "FITC anti-mouse CD326"
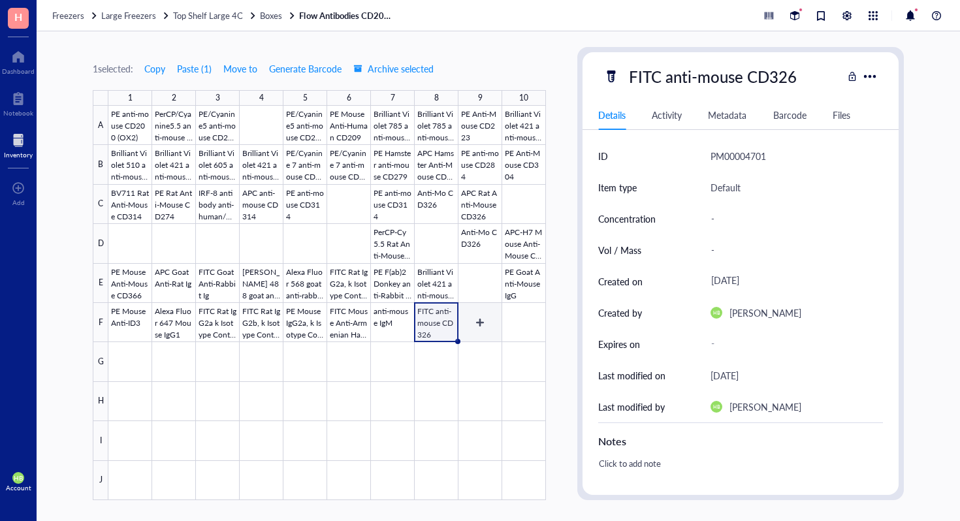
click at [466, 307] on div at bounding box center [326, 303] width 437 height 394
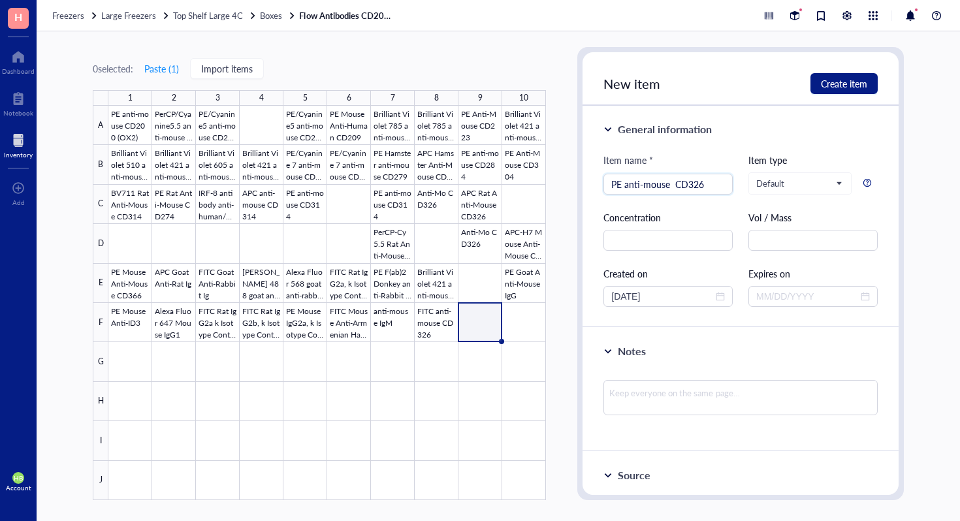
type input "PE anti-mouse CD326"
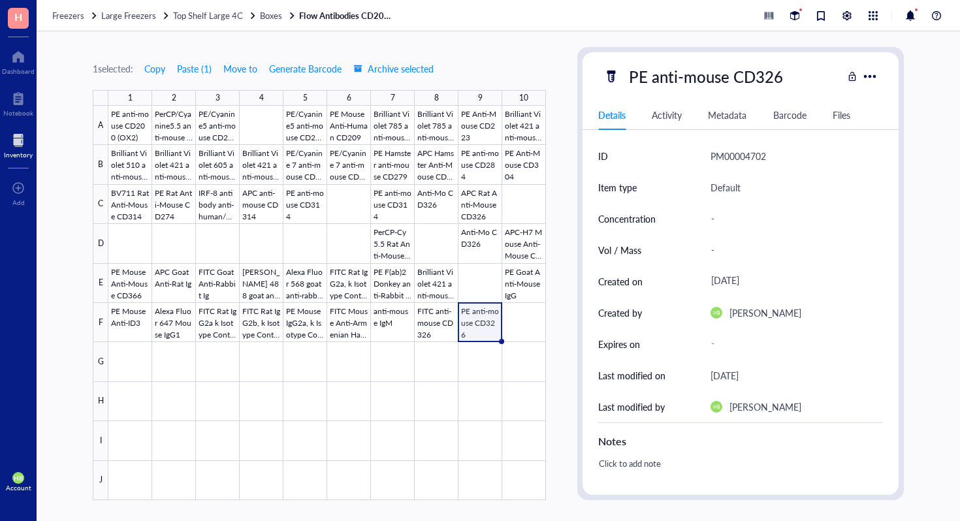
click at [115, 358] on div at bounding box center [326, 303] width 437 height 394
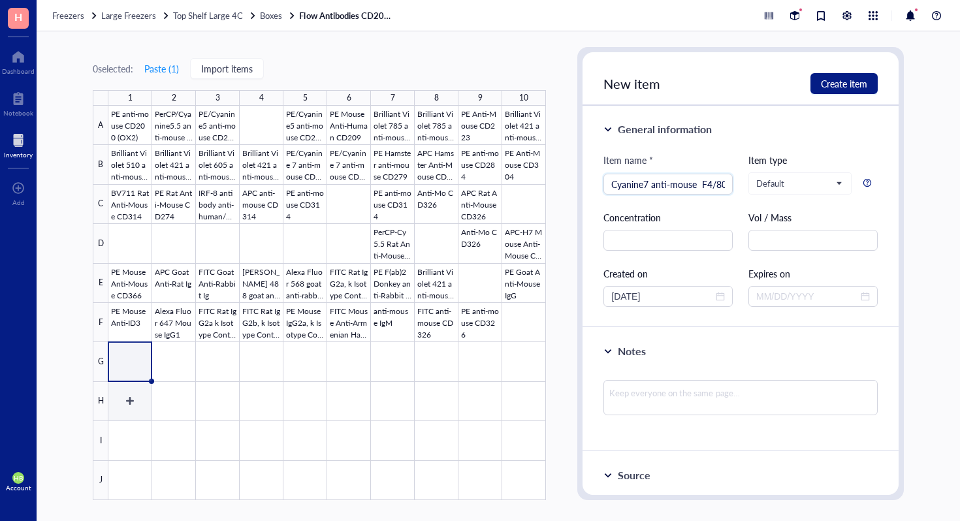
scroll to position [0, 26]
type input "APC/Cyanine7 anti-mouse F4/80"
click at [833, 82] on span "Create item" at bounding box center [844, 83] width 46 height 10
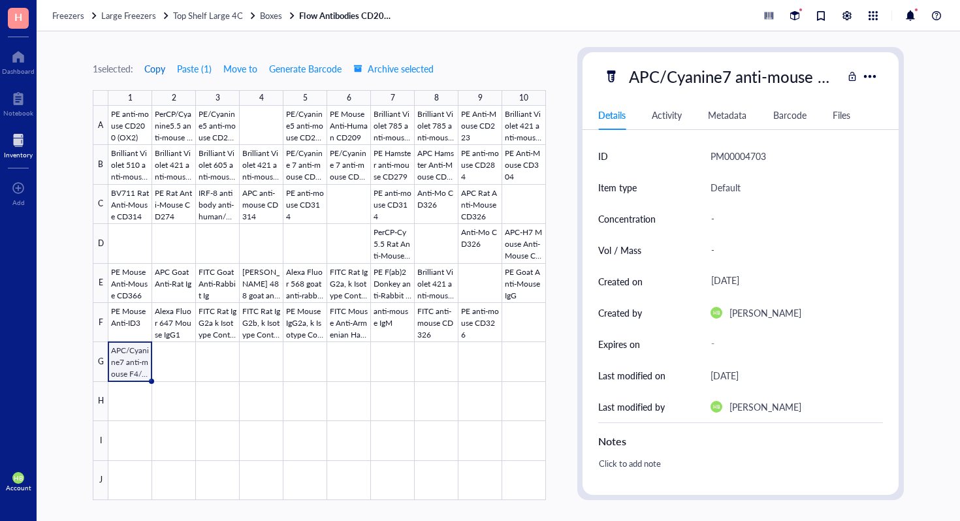
click at [161, 71] on span "Copy" at bounding box center [154, 68] width 21 height 10
click at [227, 360] on div at bounding box center [326, 303] width 437 height 394
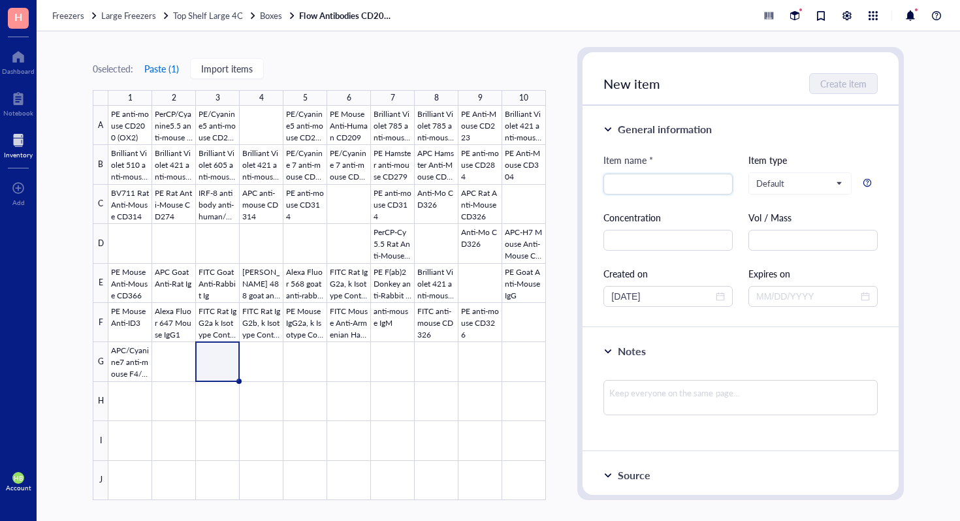
click at [168, 69] on button "Paste ( 1 )" at bounding box center [162, 68] width 36 height 21
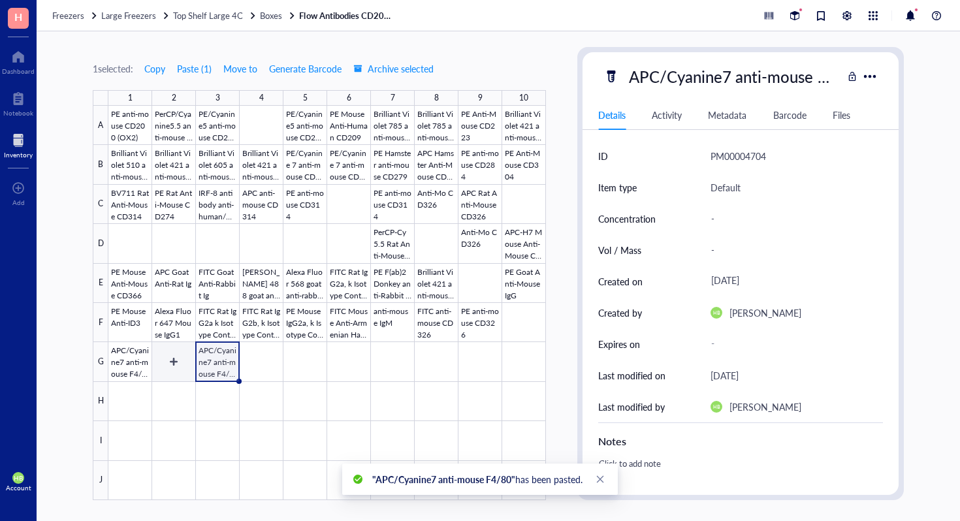
click at [172, 368] on div at bounding box center [326, 303] width 437 height 394
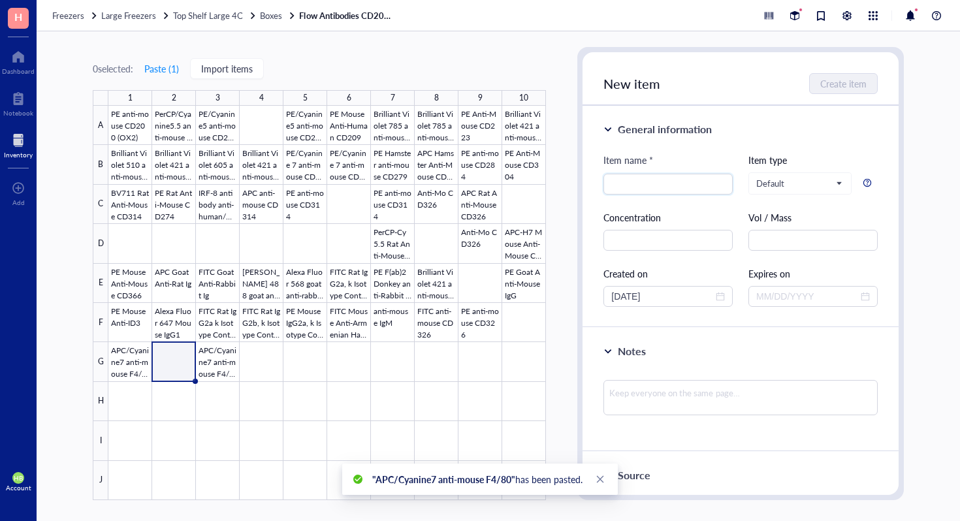
type input "{"
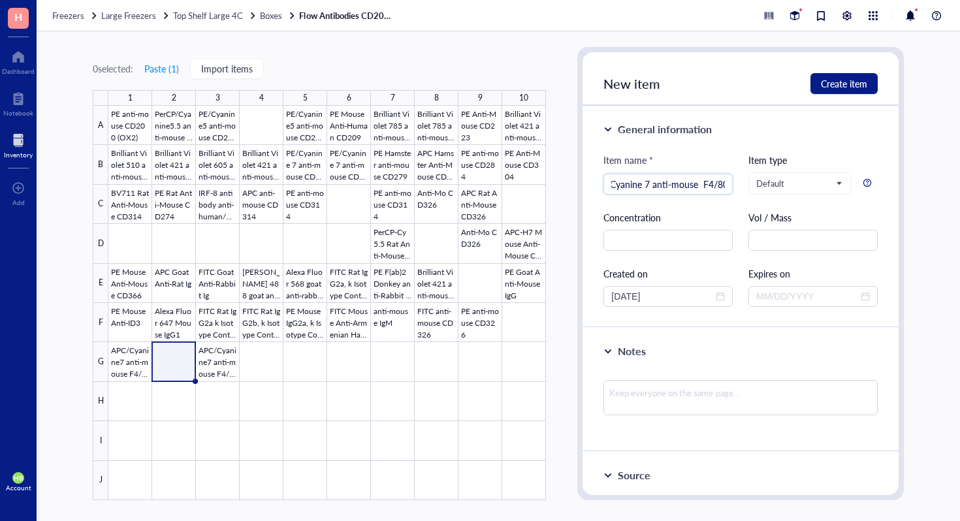
scroll to position [0, 21]
type input "PE/Cyanine 7 anti-mouse F4/80"
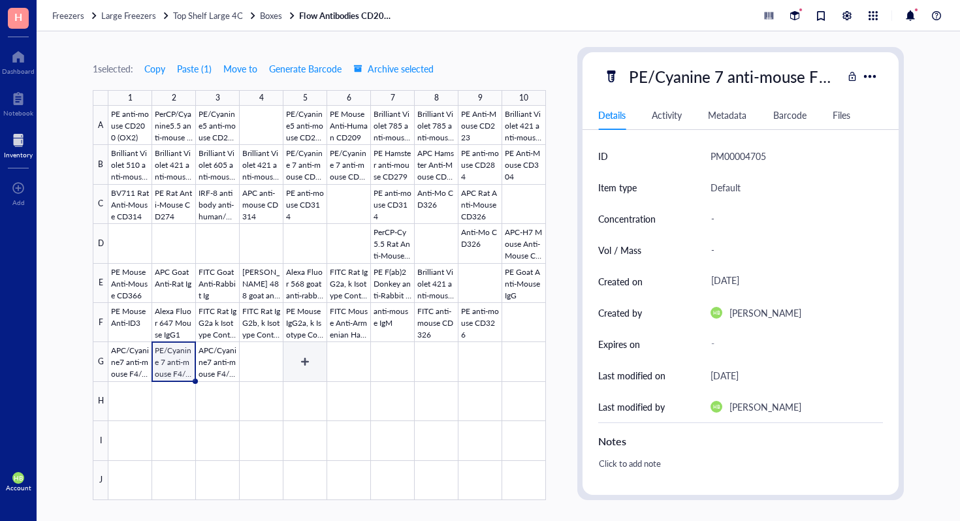
click at [310, 351] on div at bounding box center [326, 303] width 437 height 394
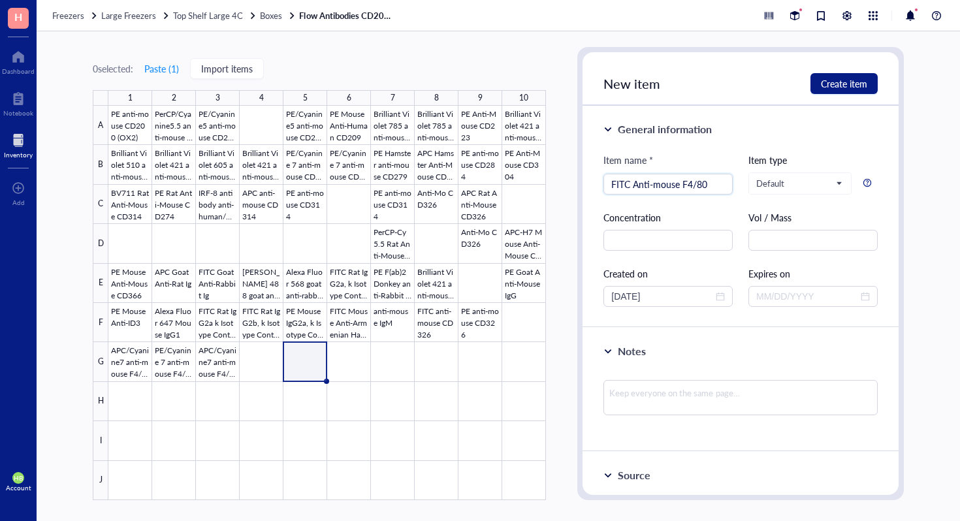
type input "FITC Anti-mouse F4/80"
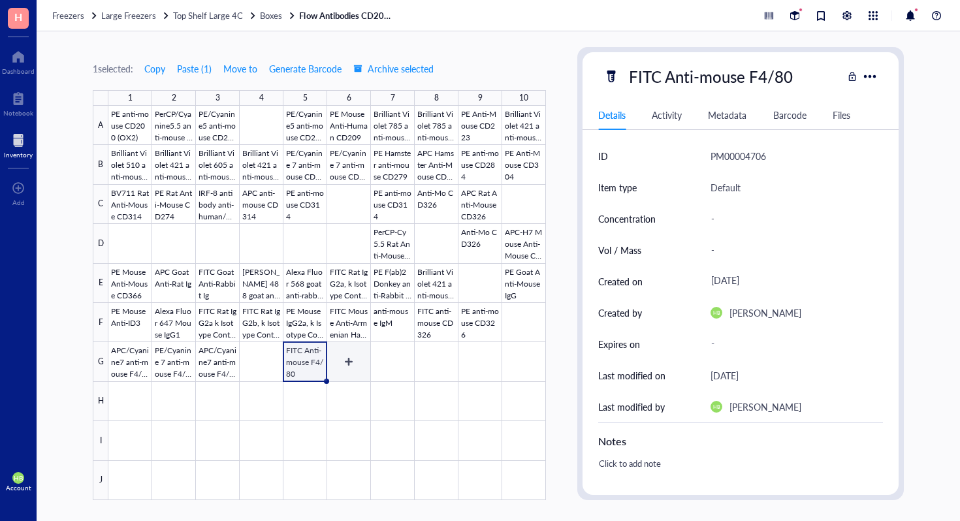
click at [335, 366] on div at bounding box center [326, 303] width 437 height 394
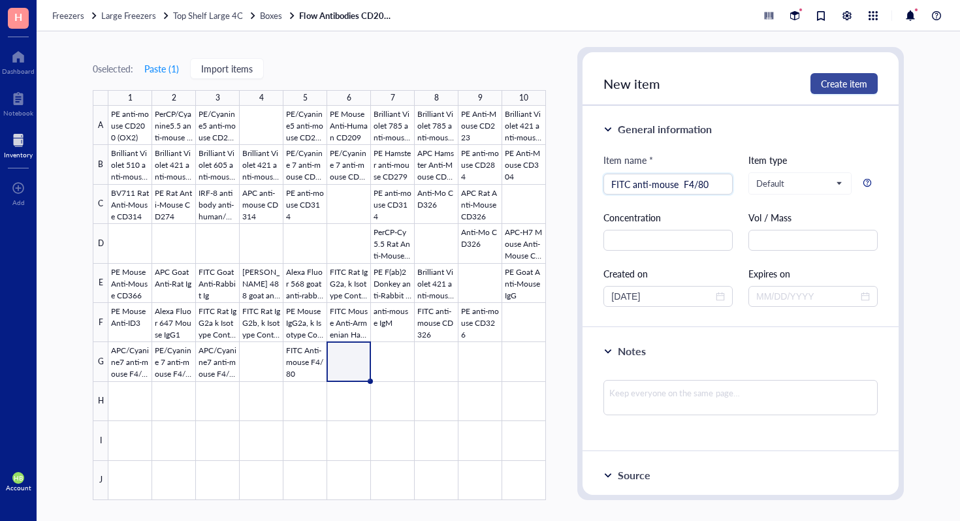
type input "FITC anti-mouse F4/80"
click at [821, 82] on span "Create item" at bounding box center [844, 83] width 46 height 10
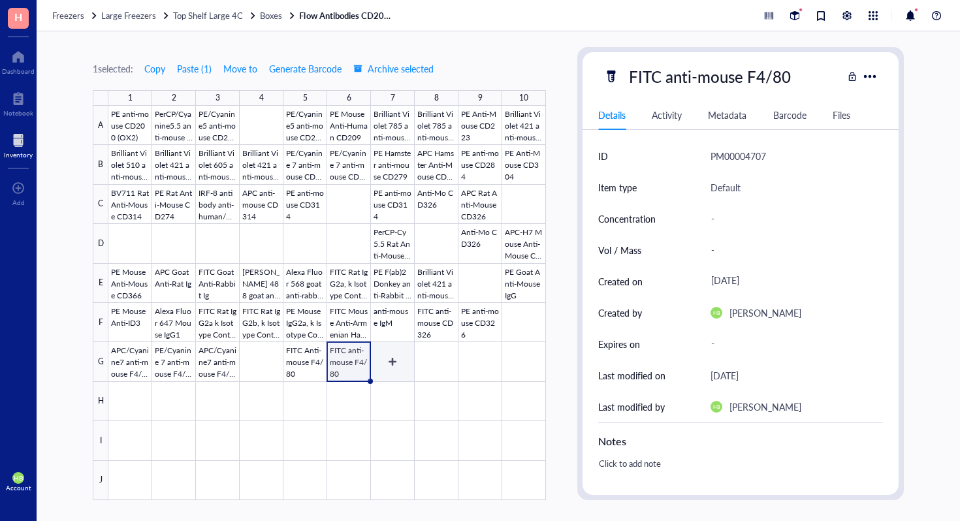
click at [379, 353] on div at bounding box center [326, 303] width 437 height 394
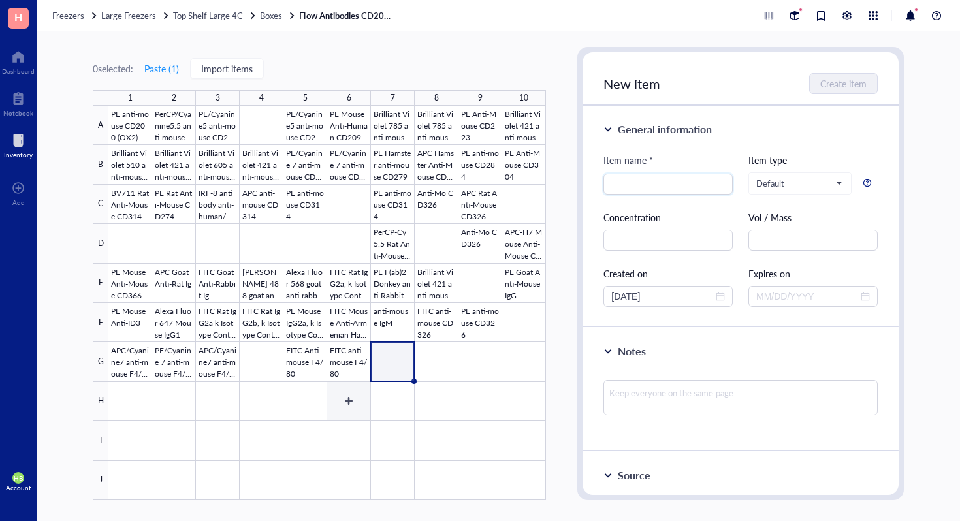
click at [347, 365] on div at bounding box center [326, 303] width 437 height 394
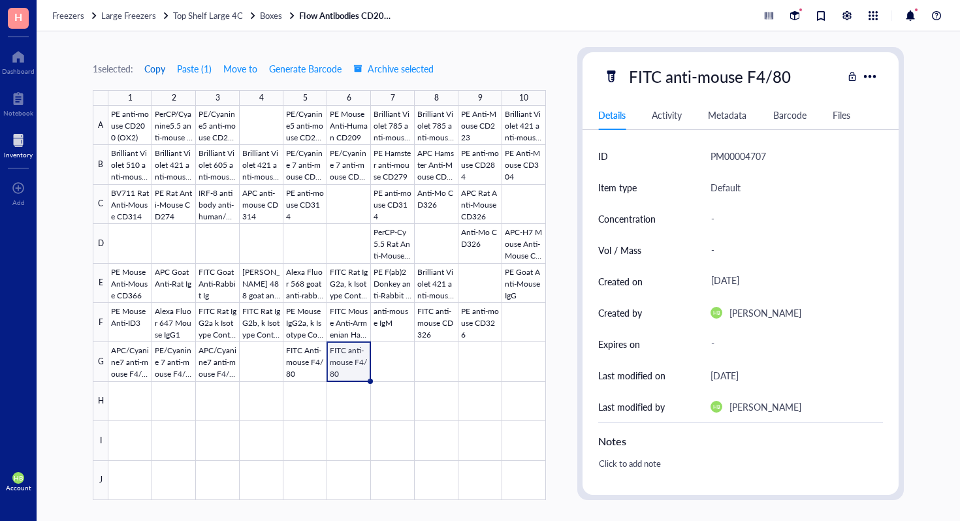
click at [155, 68] on span "Copy" at bounding box center [154, 68] width 21 height 10
click at [404, 370] on div at bounding box center [326, 303] width 437 height 394
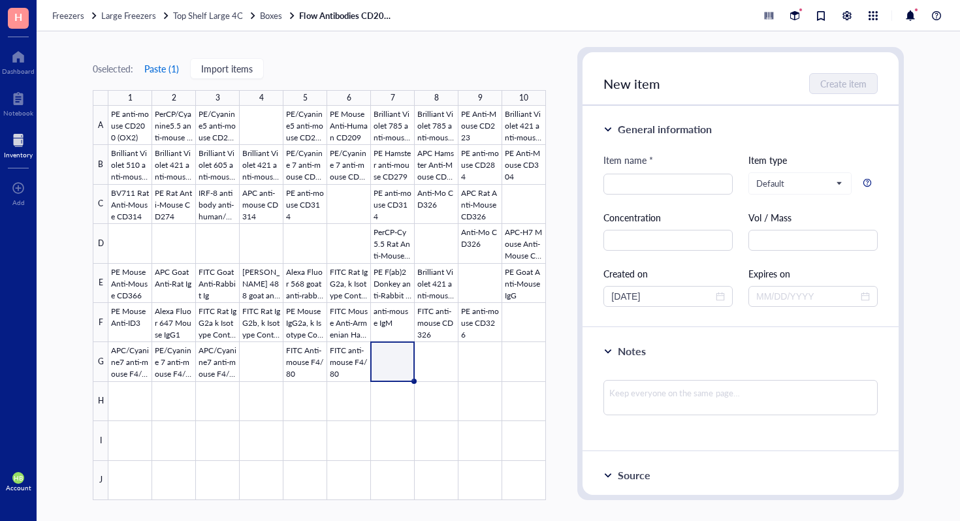
click at [163, 69] on button "Paste ( 1 )" at bounding box center [162, 68] width 36 height 21
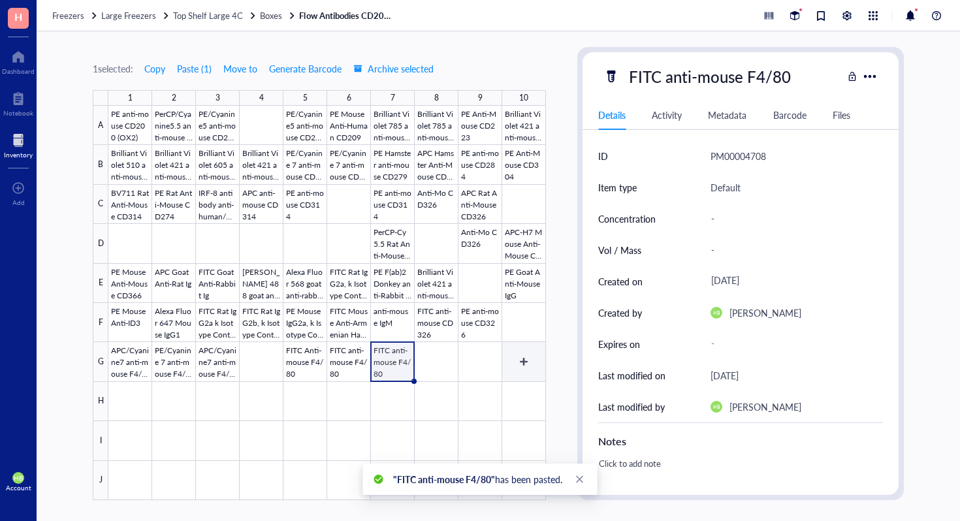
click at [535, 364] on div at bounding box center [326, 303] width 437 height 394
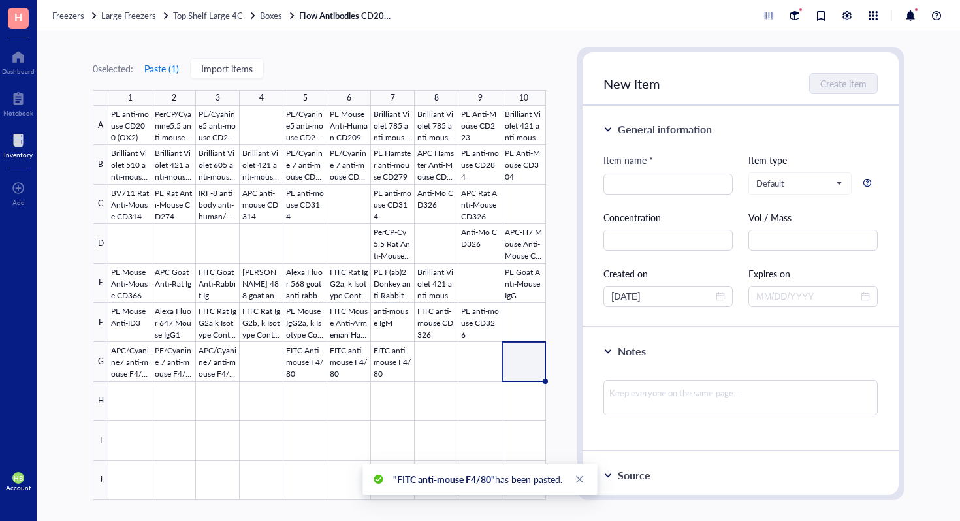
click at [162, 63] on button "Paste ( 1 )" at bounding box center [162, 68] width 36 height 21
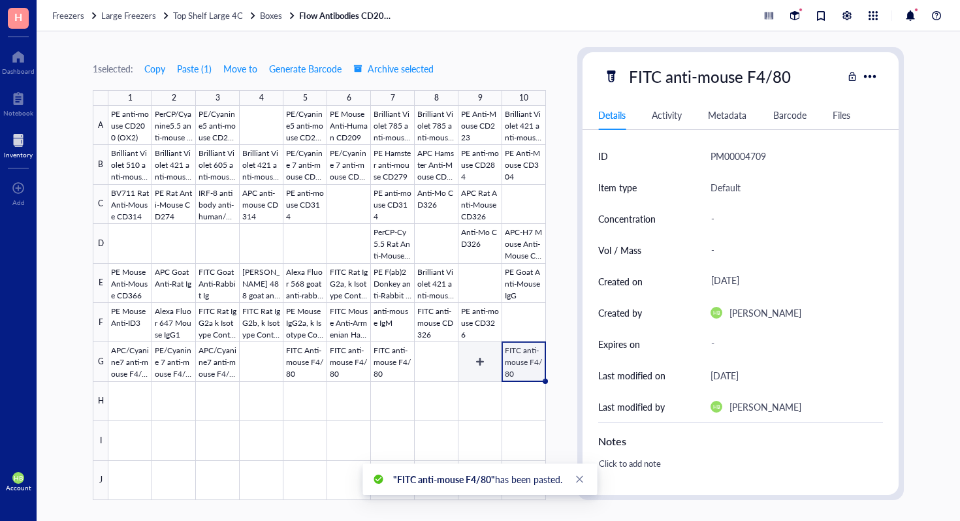
click at [473, 352] on div at bounding box center [326, 303] width 437 height 394
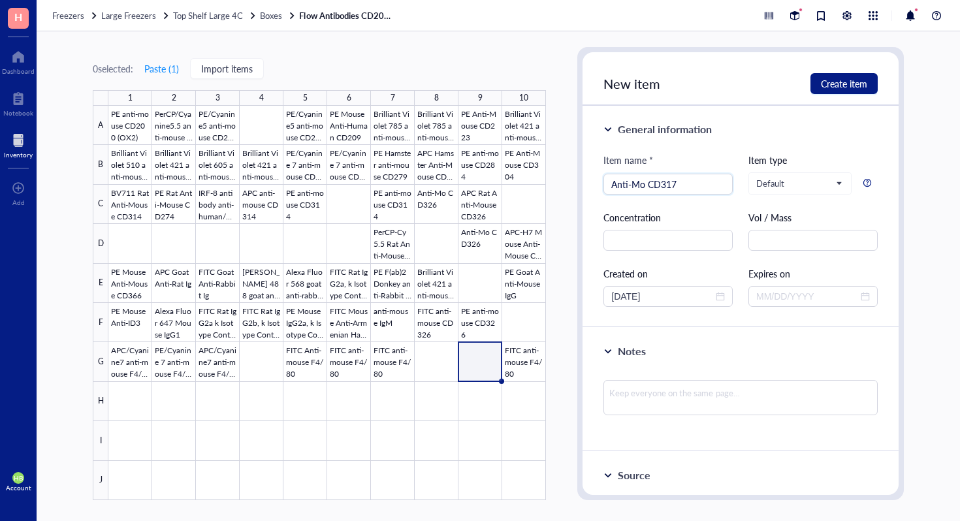
type input "Anti-Mo CD317"
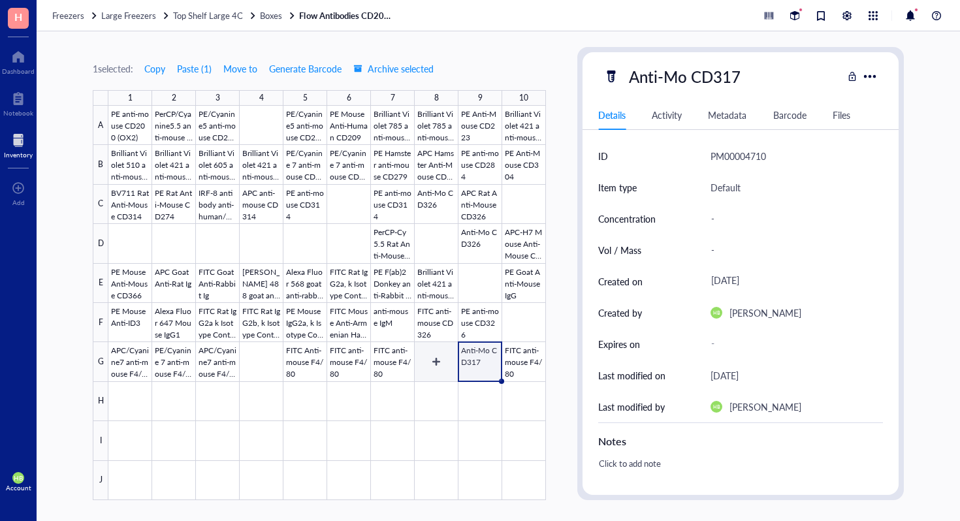
click at [439, 366] on div at bounding box center [326, 303] width 437 height 394
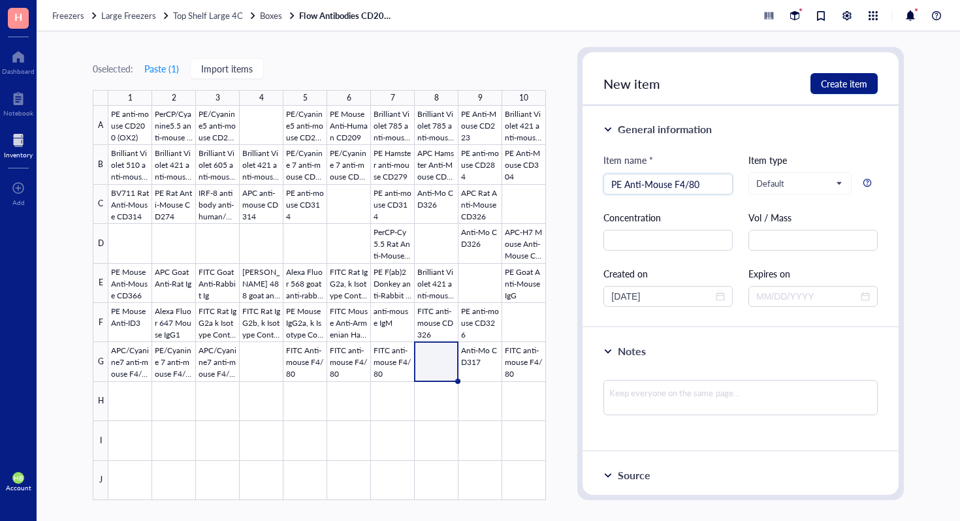
type input "PE Anti-Mouse F4/80"
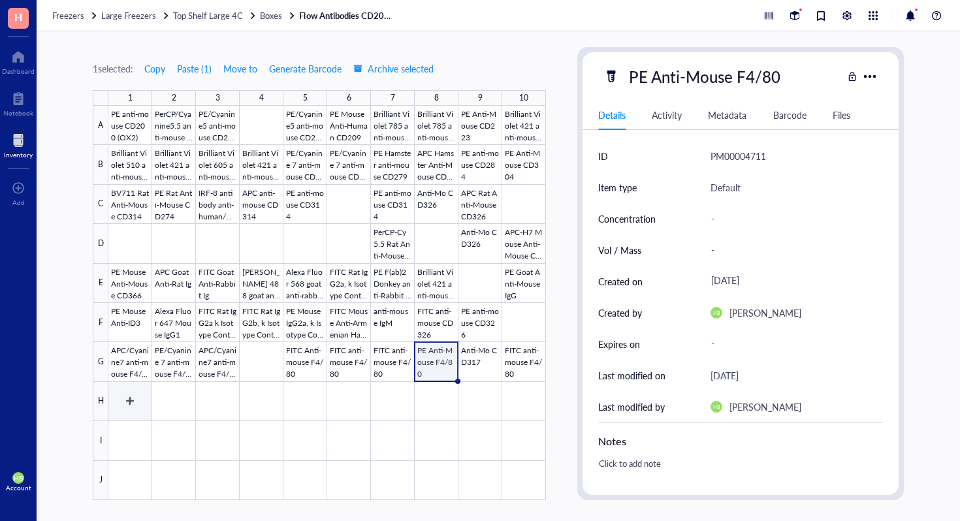
click at [126, 411] on div at bounding box center [326, 303] width 437 height 394
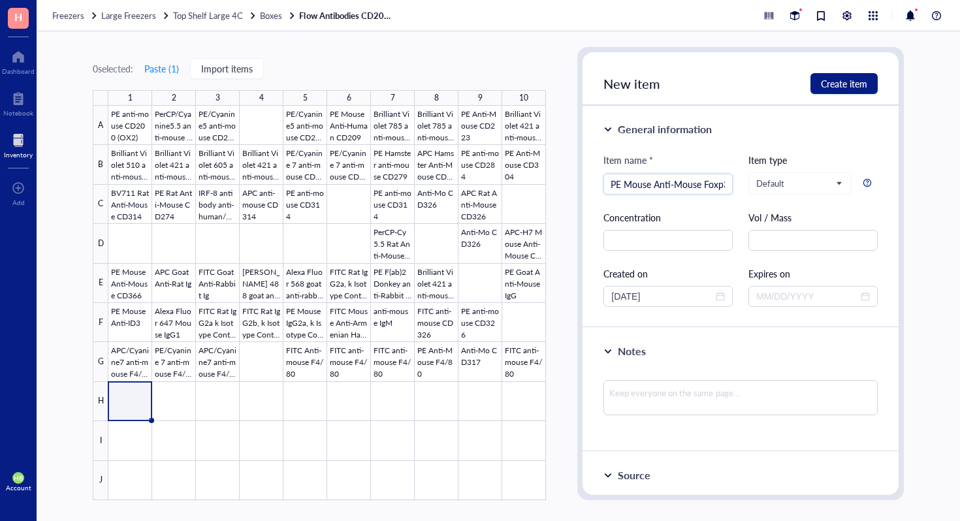
scroll to position [0, 7]
type input "PE Mouse Anti-Mouse Foxp3"
type input "Alexa Fluor 647 anti-IDO1\"
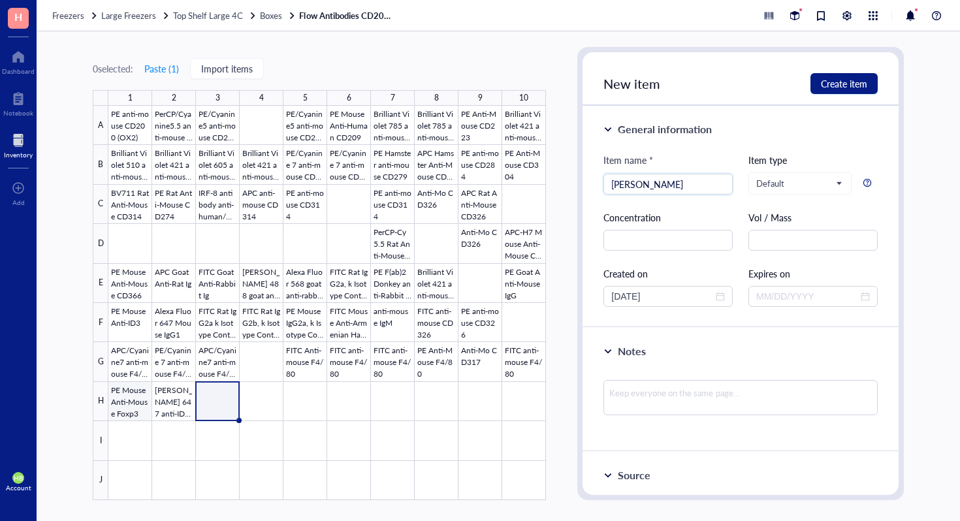
type input "[PERSON_NAME][MEDICAL_DATA]"
click at [193, 392] on div at bounding box center [326, 303] width 437 height 394
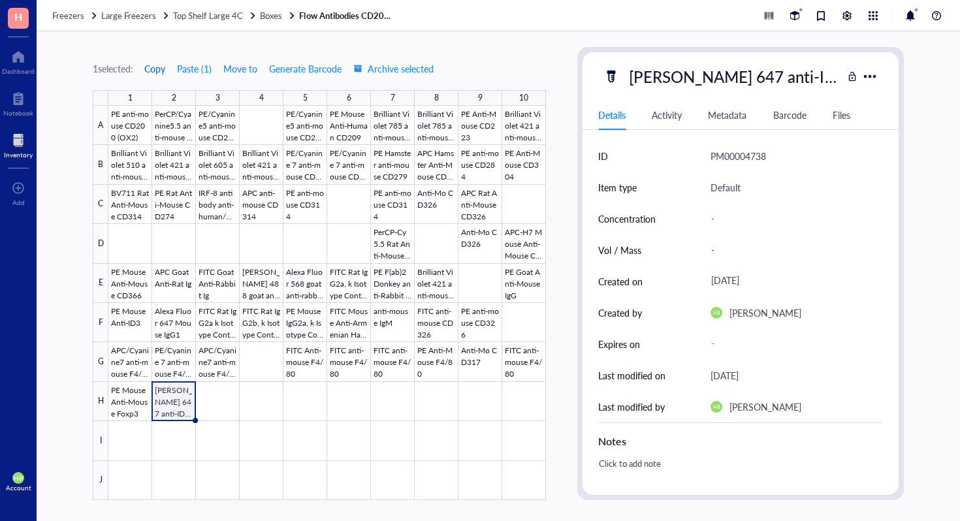
click at [161, 71] on span "Copy" at bounding box center [154, 68] width 21 height 10
click at [219, 397] on div at bounding box center [326, 303] width 437 height 394
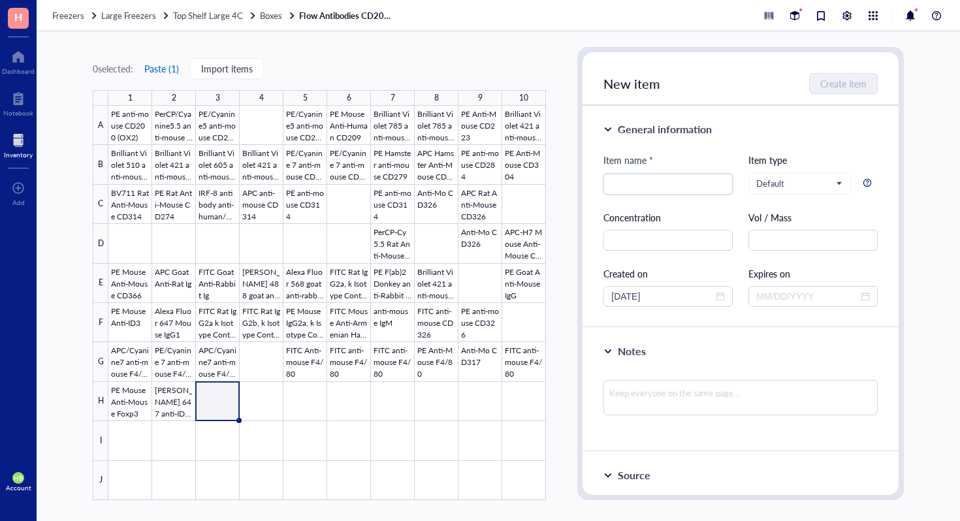
click at [174, 70] on button "Paste ( 1 )" at bounding box center [162, 68] width 36 height 21
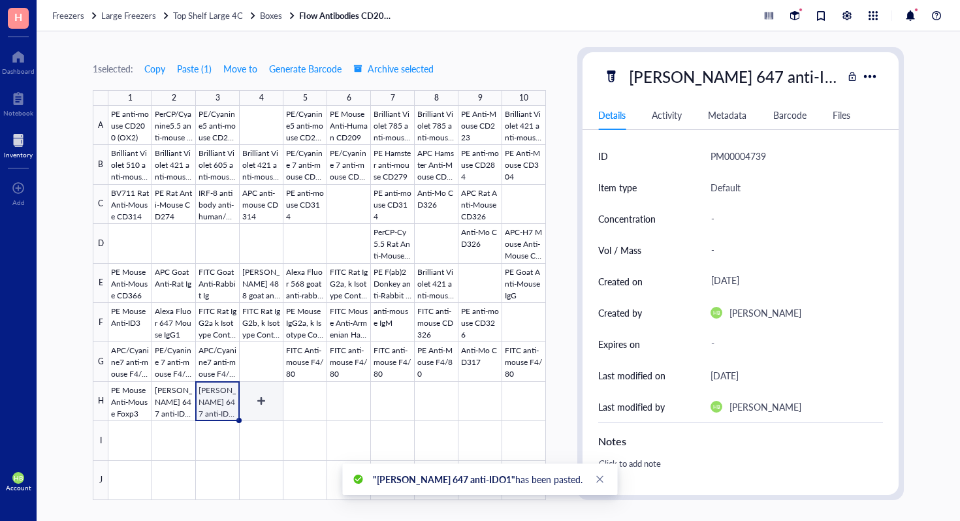
click at [261, 400] on div at bounding box center [326, 303] width 437 height 394
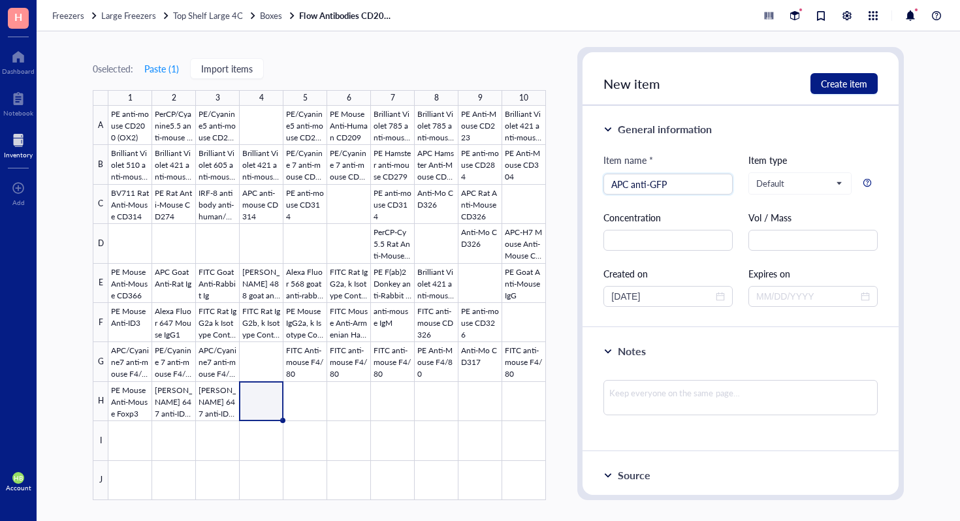
type input "APC anti-GFP"
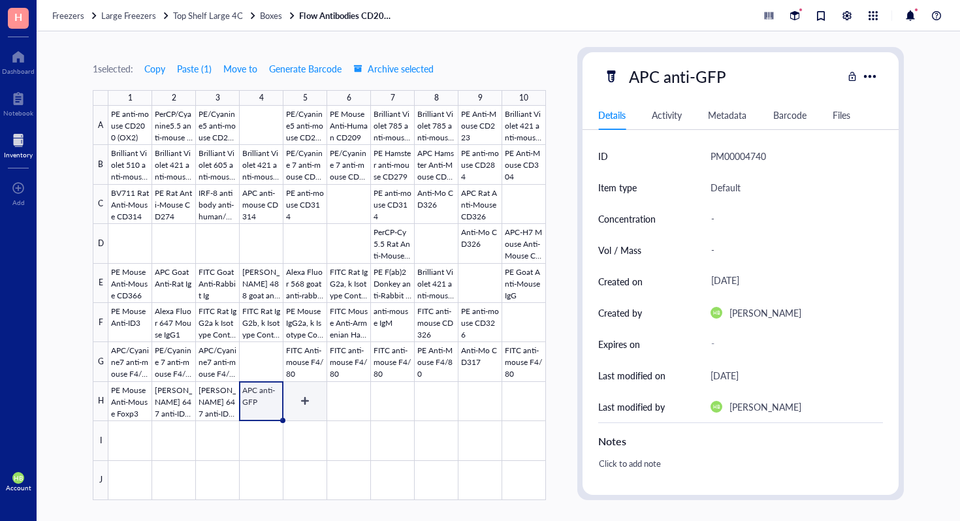
click at [302, 402] on div at bounding box center [326, 303] width 437 height 394
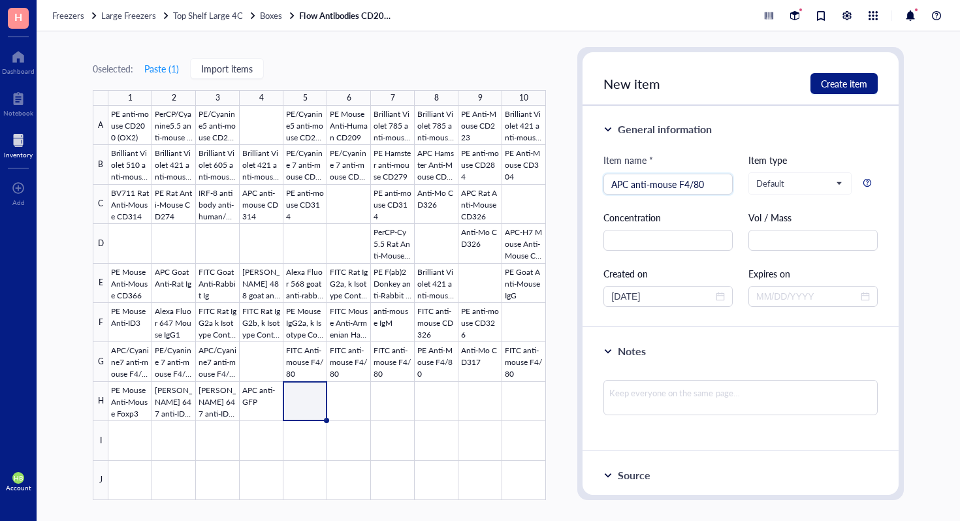
type input "APC anti-mouse F4/80"
type input "PE Mouse anti-EZH2"
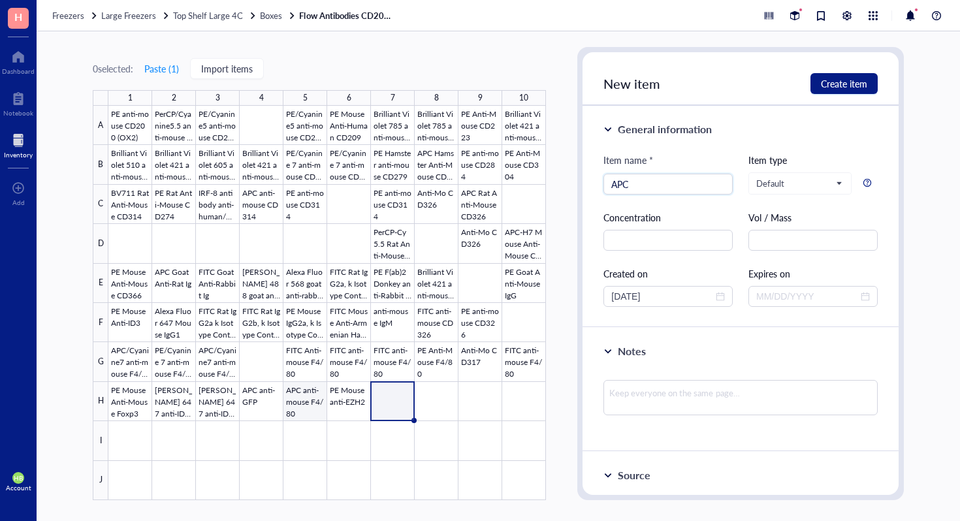
type input "APC"
type input "PE/Cy7 anti-mouse GARP"
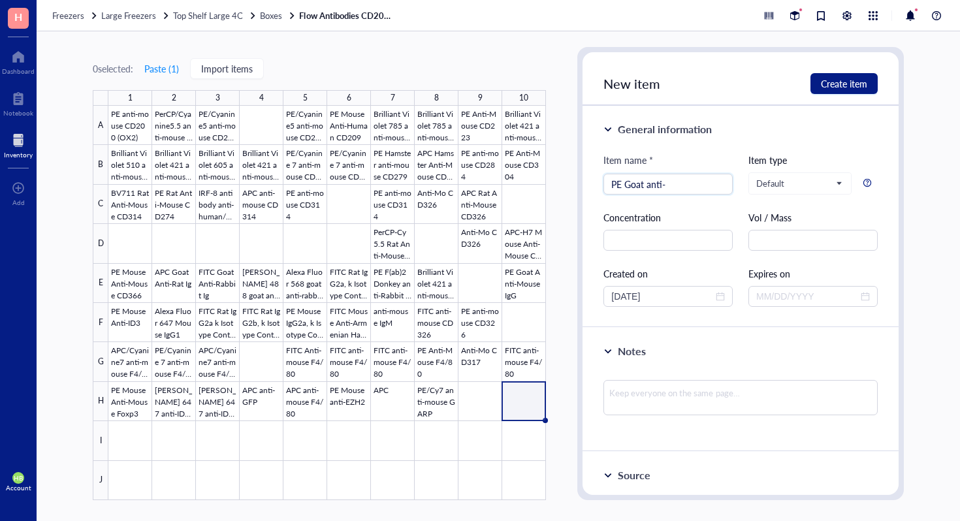
type input "PE Goat anti-"
click at [534, 405] on div at bounding box center [326, 303] width 437 height 394
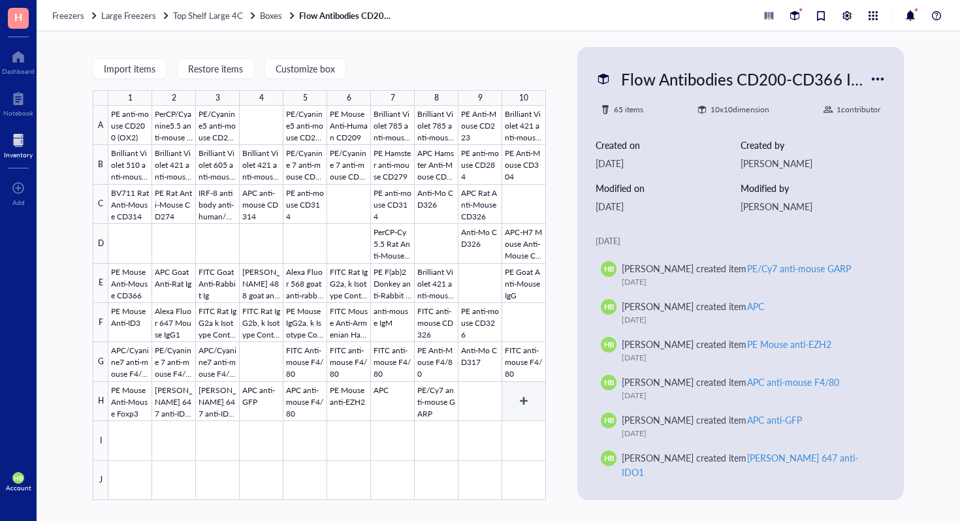
click at [534, 405] on div at bounding box center [326, 303] width 437 height 394
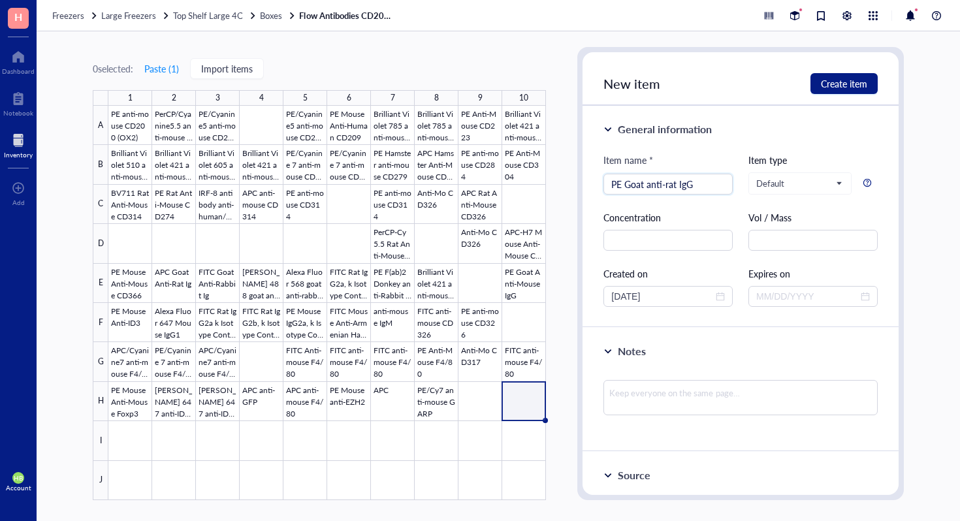
type input "PE Goat anti-rat IgG"
click at [175, 440] on div at bounding box center [326, 303] width 437 height 394
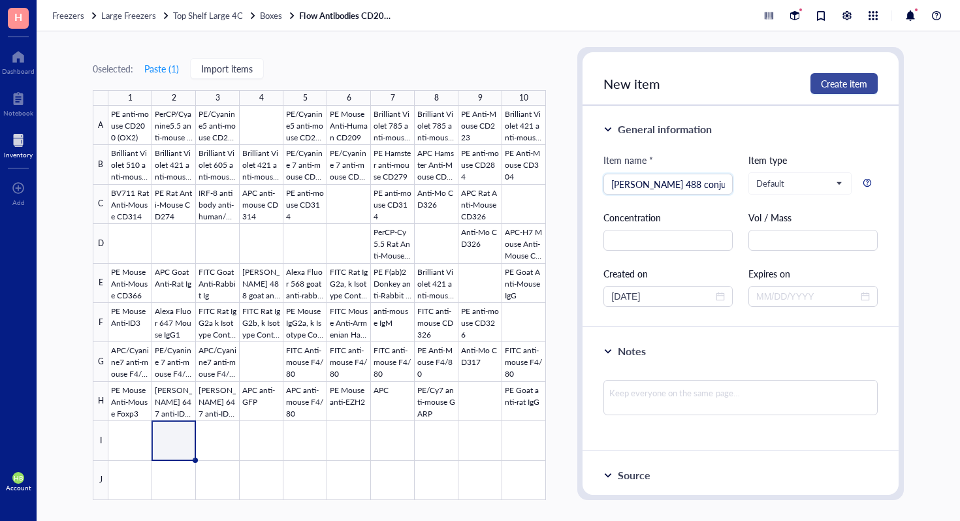
type input "[PERSON_NAME][MEDICAL_DATA] 488 conjugate"
click at [849, 86] on span "Create item" at bounding box center [844, 83] width 46 height 10
click at [222, 435] on div at bounding box center [326, 303] width 437 height 394
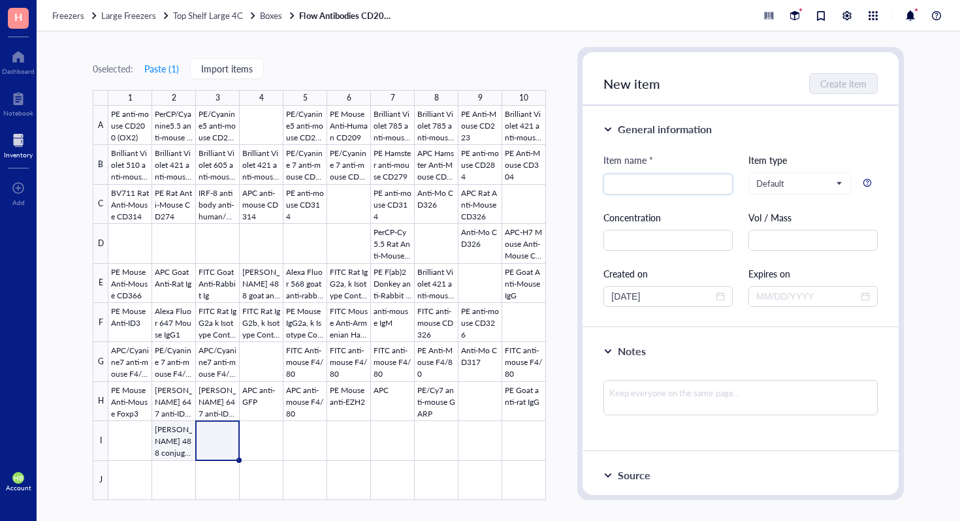
click at [174, 444] on div at bounding box center [326, 303] width 437 height 394
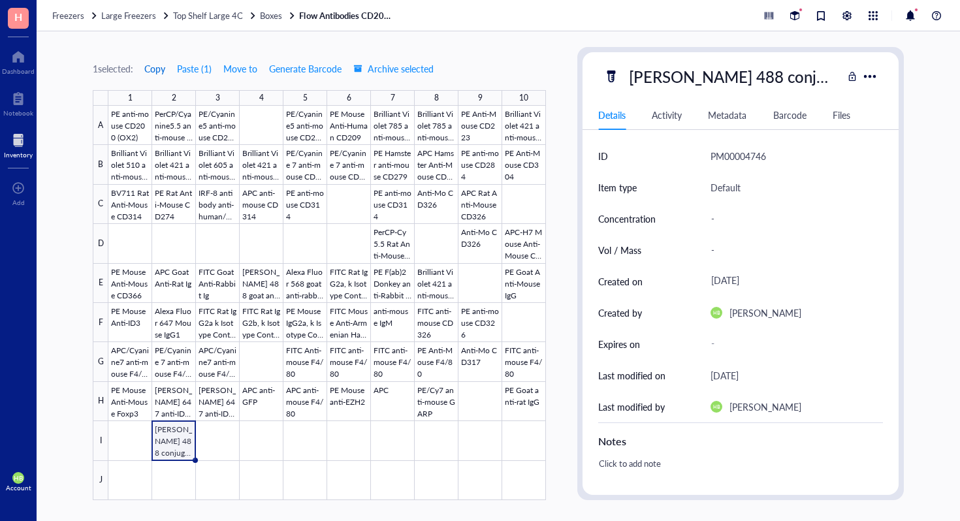
click at [160, 65] on span "Copy" at bounding box center [154, 68] width 21 height 10
click at [208, 425] on div at bounding box center [326, 303] width 437 height 394
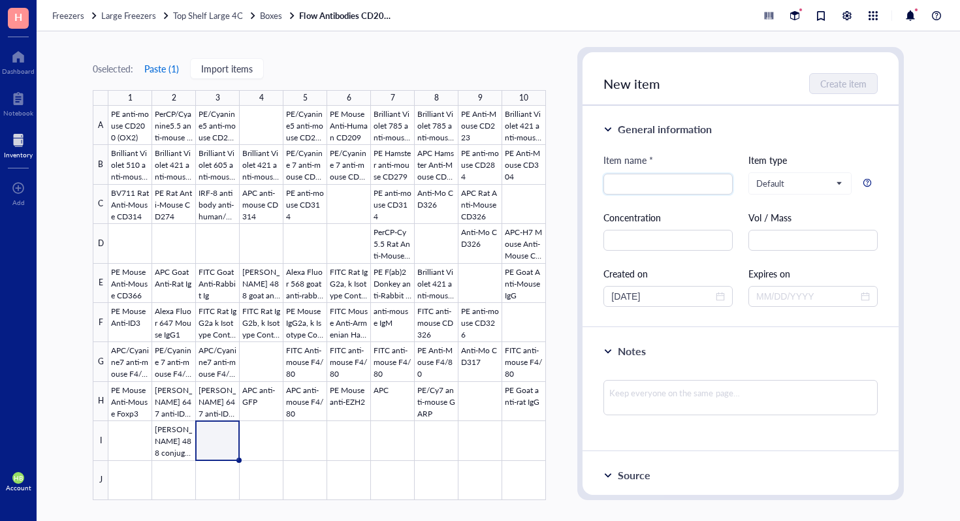
click at [170, 68] on button "Paste ( 1 )" at bounding box center [162, 68] width 36 height 21
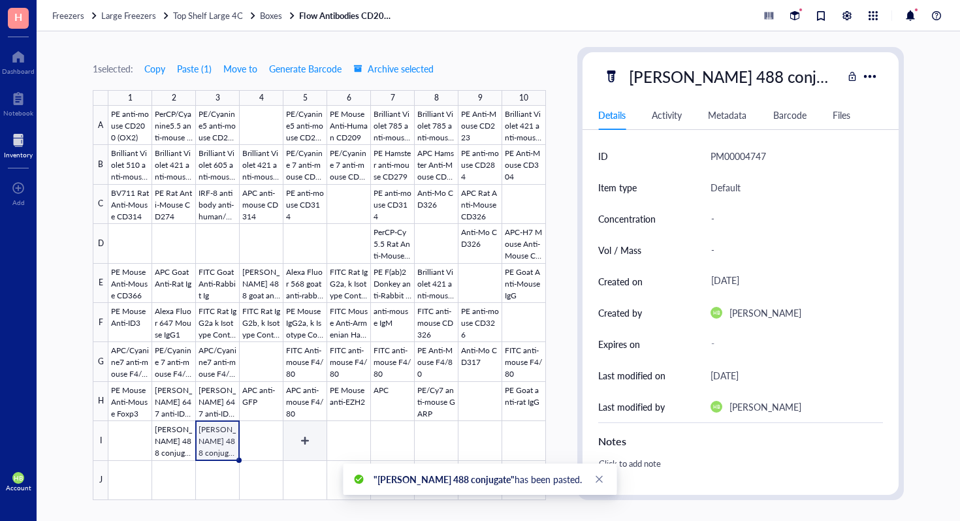
click at [302, 439] on div at bounding box center [326, 303] width 437 height 394
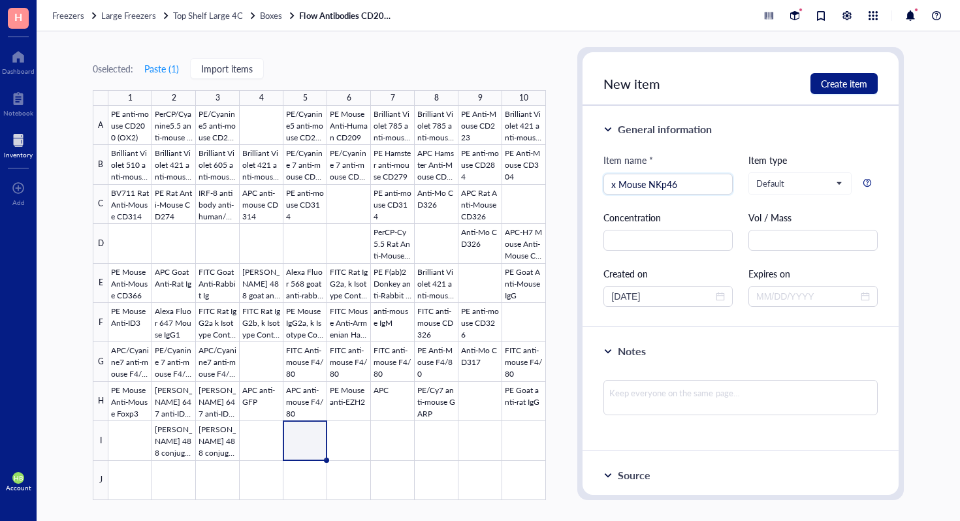
type input "x Mouse NKp46"
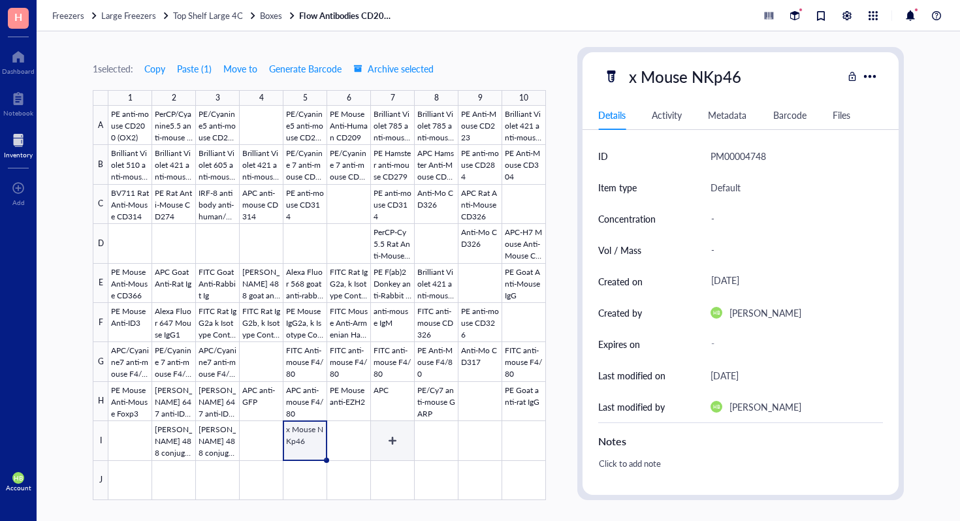
click at [401, 434] on div at bounding box center [326, 303] width 437 height 394
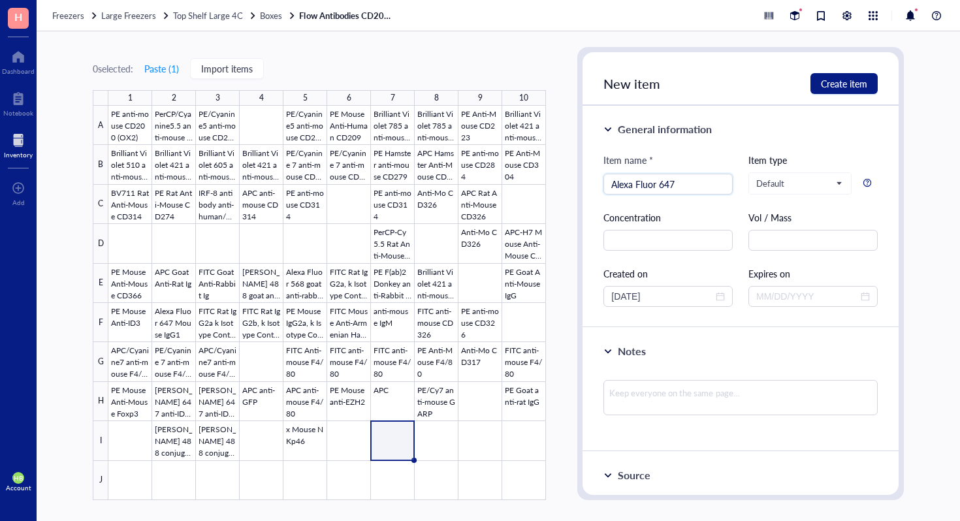
type input "Alexa Fluor 647"
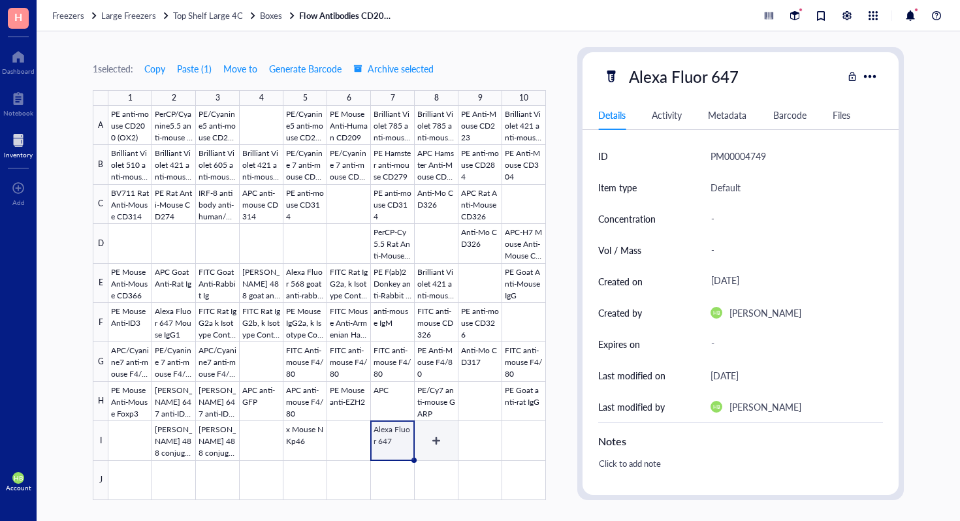
click at [431, 447] on div at bounding box center [326, 303] width 437 height 394
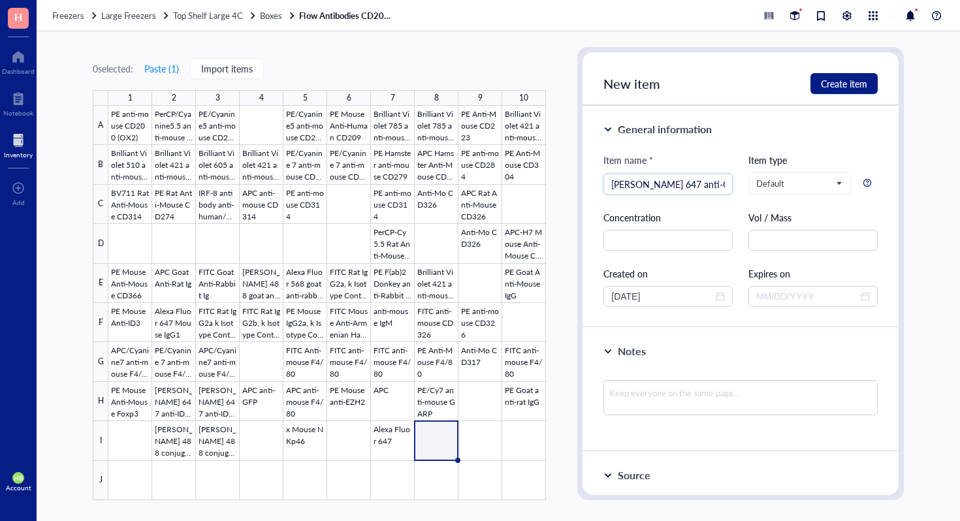
scroll to position [0, 2]
type input "[PERSON_NAME][MEDICAL_DATA] 647 anti-GATA3"
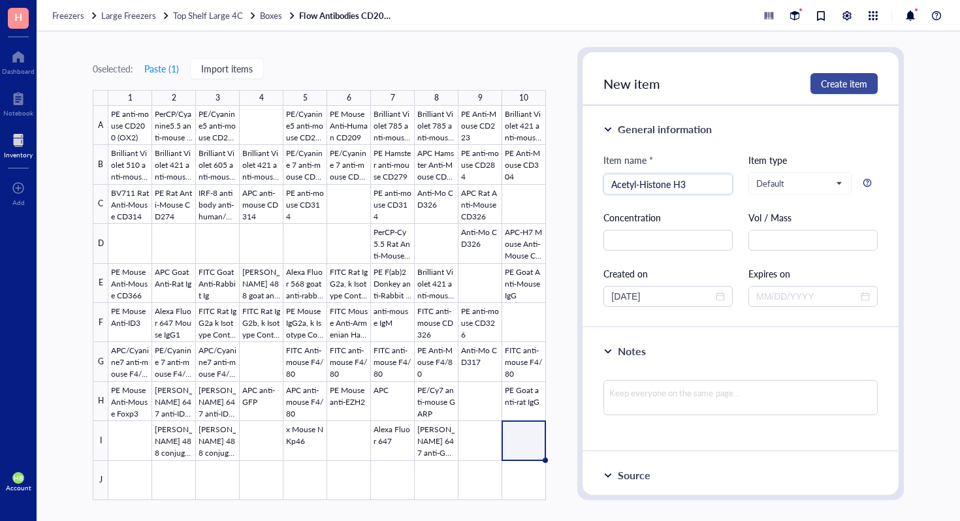
type input "Acetyl-Histone H3"
click at [864, 85] on span "Create item" at bounding box center [844, 83] width 46 height 10
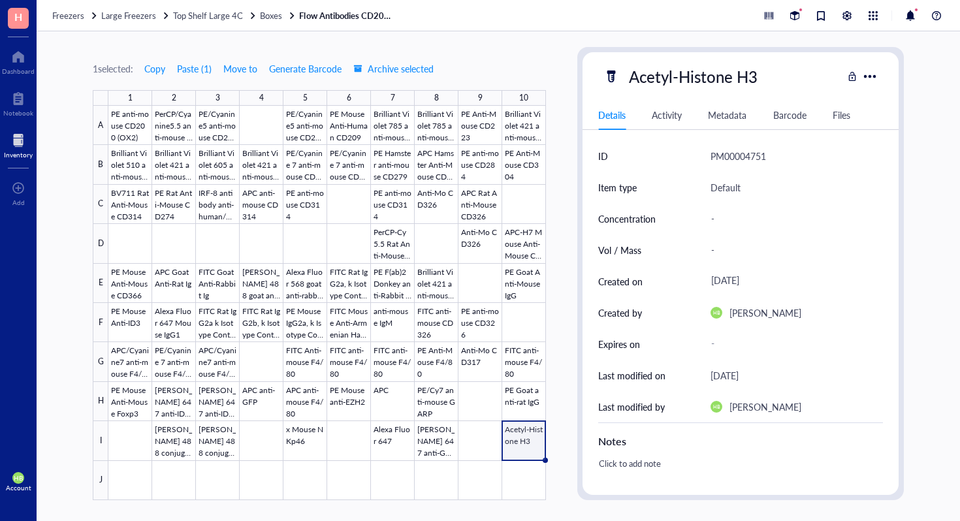
click at [121, 477] on div at bounding box center [326, 303] width 437 height 394
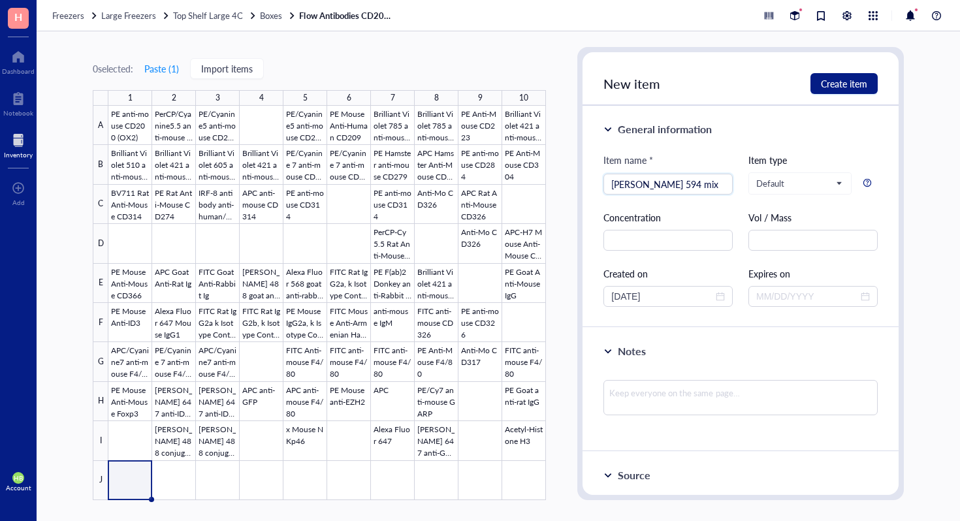
type input "[PERSON_NAME][MEDICAL_DATA] 594 mix"
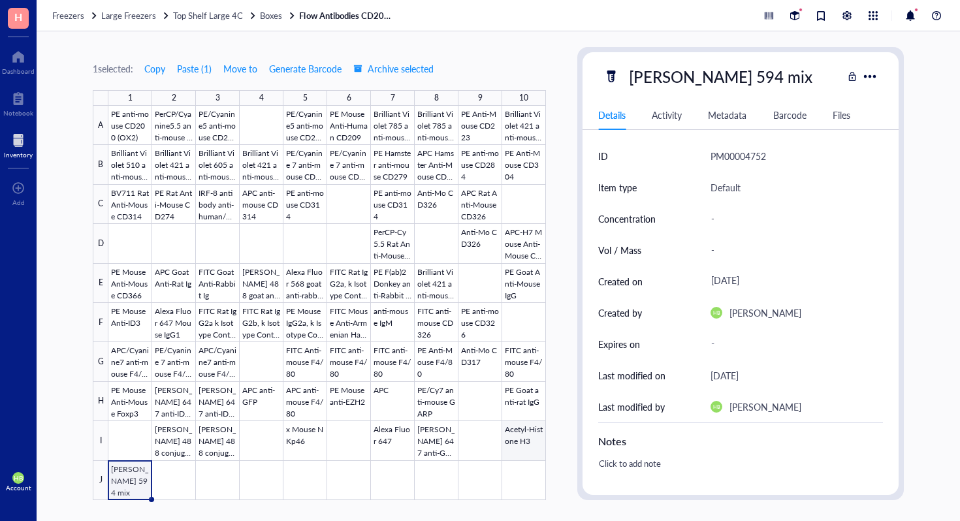
click at [516, 430] on div at bounding box center [326, 303] width 437 height 394
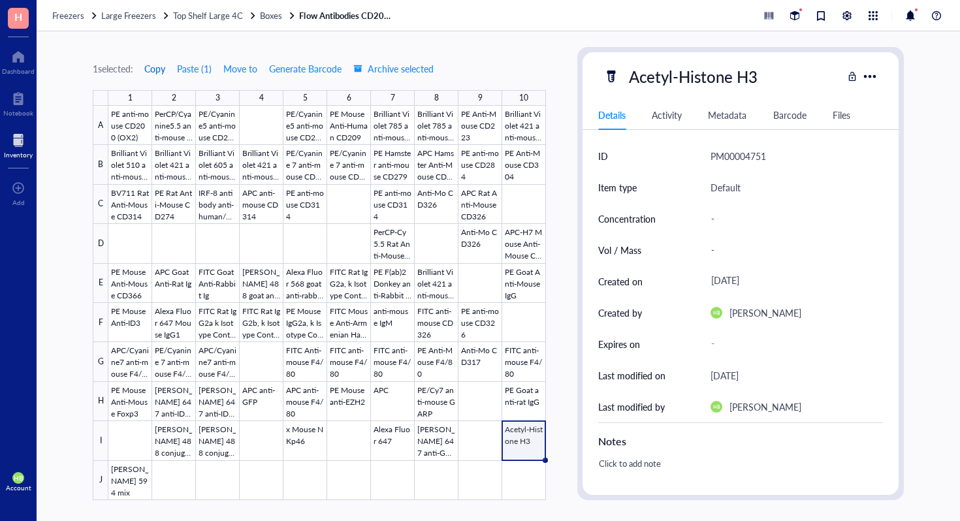
click at [158, 63] on span "Copy" at bounding box center [154, 68] width 21 height 10
click at [175, 470] on div at bounding box center [326, 303] width 437 height 394
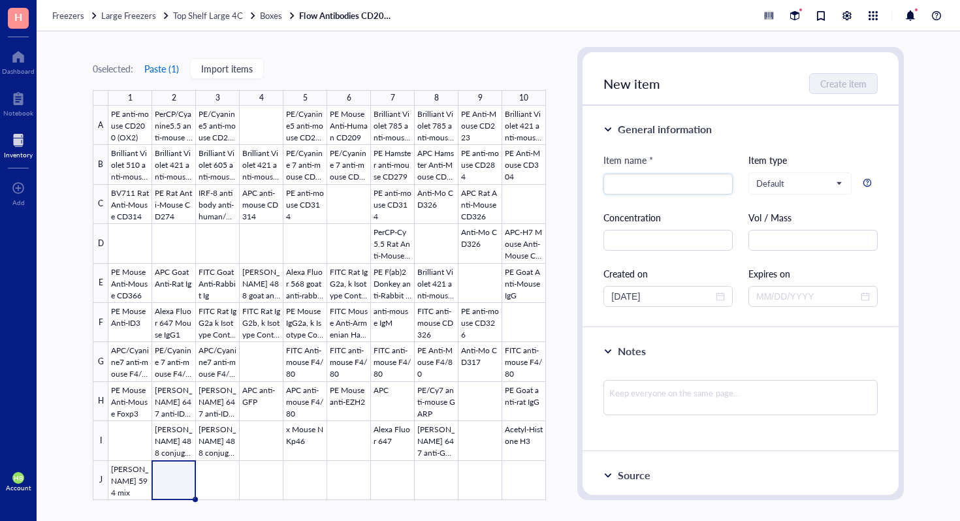
click at [169, 67] on button "Paste ( 1 )" at bounding box center [162, 68] width 36 height 21
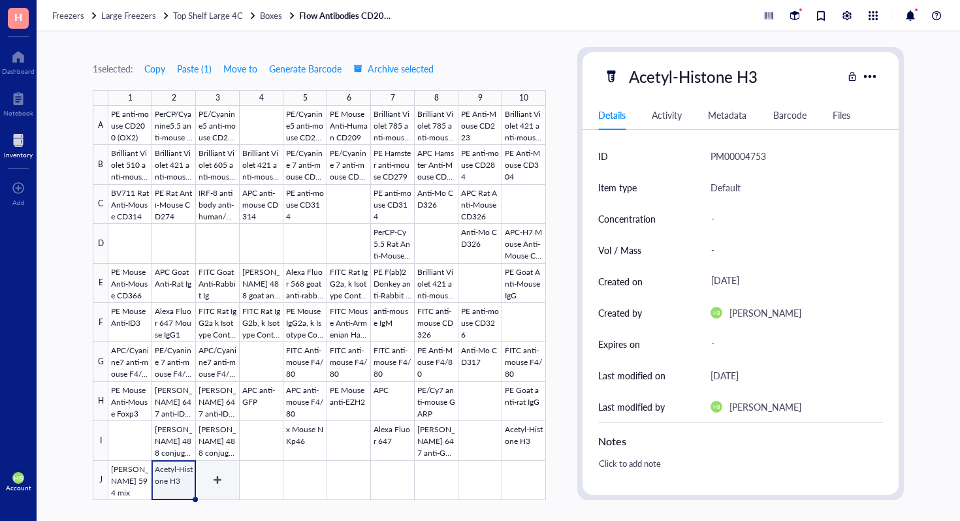
click at [213, 458] on div at bounding box center [326, 303] width 437 height 394
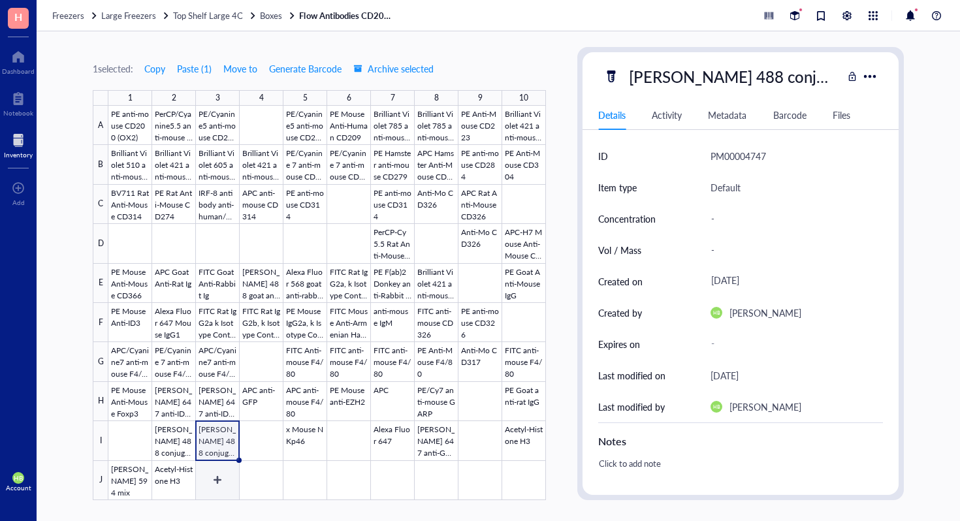
click at [213, 479] on div at bounding box center [326, 303] width 437 height 394
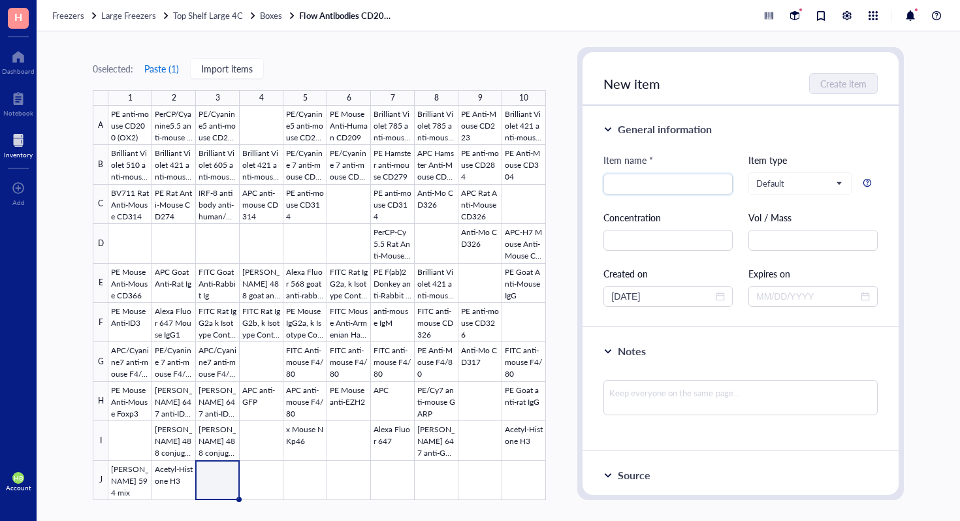
click at [163, 74] on button "Paste ( 1 )" at bounding box center [162, 68] width 36 height 21
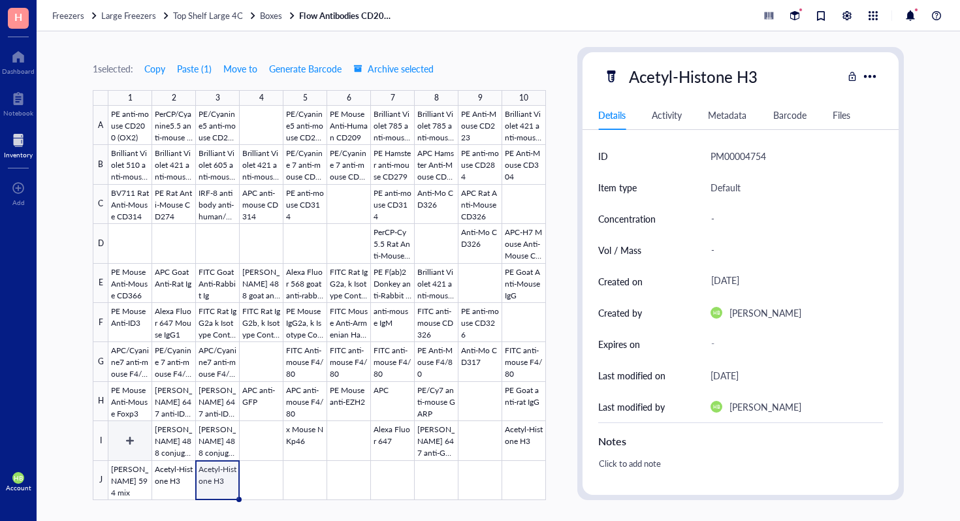
click at [121, 474] on div at bounding box center [326, 303] width 437 height 394
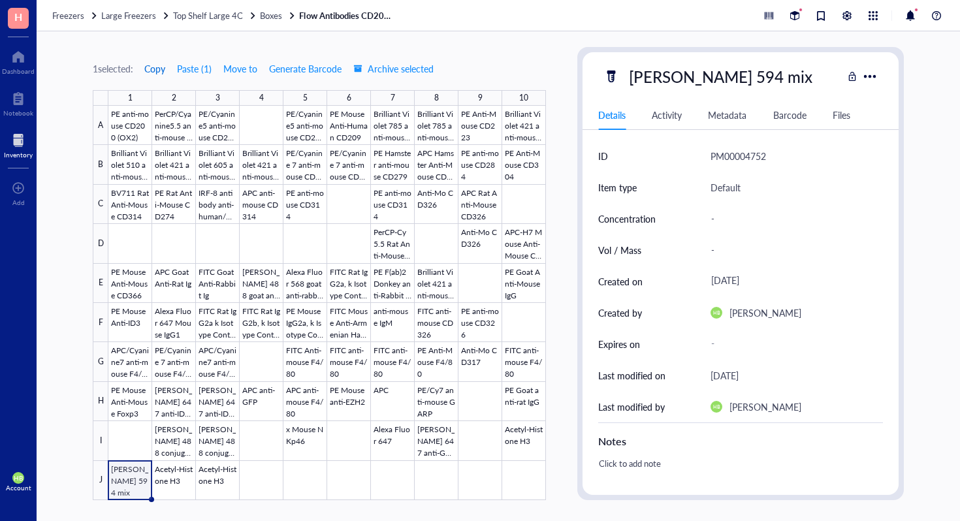
click at [159, 68] on span "Copy" at bounding box center [154, 68] width 21 height 10
click at [304, 477] on div at bounding box center [326, 303] width 437 height 394
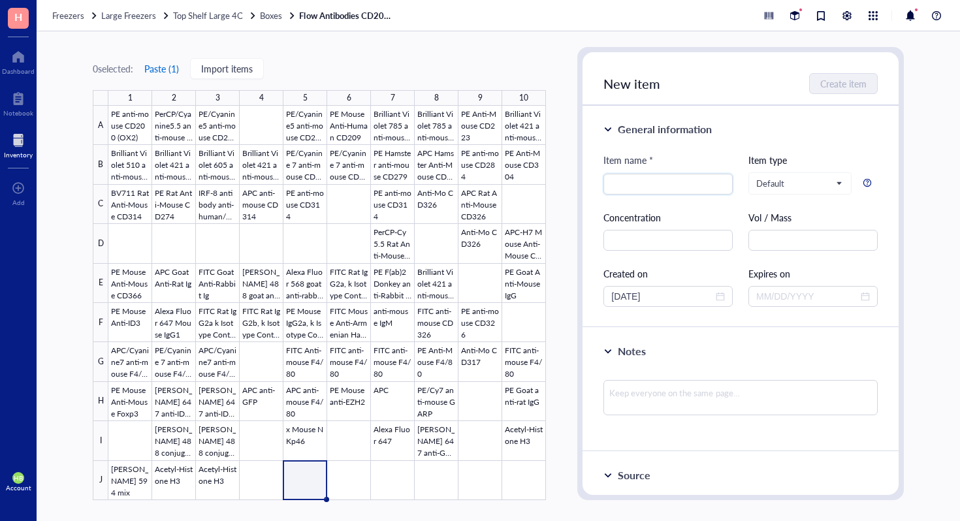
click at [172, 69] on button "Paste ( 1 )" at bounding box center [162, 68] width 36 height 21
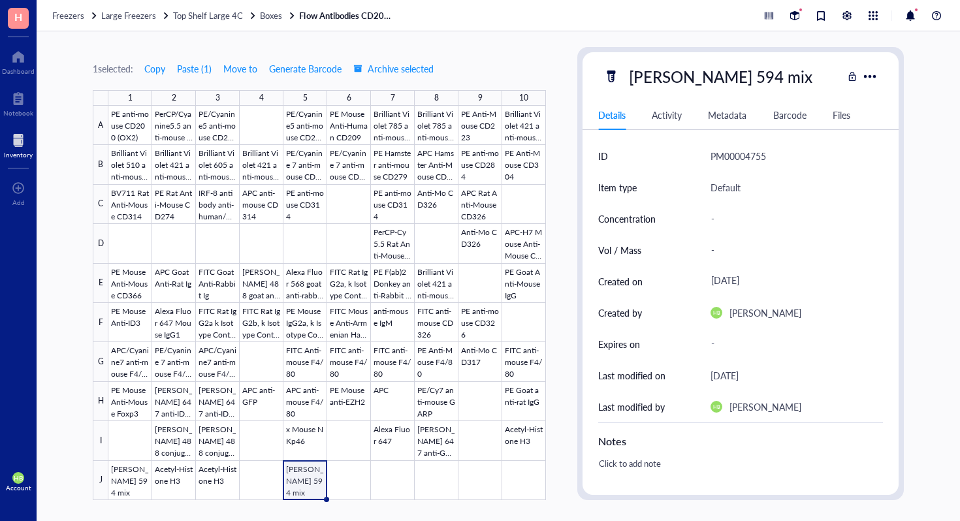
click at [165, 483] on div at bounding box center [326, 303] width 437 height 394
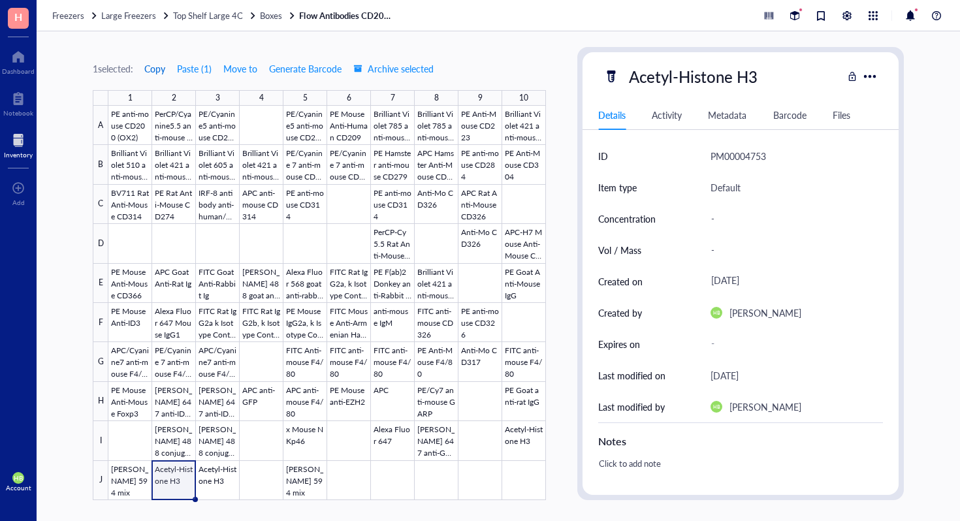
click at [158, 73] on span "Copy" at bounding box center [154, 68] width 21 height 10
click at [343, 473] on div at bounding box center [326, 303] width 437 height 394
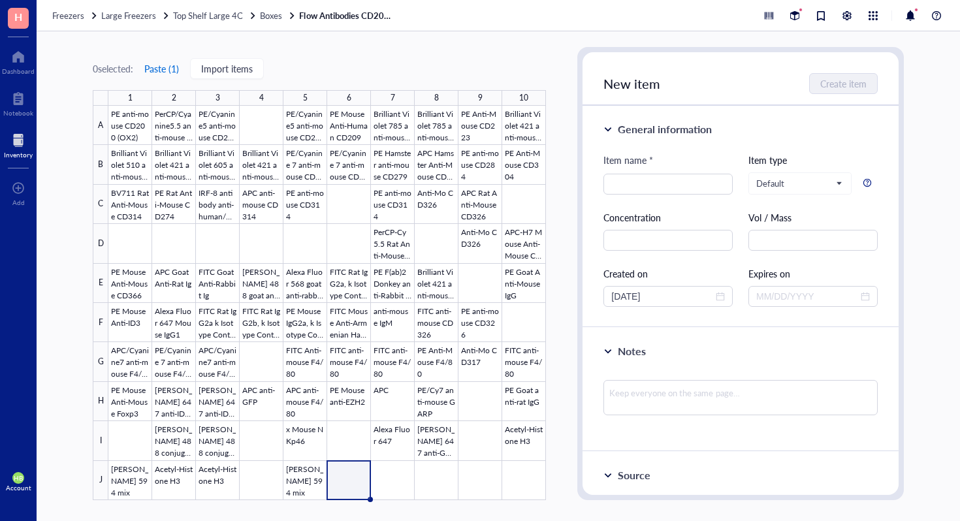
click at [170, 76] on button "Paste ( 1 )" at bounding box center [162, 68] width 36 height 21
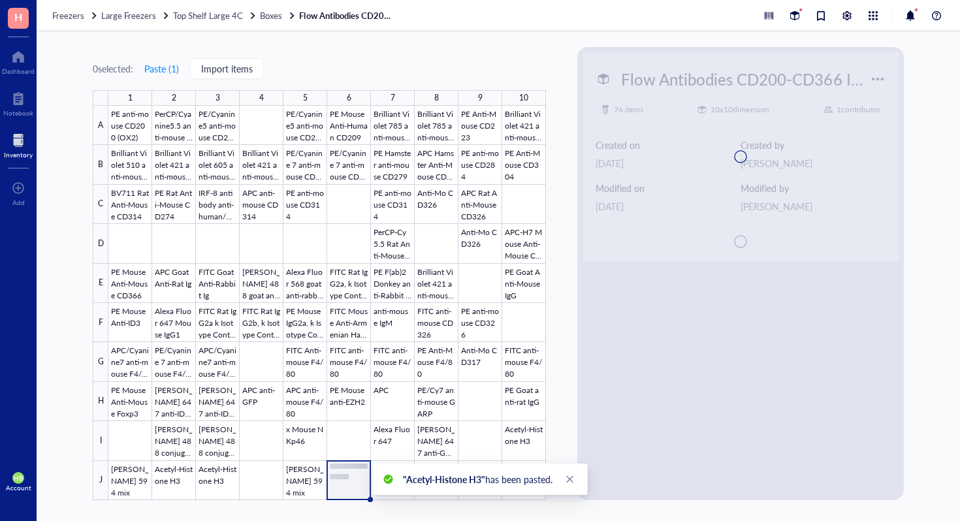
click at [402, 493] on div ""Acetyl-Histone H3" has been pasted." at bounding box center [480, 479] width 215 height 31
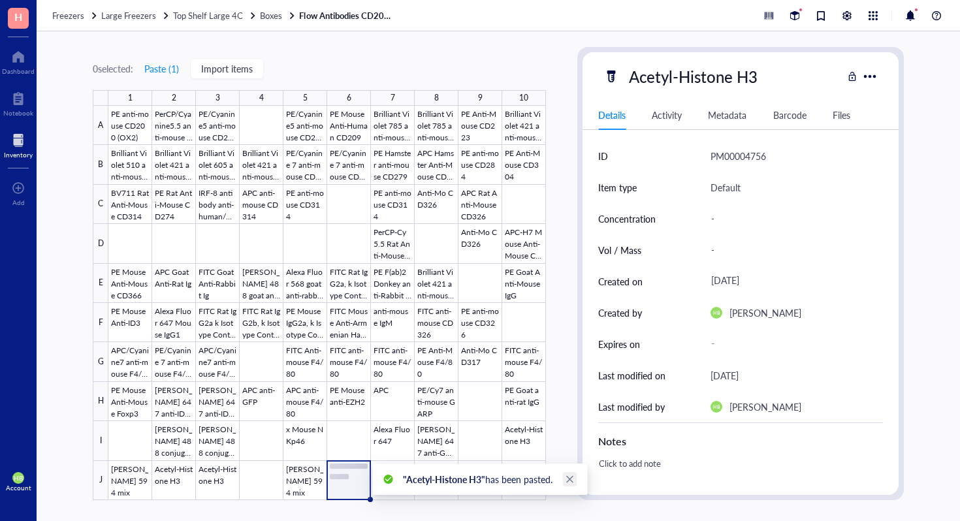
click at [573, 477] on icon "close" at bounding box center [569, 479] width 9 height 9
click at [390, 473] on div at bounding box center [326, 303] width 437 height 394
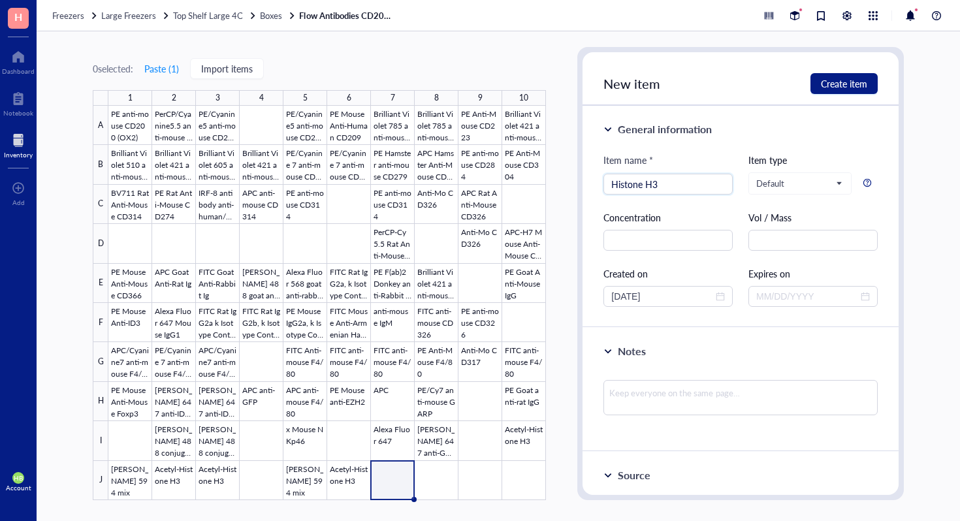
type input "Histone H3"
click at [419, 481] on div at bounding box center [326, 303] width 437 height 394
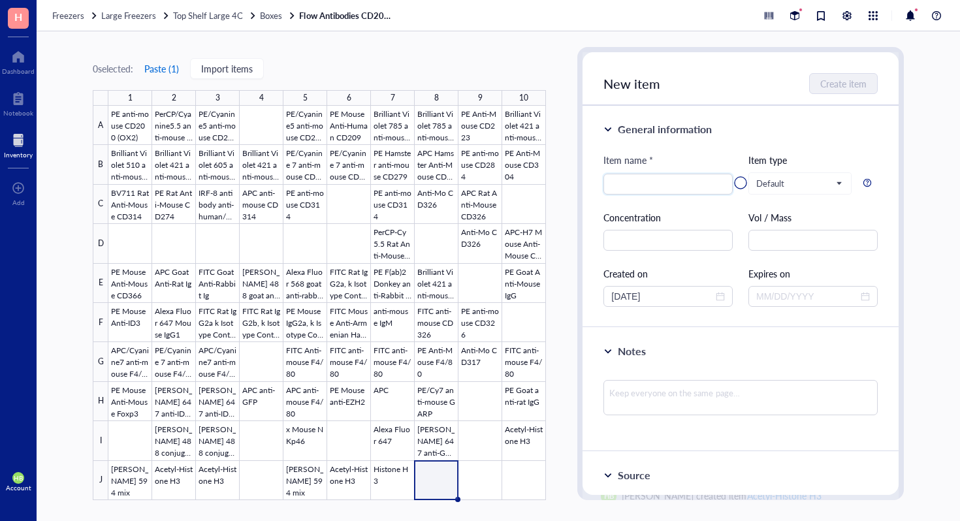
click at [154, 68] on button "Paste ( 1 )" at bounding box center [162, 68] width 36 height 21
click at [482, 481] on body "H Dashboard Notebook Inventory To pick up a draggable item, press the space bar…" at bounding box center [480, 260] width 960 height 521
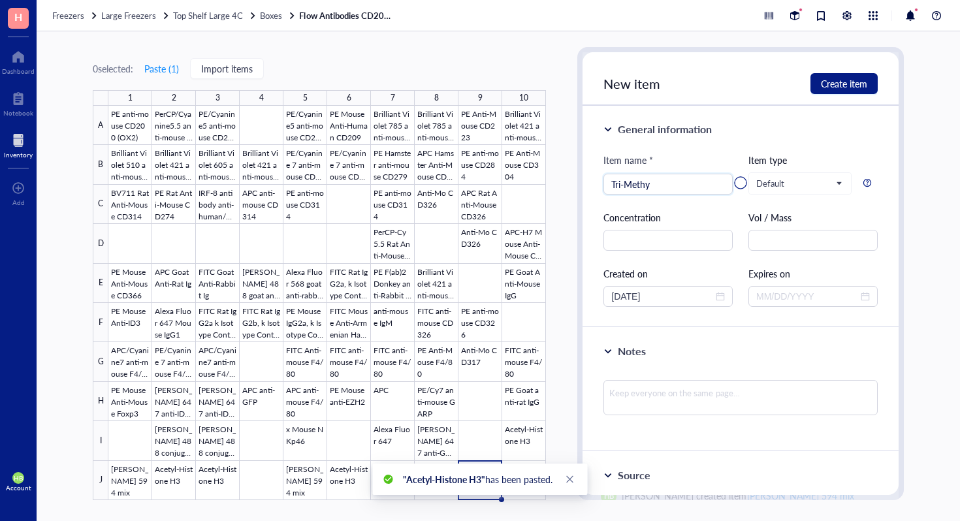
type input "Tri-Methyl"
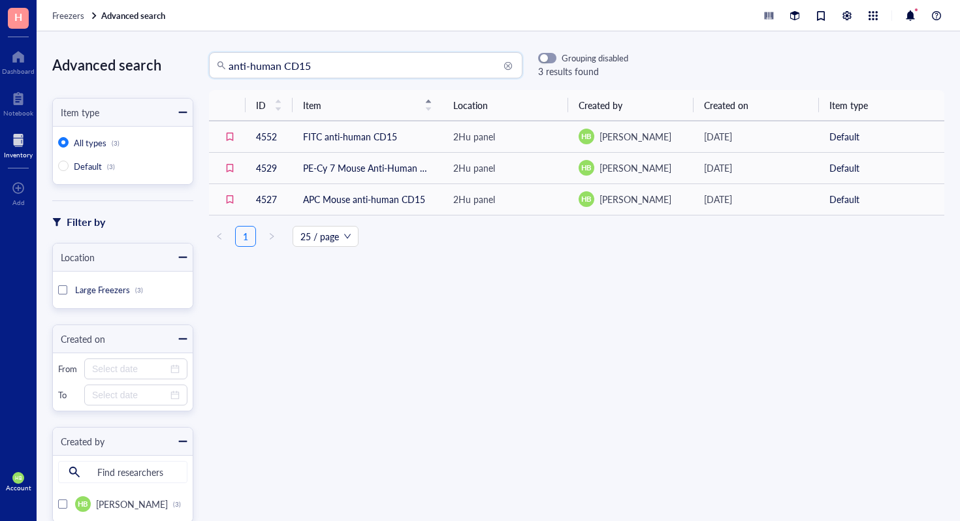
click at [381, 56] on input "anti-human CD15" at bounding box center [372, 65] width 286 height 25
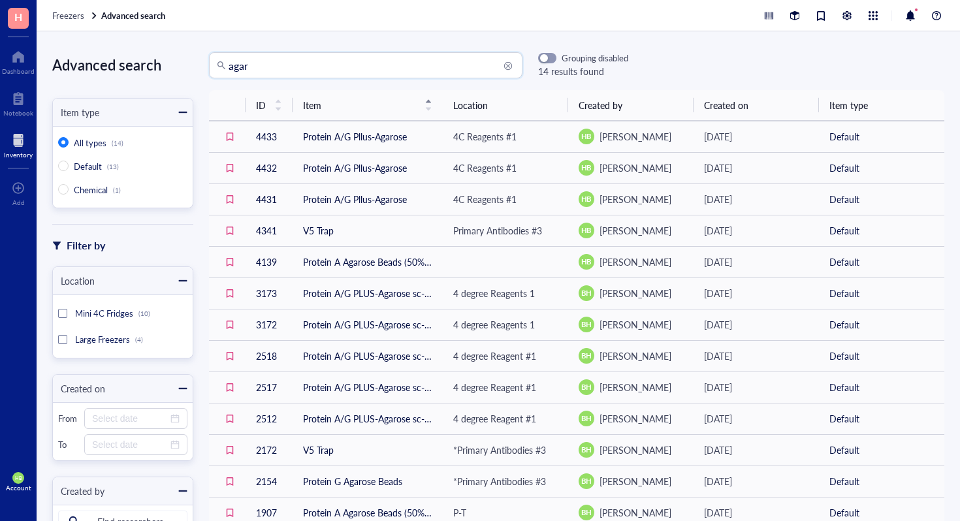
click at [302, 58] on input "agar" at bounding box center [372, 65] width 286 height 25
type input "ptet"
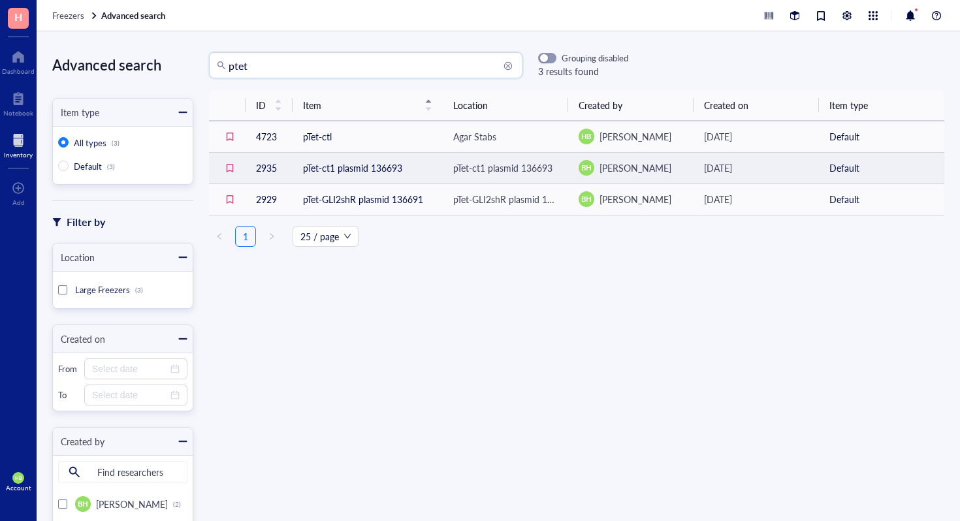
click at [500, 168] on div "pTet-ct1 plasmid 136693" at bounding box center [502, 168] width 99 height 14
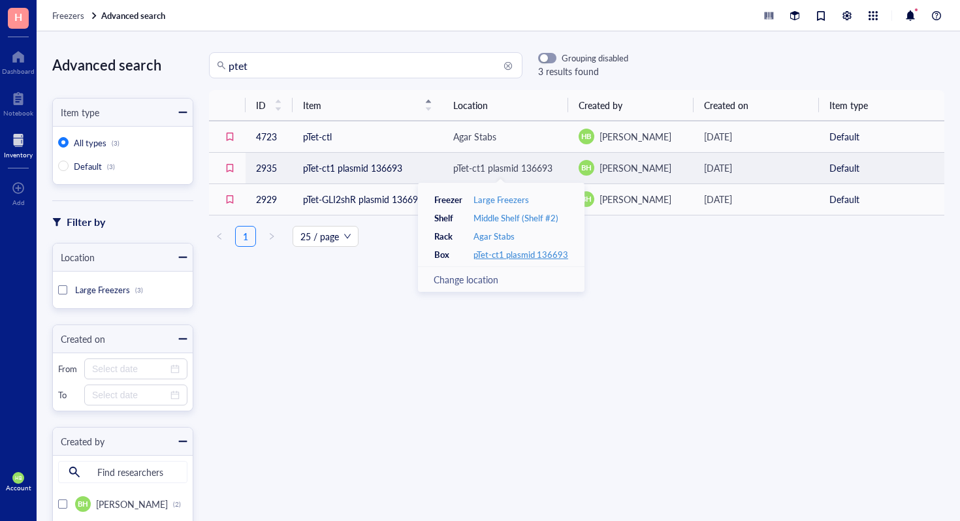
click at [513, 251] on div "pTet-ct1 plasmid 136693" at bounding box center [520, 255] width 95 height 12
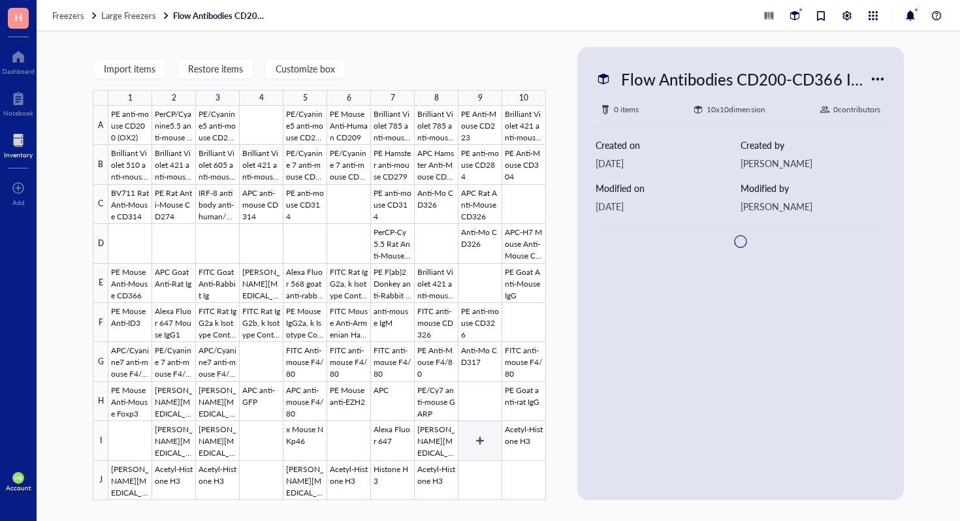
click at [477, 471] on div at bounding box center [326, 303] width 437 height 394
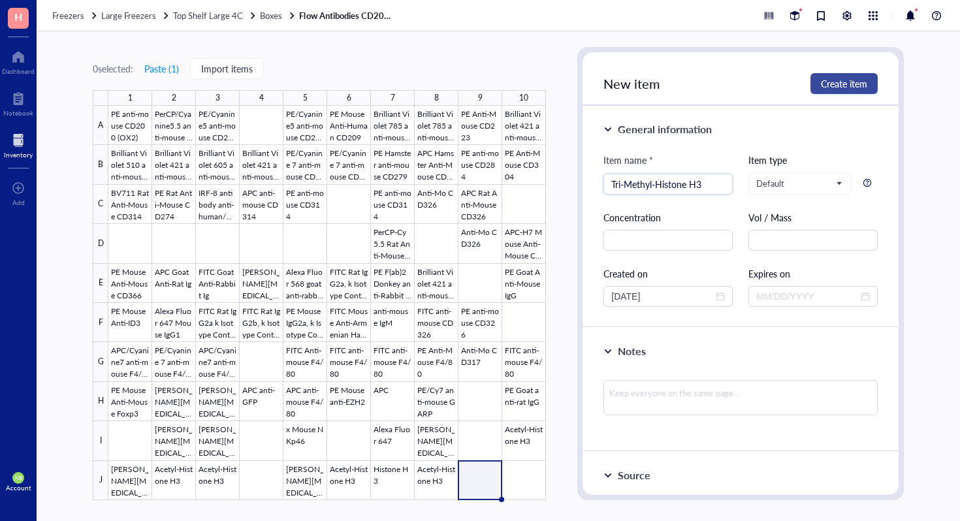
type input "Tri-Methyl-Histone H3"
click at [863, 87] on span "Create item" at bounding box center [844, 83] width 46 height 10
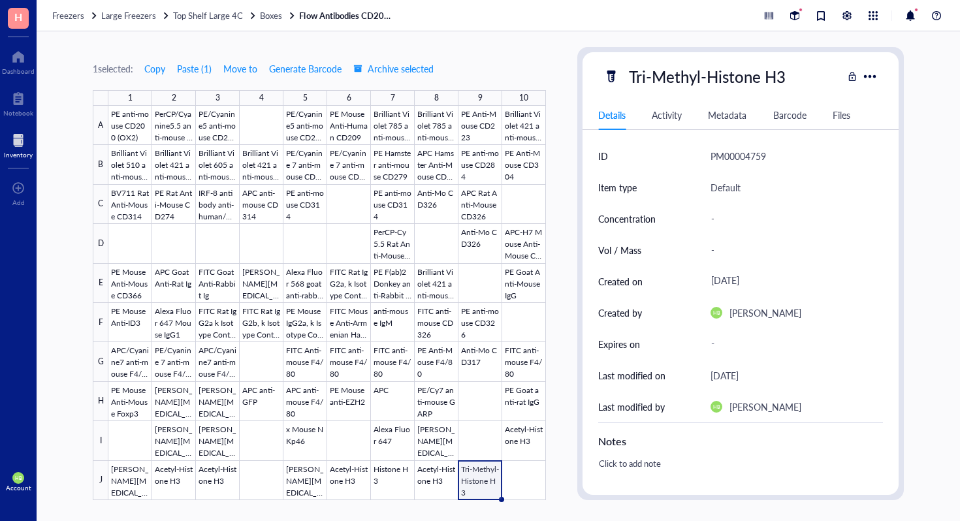
click at [483, 481] on div at bounding box center [326, 303] width 437 height 394
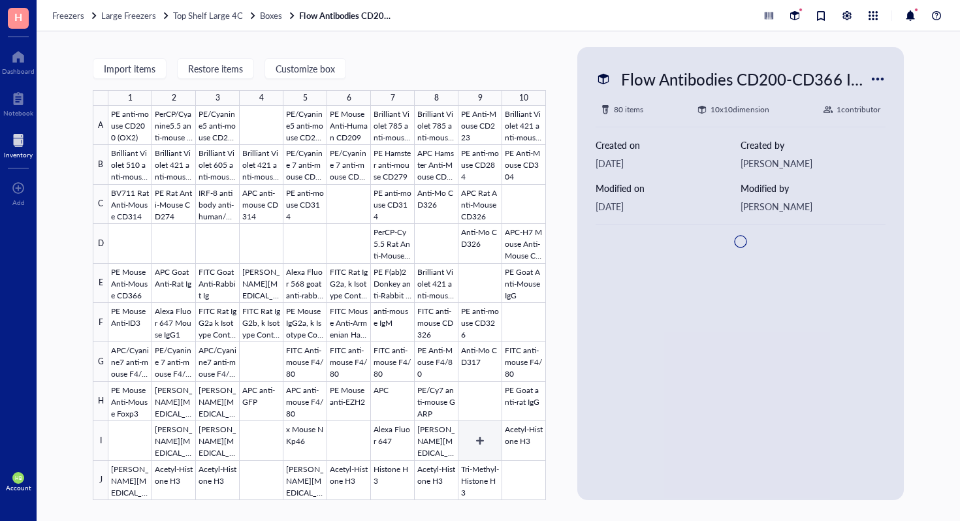
click at [469, 484] on div at bounding box center [326, 303] width 437 height 394
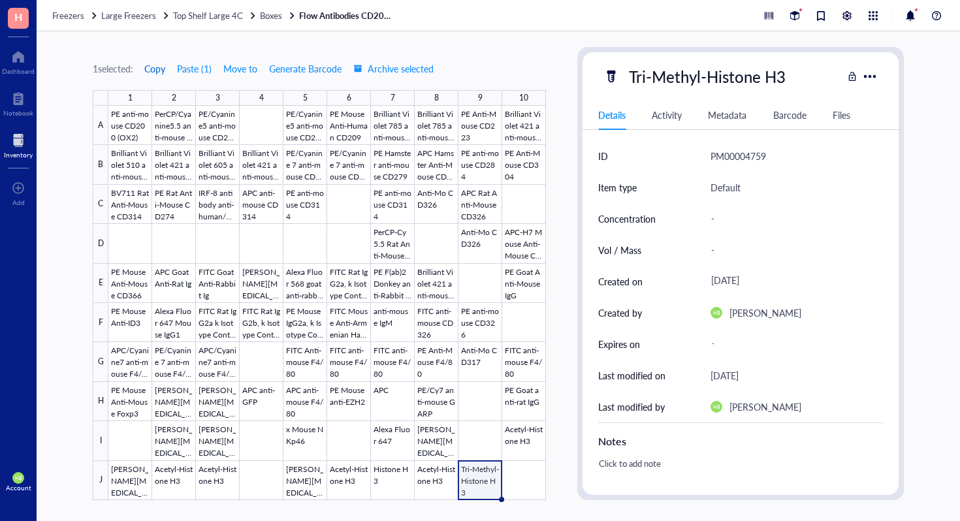
click at [161, 73] on span "Copy" at bounding box center [154, 68] width 21 height 10
click at [539, 481] on div at bounding box center [326, 303] width 437 height 394
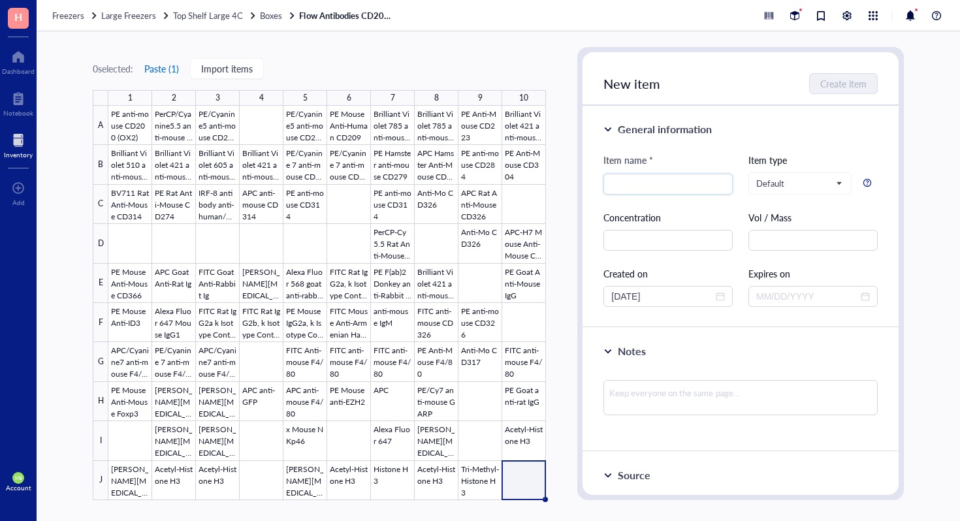
click at [165, 60] on button "Paste ( 1 )" at bounding box center [162, 68] width 36 height 21
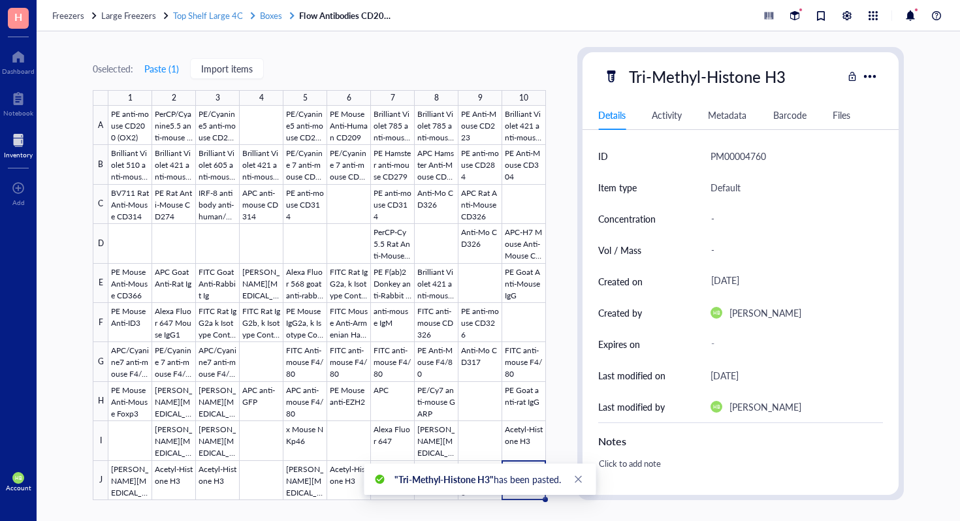
click at [287, 14] on div at bounding box center [291, 15] width 9 height 9
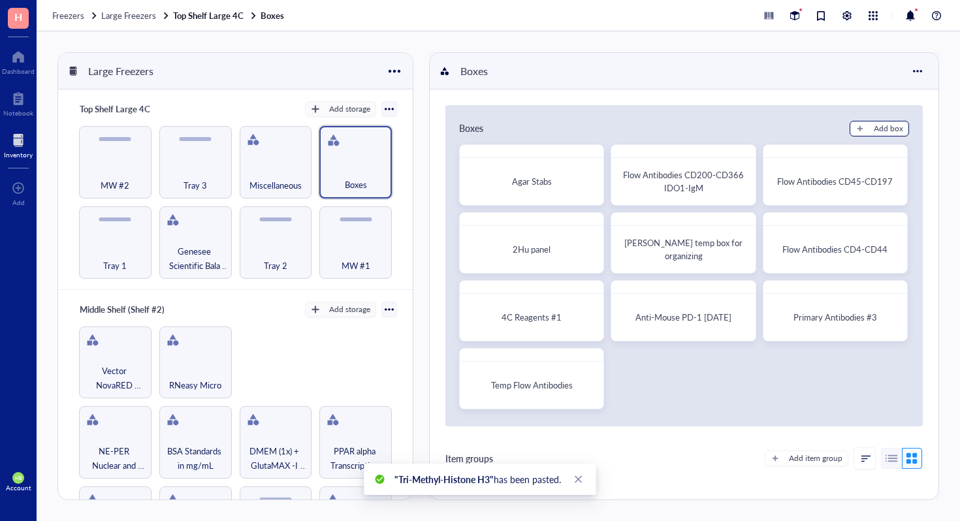
click at [874, 129] on div "Add box" at bounding box center [888, 129] width 29 height 12
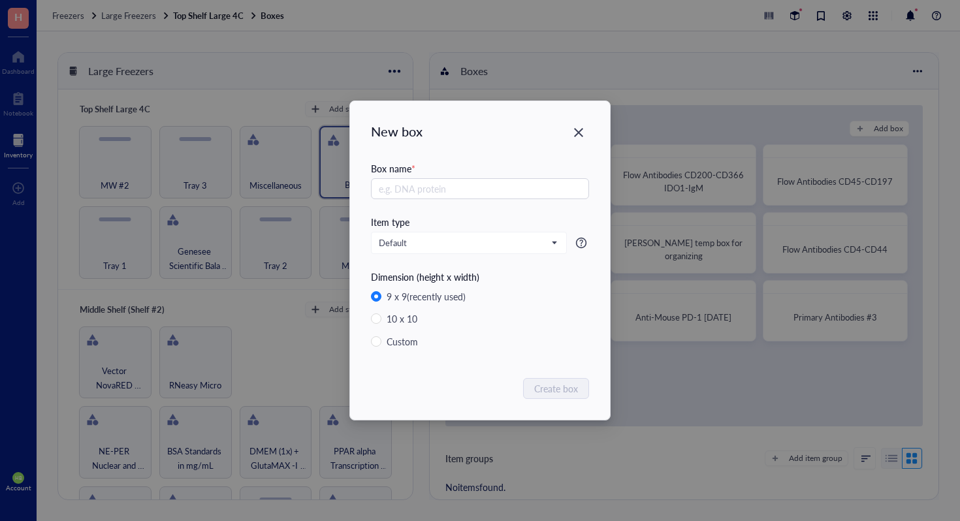
click at [368, 321] on div "New box Box name * Item type Default Dimension (height x width) 9 x 9 (recently…" at bounding box center [480, 260] width 260 height 319
click at [372, 319] on input "10 x 10" at bounding box center [376, 318] width 10 height 10
radio input "true"
radio input "false"
click at [429, 187] on input "text" at bounding box center [480, 188] width 218 height 21
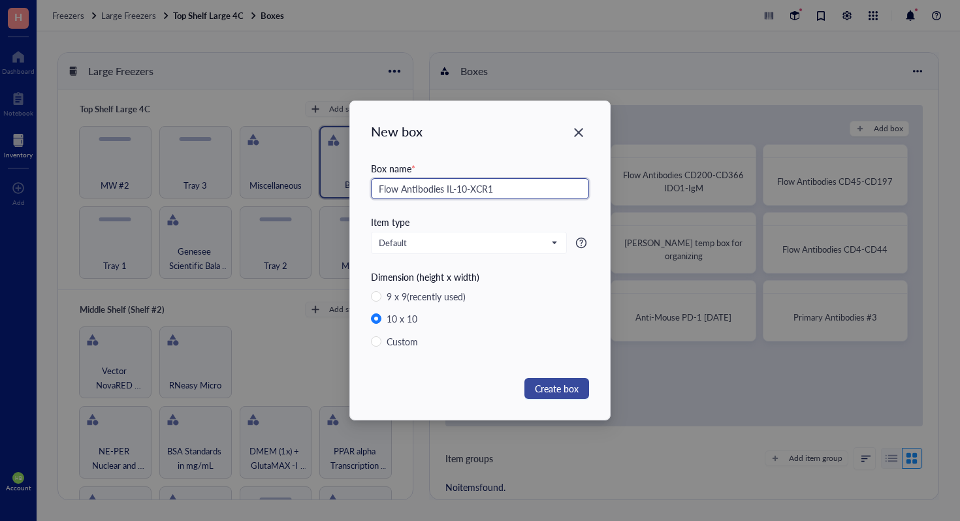
type input "Flow Antibodies IL-10-XCR1"
click at [548, 388] on span "Create box" at bounding box center [557, 388] width 44 height 14
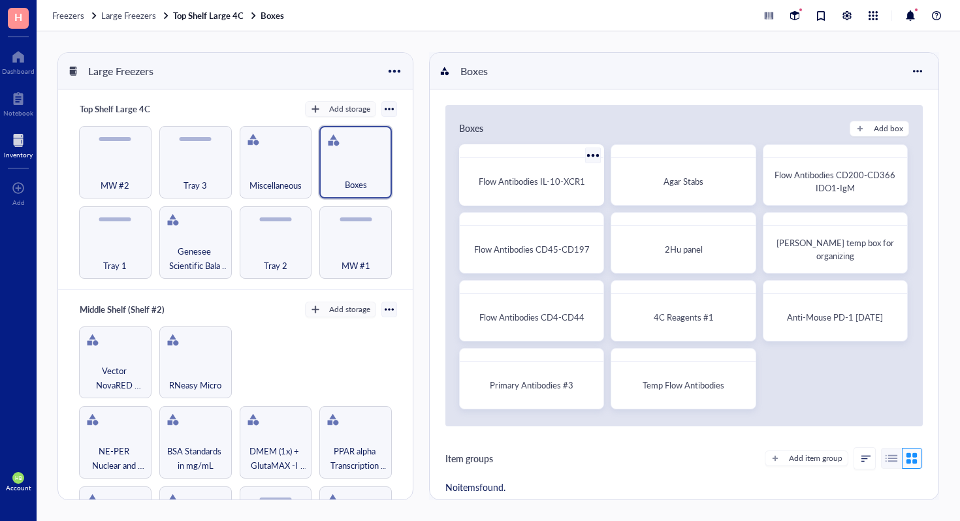
click at [533, 197] on div "Flow Antibodies IL-10-XCR1" at bounding box center [531, 181] width 133 height 37
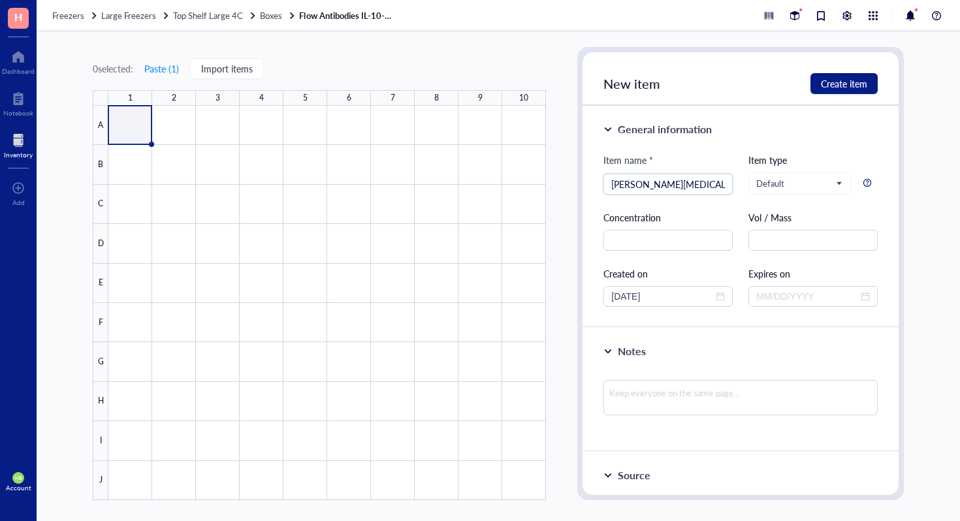
type input "[PERSON_NAME][MEDICAL_DATA] 488 Mix"
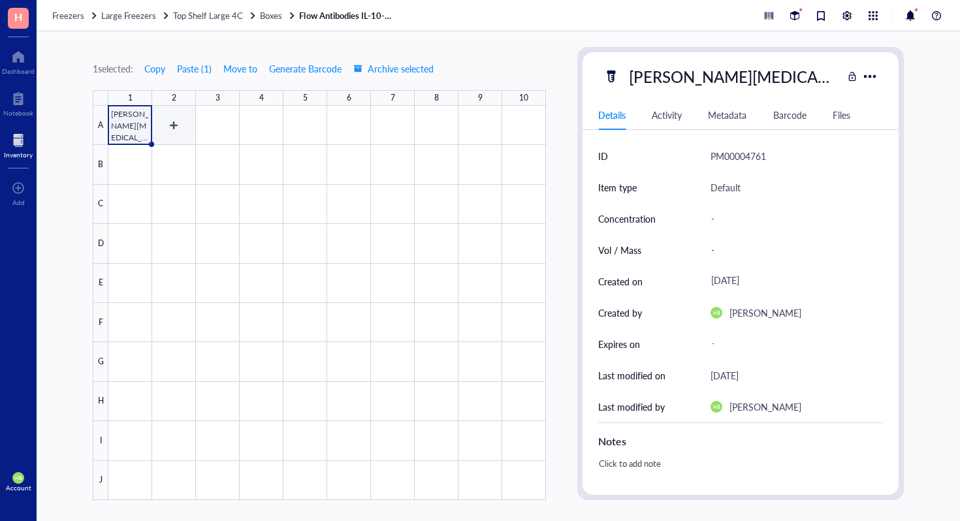
click at [185, 122] on div at bounding box center [326, 303] width 437 height 394
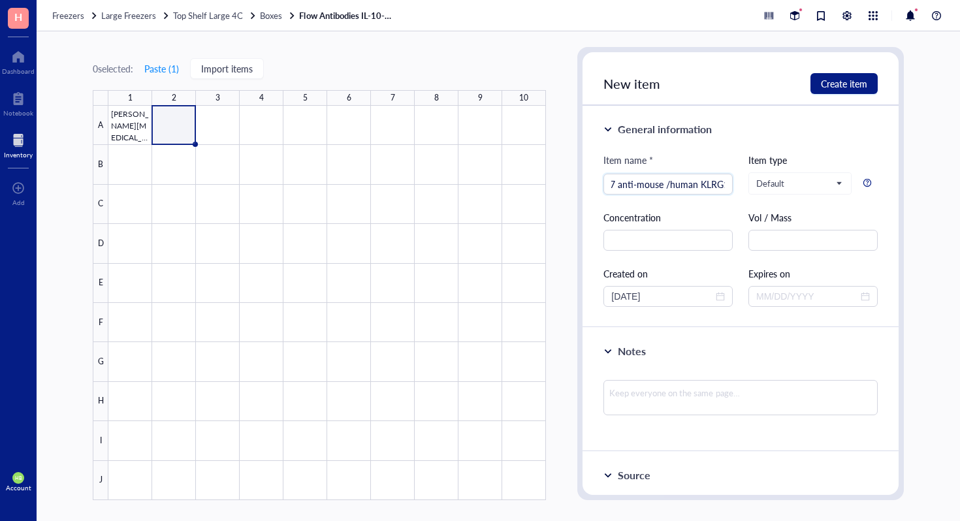
scroll to position [0, 56]
type input "PE/Cyanine 7 anti-mouse /human KLRG1"
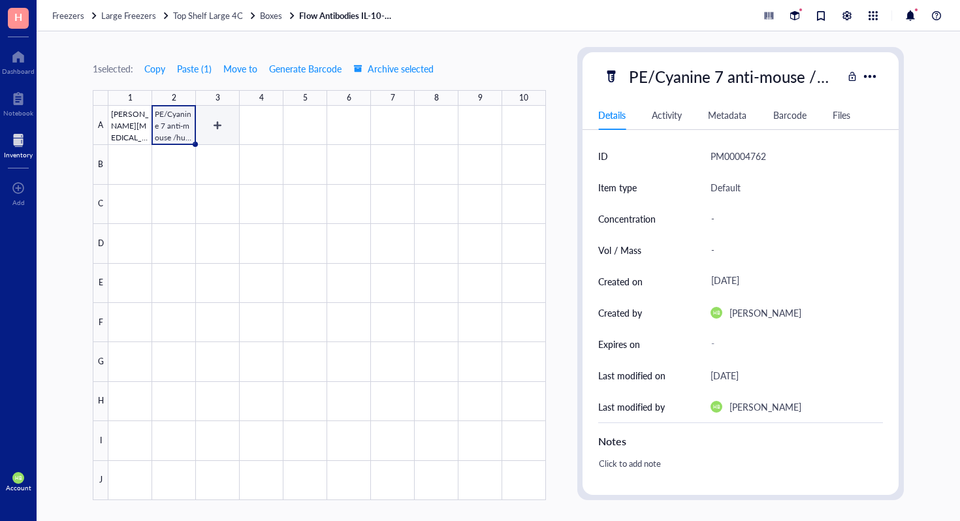
click at [215, 122] on div at bounding box center [326, 303] width 437 height 394
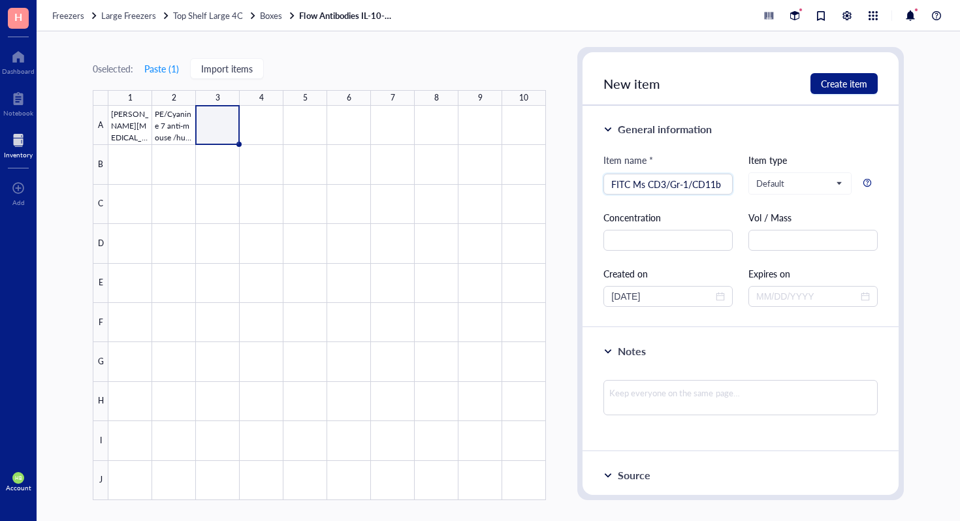
type input "FITC Ms CD3/Gr-1/CD11b/"
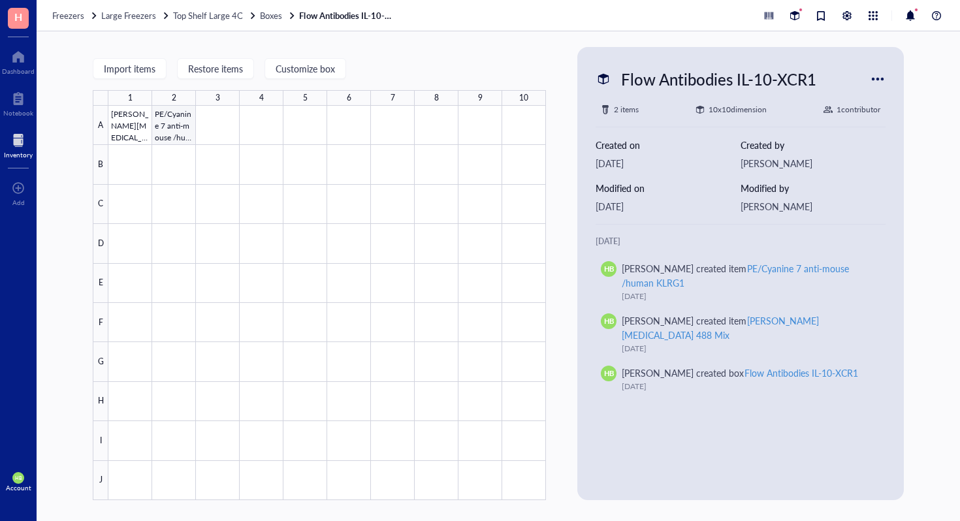
click at [204, 121] on div at bounding box center [326, 303] width 437 height 394
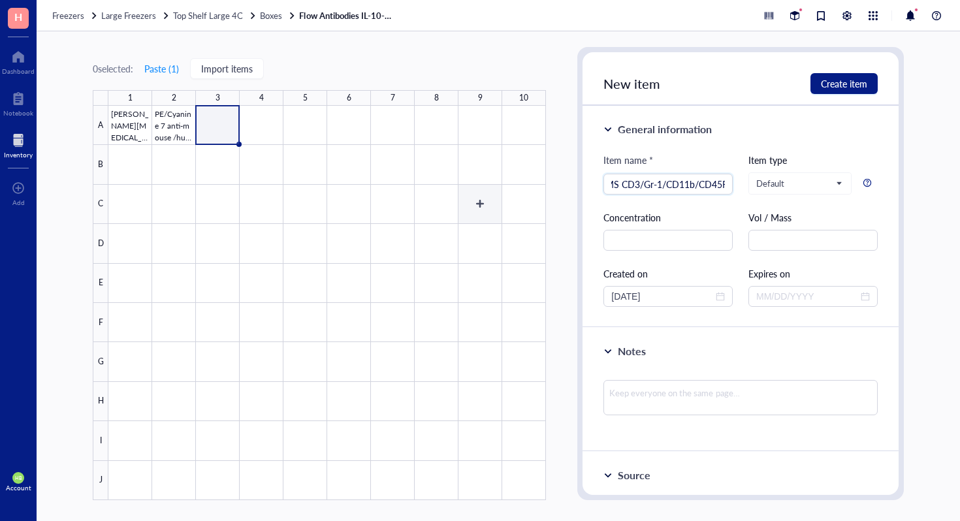
scroll to position [0, 33]
type input "FITC MS CD3/Gr-1/CD11b/CD45R"
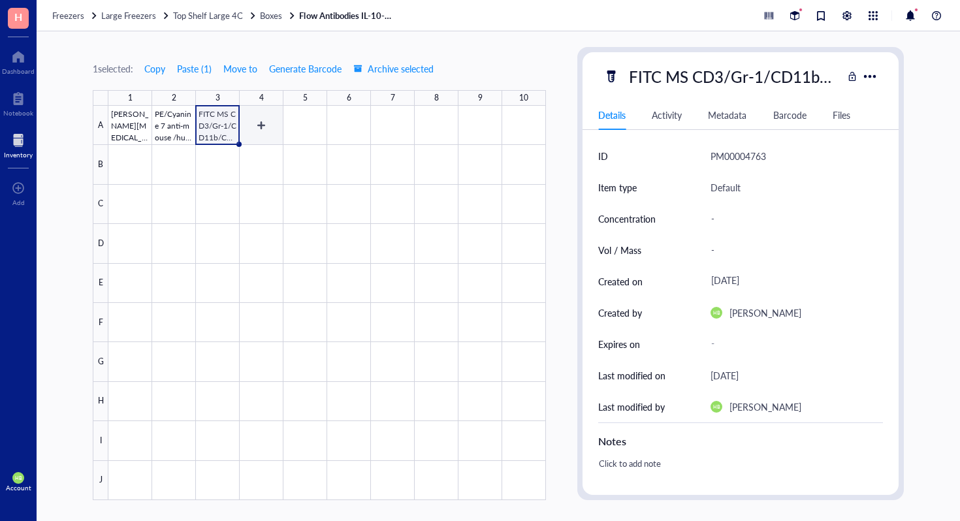
click at [258, 133] on div at bounding box center [326, 303] width 437 height 394
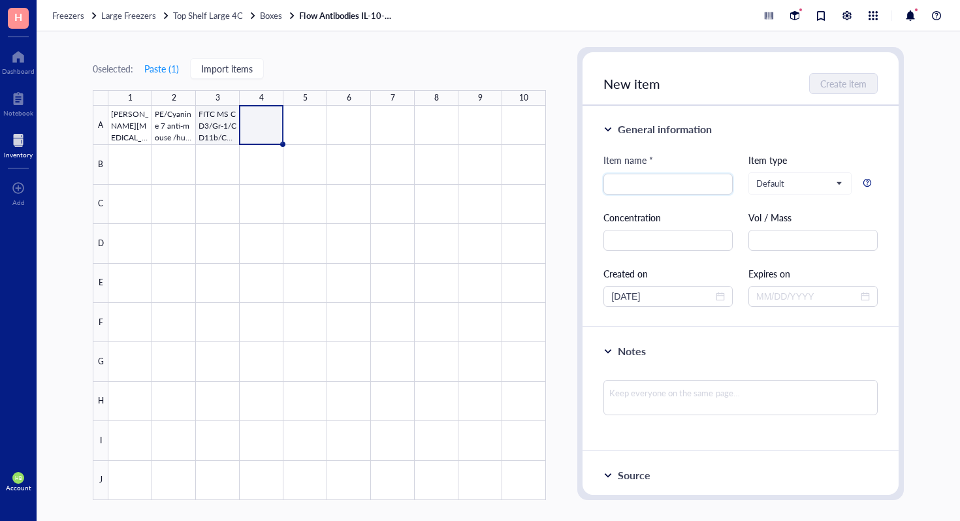
click at [215, 127] on div at bounding box center [326, 303] width 437 height 394
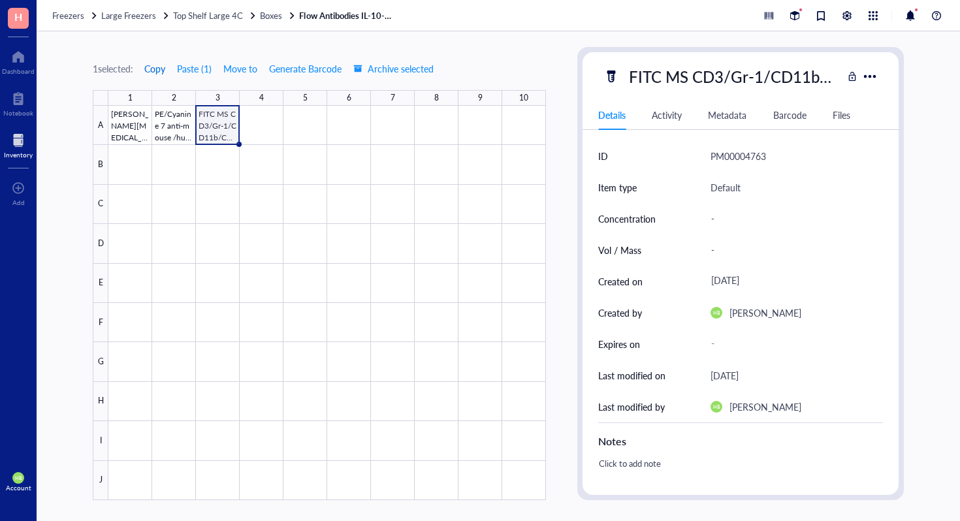
click at [164, 69] on span "Copy" at bounding box center [154, 68] width 21 height 10
click at [261, 117] on div at bounding box center [326, 303] width 437 height 394
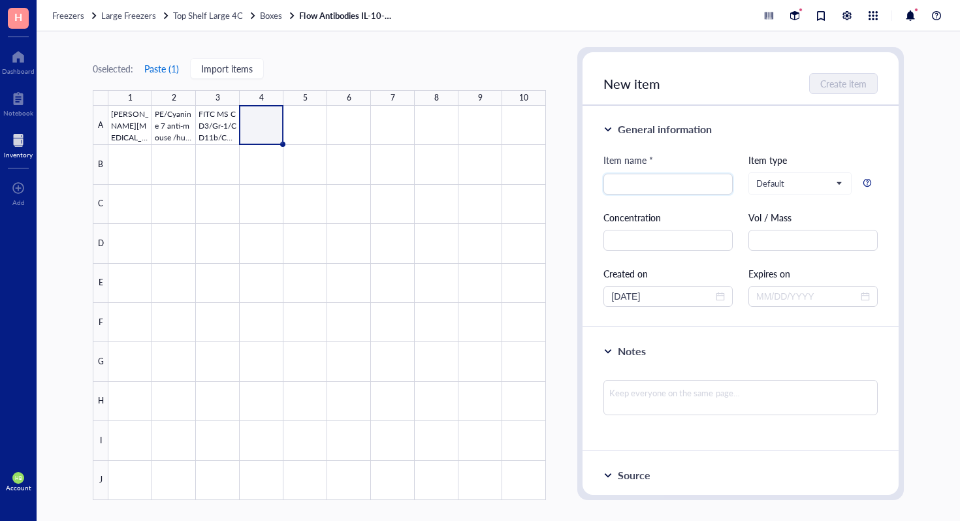
click at [168, 67] on button "Paste ( 1 )" at bounding box center [162, 68] width 36 height 21
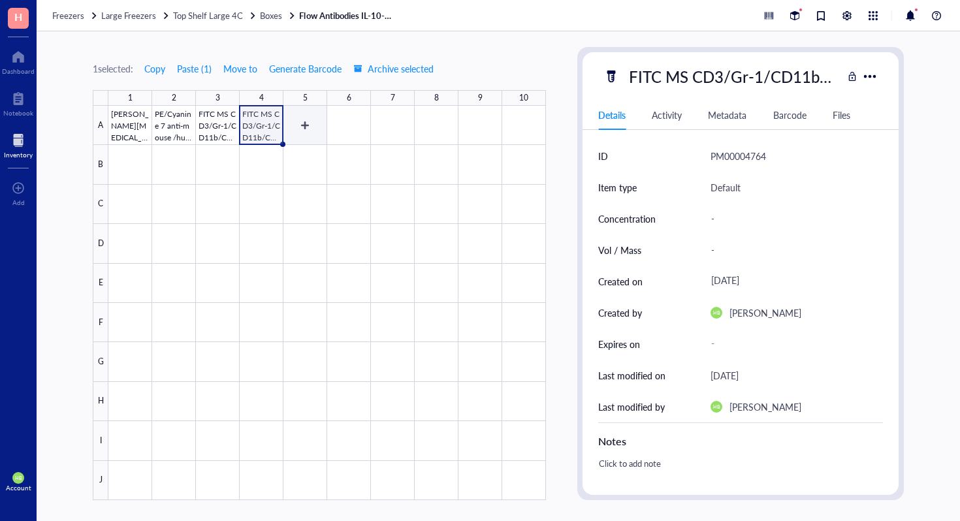
click at [312, 134] on div at bounding box center [326, 303] width 437 height 394
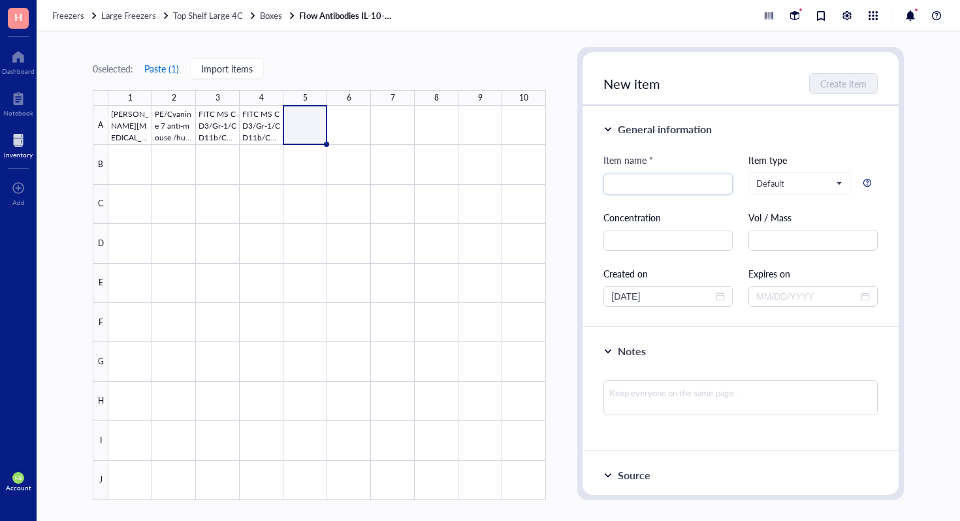
click at [178, 69] on button "Paste ( 1 )" at bounding box center [162, 68] width 36 height 21
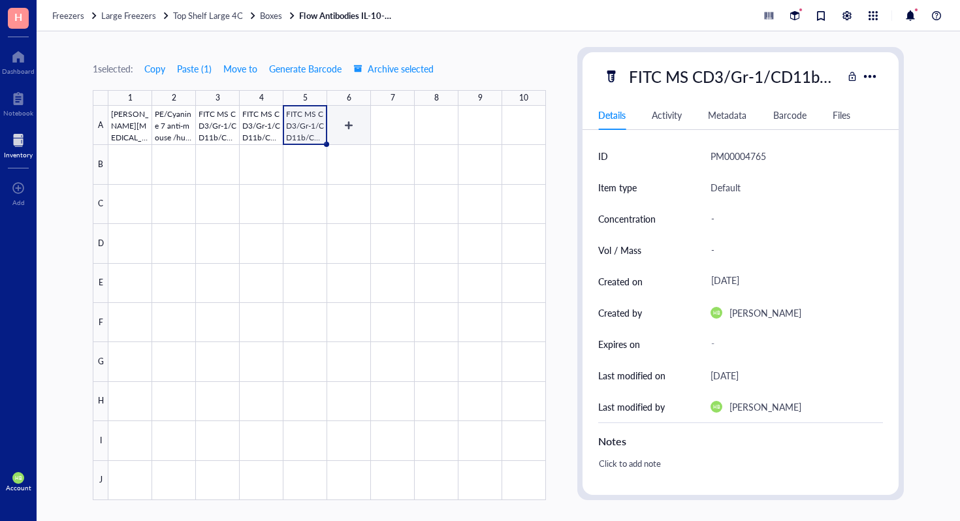
click at [357, 123] on div at bounding box center [326, 303] width 437 height 394
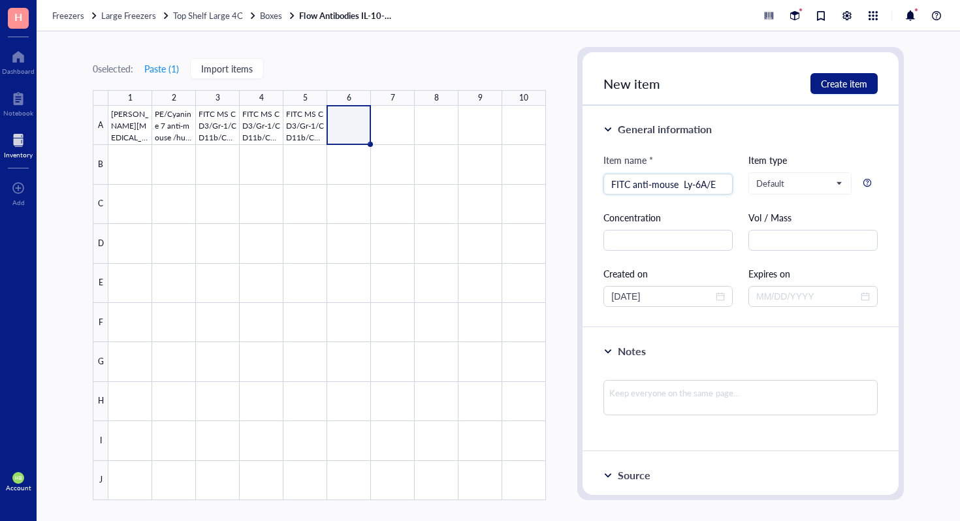
type input "FITC anti-mouse Ly-6A/E"
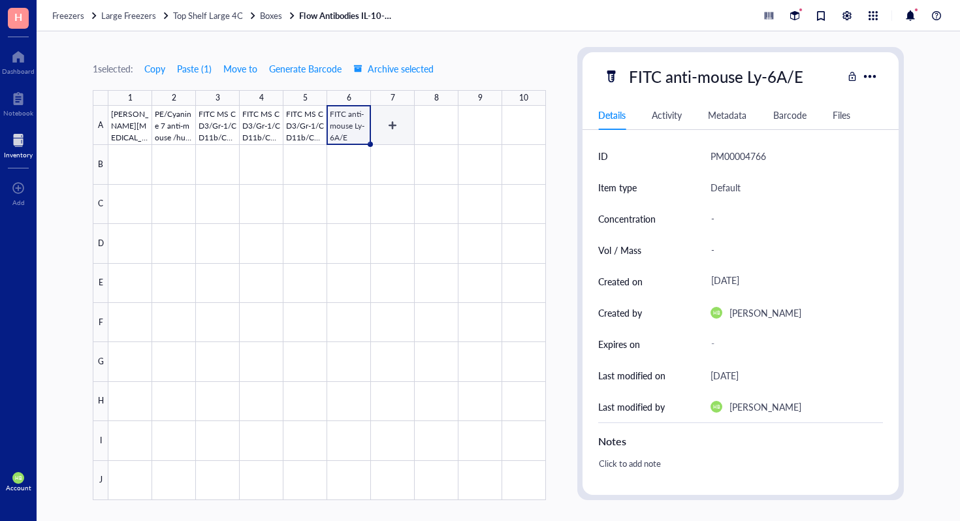
click at [407, 135] on div at bounding box center [326, 303] width 437 height 394
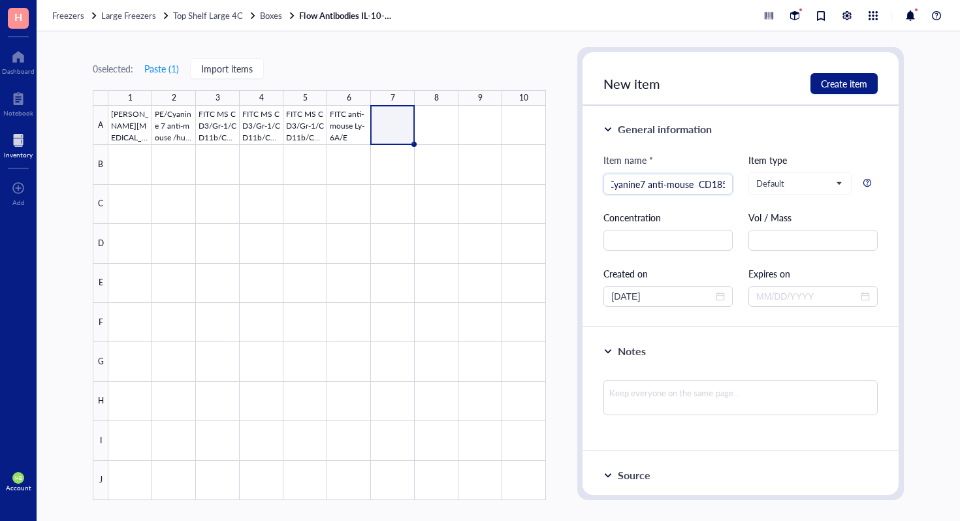
scroll to position [0, 29]
type input "APC/Cyanine7 anti-mouse CD185"
type input "PE Rat Anti-Mouse IL-10"
type input "PerCP-Cy 5.5 Rat Anti-Mouse IL-17A"
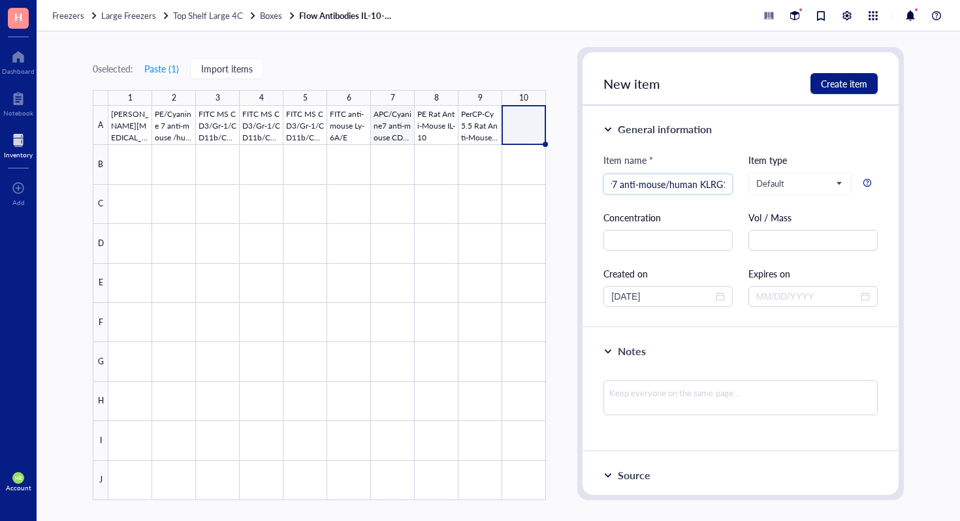
scroll to position [0, 29]
type input "PE/Cy7 anti-mouse/human KLRG1"
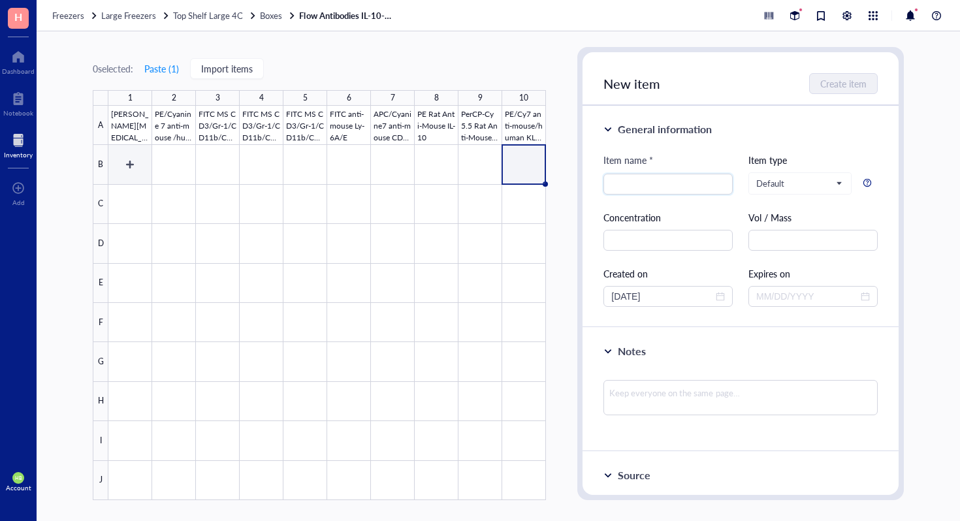
click at [148, 158] on div at bounding box center [326, 303] width 437 height 394
click at [169, 161] on div at bounding box center [326, 303] width 437 height 394
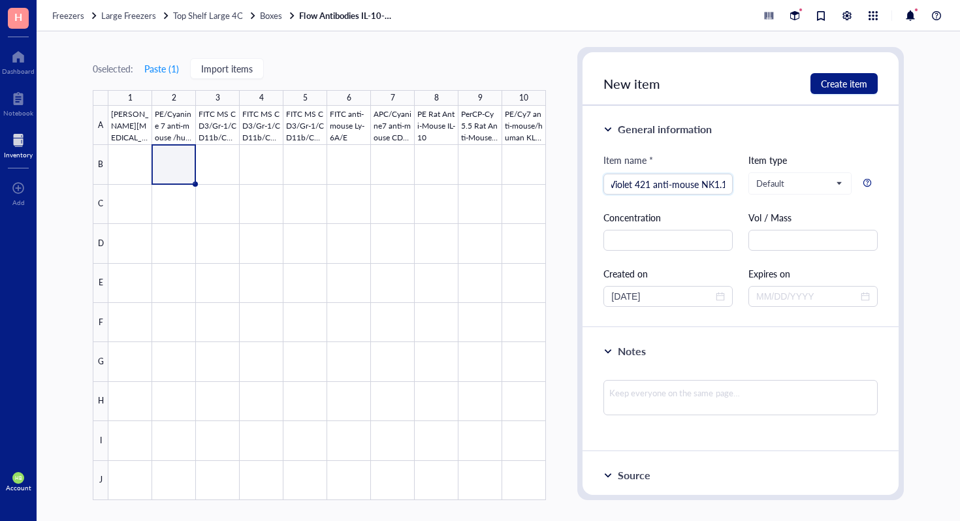
scroll to position [0, 39]
type input "Brilliant Violet 421 anti-mouse NK1.1"
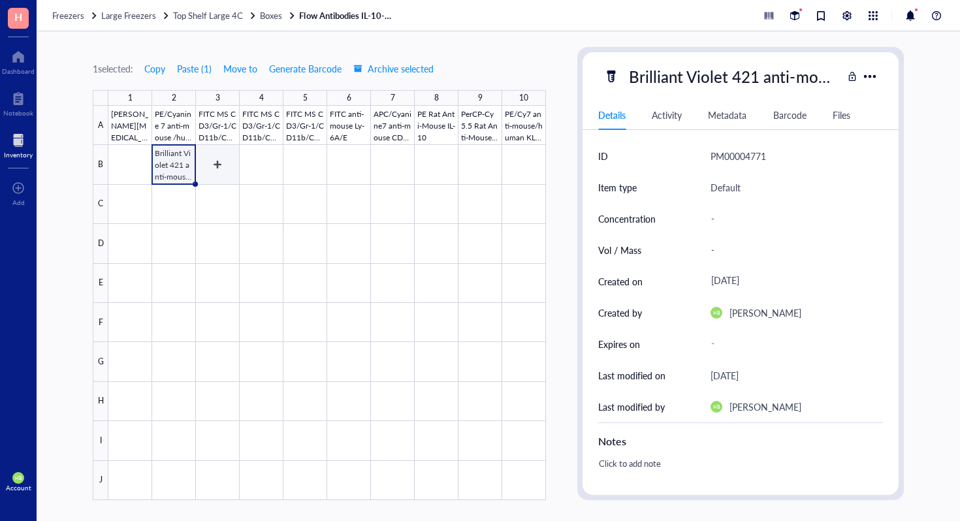
click at [221, 182] on div at bounding box center [326, 303] width 437 height 394
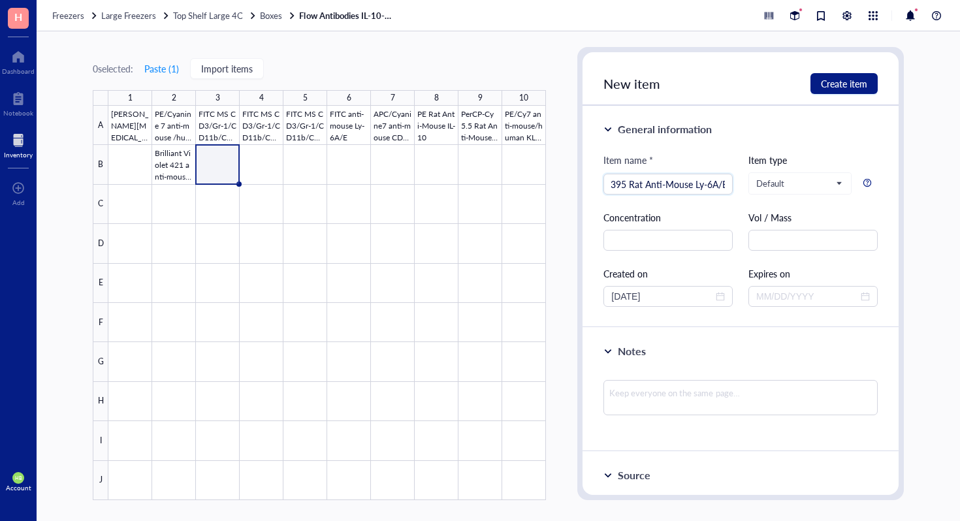
scroll to position [0, 24]
type input "BUV395 Rat Anti-Mouse Ly-6A/E"
type input "Brilliant Violet 421 anti-mouse CX3CR1"
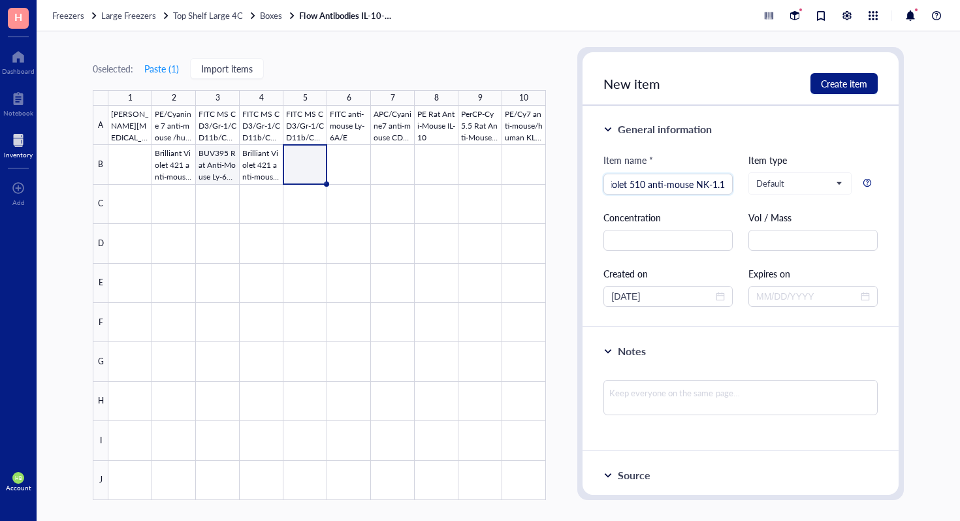
type input "Brilliant Violet 510 anti-mouse NK-1.1"
type input "APC/Fire 810 anti-mouse NK-1.1"
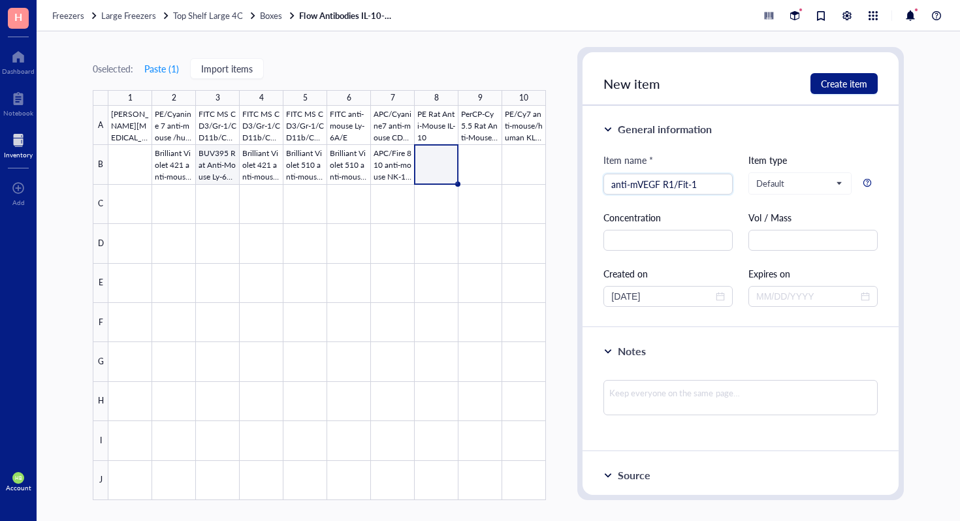
type input "anti-mVEGF R1/Fit-1"
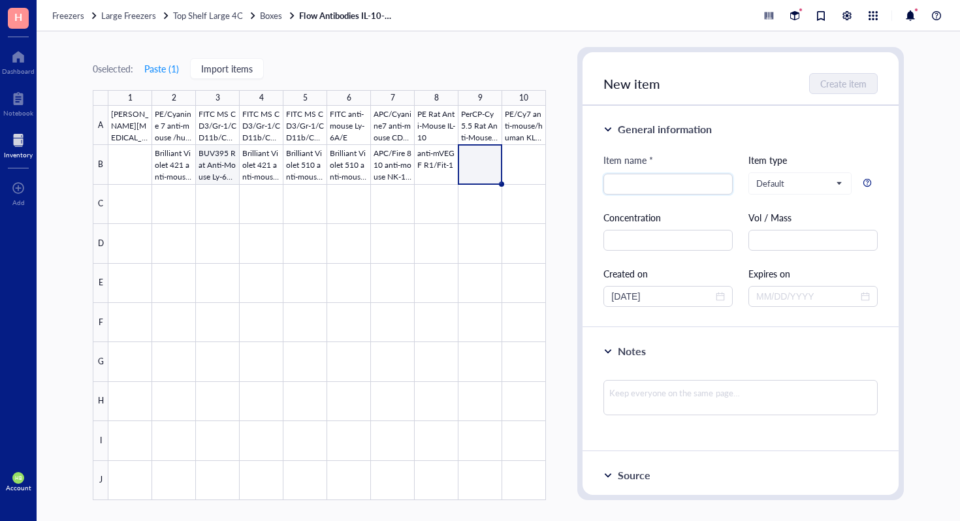
type input "M"
type input "Anti-Mouse NKG2A"
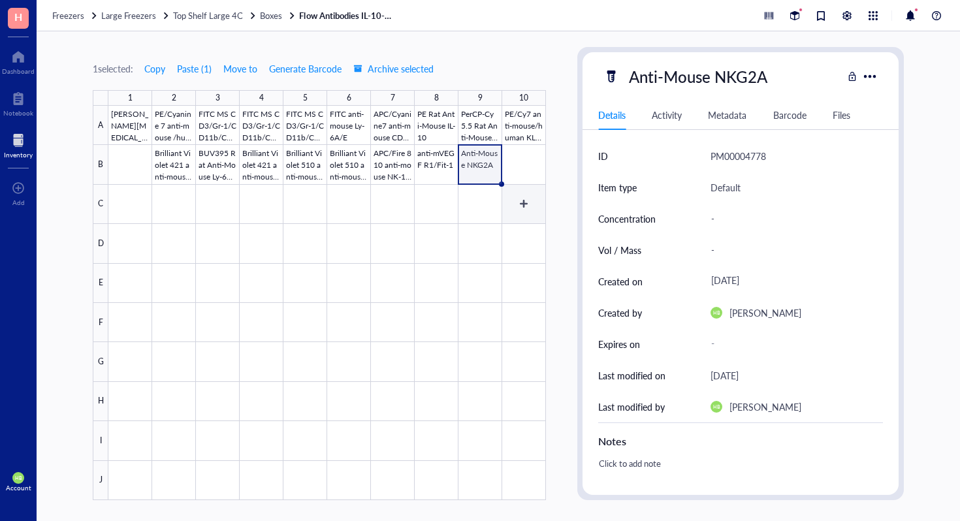
click at [511, 180] on div at bounding box center [326, 303] width 437 height 394
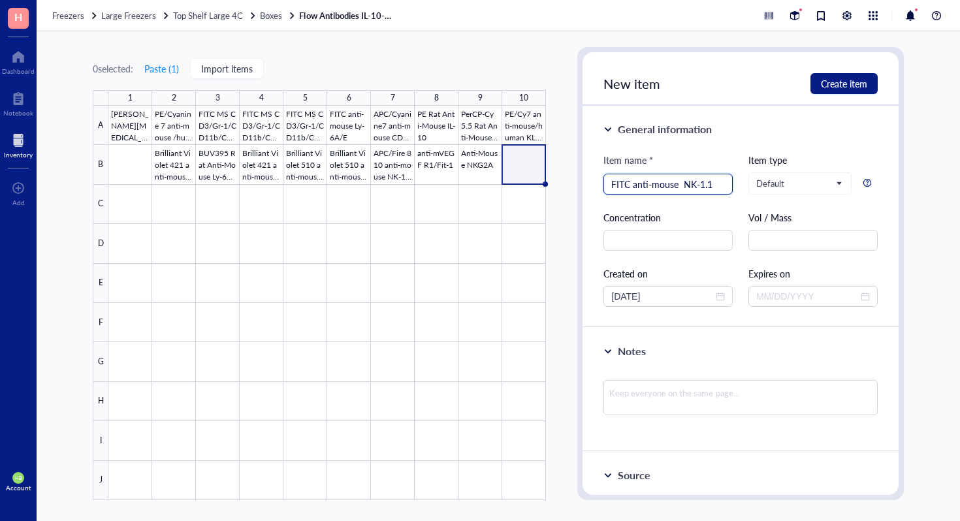
click at [683, 185] on input "FITC anti-mouse NK-1.1" at bounding box center [668, 184] width 114 height 20
type input "FITC anti-mouse NK-1.1"
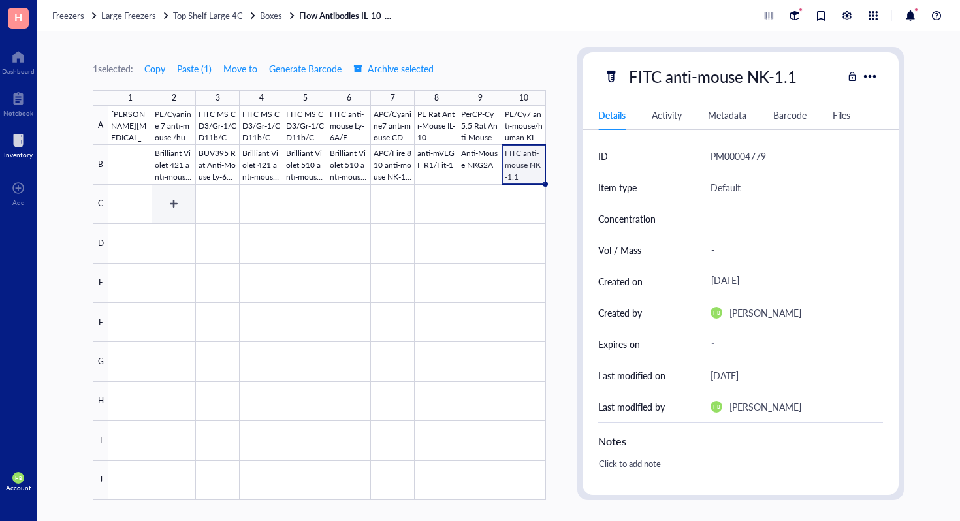
click at [174, 216] on div at bounding box center [326, 303] width 437 height 394
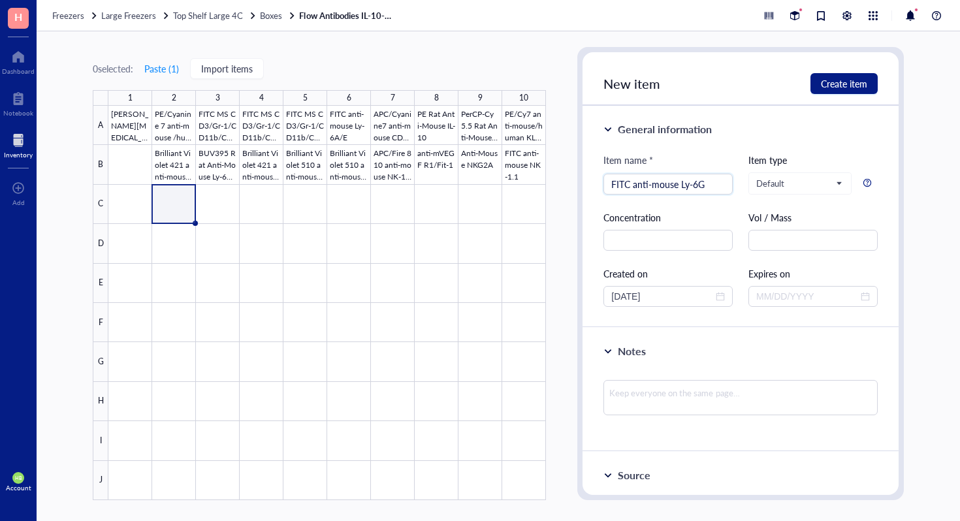
type input "FITC anti-mouse Ly-6G"
type input "APC/Cyanine7 anti-mouse Ly-6C"
type input "FITC Rat Anti-Mouse Ly-6G"
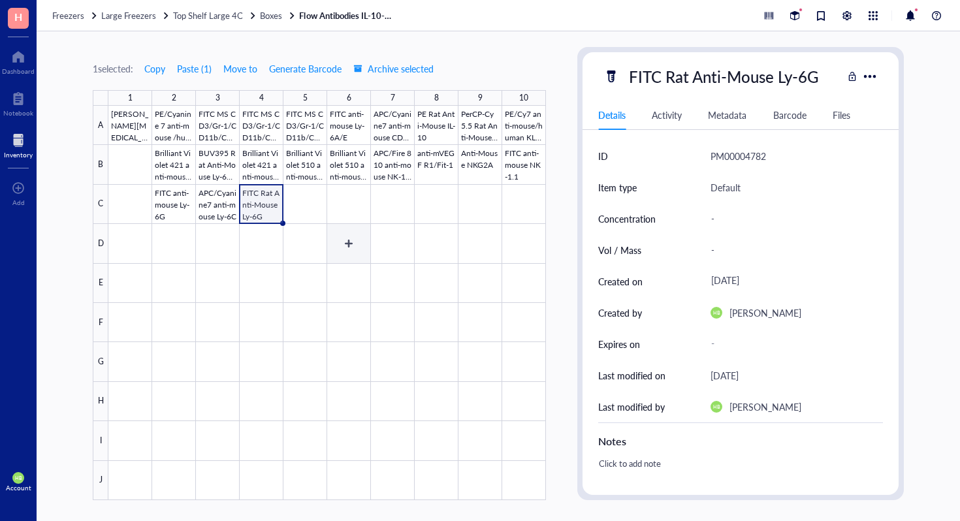
click at [343, 211] on div at bounding box center [326, 303] width 437 height 394
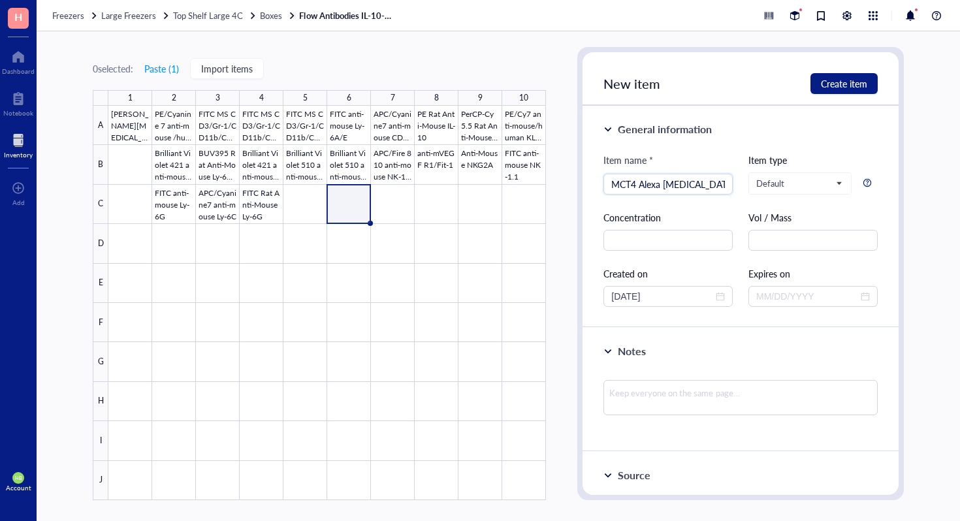
type input "MCT4 Alexa [MEDICAL_DATA] 647"
type input "FITC Anti-Mouse Ly-6G"
type input "FITC anti-mouse Ly-6G"
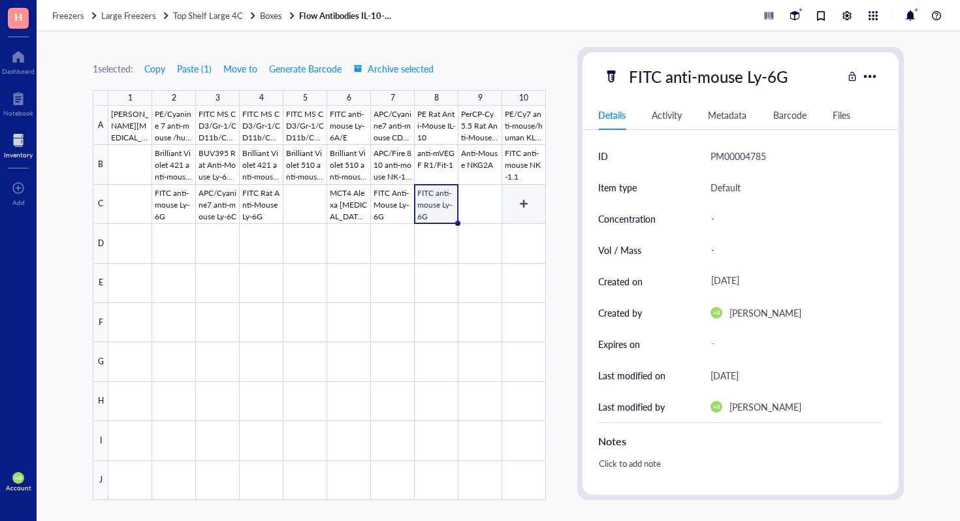
click at [520, 210] on div at bounding box center [326, 303] width 437 height 394
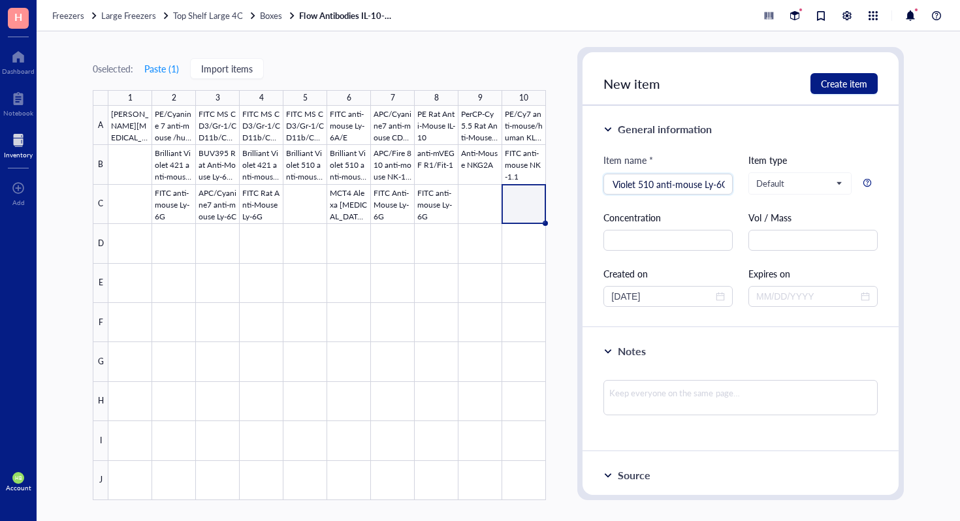
scroll to position [0, 38]
type input "Brilliant Violet 510 anti-mouse Ly-6G"
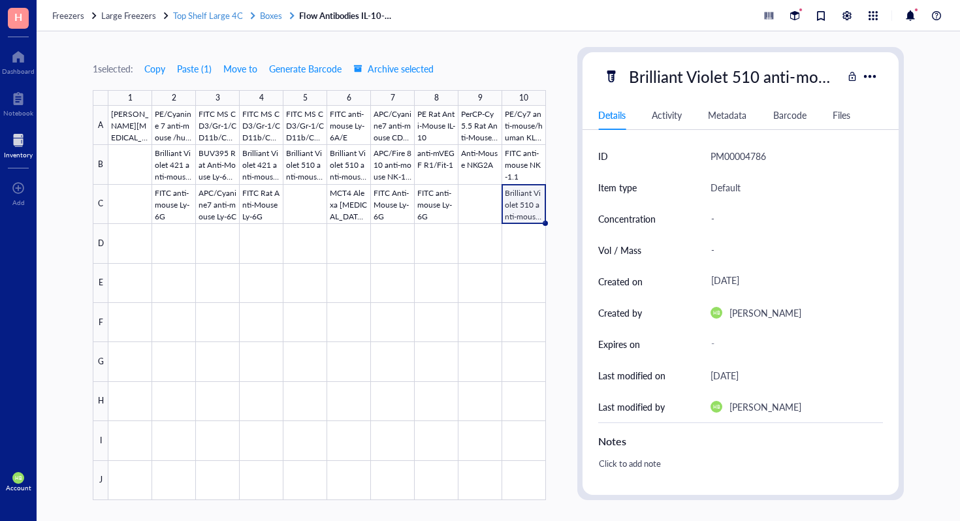
scroll to position [0, 38]
click at [127, 242] on div at bounding box center [326, 303] width 437 height 394
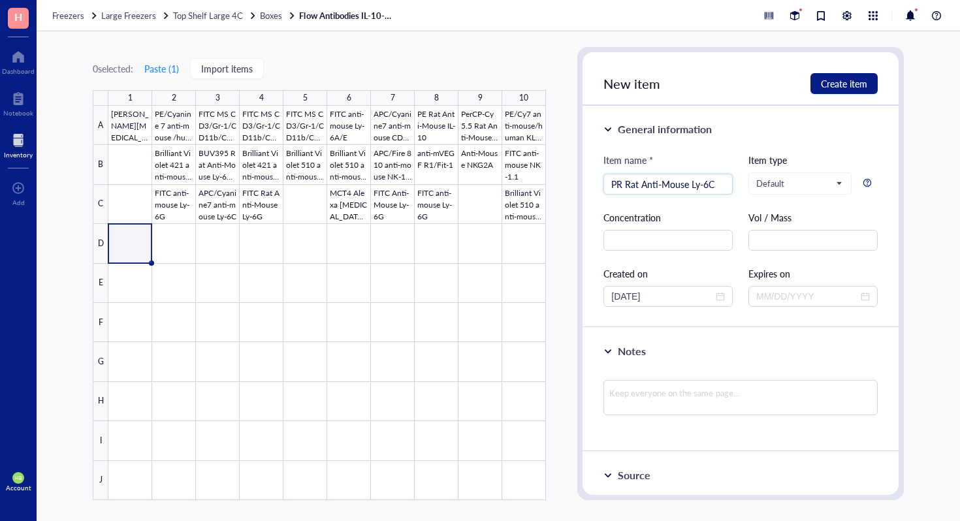
type input "PR Rat Anti-Mouse Ly-6C"
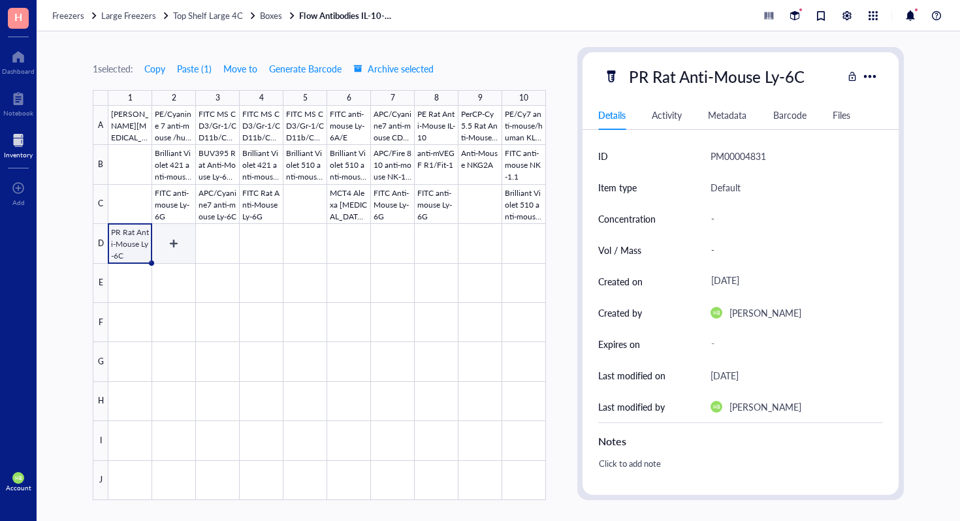
click at [191, 240] on div at bounding box center [326, 303] width 437 height 394
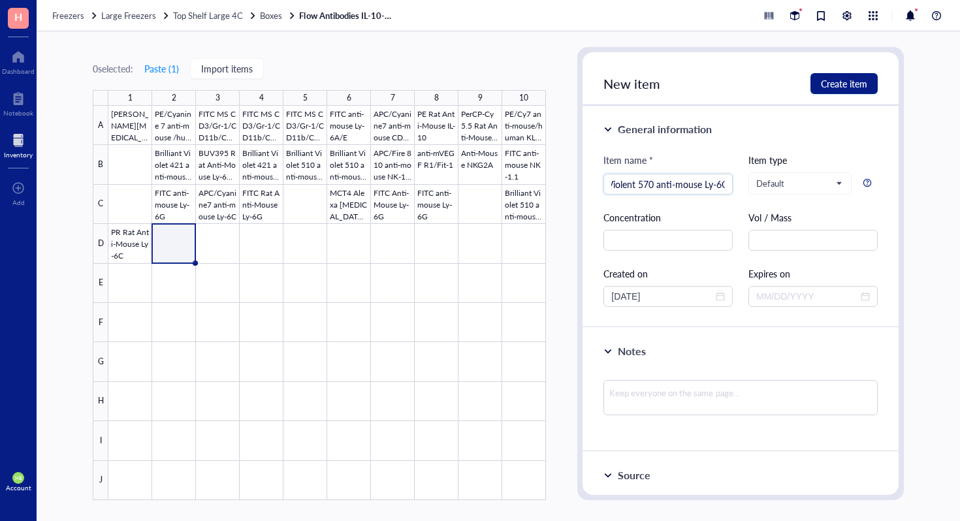
scroll to position [0, 42]
type input "Brilliant Violent 570 anti-mouse Ly-6C"
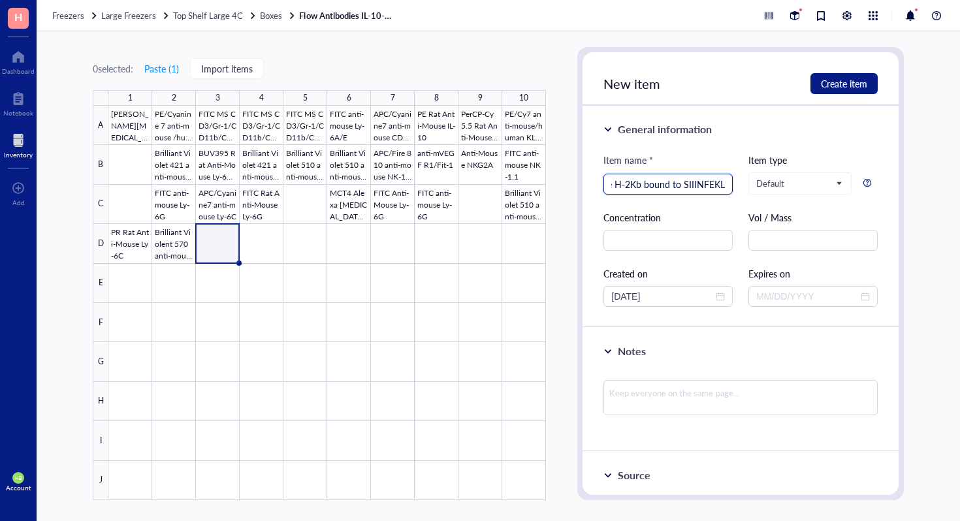
click at [691, 185] on input "PE anti-mouse H-2Kb bound to SIIINFEKL" at bounding box center [668, 184] width 114 height 20
type input "PE anti-mouse H-2Kb bound to SIINFEKL"
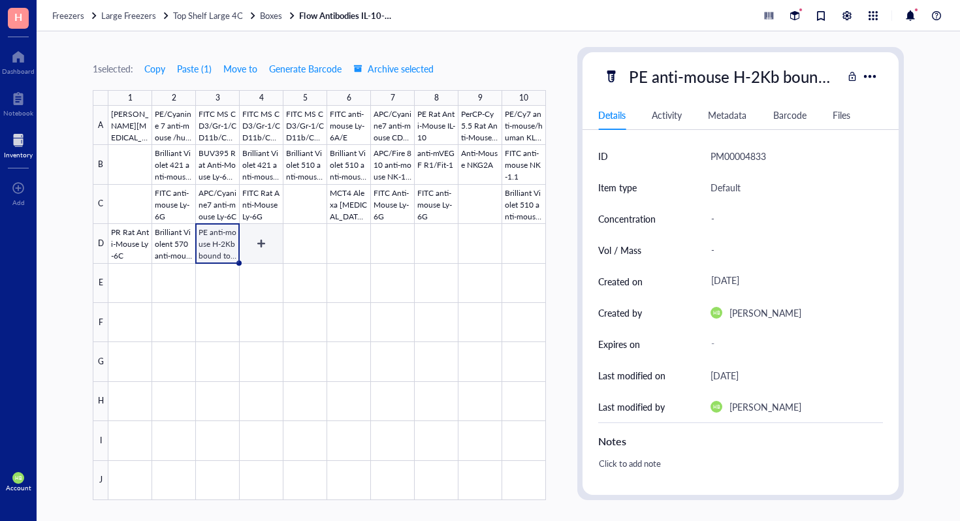
click at [256, 250] on div at bounding box center [326, 303] width 437 height 394
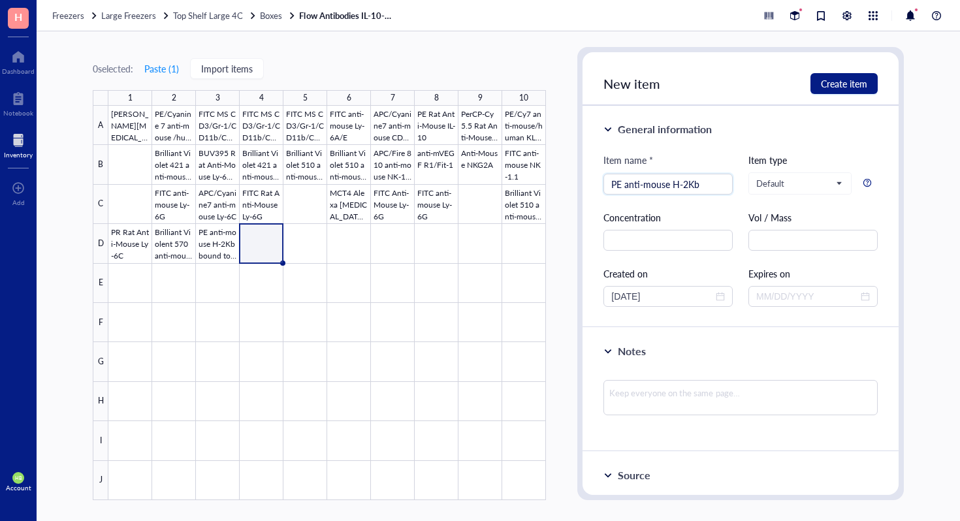
type input "PE anti-mouse H-2Kb"
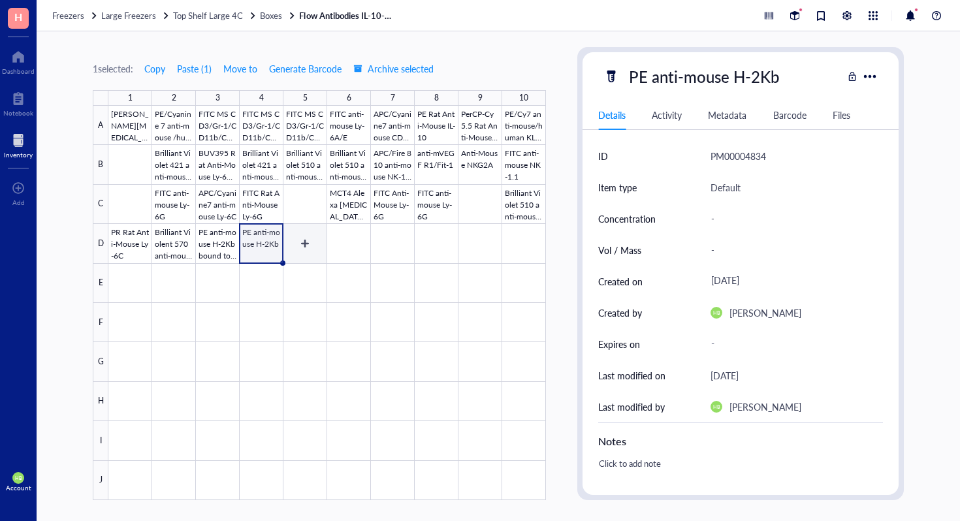
click at [297, 242] on div at bounding box center [326, 303] width 437 height 394
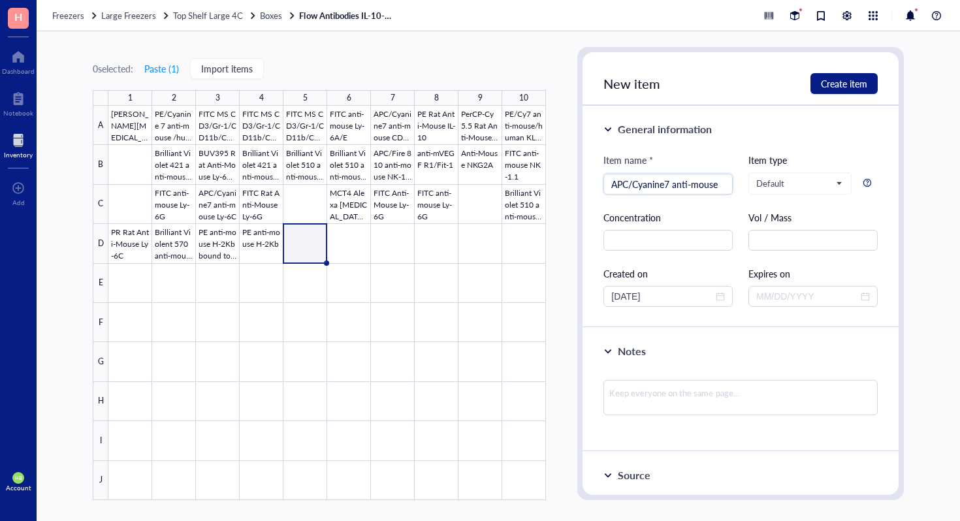
type input "APC/Cyanine7 anti-mouse"
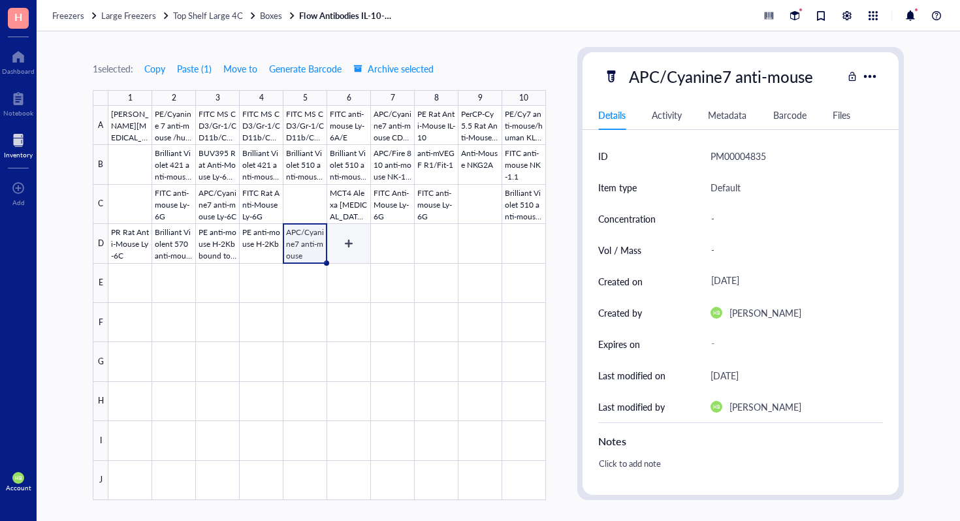
click at [358, 229] on div at bounding box center [326, 303] width 437 height 394
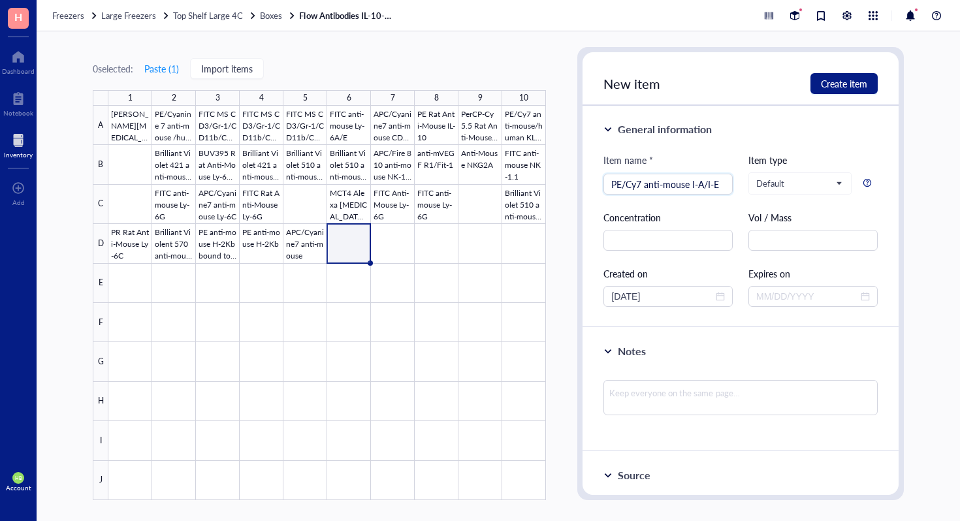
type input "PE/Cy7 anti-mouse I-A/I-E"
type input "PE anti-mouse I-A/I-E"
type input "PE anti-mouse CD314"
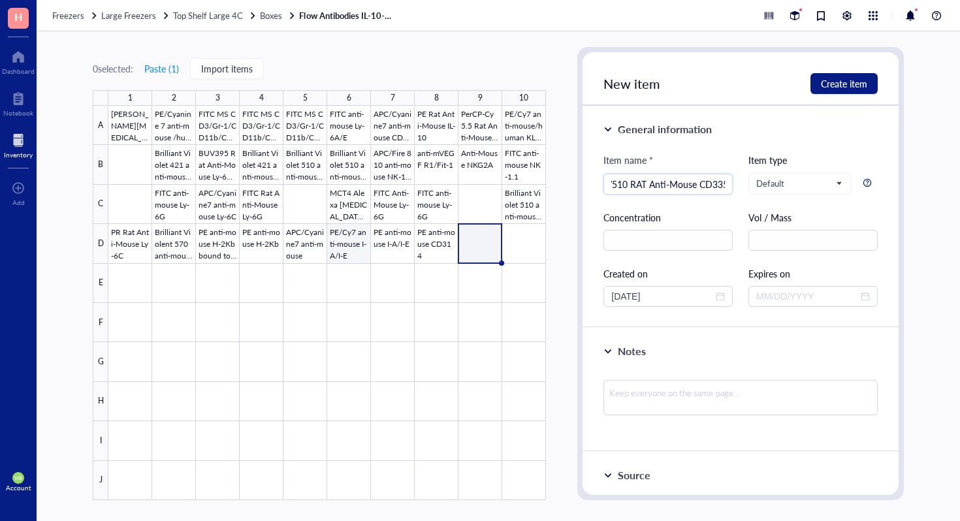
scroll to position [0, 16]
type input "BV510 RAT Anti-Mouse CD335"
click at [533, 241] on div at bounding box center [326, 303] width 437 height 394
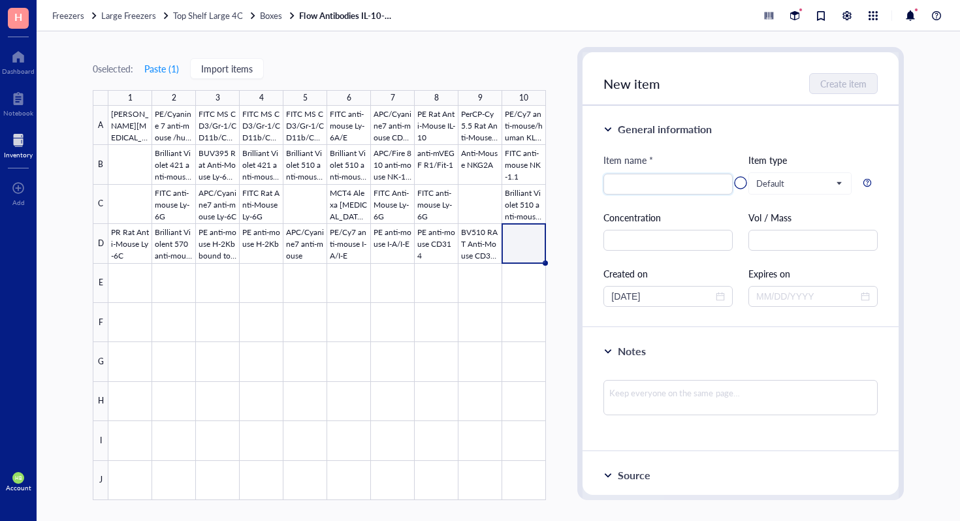
click at [533, 241] on div at bounding box center [326, 303] width 437 height 394
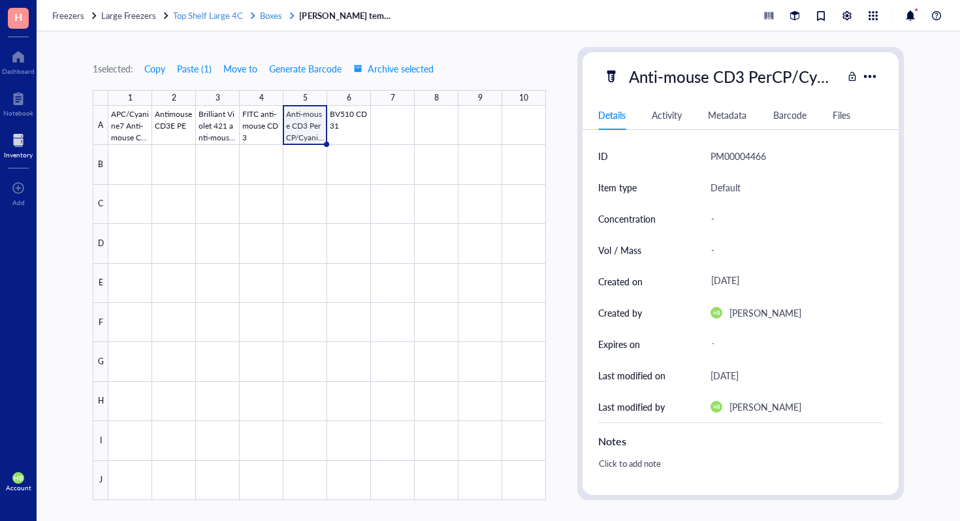
click at [274, 17] on span "Boxes" at bounding box center [271, 15] width 22 height 12
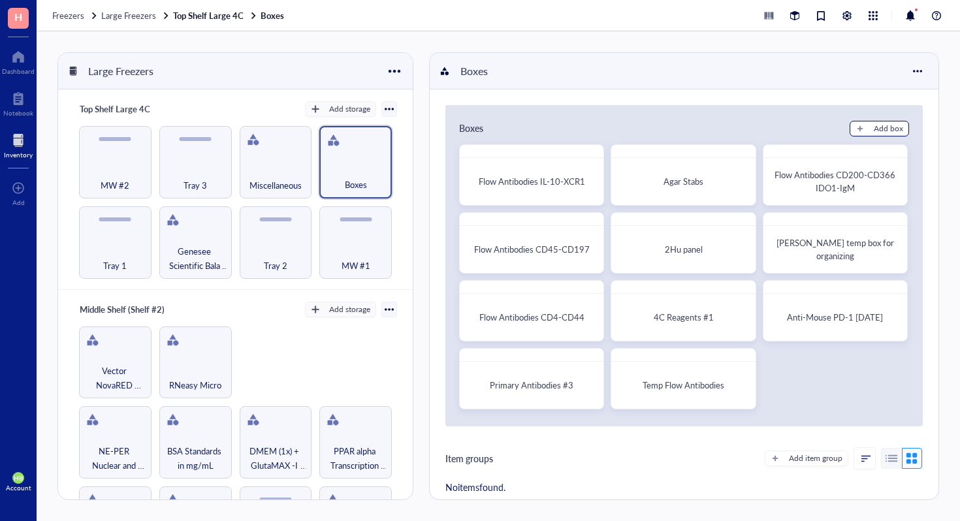
click at [874, 129] on div "Add box" at bounding box center [888, 129] width 29 height 12
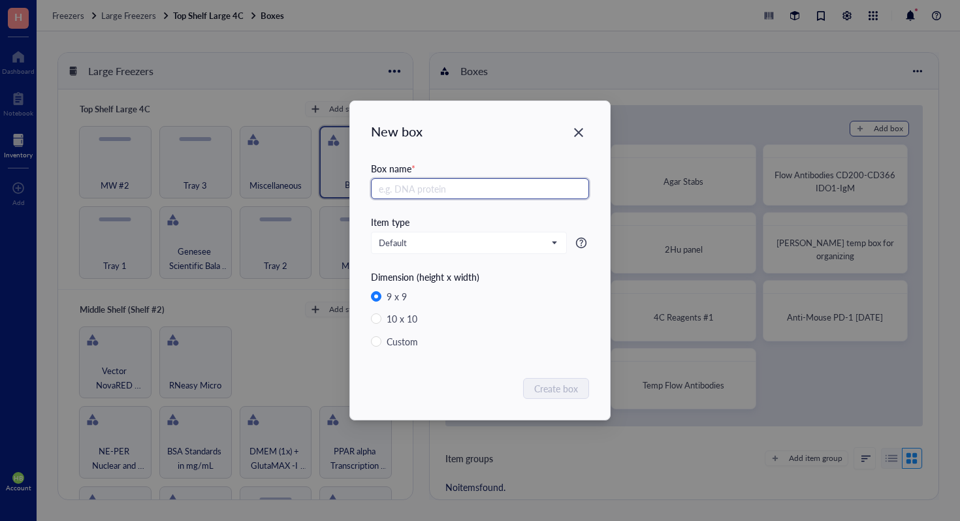
radio input "false"
radio input "true"
type input "Primary Antibodies #4"
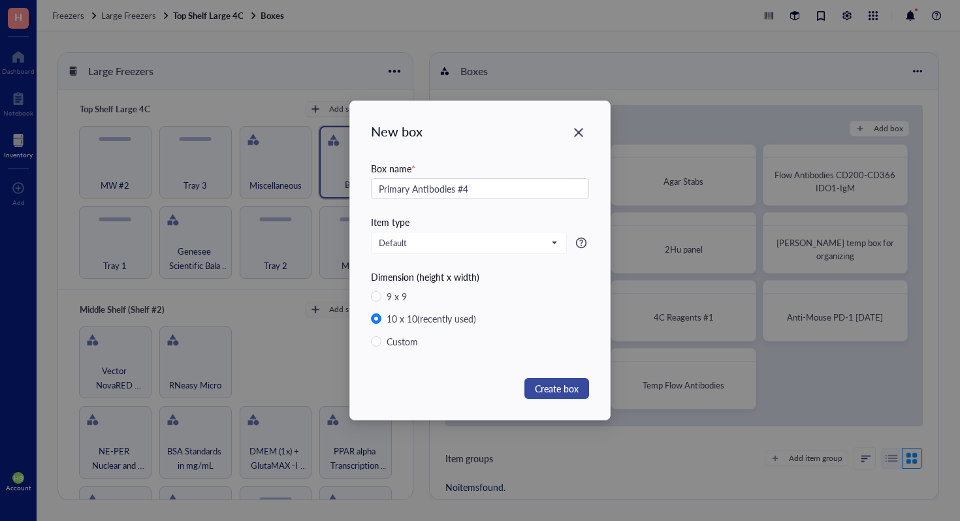
click at [558, 382] on span "Create box" at bounding box center [557, 388] width 44 height 14
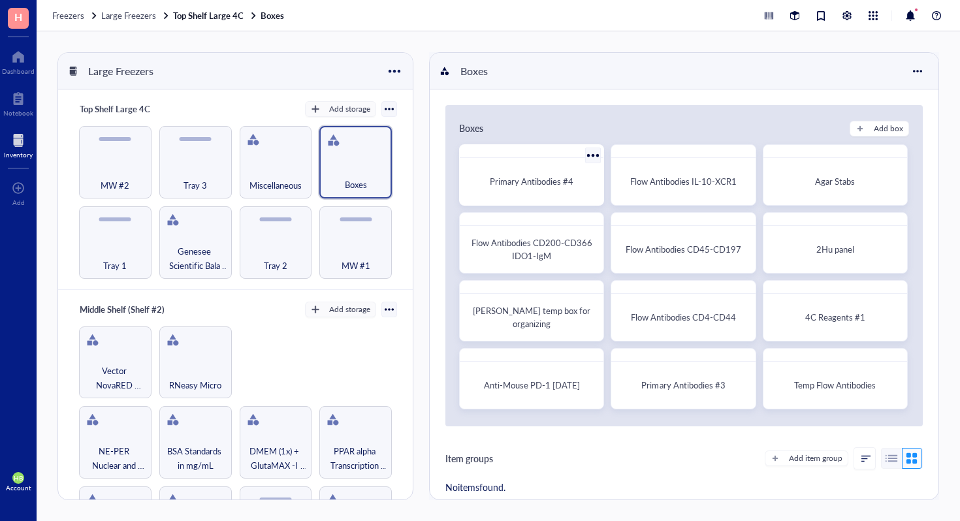
click at [564, 173] on div "Primary Antibodies #4" at bounding box center [531, 181] width 133 height 37
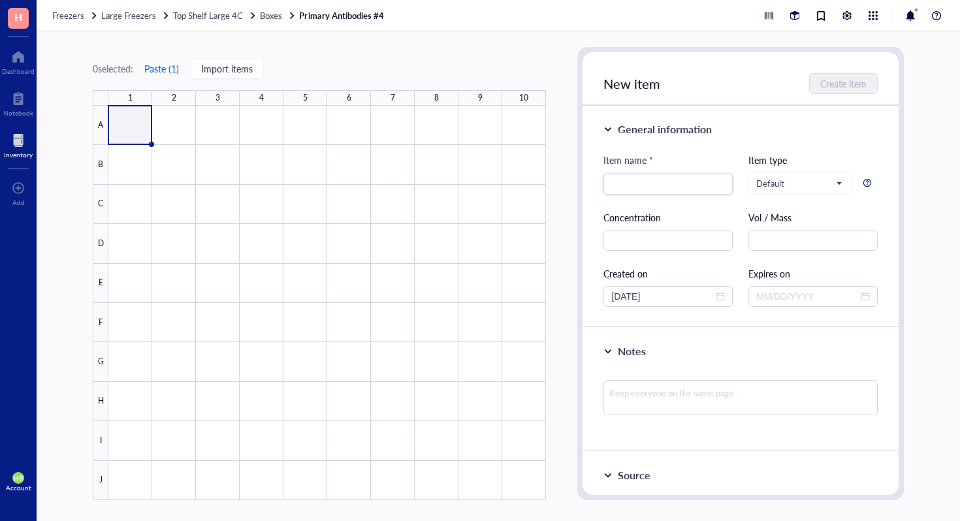
click at [172, 64] on button "Paste ( 1 )" at bounding box center [162, 68] width 36 height 21
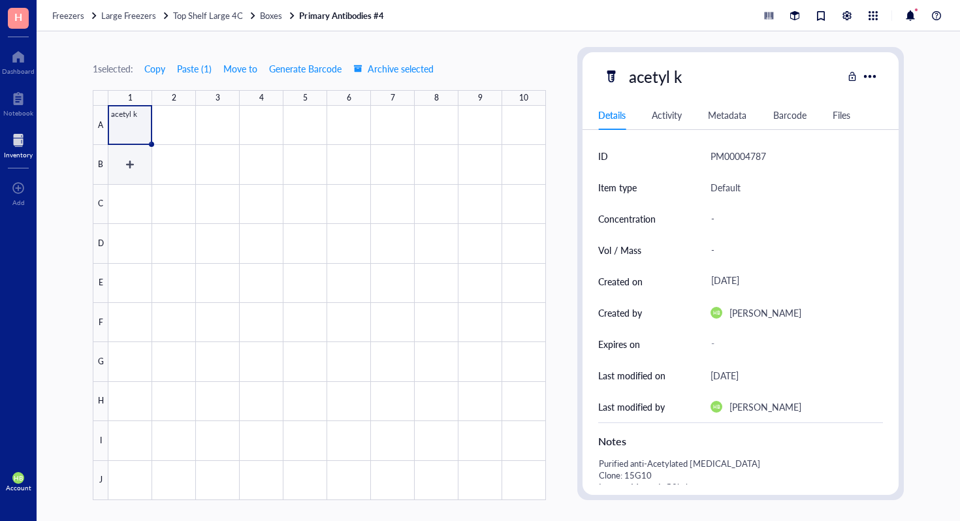
click at [176, 116] on div at bounding box center [326, 303] width 437 height 394
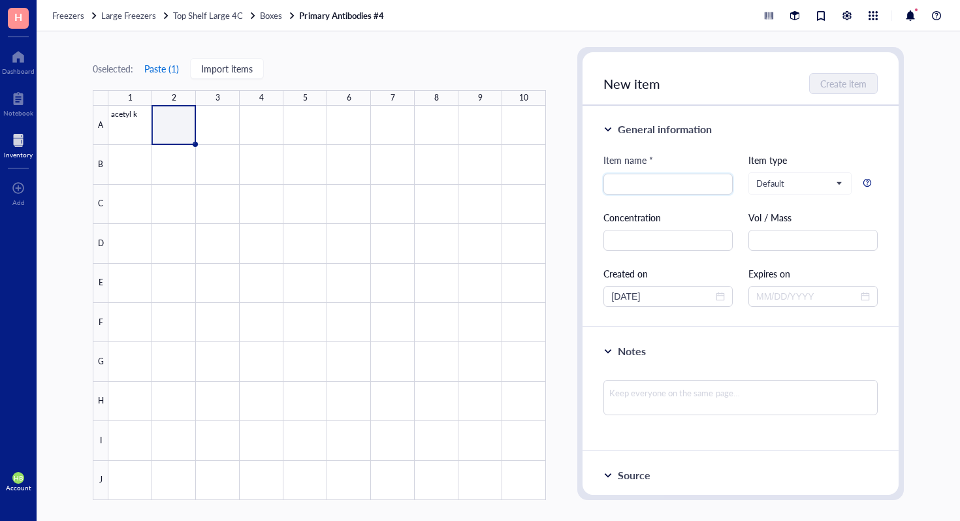
click at [172, 63] on button "Paste ( 1 )" at bounding box center [162, 68] width 36 height 21
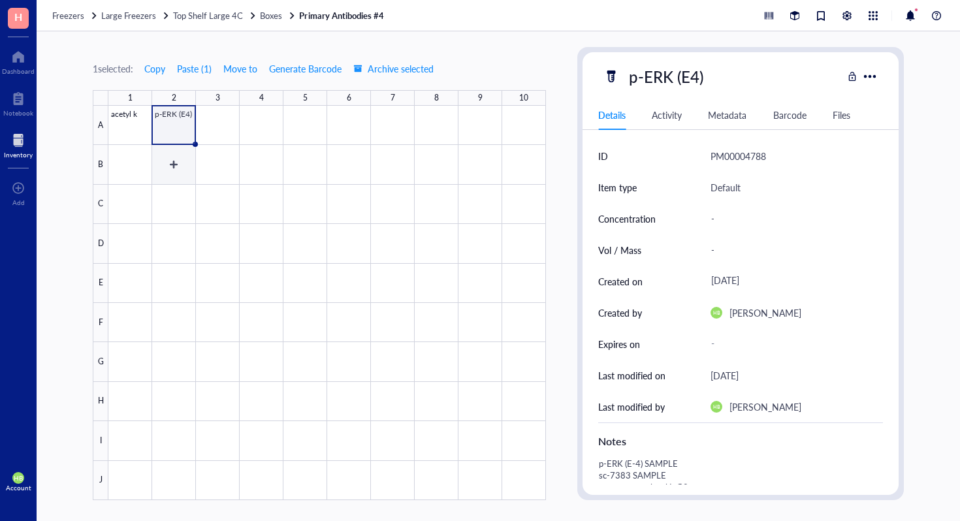
click at [229, 114] on div at bounding box center [326, 303] width 437 height 394
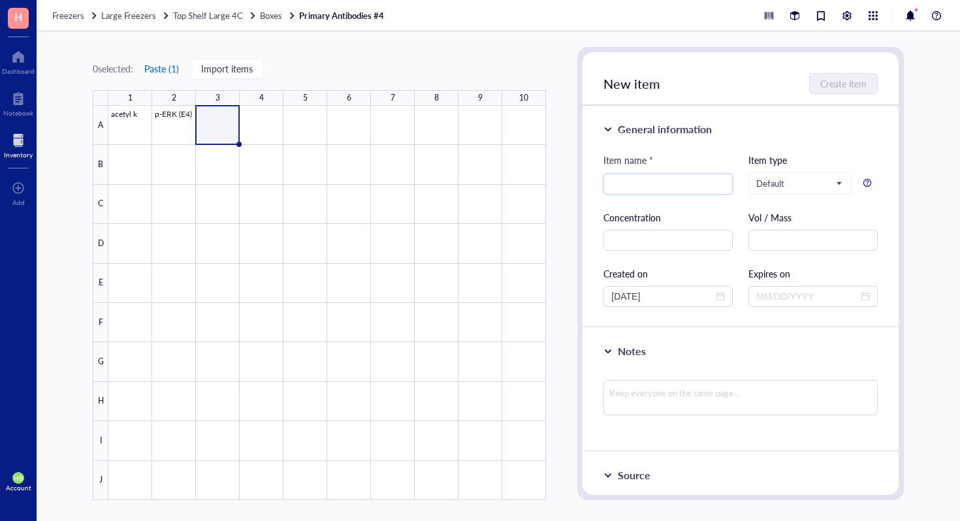
click at [169, 70] on button "Paste ( 1 )" at bounding box center [162, 68] width 36 height 21
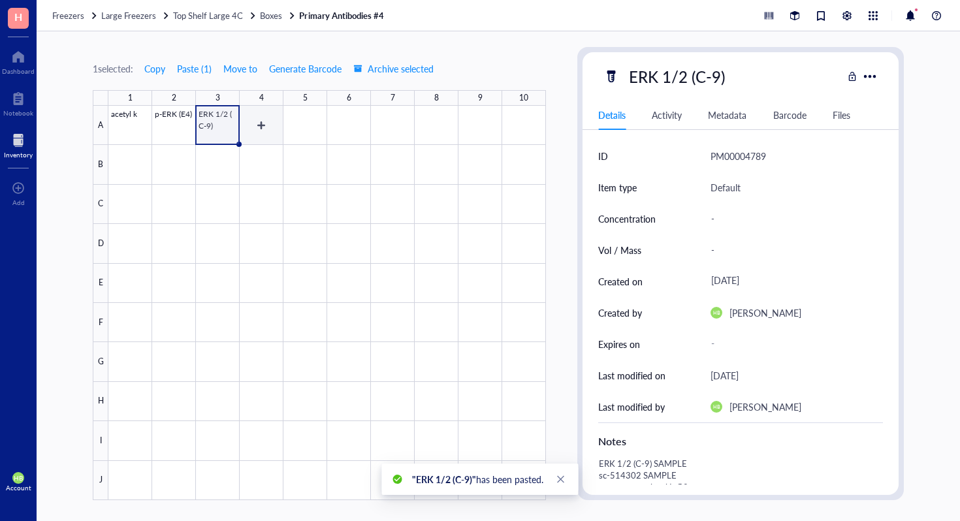
click at [253, 135] on div at bounding box center [326, 303] width 437 height 394
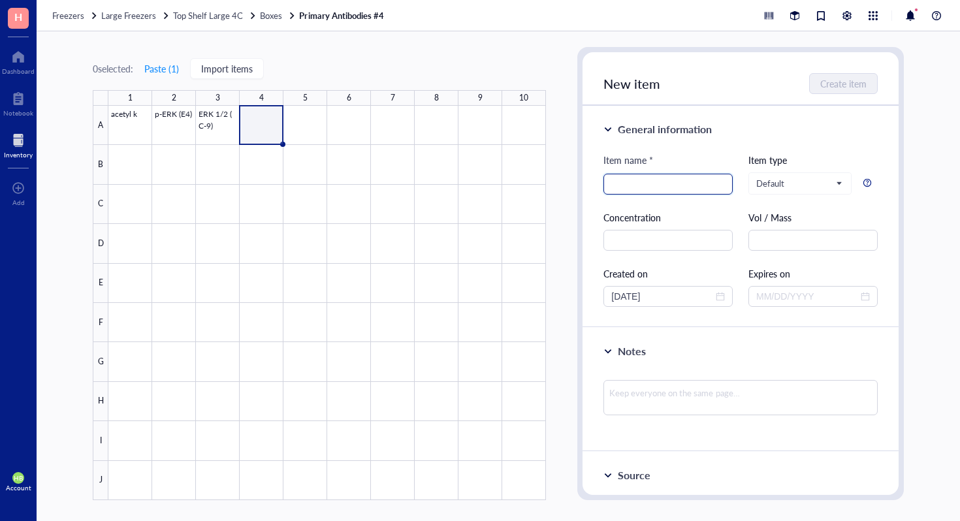
click at [621, 193] on input "search" at bounding box center [668, 184] width 114 height 20
type input "ASC(B-3)"
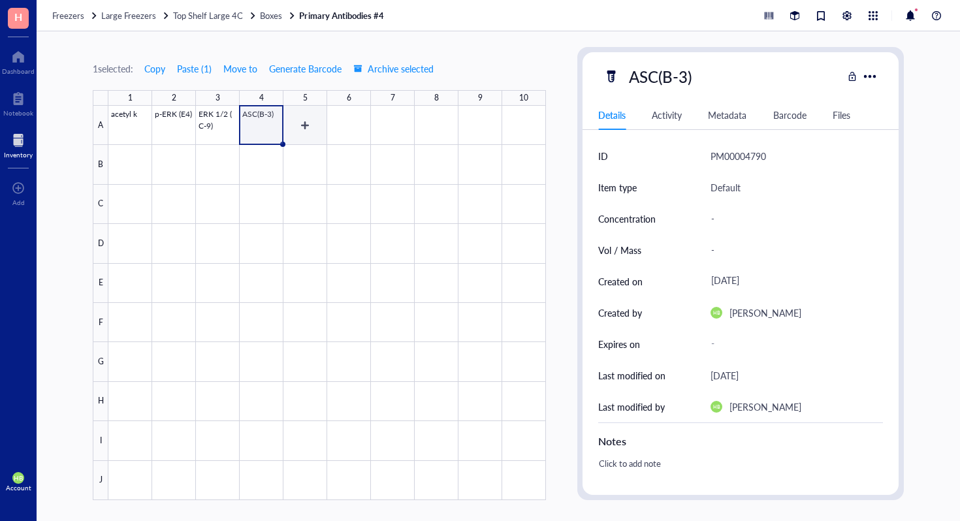
click at [320, 140] on div at bounding box center [326, 303] width 437 height 394
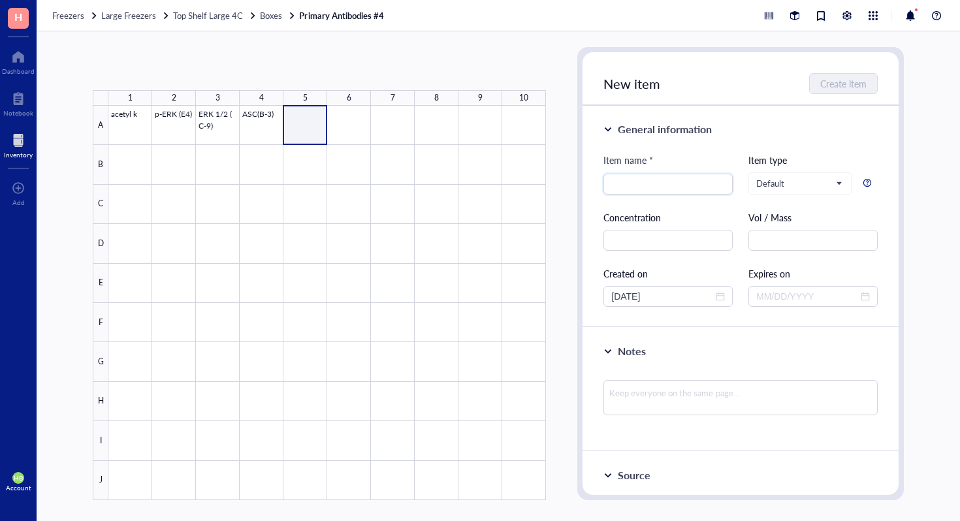
click at [297, 129] on div at bounding box center [326, 303] width 437 height 394
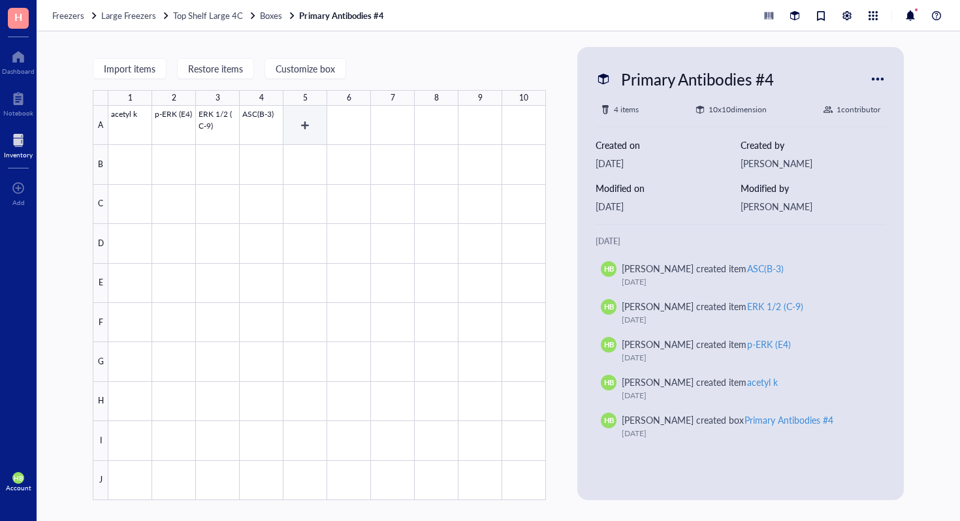
click at [302, 126] on div at bounding box center [326, 303] width 437 height 394
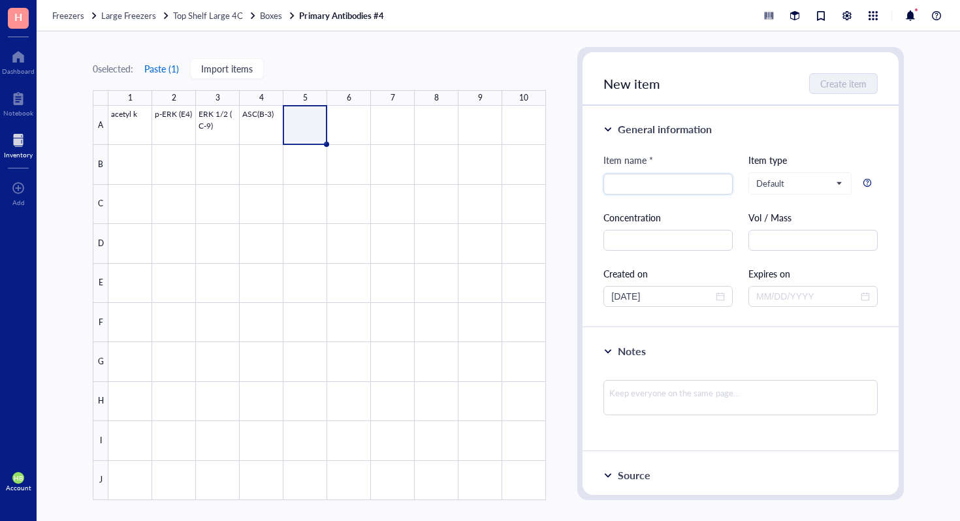
click at [165, 68] on button "Paste ( 1 )" at bounding box center [162, 68] width 36 height 21
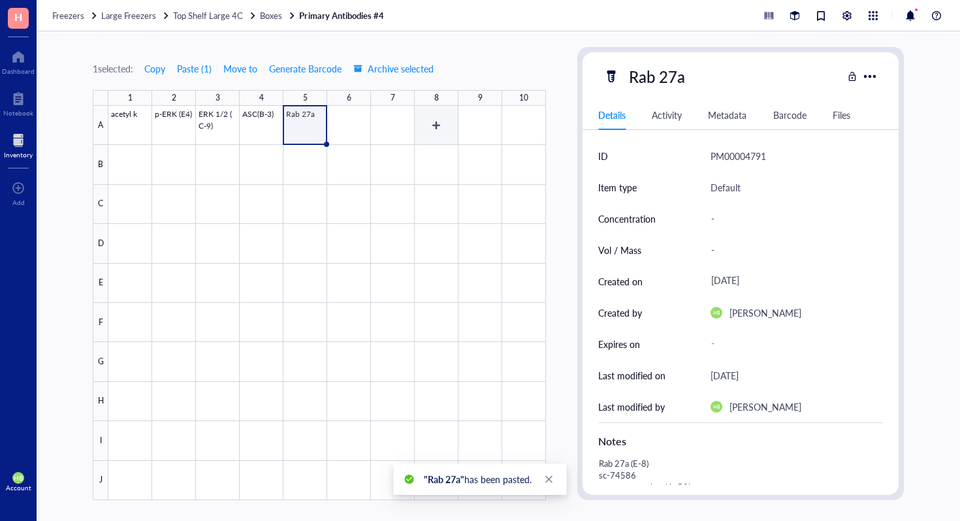
click at [426, 122] on div at bounding box center [326, 303] width 437 height 394
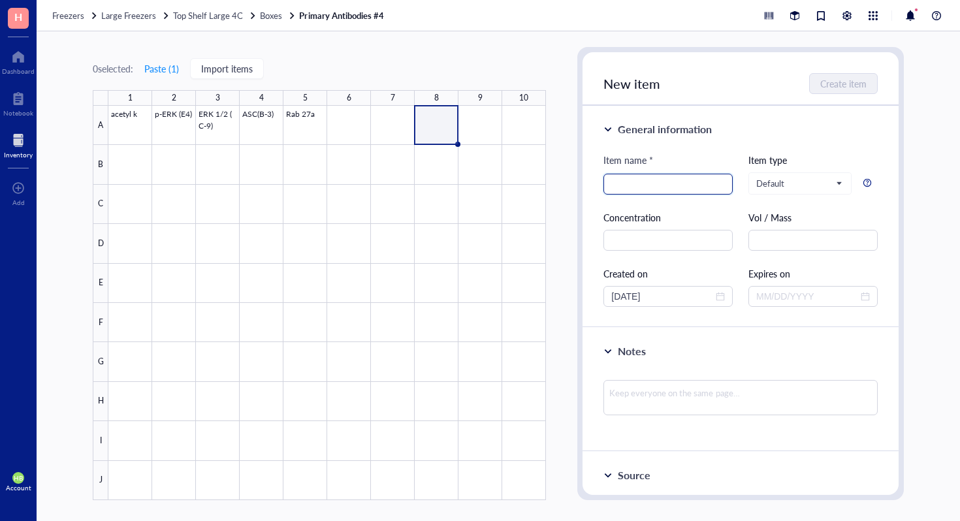
click at [667, 180] on input "search" at bounding box center [668, 184] width 114 height 20
click at [170, 65] on button "Paste ( 1 )" at bounding box center [162, 68] width 36 height 21
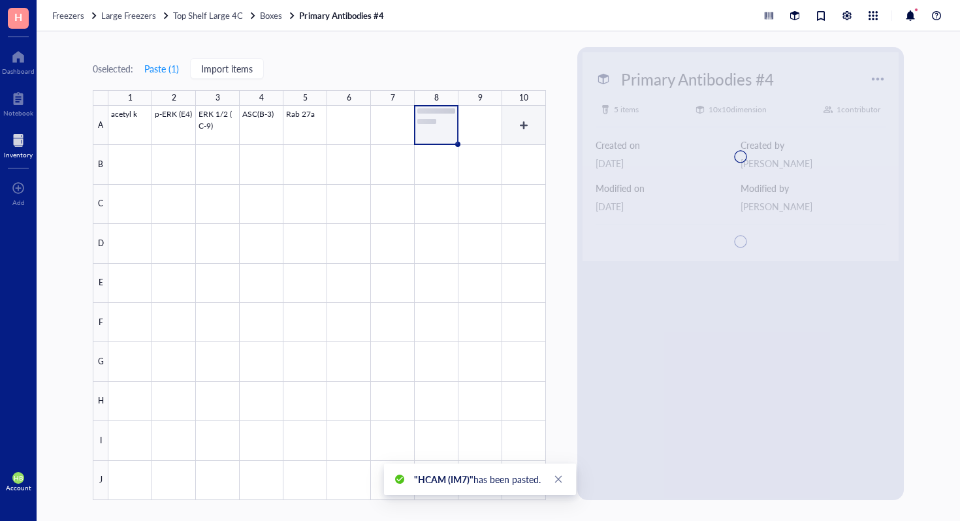
click at [486, 127] on div at bounding box center [326, 303] width 437 height 394
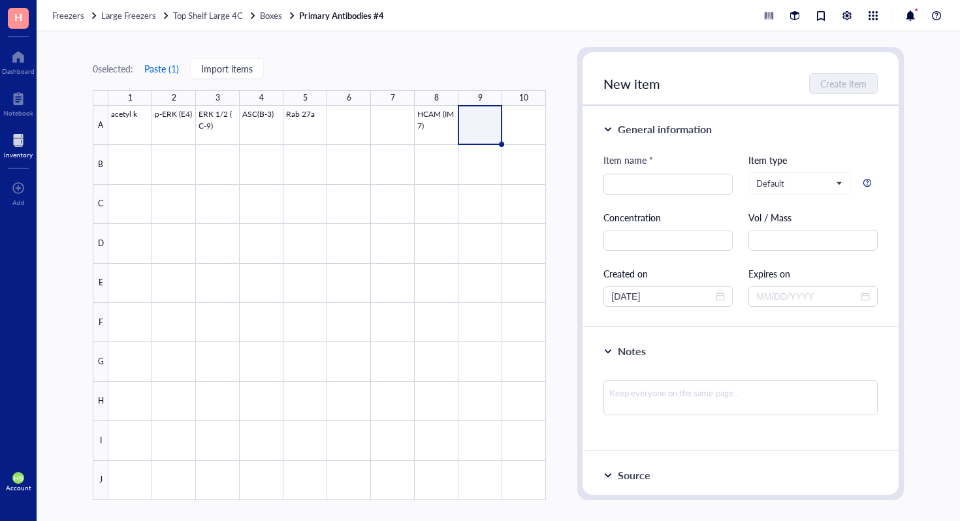
click at [165, 66] on button "Paste ( 1 )" at bounding box center [162, 68] width 36 height 21
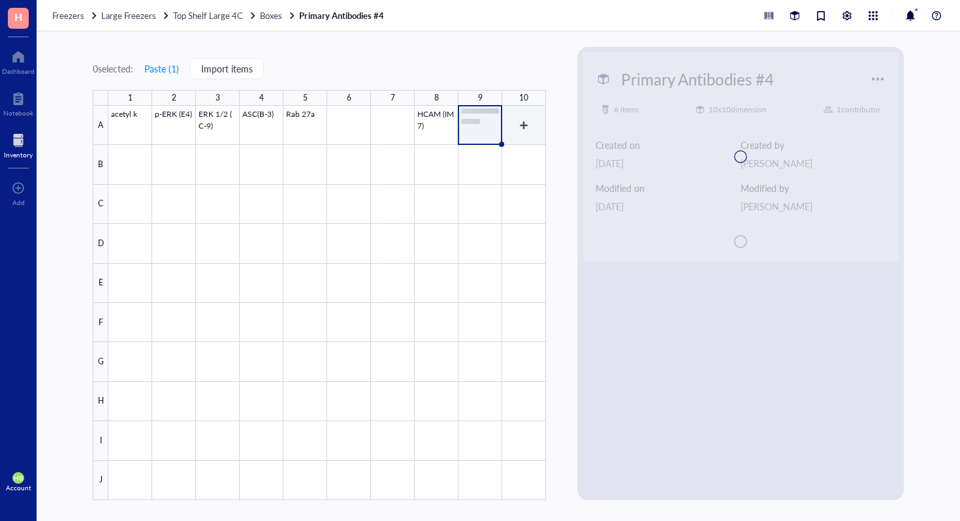
click at [516, 123] on div at bounding box center [326, 303] width 437 height 394
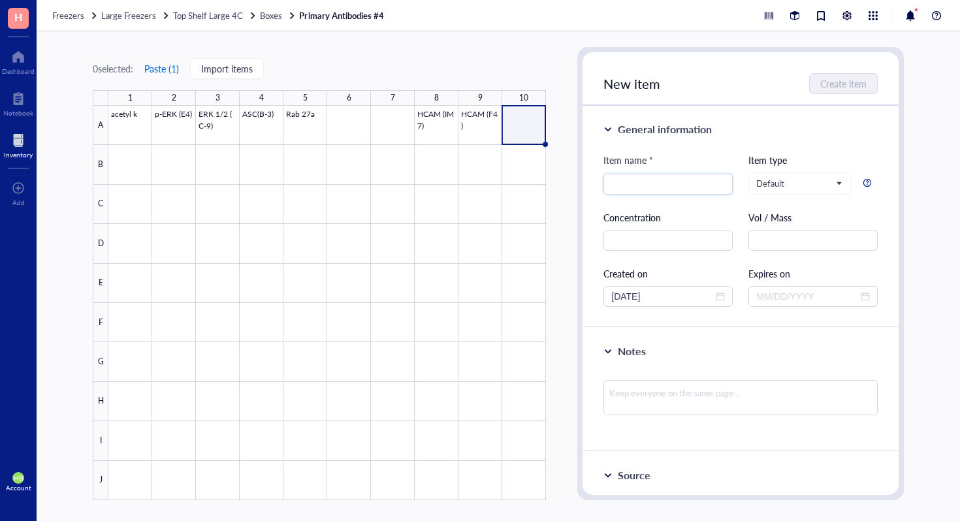
click at [166, 69] on button "Paste ( 1 )" at bounding box center [162, 68] width 36 height 21
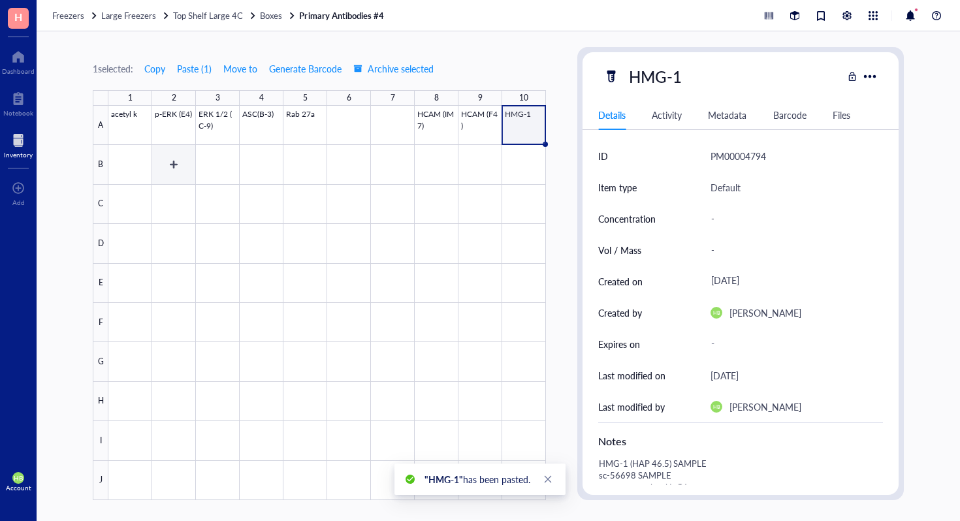
click at [161, 168] on div at bounding box center [326, 303] width 437 height 394
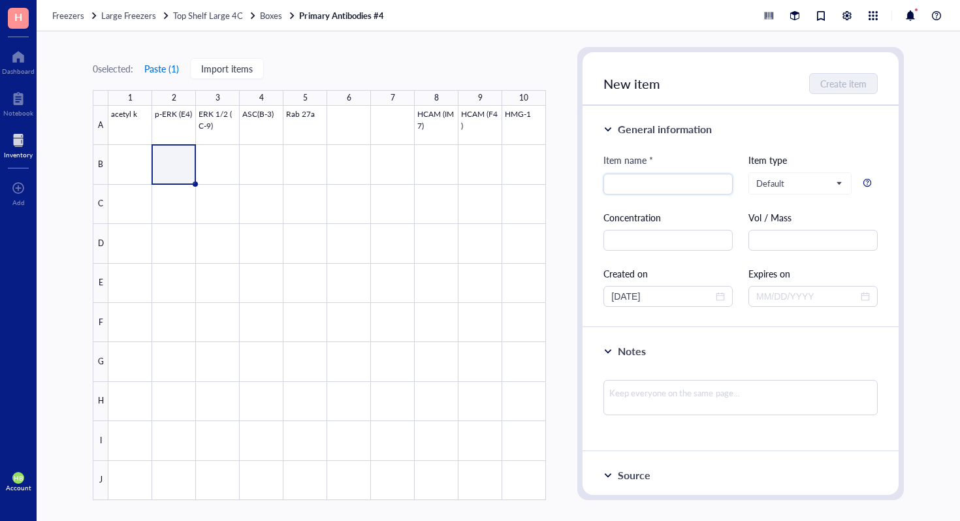
click at [163, 65] on button "Paste ( 1 )" at bounding box center [162, 68] width 36 height 21
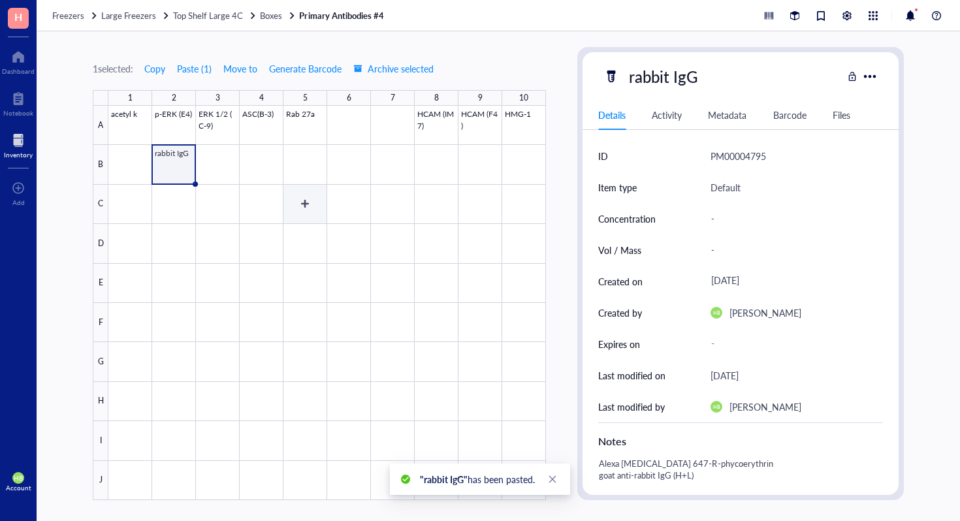
click at [298, 166] on div at bounding box center [326, 303] width 437 height 394
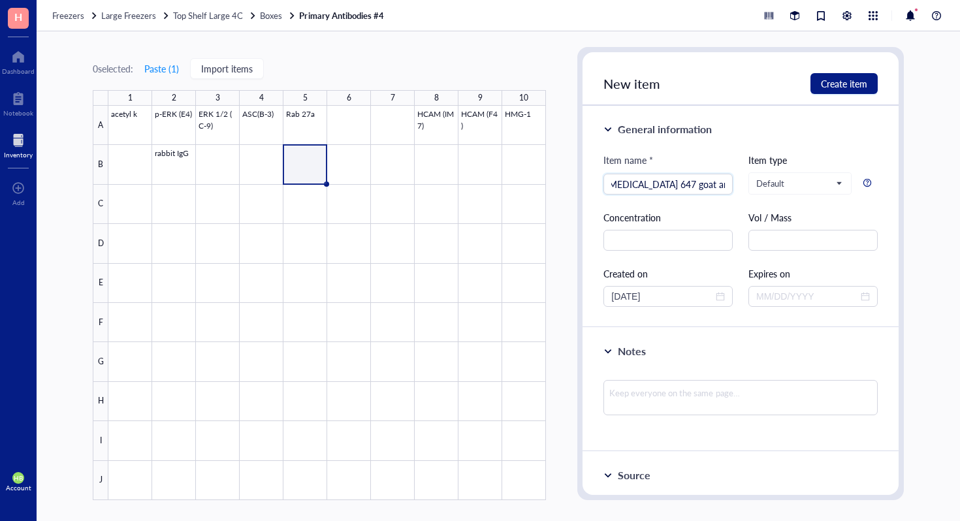
scroll to position [0, 36]
type input "Alexa Fluor 647 goat anti-mouse IgG"
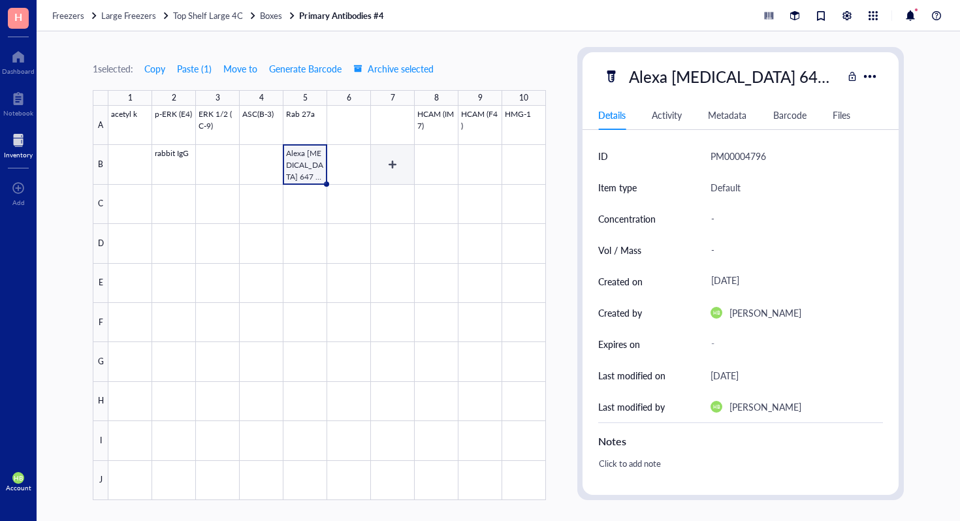
click at [399, 158] on div at bounding box center [326, 303] width 437 height 394
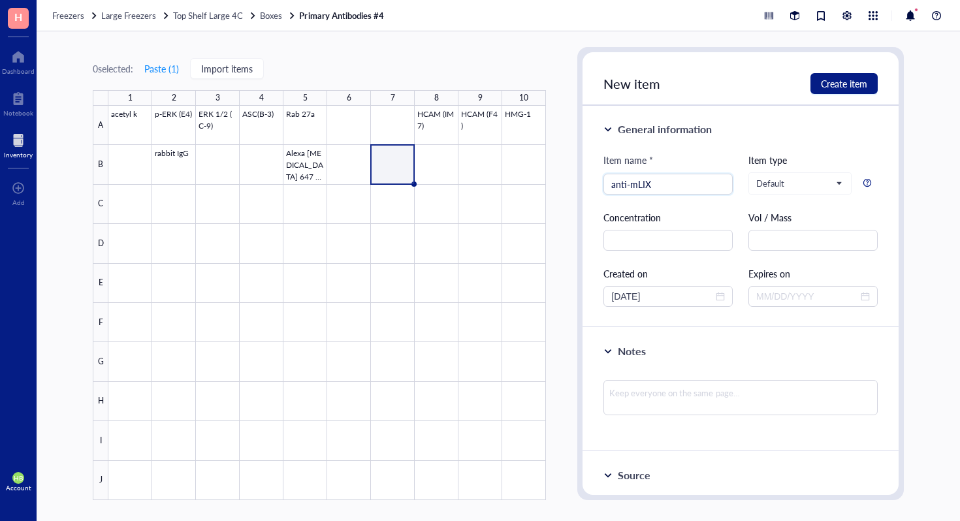
type input "anti-mLIX"
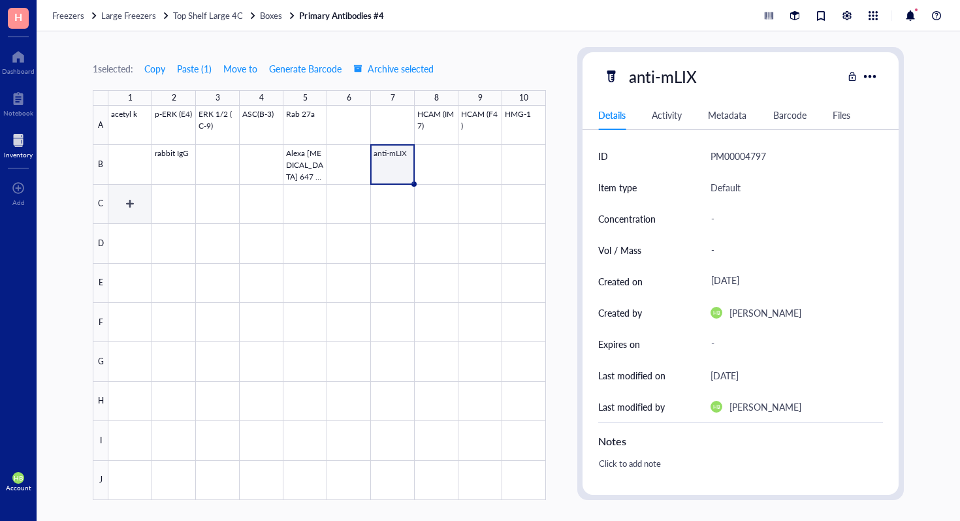
click at [119, 210] on div at bounding box center [326, 303] width 437 height 394
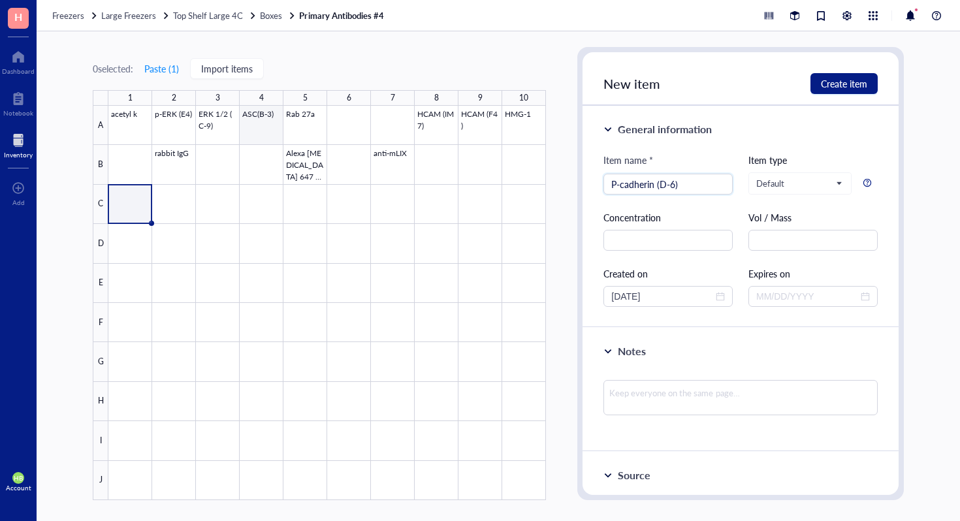
type input "P-cadherin (D-6)"
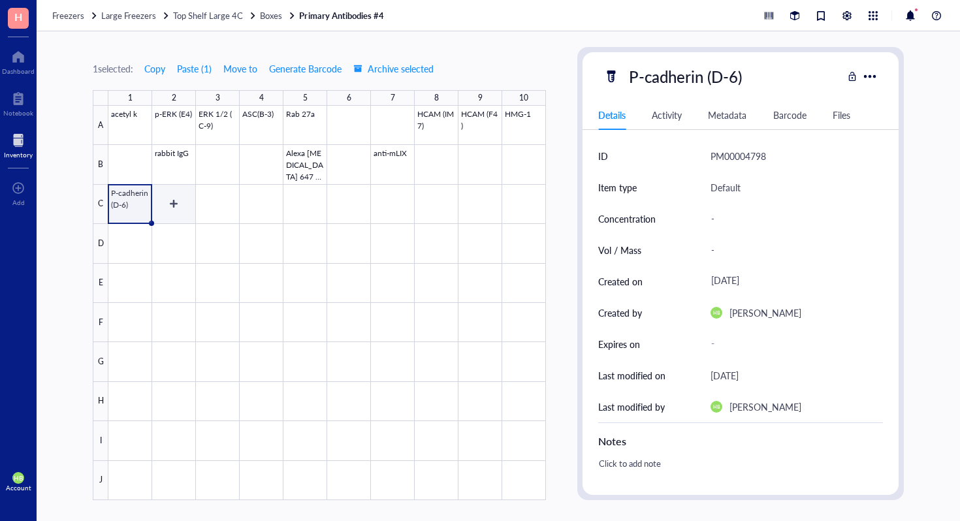
click at [181, 214] on div at bounding box center [326, 303] width 437 height 394
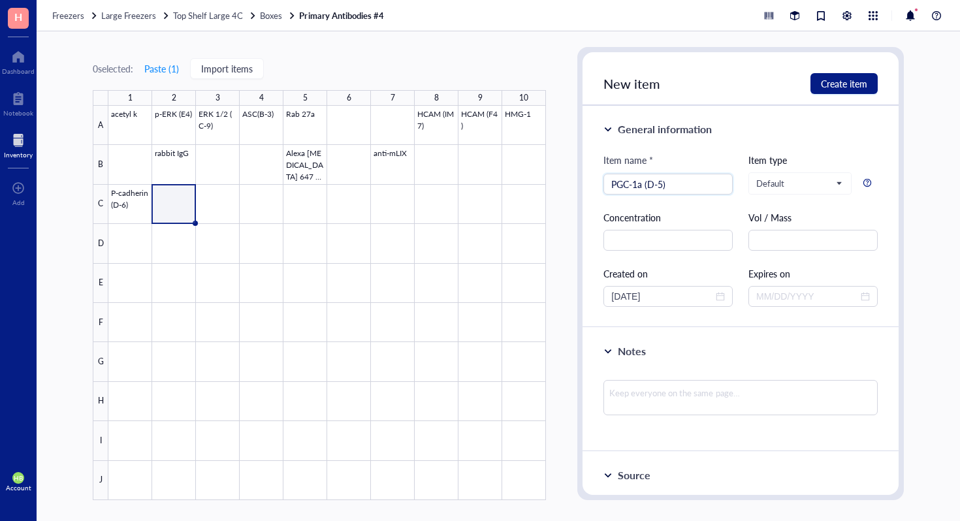
type input "PGC-1a (D-5)"
click at [167, 68] on button "Paste ( 1 )" at bounding box center [162, 68] width 36 height 21
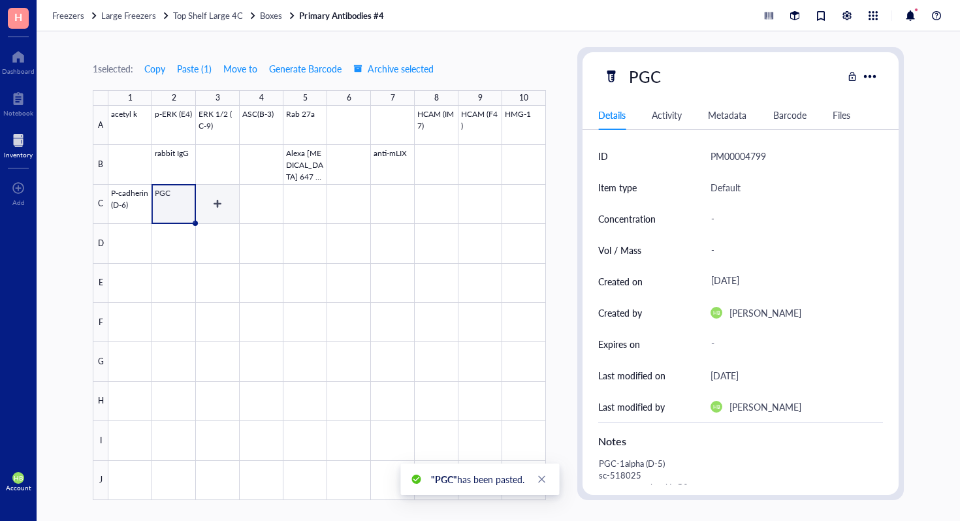
click at [222, 209] on div at bounding box center [326, 303] width 437 height 394
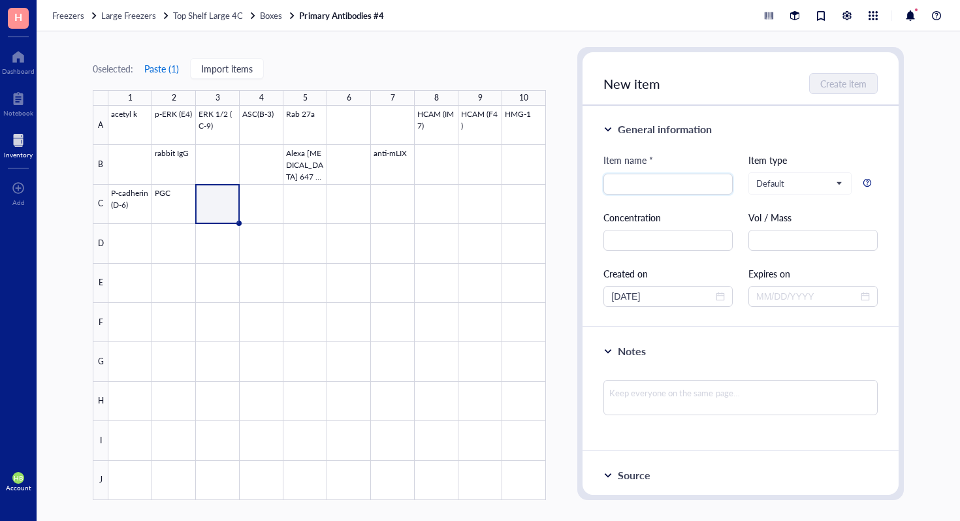
click at [163, 67] on button "Paste ( 1 )" at bounding box center [162, 68] width 36 height 21
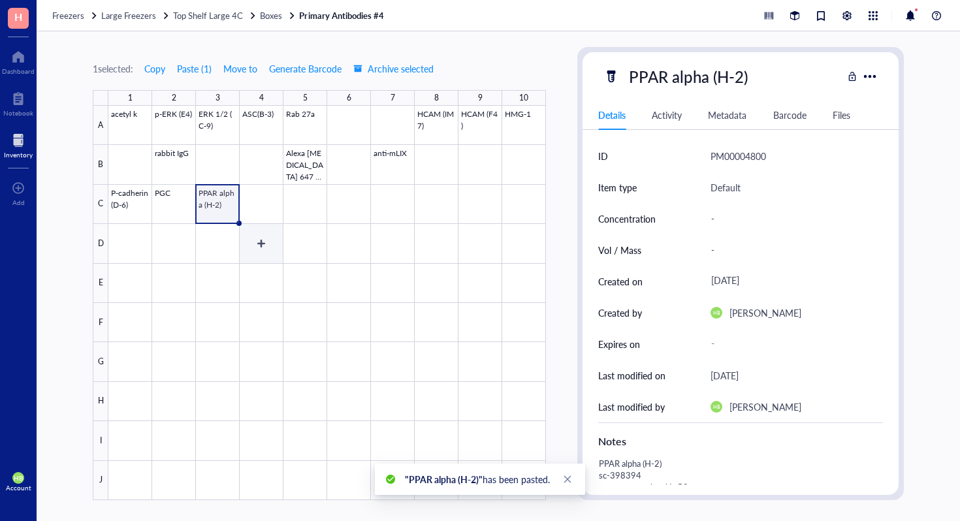
click at [255, 220] on div at bounding box center [326, 303] width 437 height 394
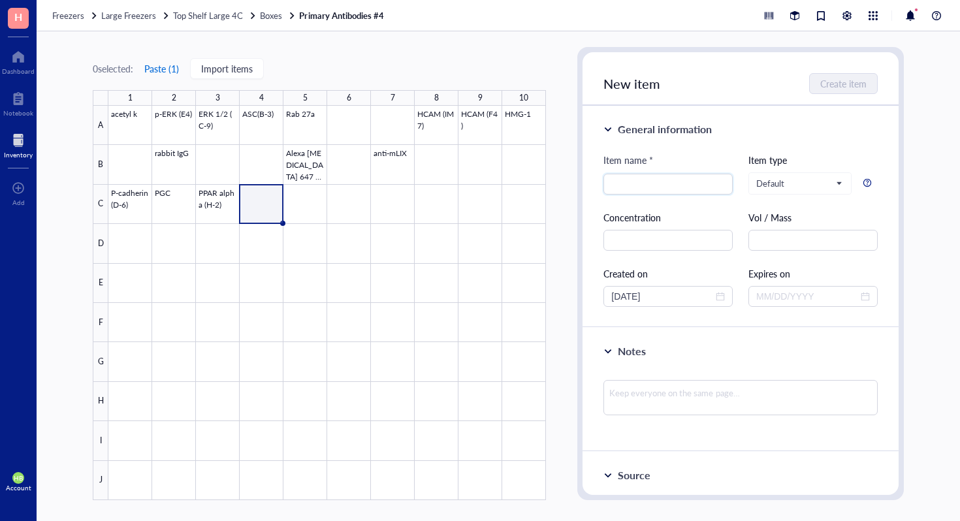
click at [164, 73] on button "Paste ( 1 )" at bounding box center [162, 68] width 36 height 21
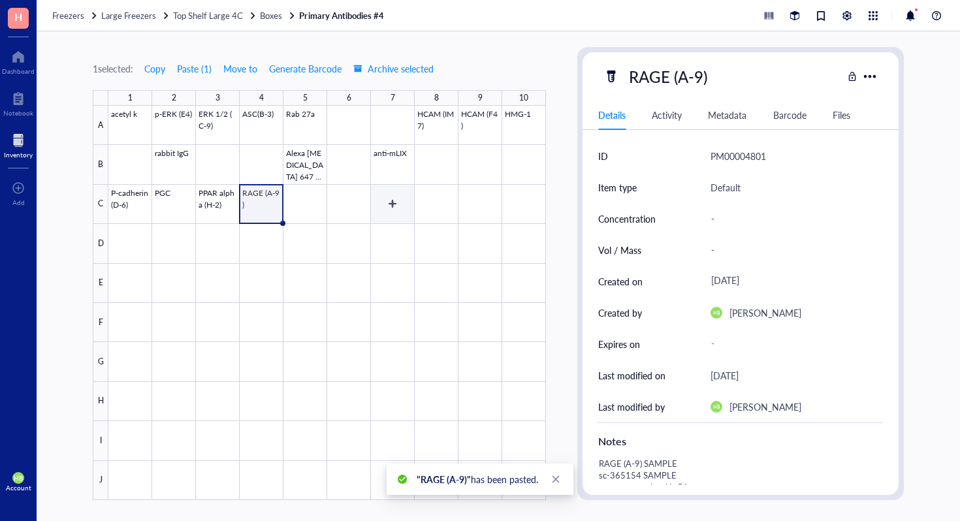
click at [385, 220] on div at bounding box center [326, 303] width 437 height 394
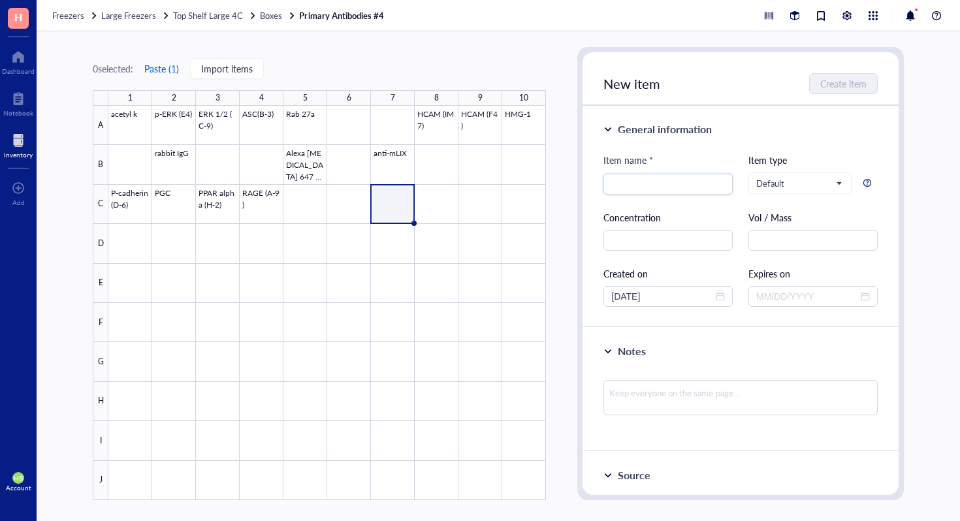
click at [168, 71] on button "Paste ( 1 )" at bounding box center [162, 68] width 36 height 21
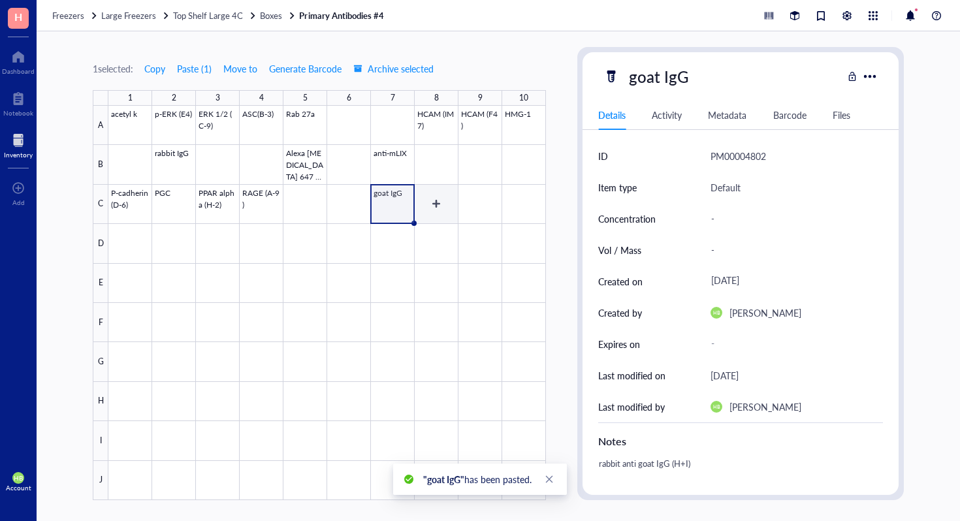
click at [419, 204] on div at bounding box center [326, 303] width 437 height 394
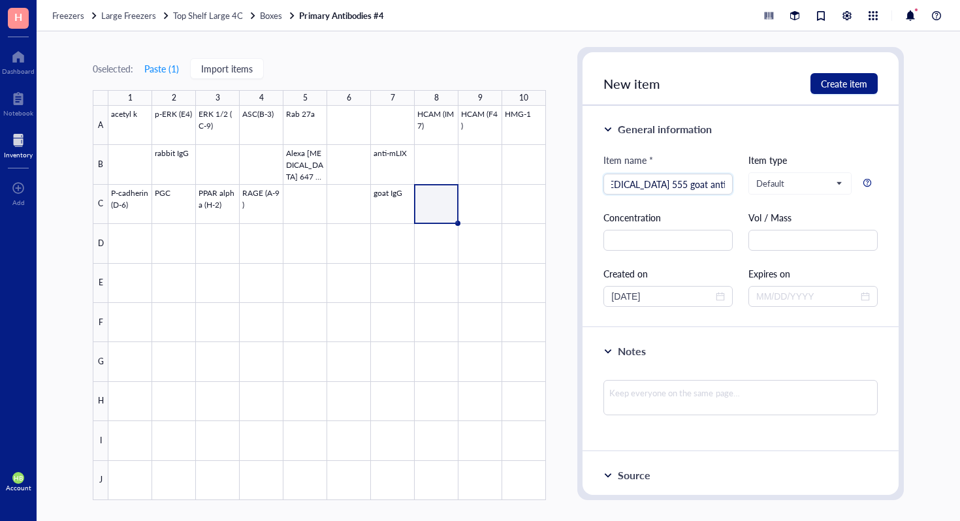
scroll to position [0, 33]
type input "Alexa Fluor 555 goat anti-rabbit IgG"
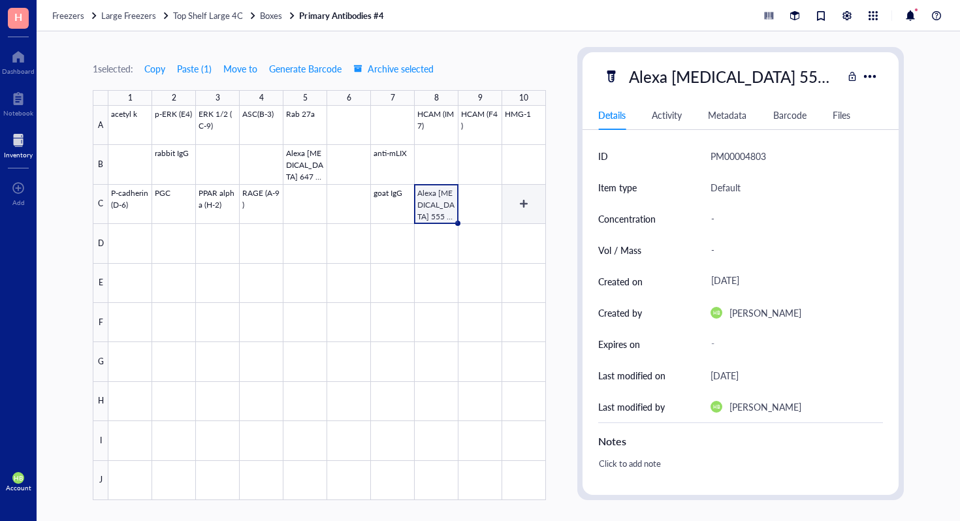
click at [520, 200] on div at bounding box center [326, 303] width 437 height 394
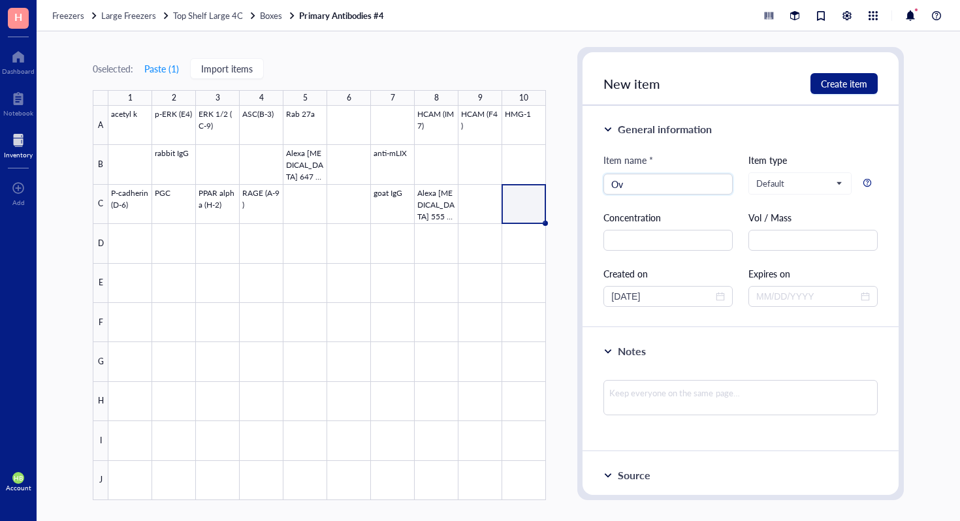
type input "O"
type input "Ovalbumin"
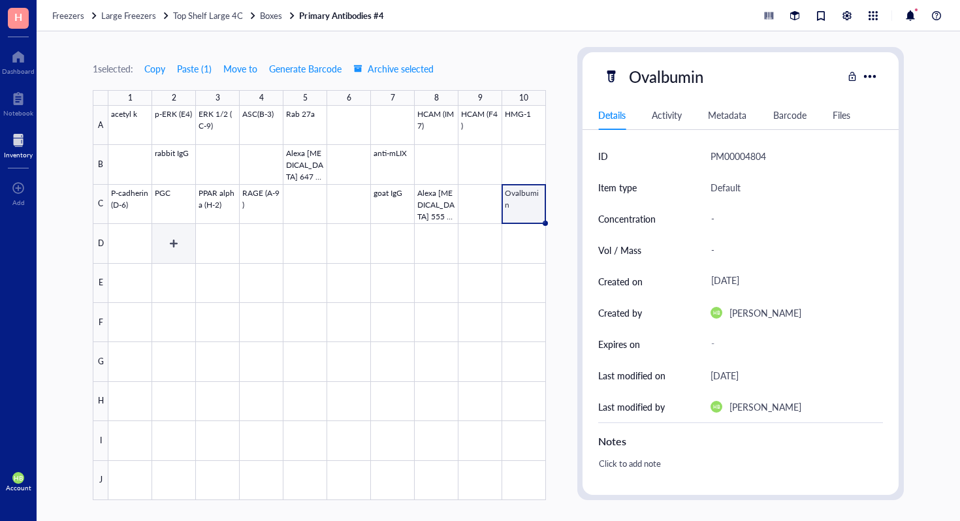
click at [127, 233] on div at bounding box center [326, 303] width 437 height 394
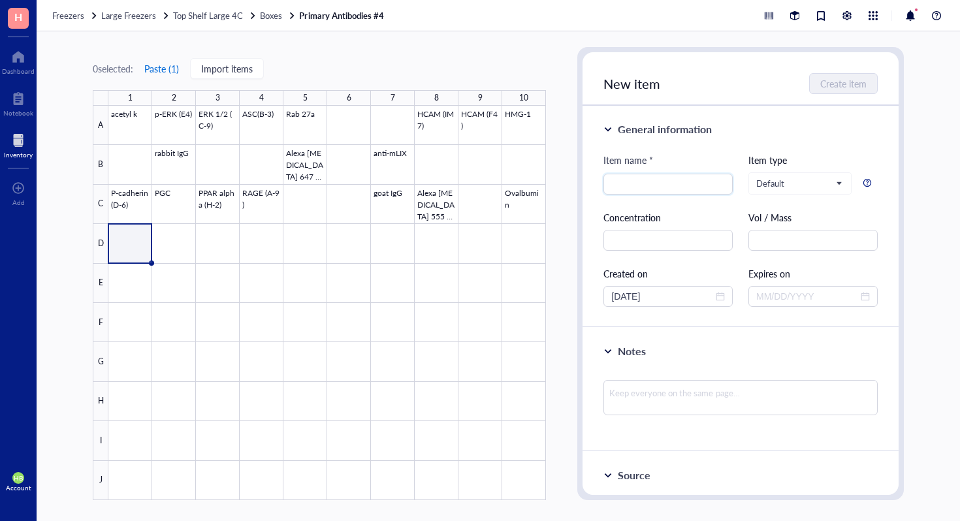
click at [173, 69] on button "Paste ( 1 )" at bounding box center [162, 68] width 36 height 21
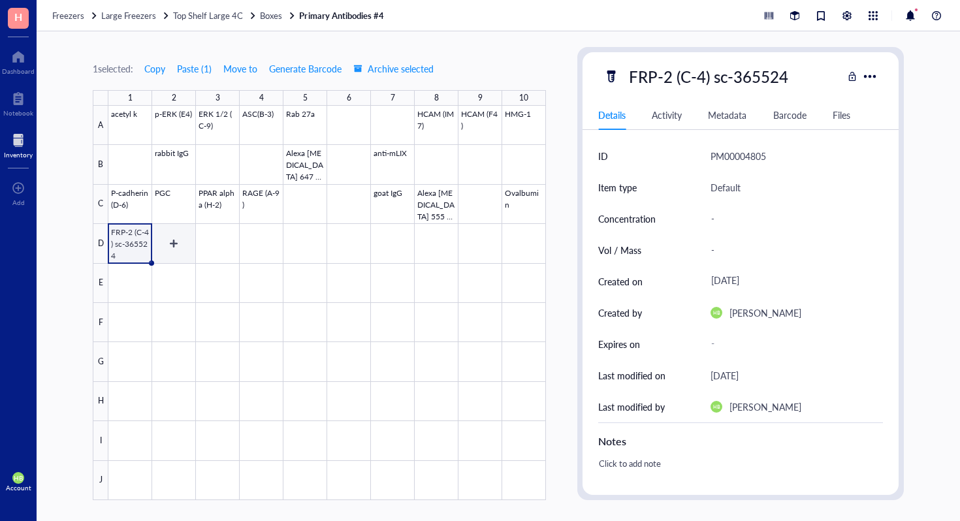
click at [172, 251] on div at bounding box center [326, 303] width 437 height 394
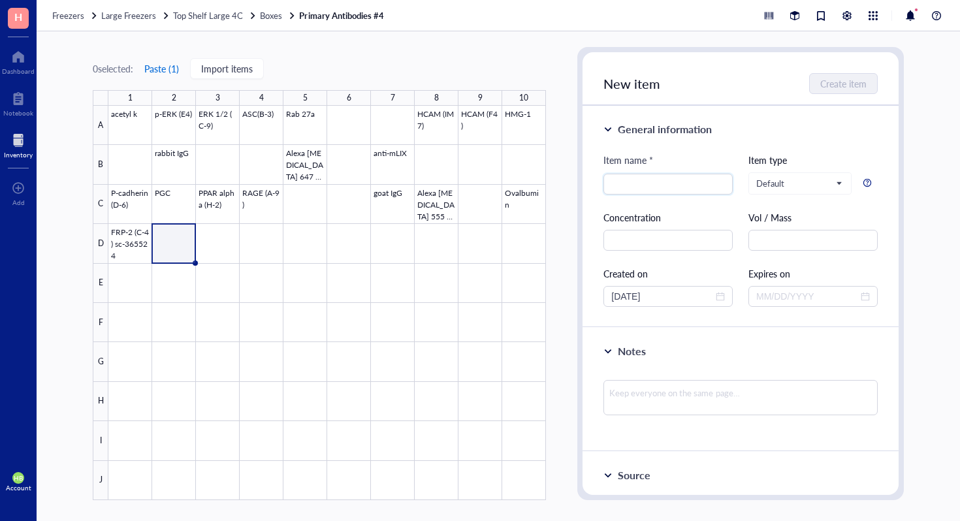
click at [161, 62] on button "Paste ( 1 )" at bounding box center [162, 68] width 36 height 21
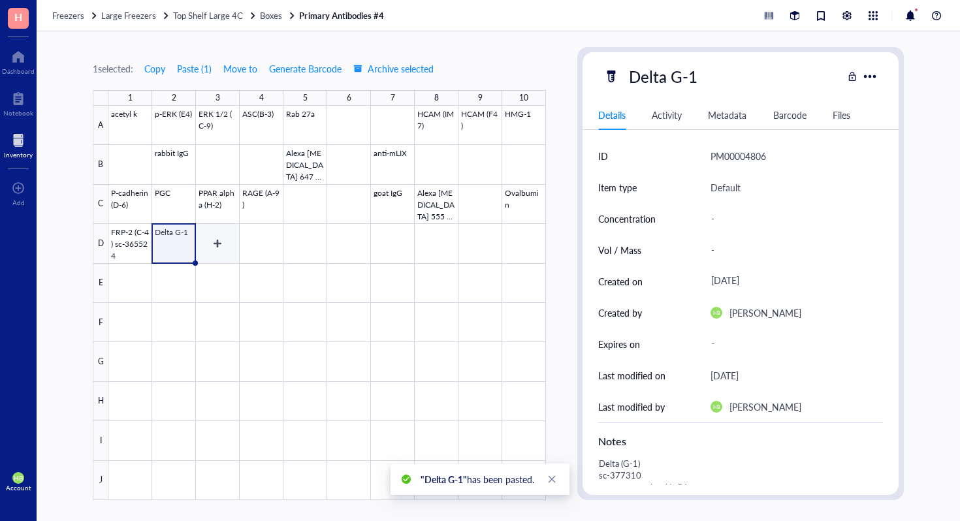
click at [214, 230] on div at bounding box center [326, 303] width 437 height 394
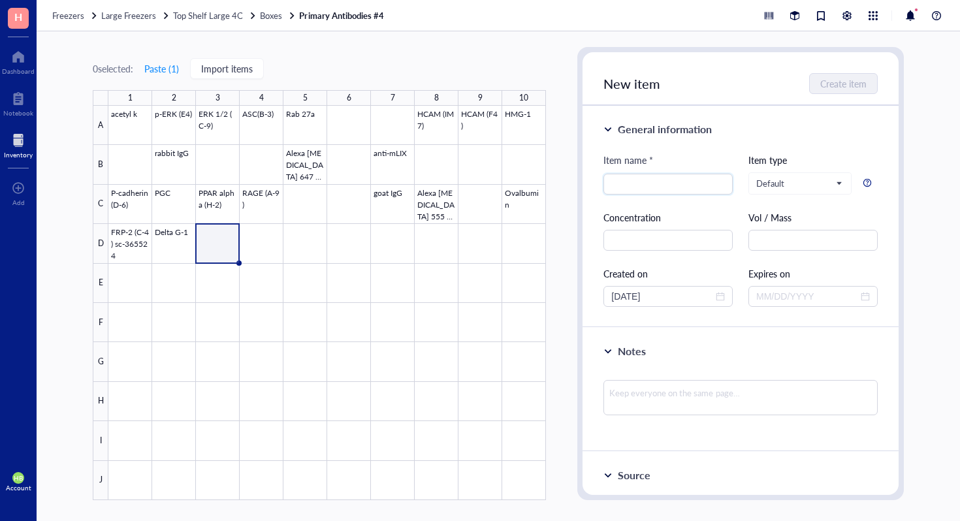
type input "G"
type input "F(ab')2 Goat anti-Rabbit IgG (H+L) Alexa Fluor Plus 555"
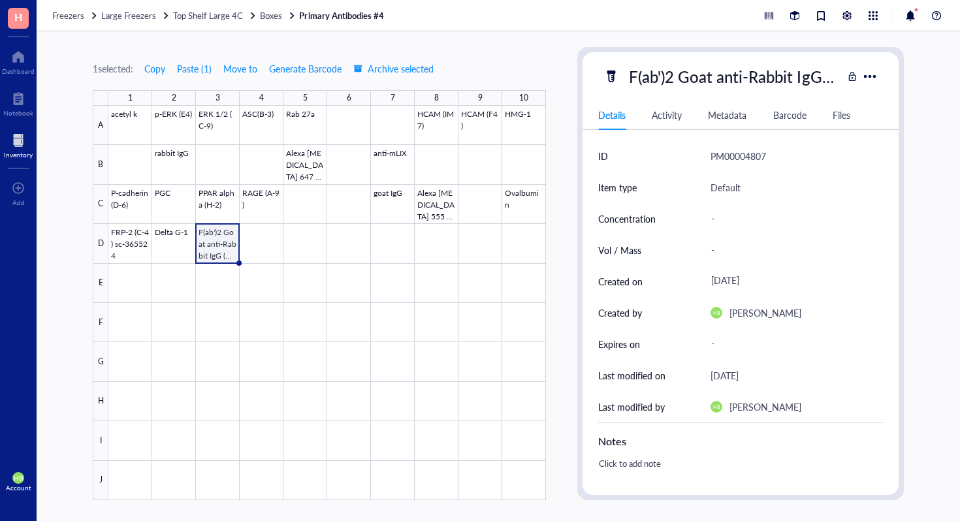
scroll to position [0, 74]
click at [305, 237] on div at bounding box center [326, 303] width 437 height 394
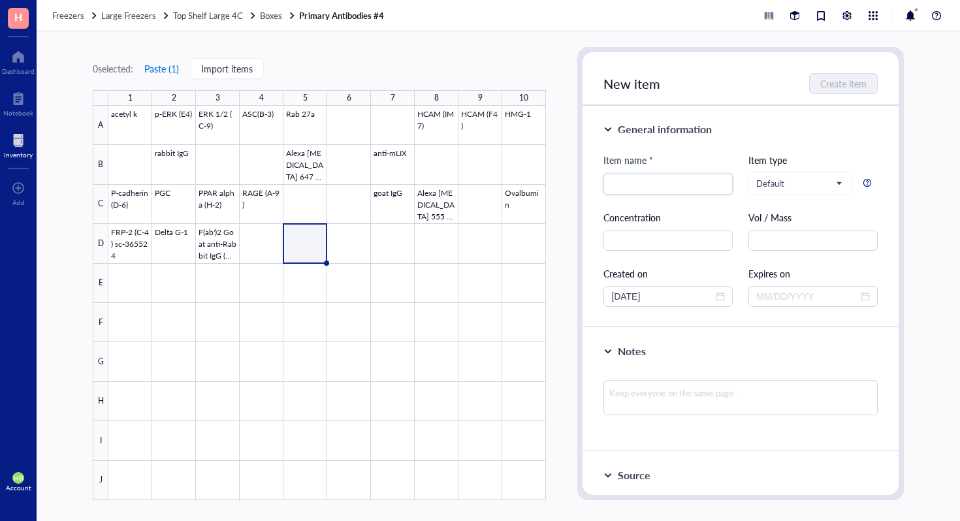
click at [169, 65] on button "Paste ( 1 )" at bounding box center [162, 68] width 36 height 21
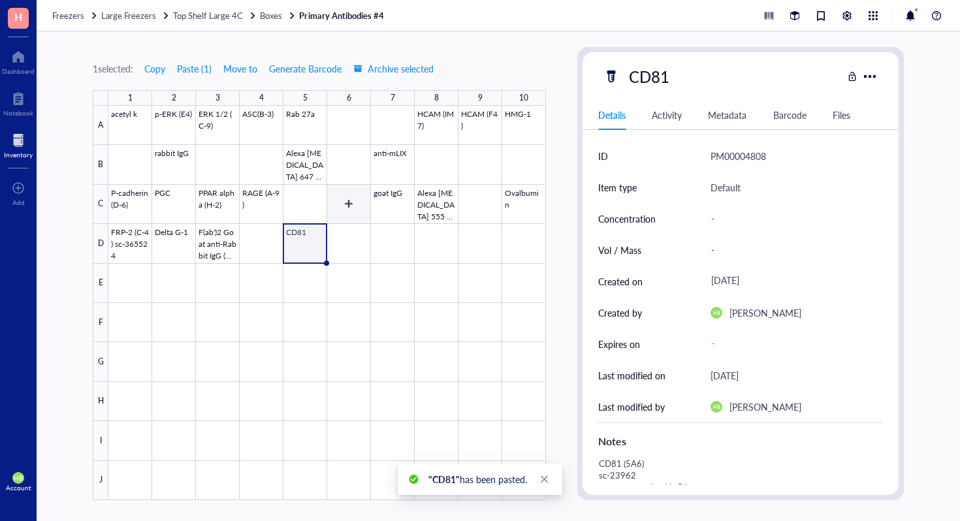
click at [337, 230] on div at bounding box center [326, 303] width 437 height 394
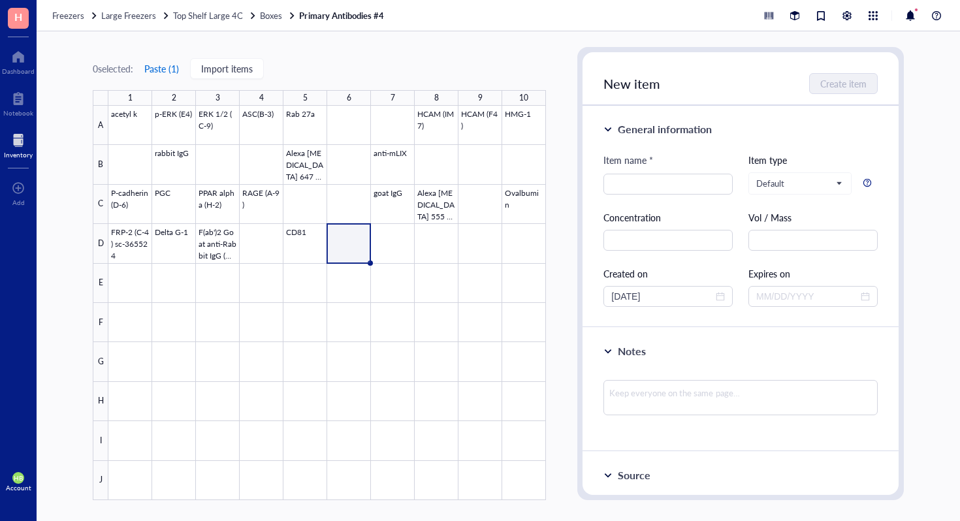
click at [157, 69] on button "Paste ( 1 )" at bounding box center [162, 68] width 36 height 21
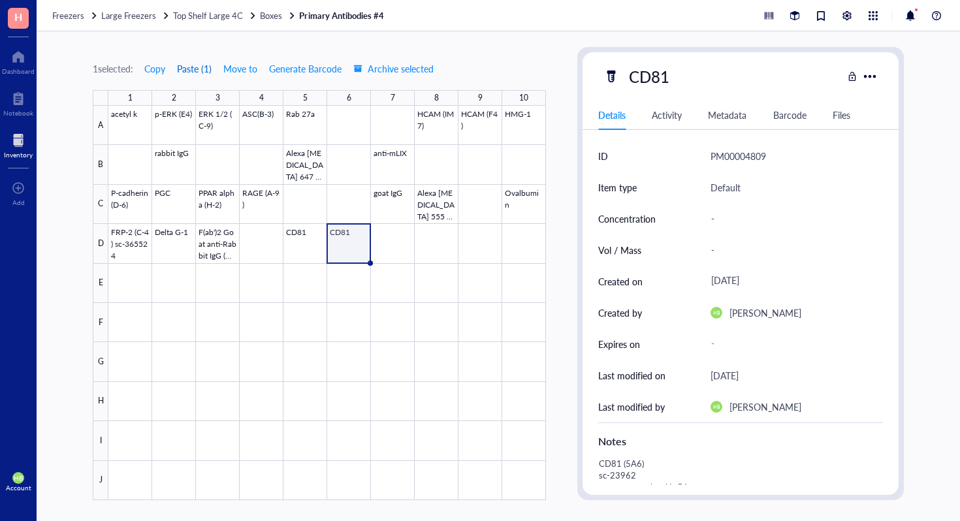
click at [196, 66] on button "Paste ( 1 )" at bounding box center [194, 68] width 36 height 21
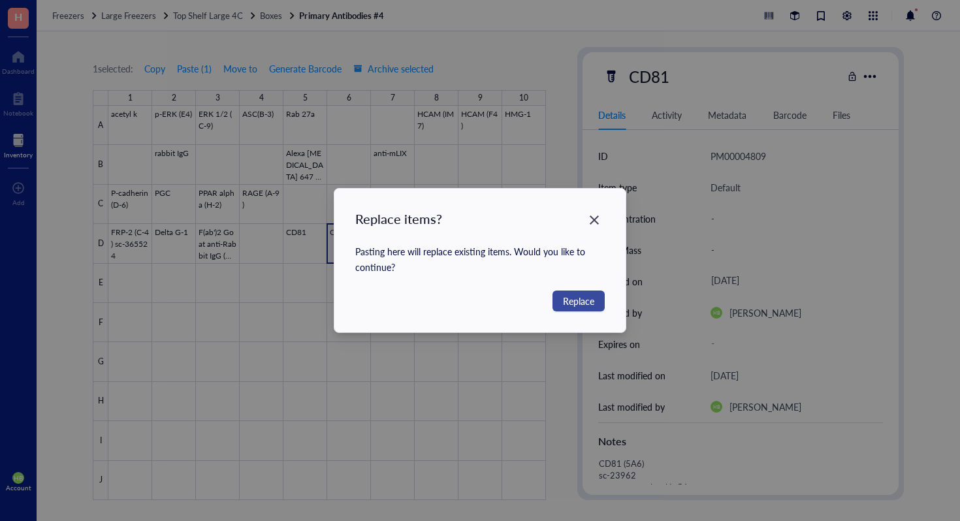
click at [573, 296] on span "Replace" at bounding box center [578, 301] width 31 height 14
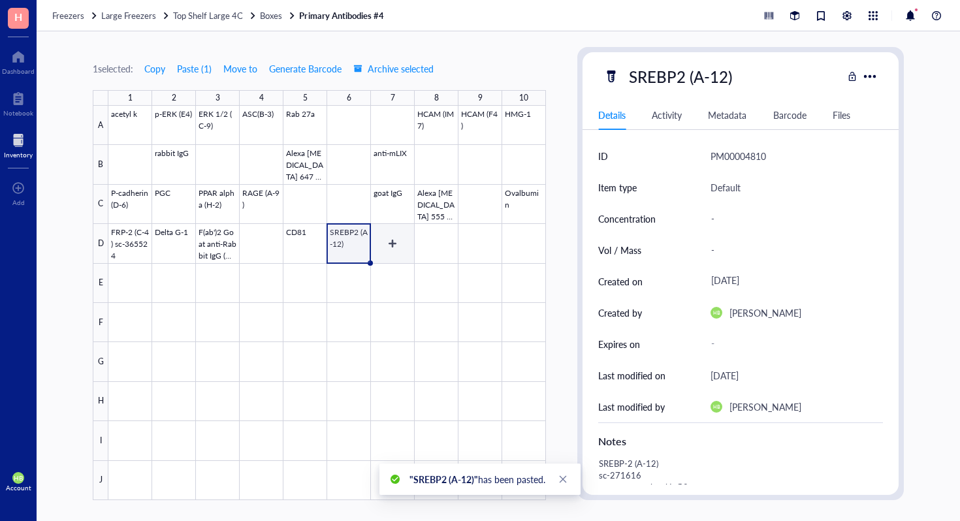
click at [398, 251] on div at bounding box center [326, 303] width 437 height 394
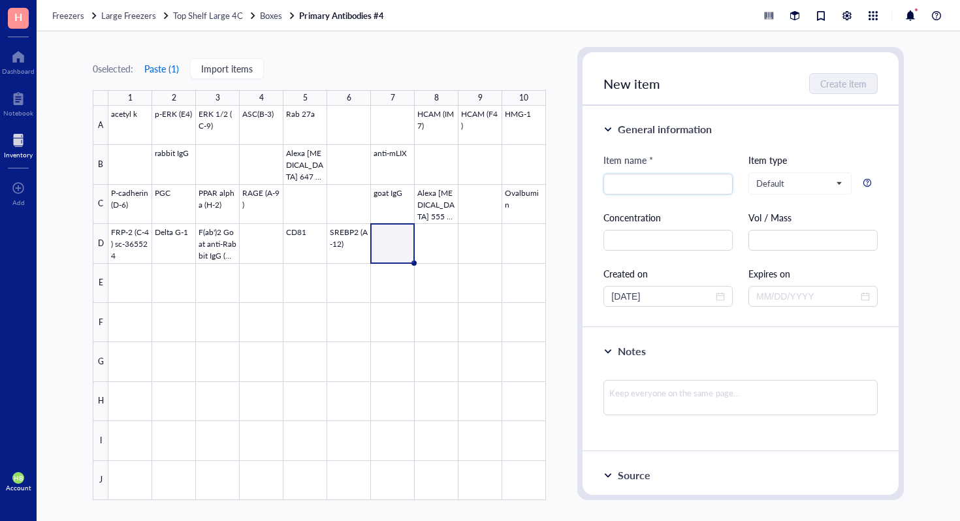
click at [170, 63] on button "Paste ( 1 )" at bounding box center [162, 68] width 36 height 21
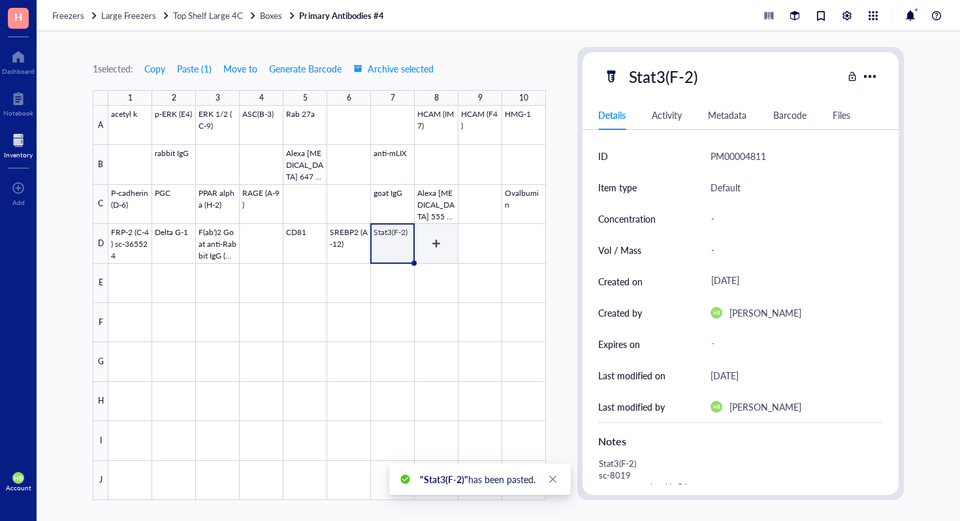
click at [434, 235] on div at bounding box center [326, 303] width 437 height 394
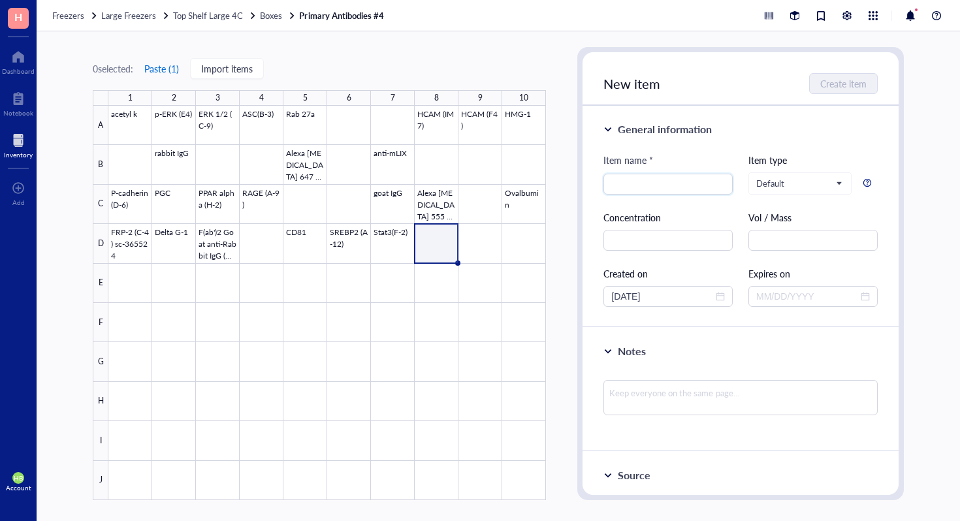
click at [154, 68] on button "Paste ( 1 )" at bounding box center [162, 68] width 36 height 21
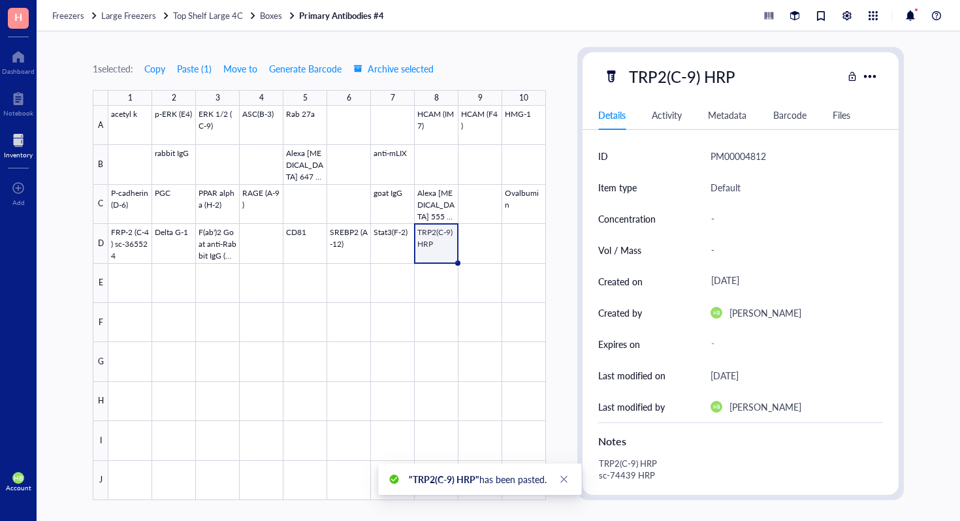
click at [471, 244] on div at bounding box center [326, 303] width 437 height 394
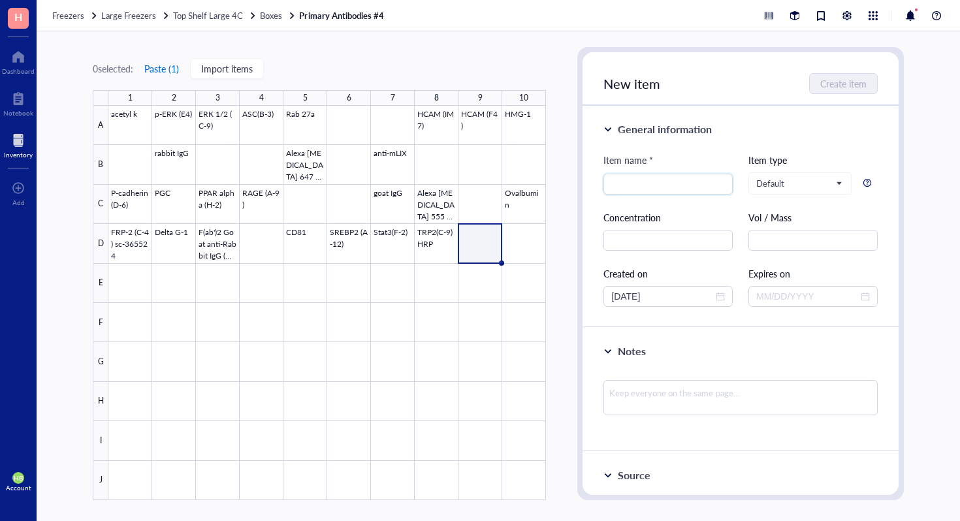
click at [172, 75] on button "Paste ( 1 )" at bounding box center [162, 68] width 36 height 21
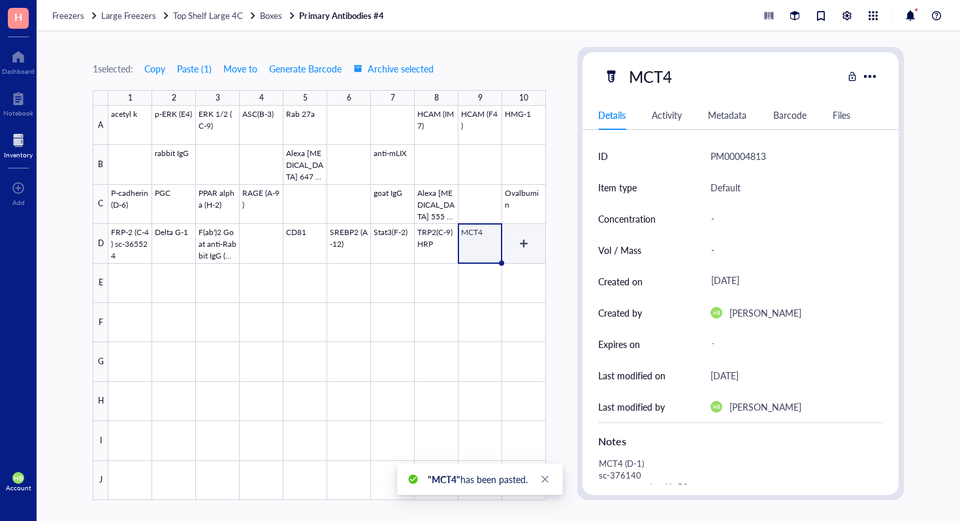
click at [535, 232] on div at bounding box center [326, 303] width 437 height 394
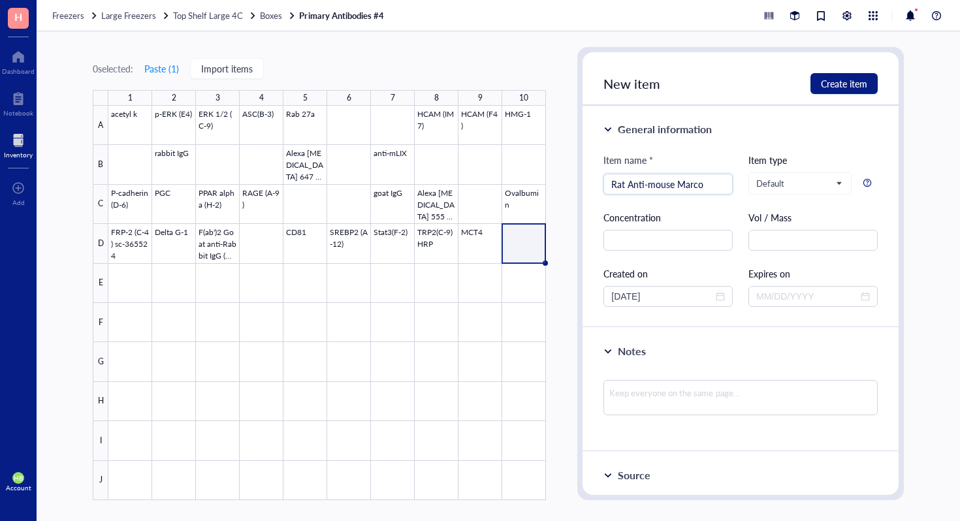
type input "Rat Anti-mouse Marco"
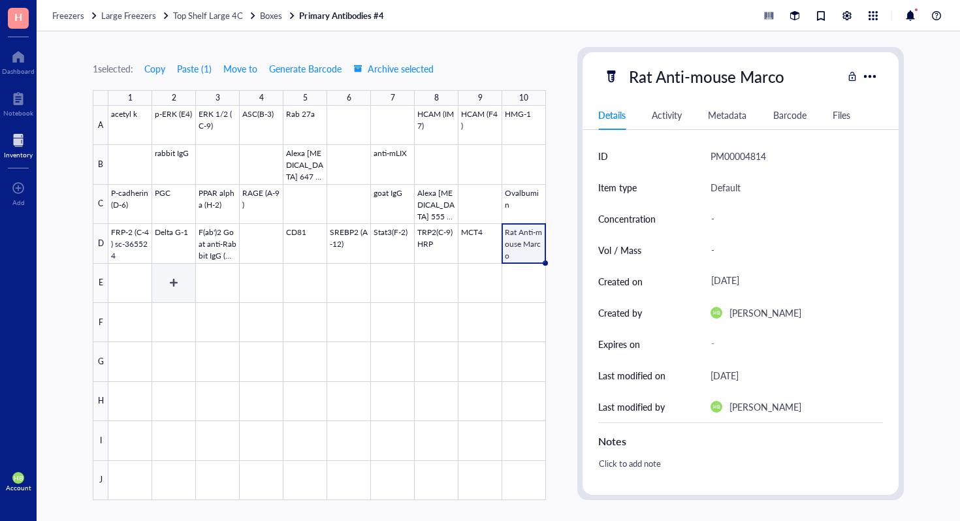
click at [190, 284] on div at bounding box center [326, 303] width 437 height 394
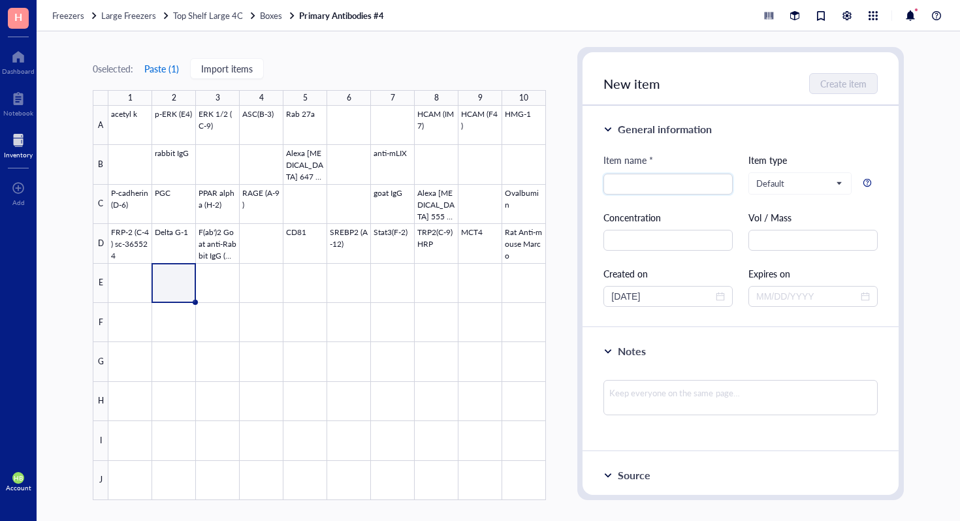
click at [162, 66] on button "Paste ( 1 )" at bounding box center [162, 68] width 36 height 21
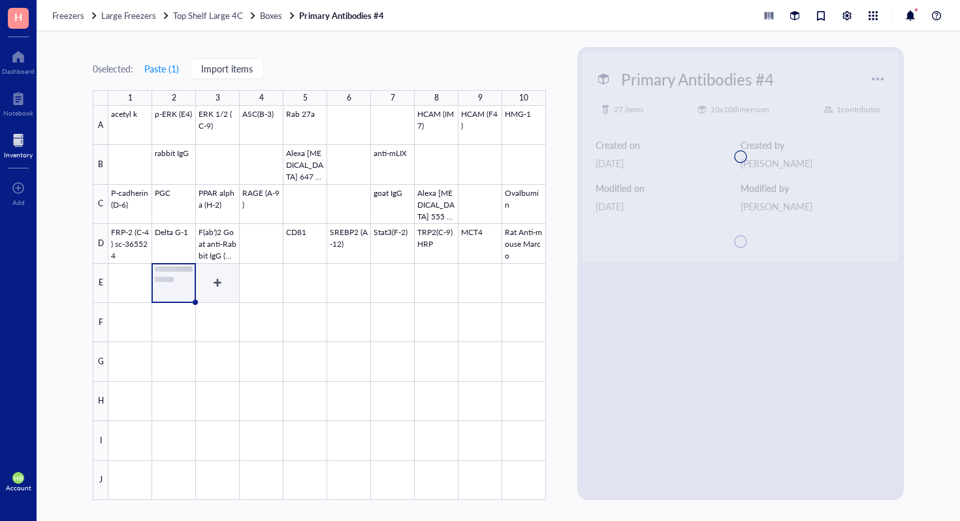
click at [225, 276] on div at bounding box center [326, 303] width 437 height 394
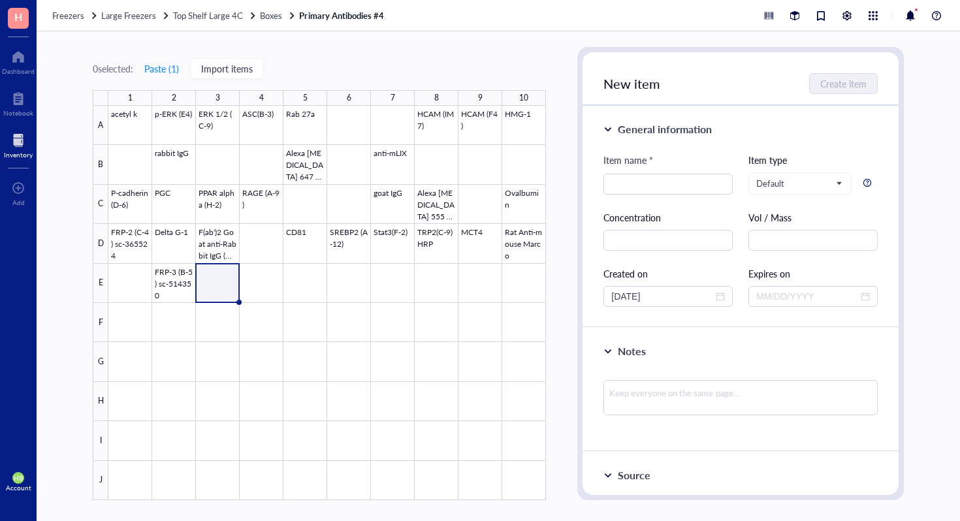
click at [159, 80] on div "0 selected: Paste ( 1 ) Import items 1 2 3 4 5 6 7 8 9 10 A B C D E F G H I J a…" at bounding box center [319, 273] width 453 height 453
click at [168, 65] on button "Paste ( 1 )" at bounding box center [162, 68] width 36 height 21
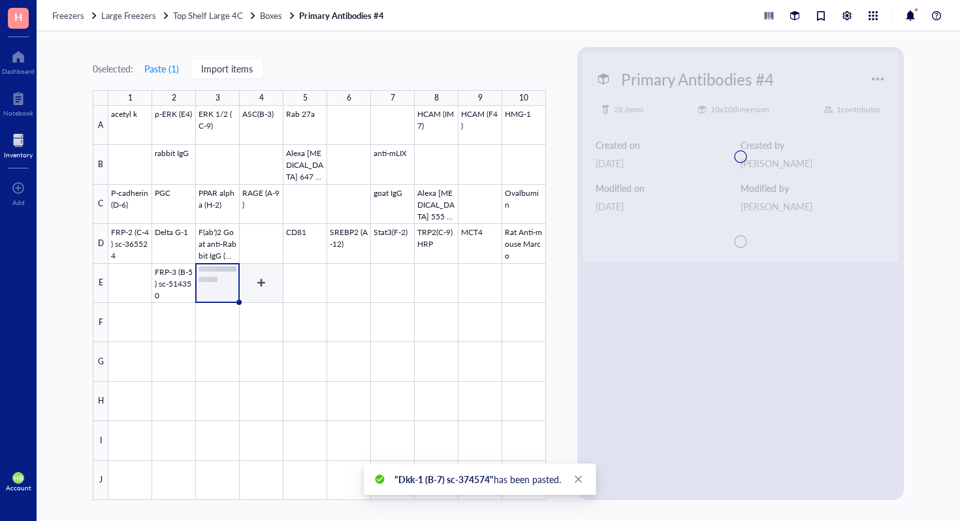
click at [262, 288] on div at bounding box center [326, 303] width 437 height 394
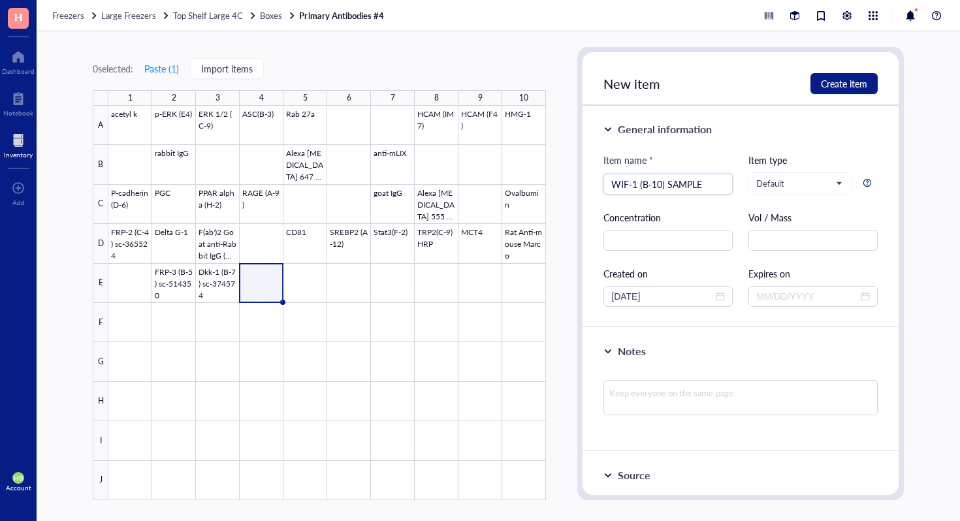
type input "WIF-1 (B-10) SAMPLE"
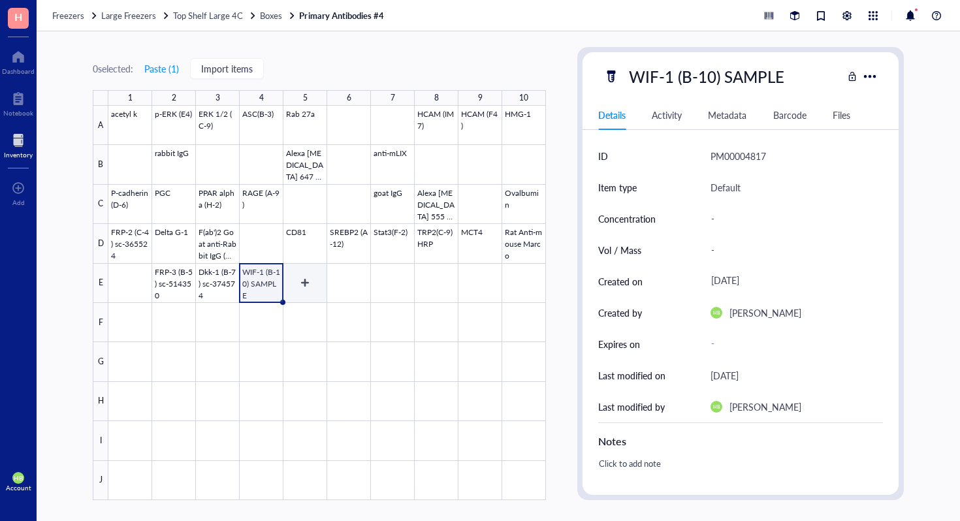
click at [309, 277] on div at bounding box center [326, 303] width 437 height 394
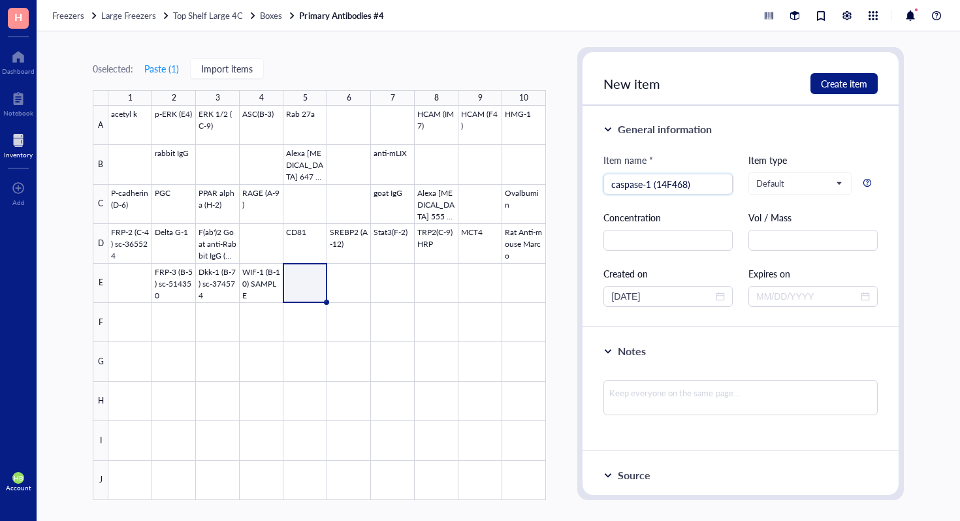
type input "caspase-1 (14F468)"
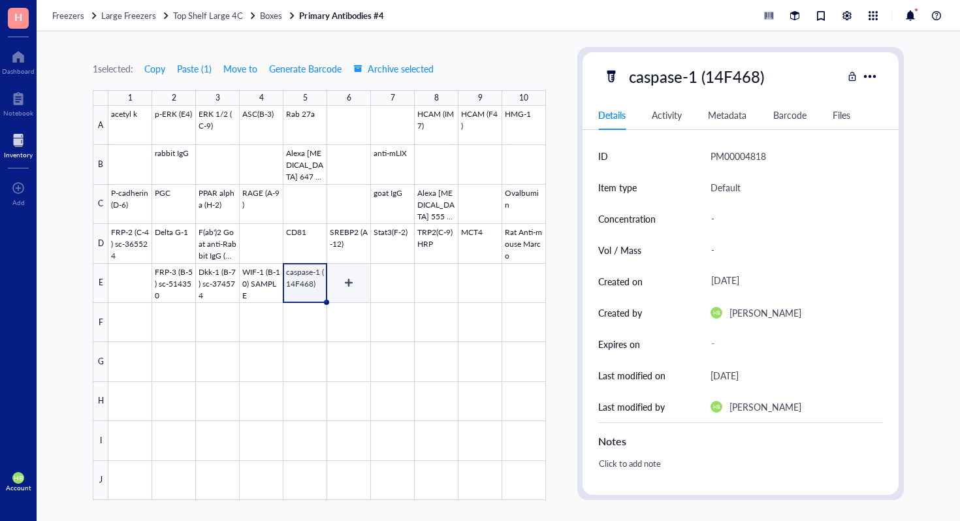
click at [348, 287] on div at bounding box center [326, 303] width 437 height 394
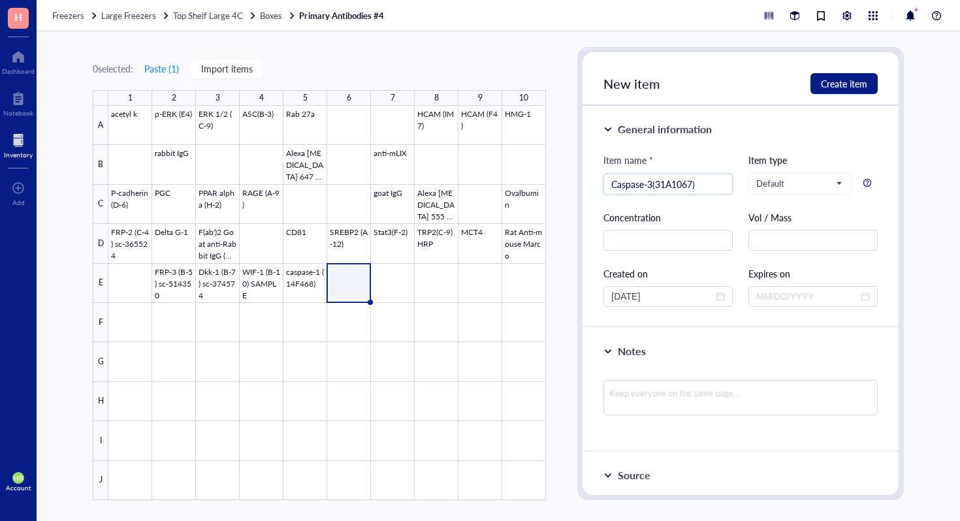
type input "Caspase-3(31A1067)"
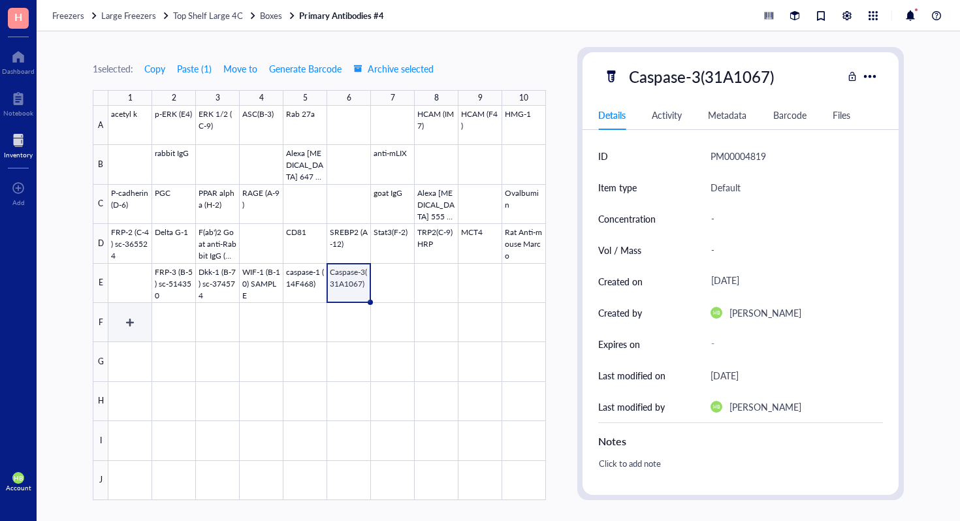
click at [131, 328] on div at bounding box center [326, 303] width 437 height 394
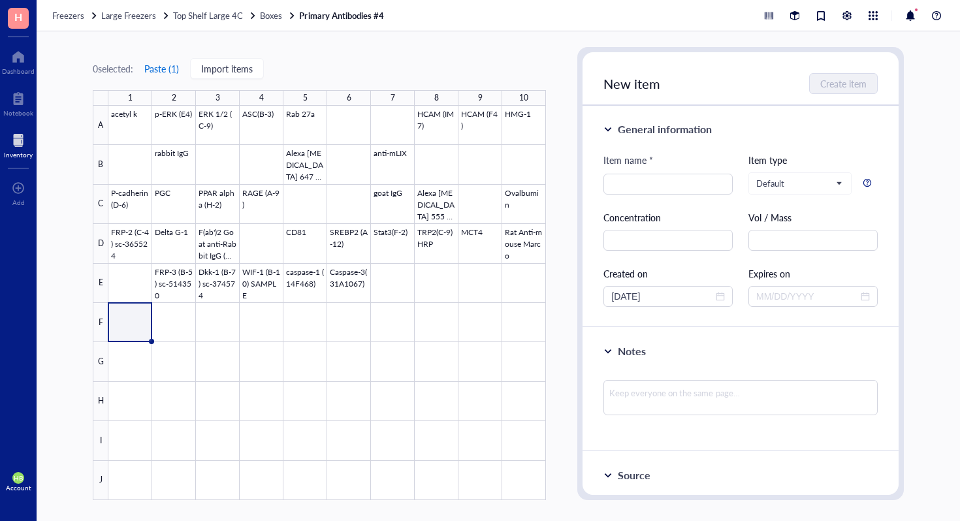
click at [161, 71] on button "Paste ( 1 )" at bounding box center [162, 68] width 36 height 21
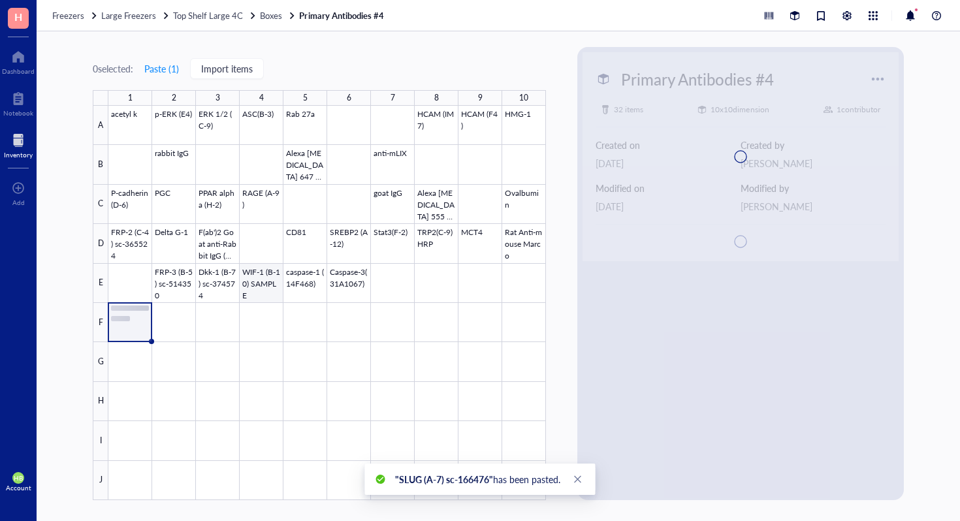
click at [268, 315] on div at bounding box center [326, 303] width 437 height 394
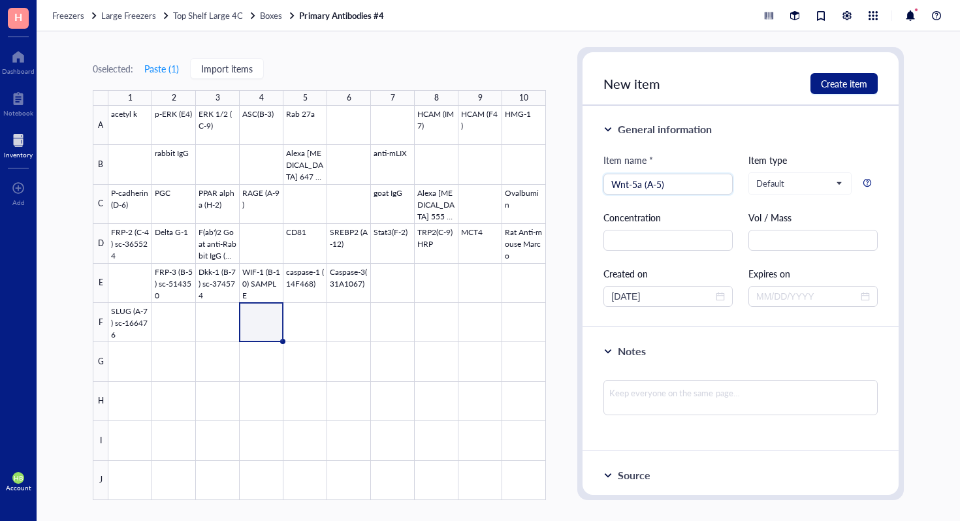
type input "Wnt-5a (A-5)"
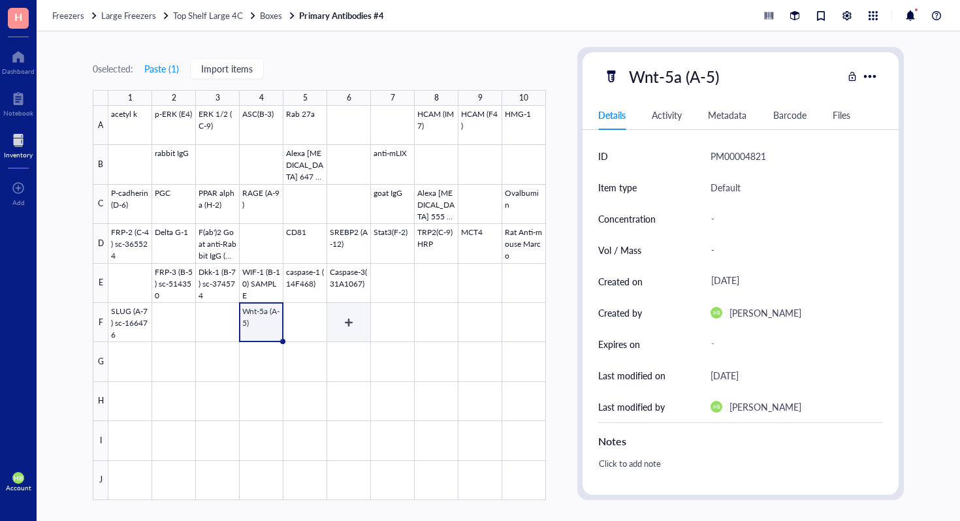
click at [353, 315] on div at bounding box center [326, 303] width 437 height 394
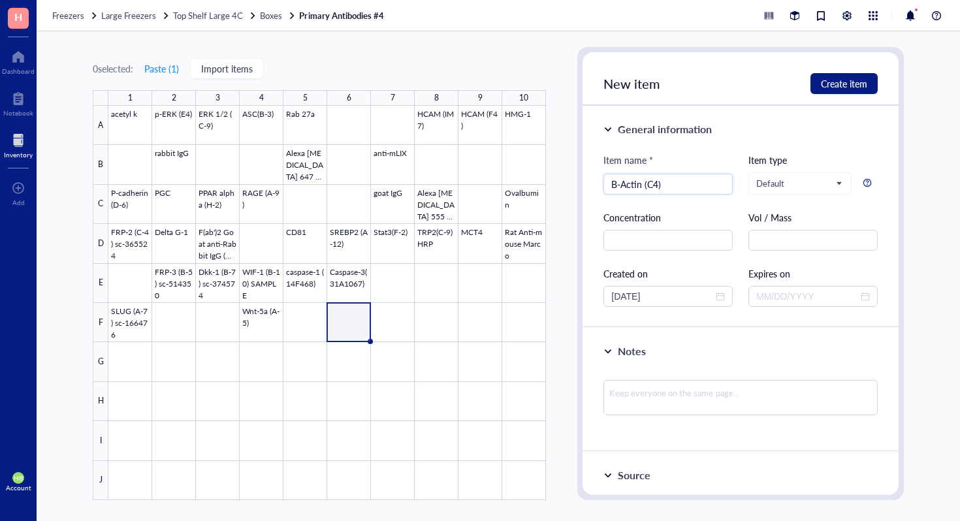
type input "B-Actin (C4)"
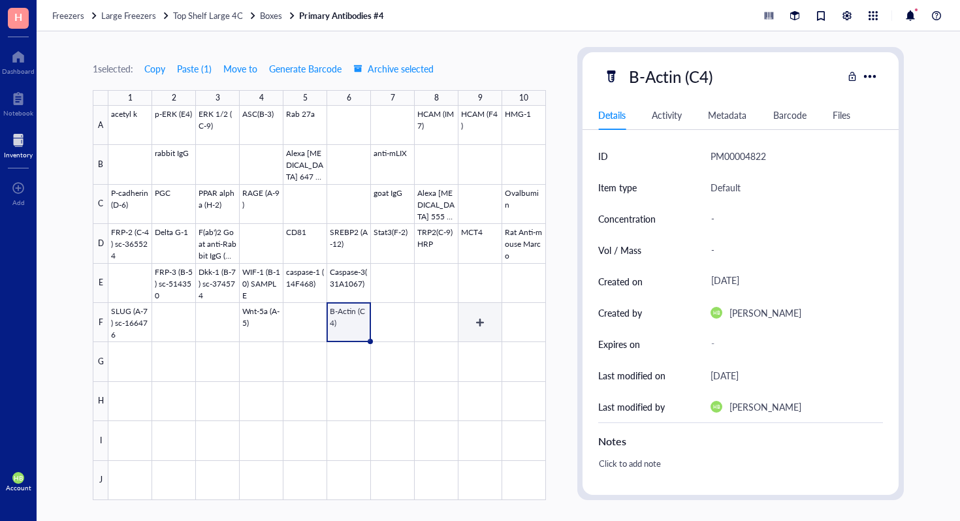
click at [475, 318] on div at bounding box center [326, 303] width 437 height 394
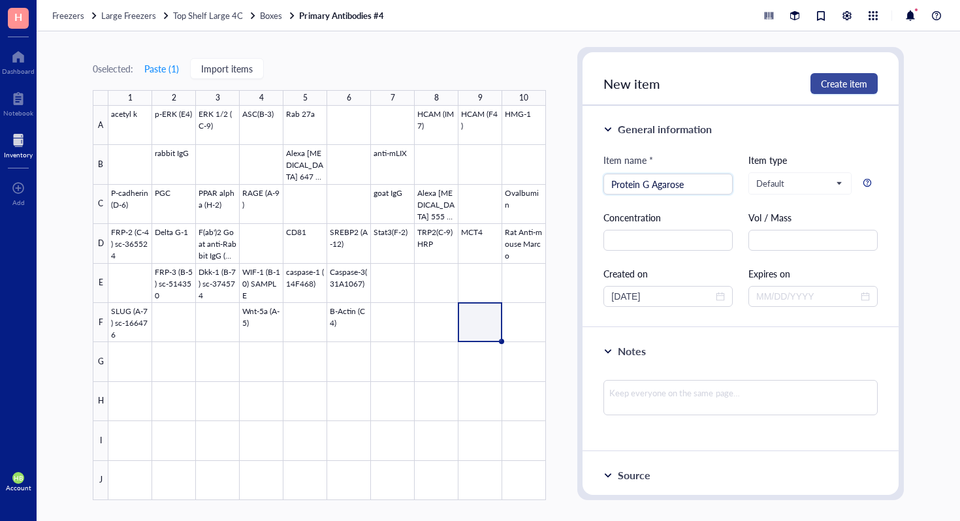
type input "Protein G Agarose"
click at [862, 84] on span "Create item" at bounding box center [844, 83] width 46 height 10
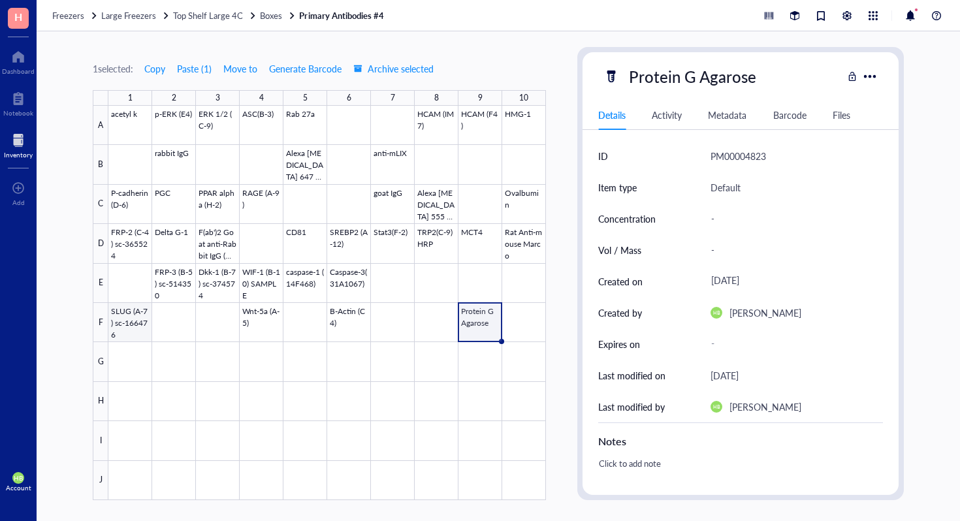
click at [134, 358] on div at bounding box center [326, 303] width 437 height 394
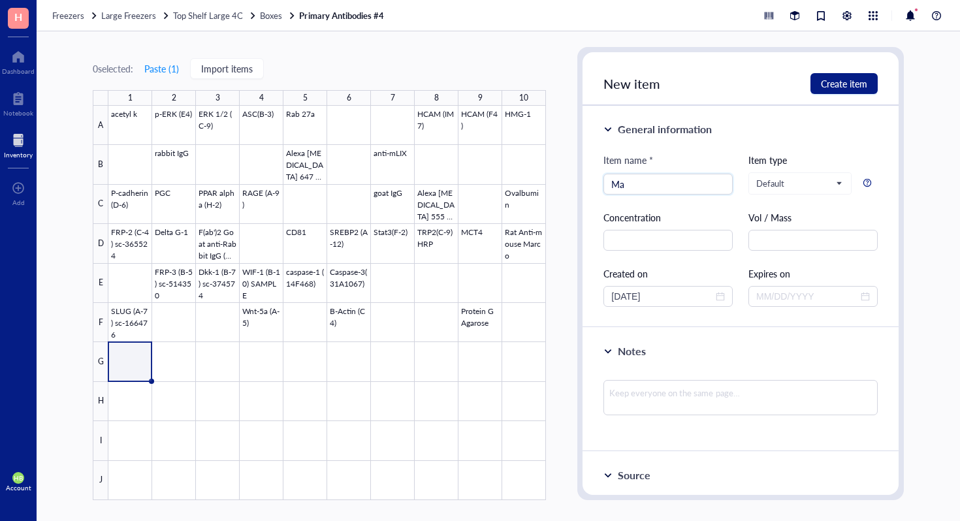
type input "M"
type input "Lam"
click at [170, 70] on button "Paste ( 1 )" at bounding box center [162, 68] width 36 height 21
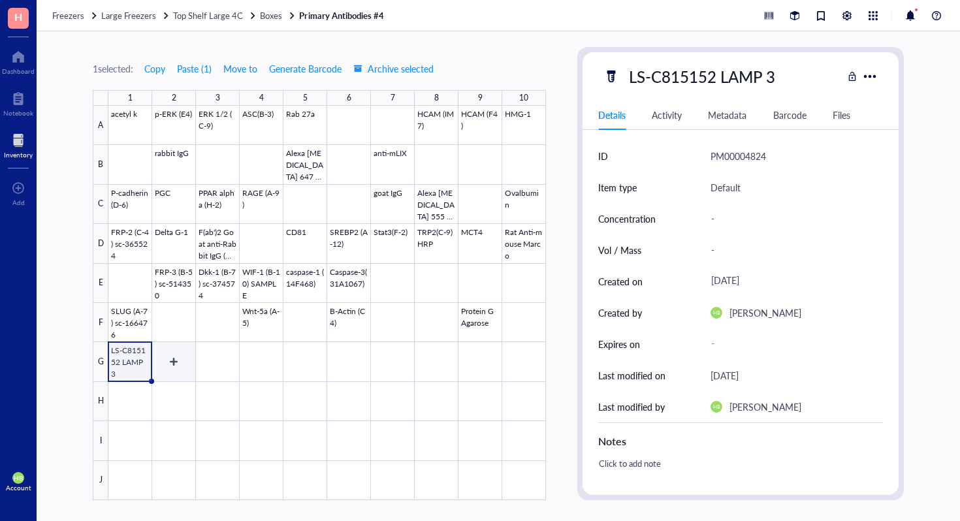
click at [168, 355] on div at bounding box center [326, 303] width 437 height 394
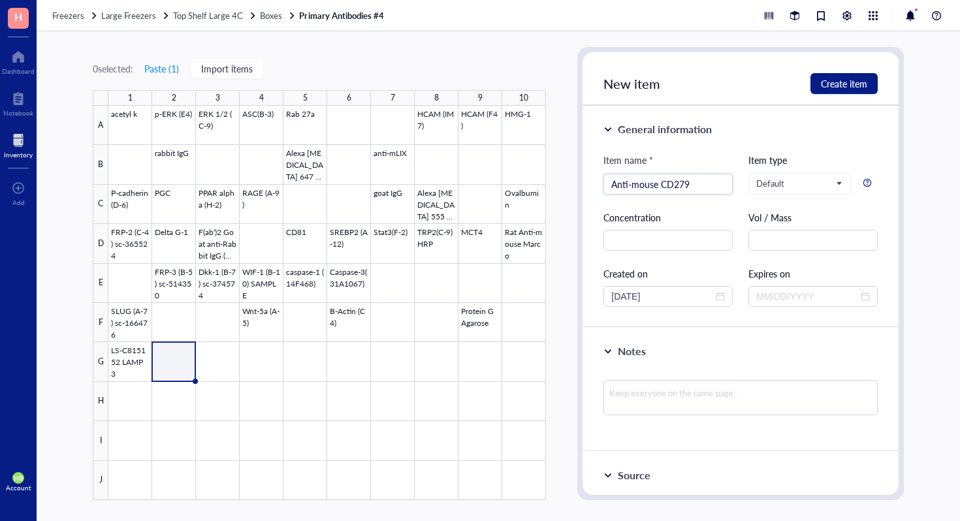
type input "Anti-mouse CD279"
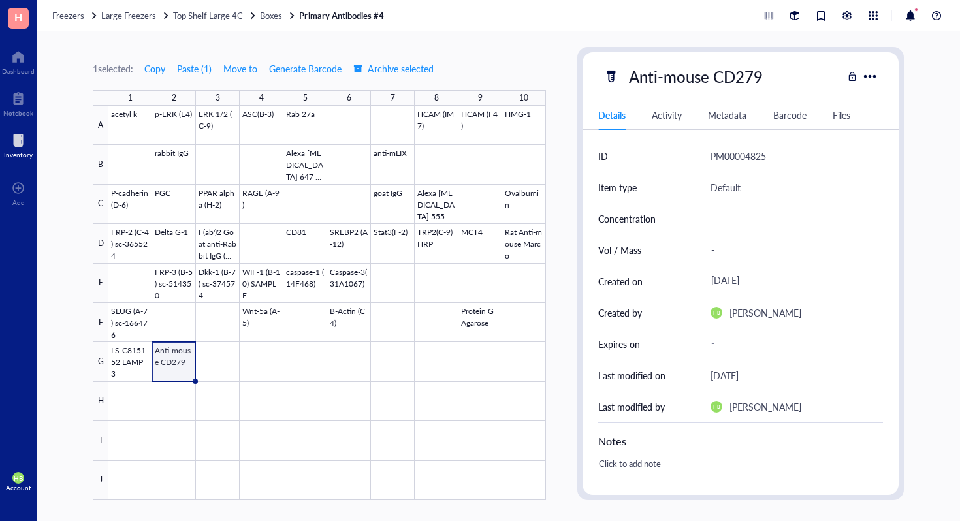
click at [767, 54] on div "Anti-mouse CD279 Details Activity Metadata Barcode Files ID PM00004825 Item typ…" at bounding box center [740, 273] width 316 height 443
click at [754, 74] on div "Anti-mouse CD279" at bounding box center [696, 76] width 146 height 27
type input "Anti-mouse CD279 (PD-1)"
click at [221, 370] on div at bounding box center [326, 303] width 437 height 394
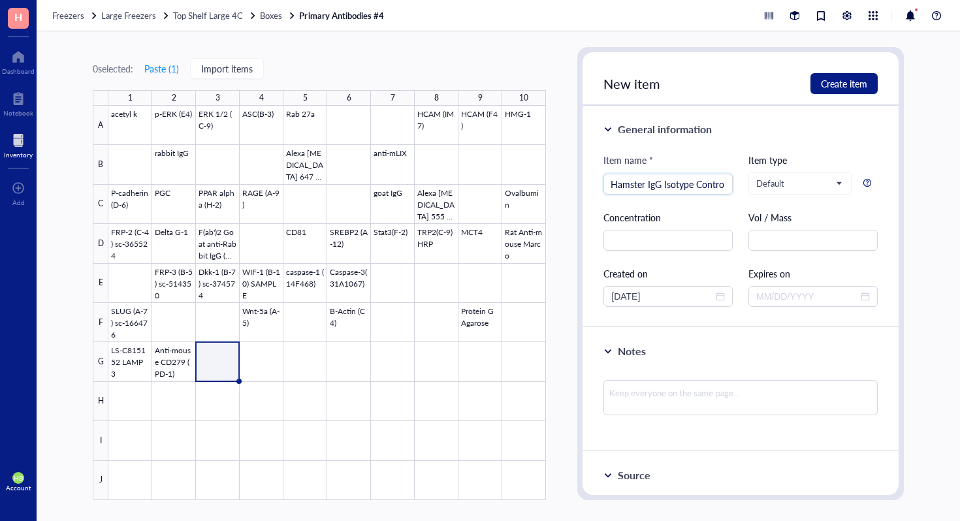
scroll to position [0, 30]
type input "Syrian Hamster IgG Isotype Control"
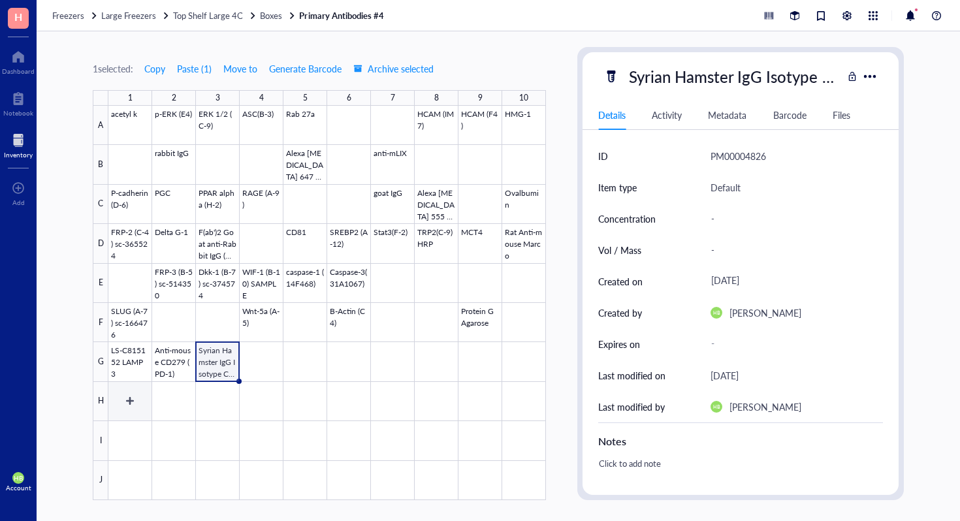
click at [140, 403] on div at bounding box center [326, 303] width 437 height 394
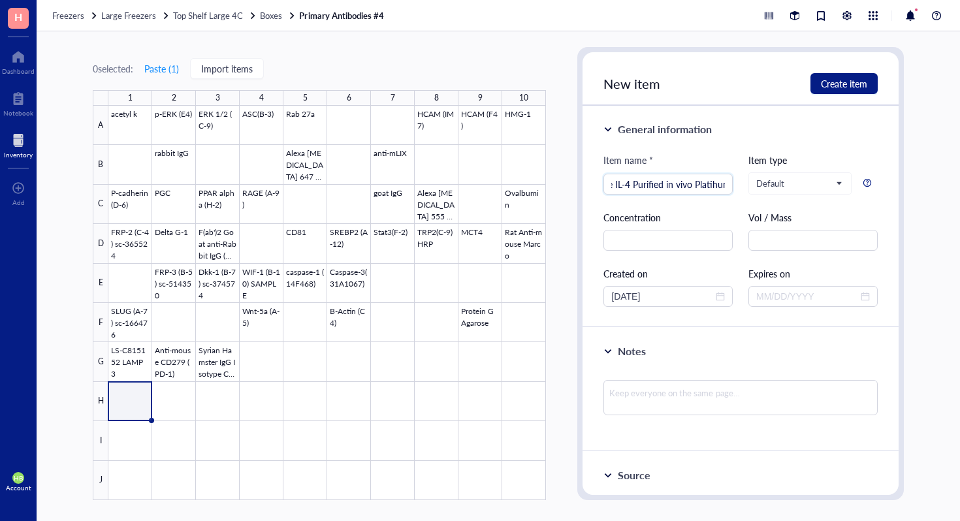
scroll to position [0, 54]
type input "Anti-Mouse IL-4 Purified in vivo Platihum"
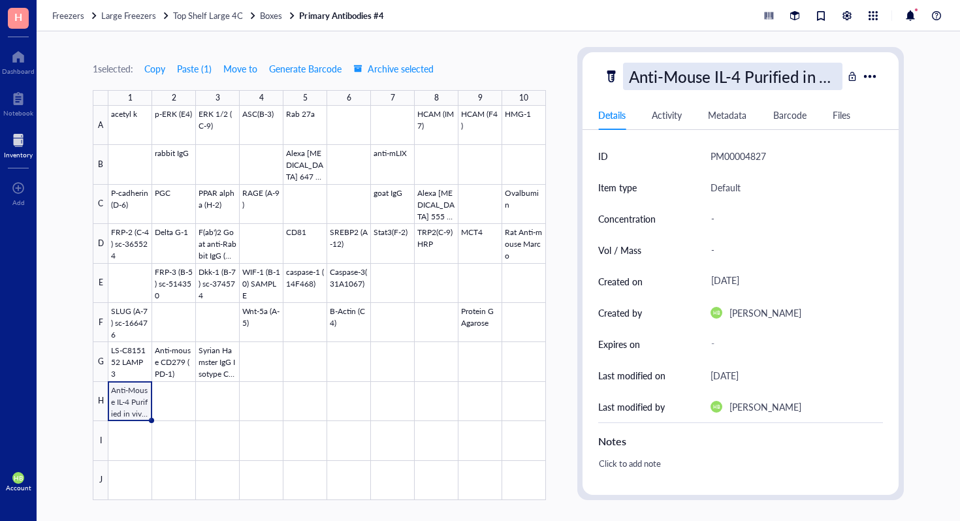
click at [742, 69] on div "Anti-Mouse IL-4 Purified in vivo Platihum" at bounding box center [732, 76] width 219 height 27
type input "Anti-Mouse IL-4 Purified in vivo Platinum"
click at [152, 400] on div at bounding box center [326, 303] width 437 height 394
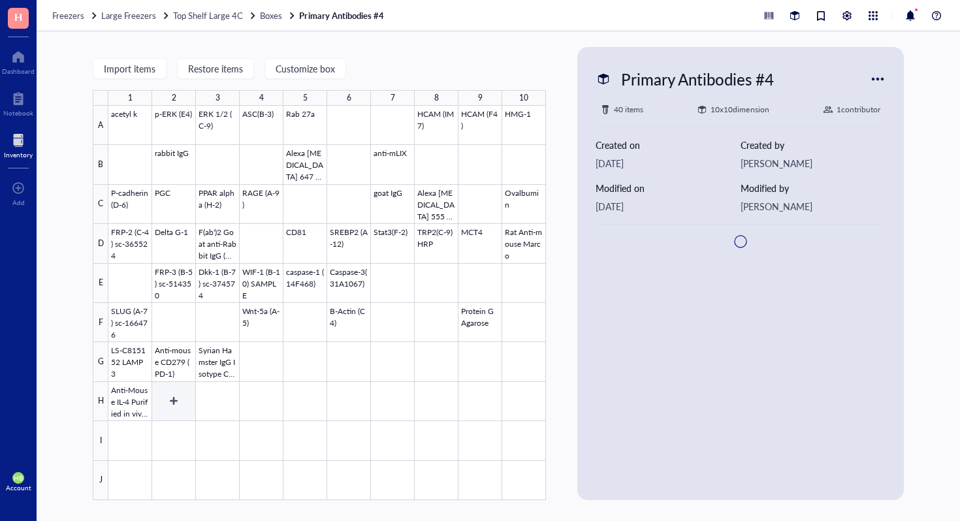
click at [165, 404] on div at bounding box center [326, 303] width 437 height 394
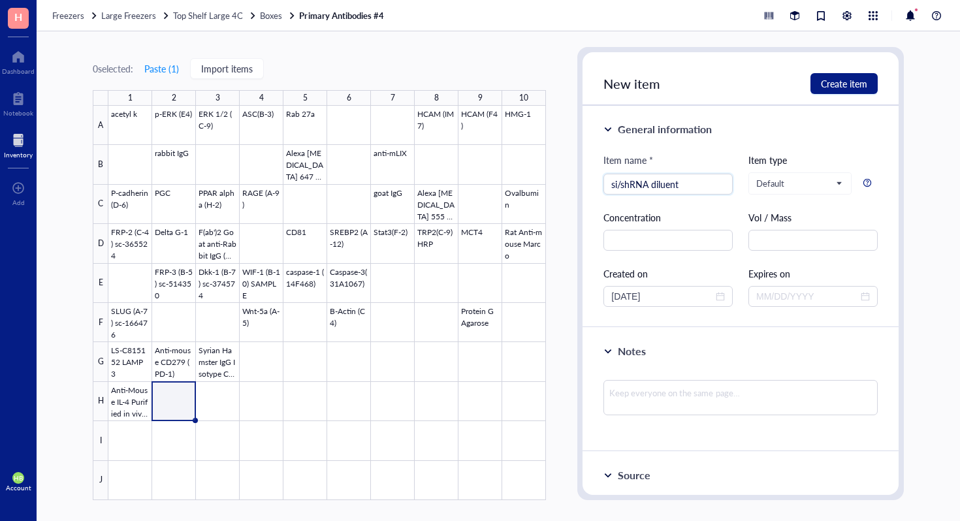
type input "si/shRNA diluent"
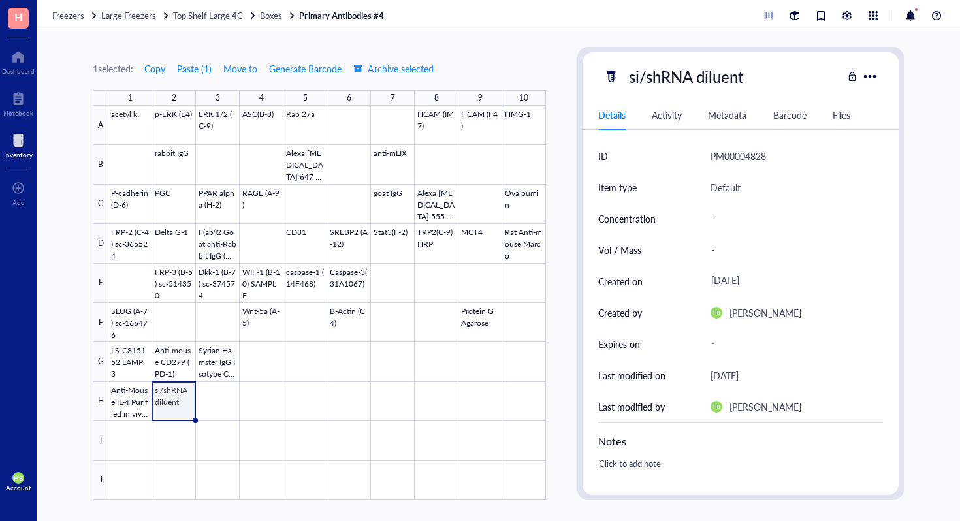
click at [702, 55] on div "si/shRNA diluent Details Activity Metadata Barcode Files ID PM00004828 Item typ…" at bounding box center [740, 273] width 316 height 443
click at [702, 70] on div "si/shRNA diluent" at bounding box center [686, 76] width 127 height 27
type input "si/shRNA diluent RNase-free H2)"
click at [737, 79] on div "si/shRNA diluent" at bounding box center [686, 76] width 127 height 27
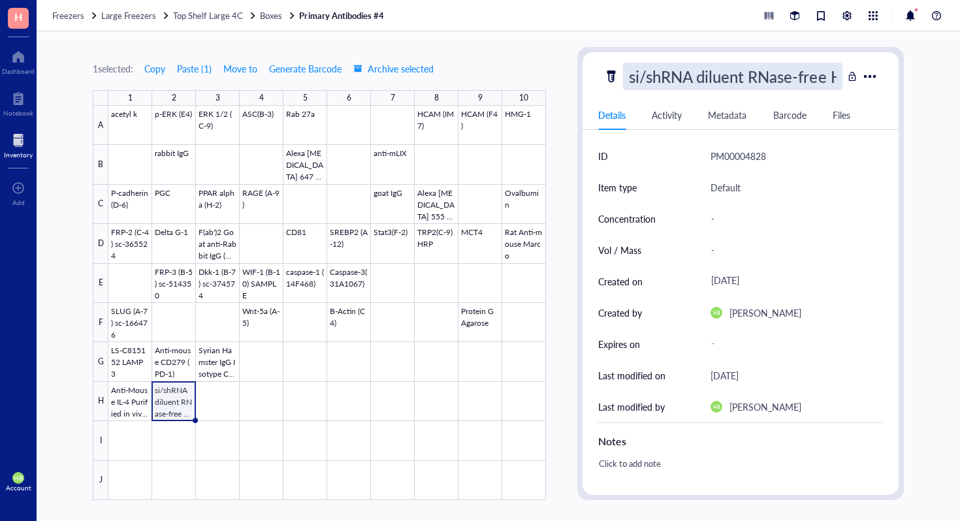
click at [784, 73] on input "si/shRNA diluent RNase-free H2)" at bounding box center [733, 76] width 218 height 26
click at [821, 74] on input "si/shRNA diluent RNase-free H2)" at bounding box center [733, 76] width 218 height 26
type input "si/shRNA diluent RNase-free H2O"
click at [216, 411] on div at bounding box center [326, 303] width 437 height 394
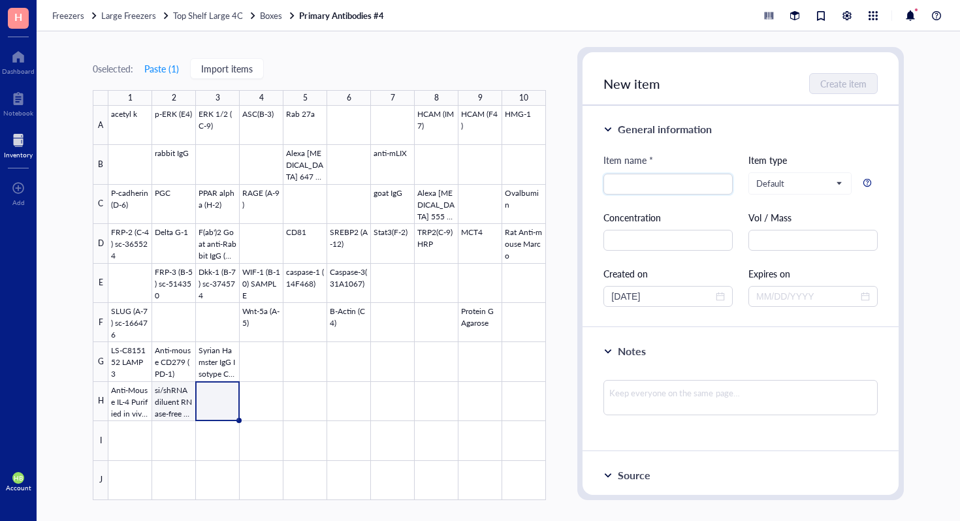
click at [181, 402] on div at bounding box center [326, 303] width 437 height 394
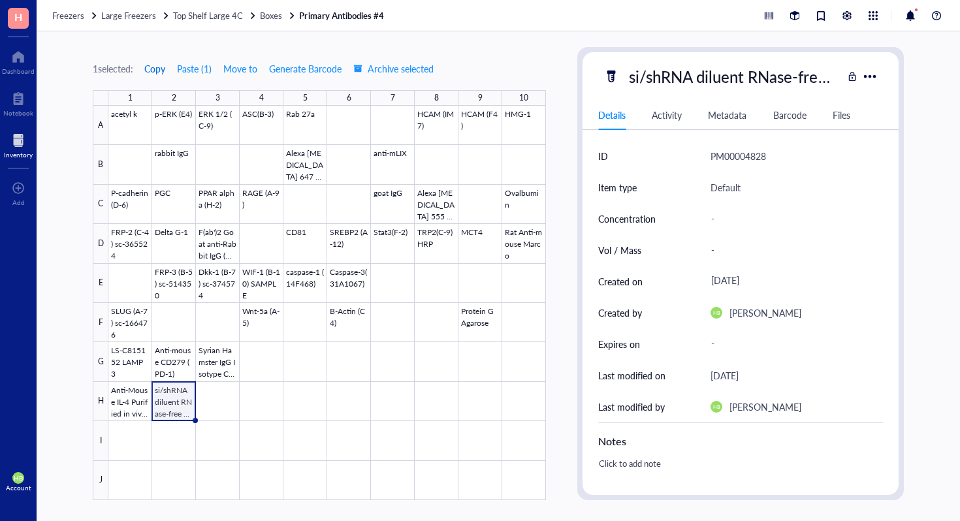
click at [149, 63] on span "Copy" at bounding box center [154, 68] width 21 height 10
click at [215, 426] on div at bounding box center [326, 303] width 437 height 394
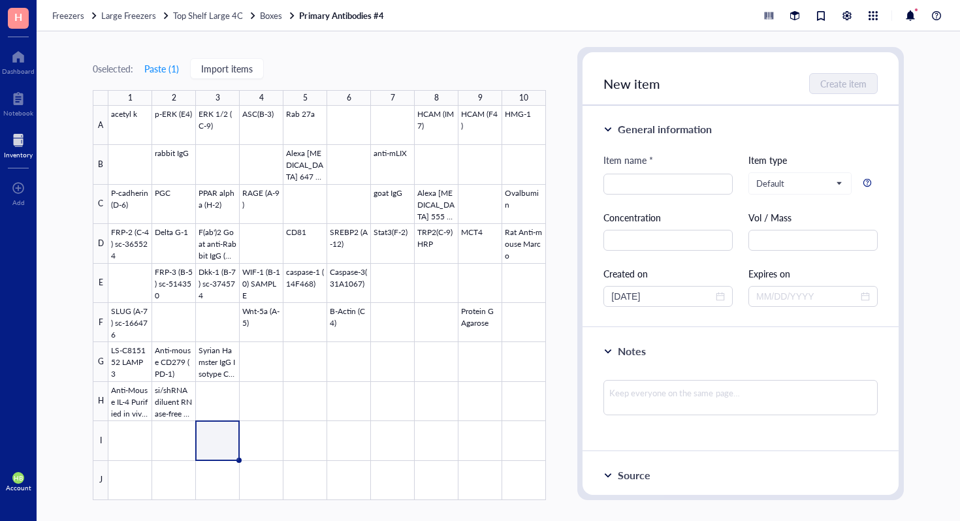
click at [221, 393] on div at bounding box center [326, 303] width 437 height 394
click at [172, 66] on button "Paste ( 1 )" at bounding box center [162, 68] width 36 height 21
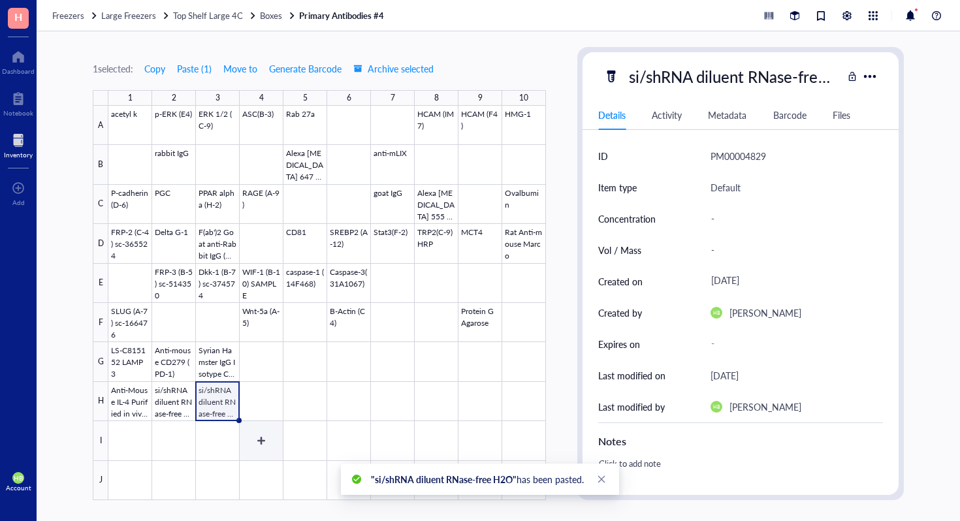
click at [263, 398] on div at bounding box center [326, 303] width 437 height 394
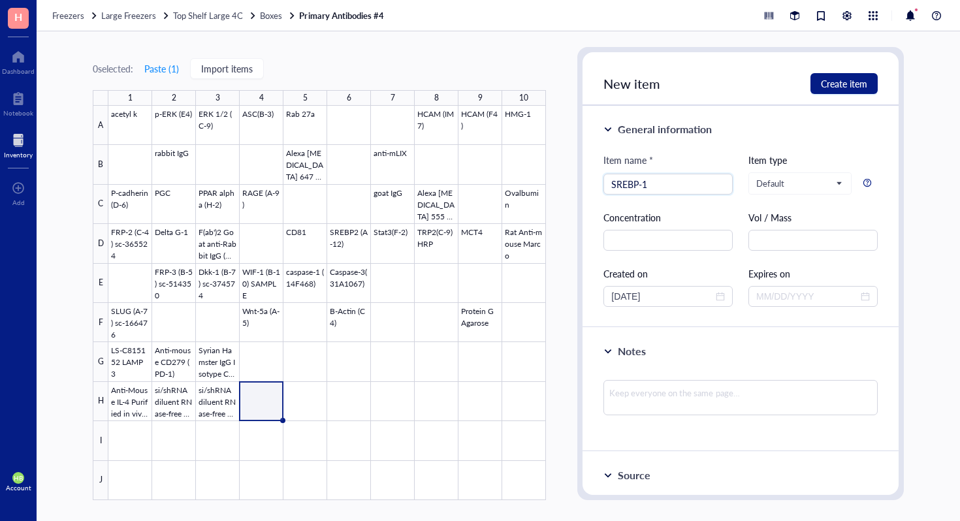
type input "SREBP-1"
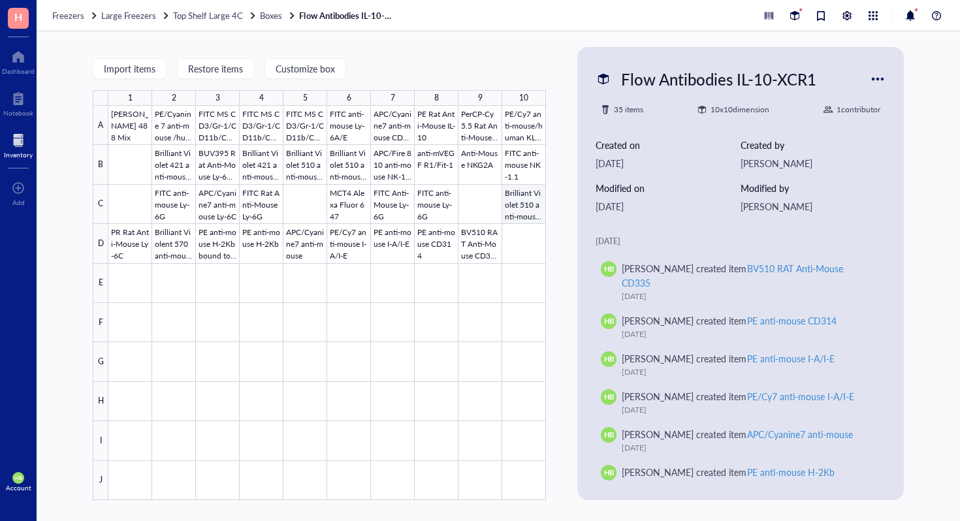
click at [513, 236] on div at bounding box center [326, 303] width 437 height 394
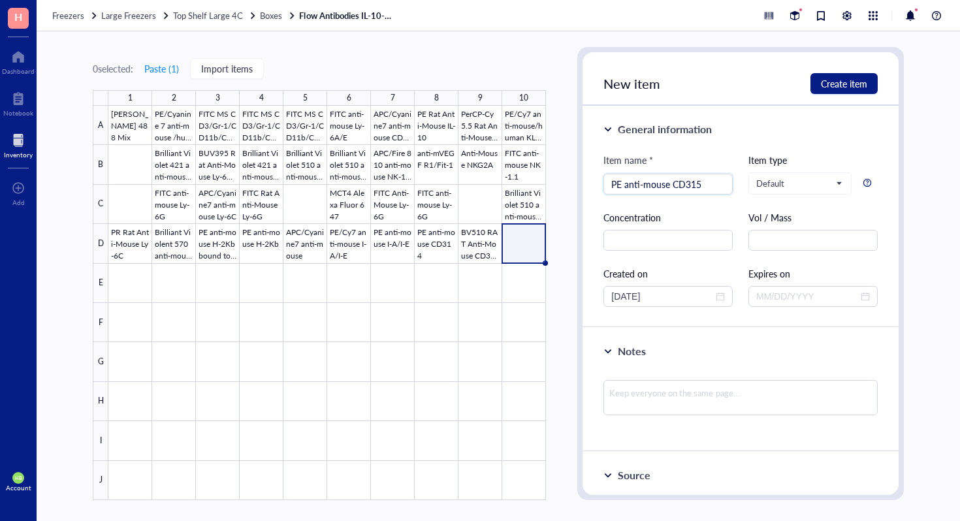
type input "PE anti-mouse CD315"
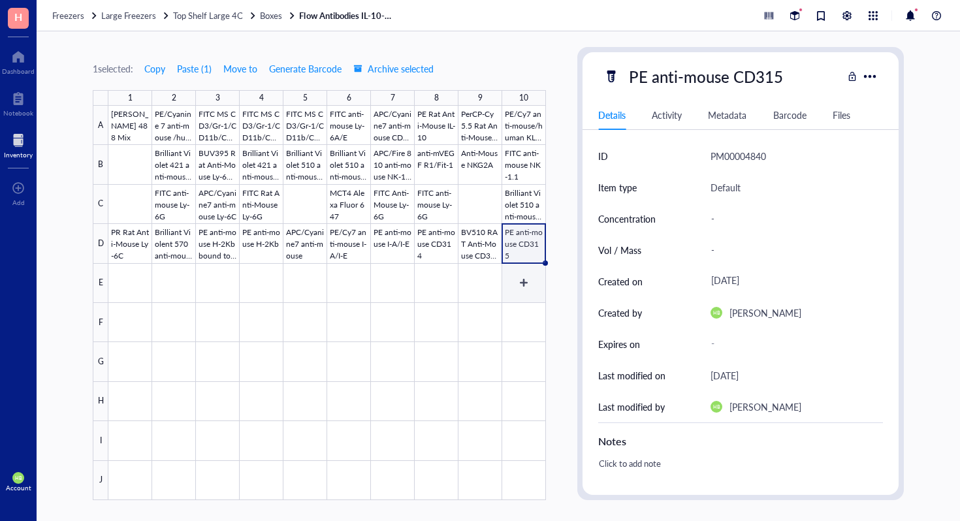
click at [520, 287] on div at bounding box center [326, 303] width 437 height 394
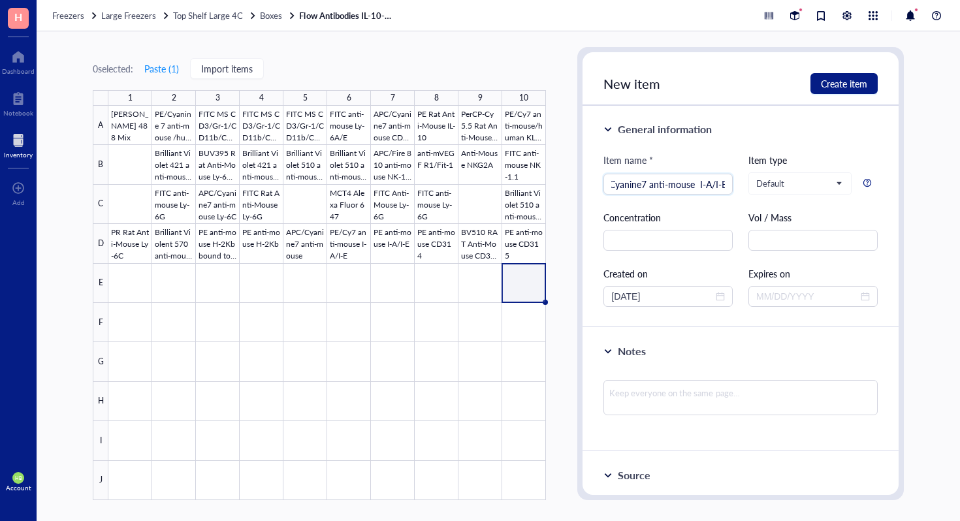
scroll to position [0, 21]
click at [697, 185] on input "PE/Cyanine7 anti-mouse I-A/I-E" at bounding box center [668, 184] width 114 height 20
type input "PE/Cyanine7 anti-mouse I-A/I-E"
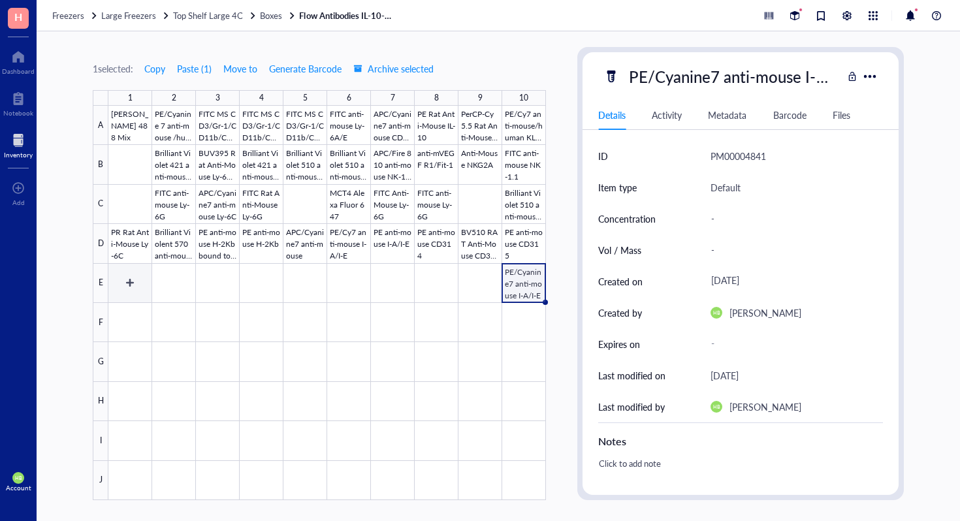
click at [142, 287] on div at bounding box center [326, 303] width 437 height 394
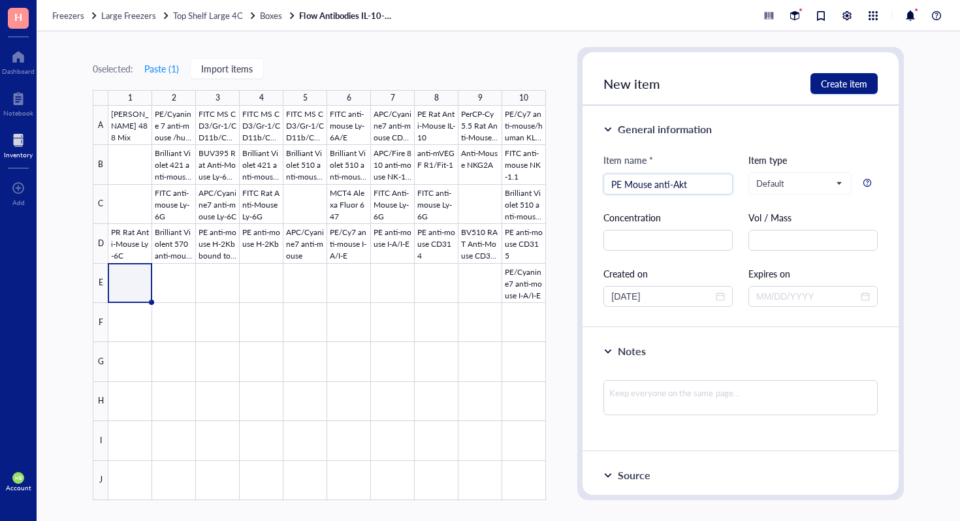
type input "PE Mouse anti-Akt"
type input "Anti-Human/Mouse Phospho-AK11"
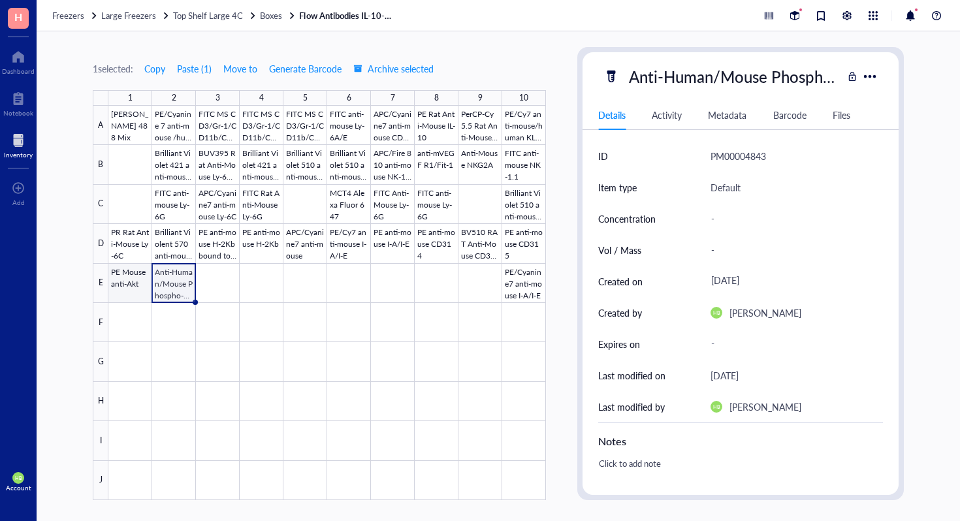
scroll to position [0, 44]
click at [221, 263] on div at bounding box center [326, 303] width 437 height 394
click at [219, 272] on div at bounding box center [326, 303] width 437 height 394
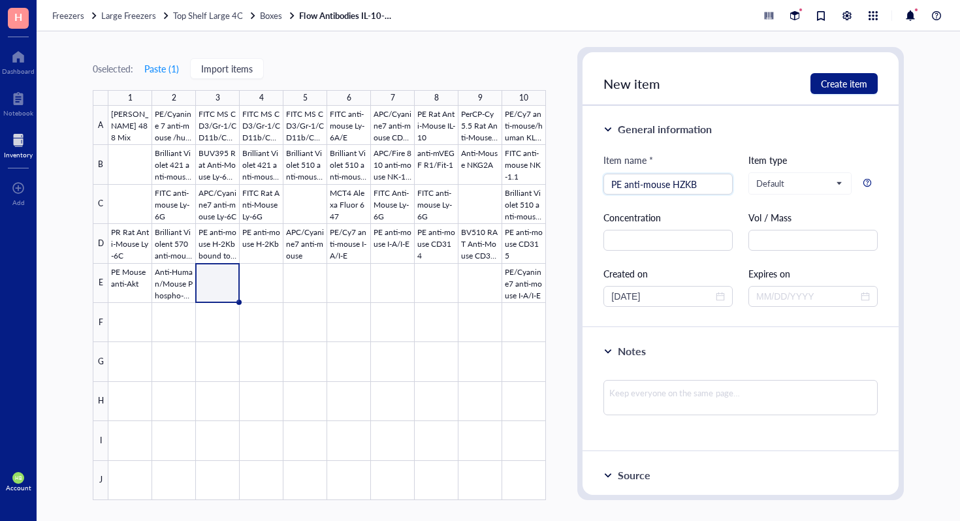
type input "PE anti-mouse HZKB"
type input "PE/Cy7 anti-mouse TCR y/8"
type input "Brilliant Violent 605 anti-mouse CD184"
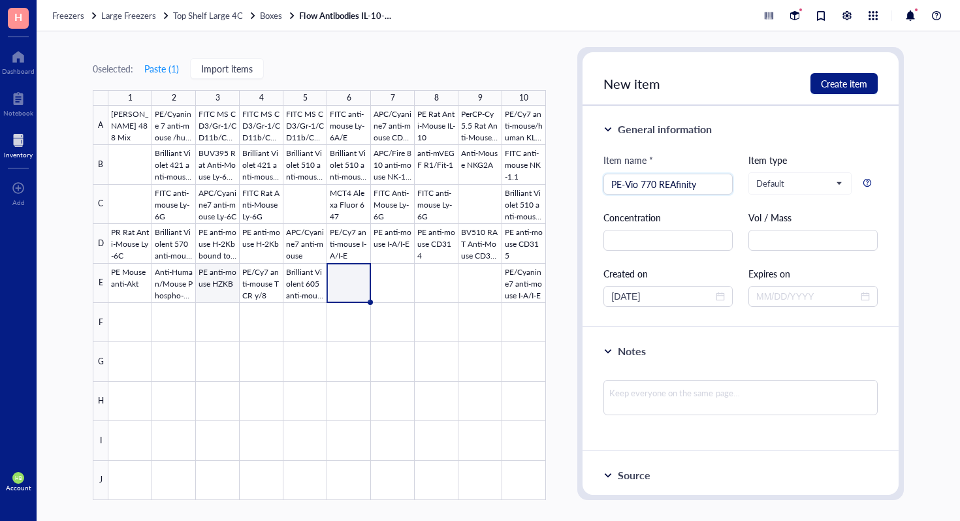
type input "PE-Vio 770 REAfinity"
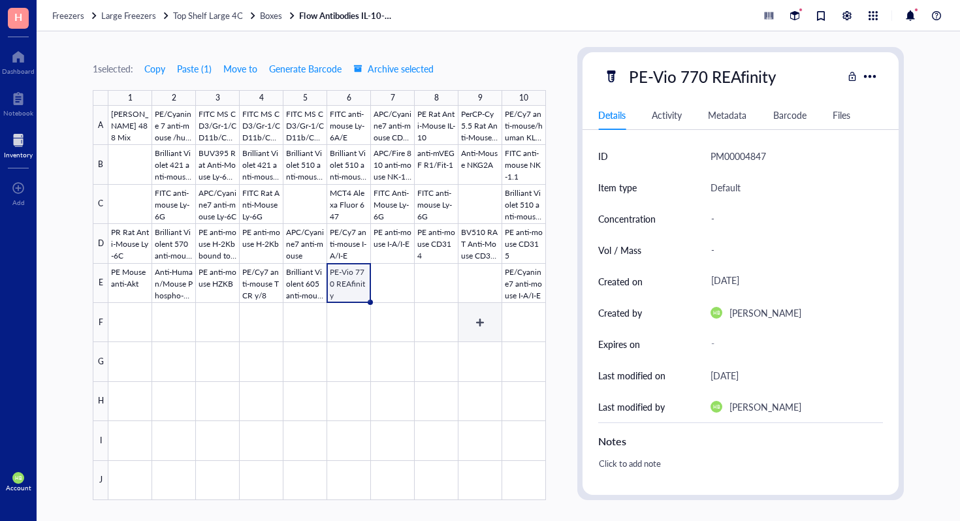
click at [471, 292] on div at bounding box center [326, 303] width 437 height 394
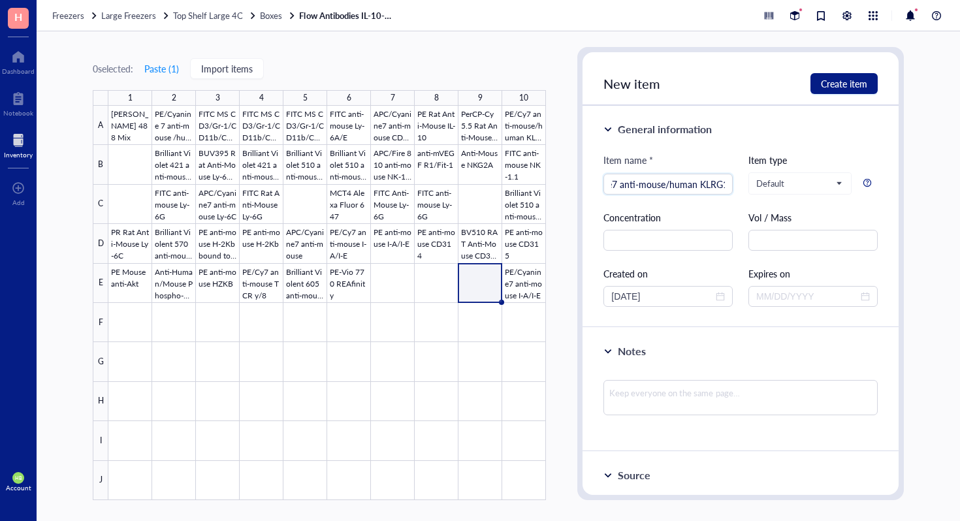
scroll to position [0, 51]
type input "PE/Cyanine7 anti-mouse/human KLRG1"
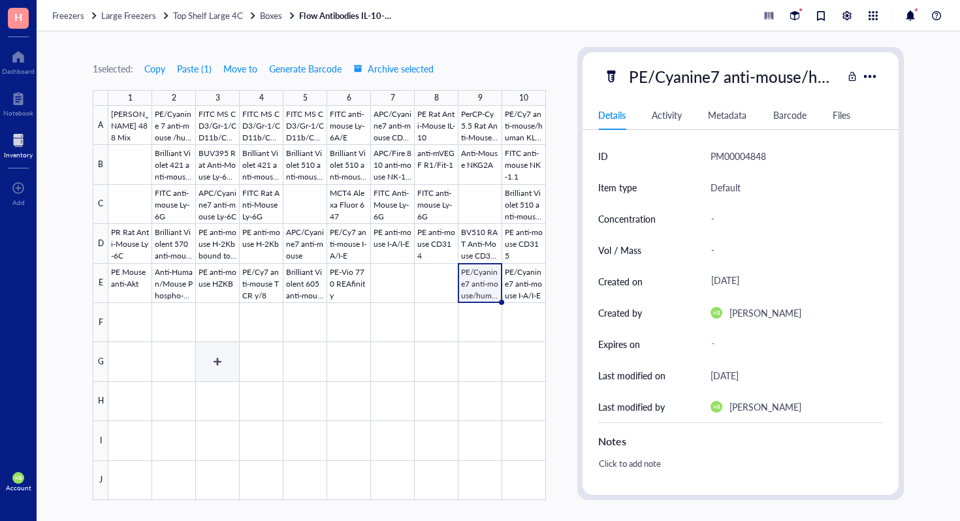
click at [259, 331] on div at bounding box center [326, 303] width 437 height 394
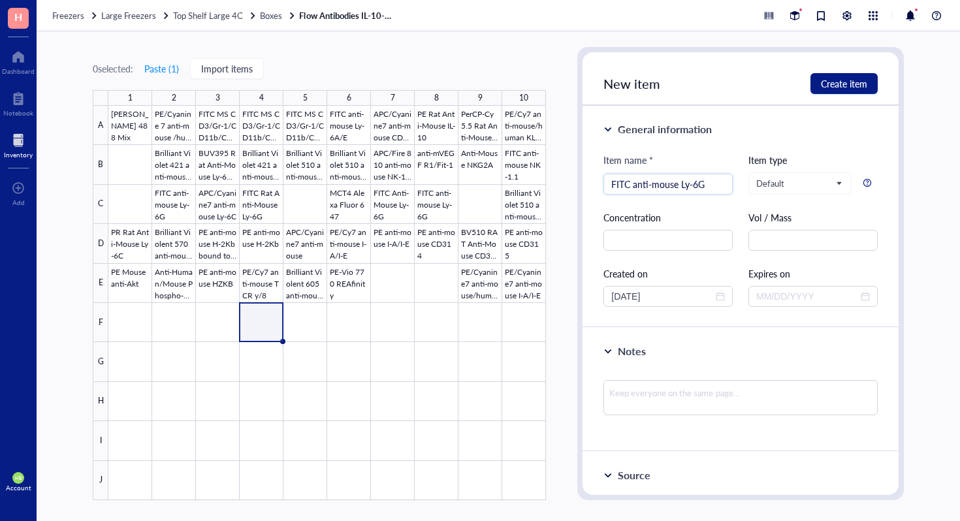
type input "FITC anti-mouse Ly-6G"
type input "PE/Cyanine7 anti-mouse Podoplanin"
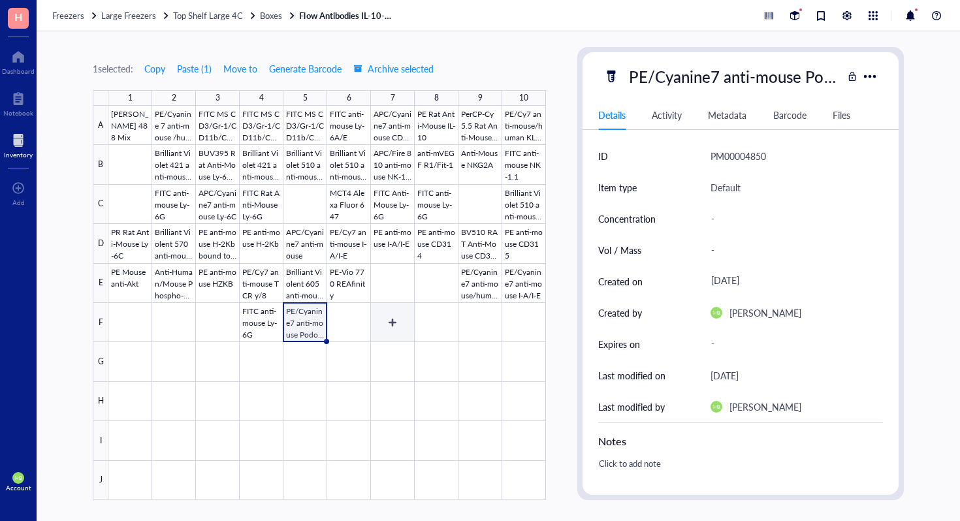
click at [395, 330] on div at bounding box center [326, 303] width 437 height 394
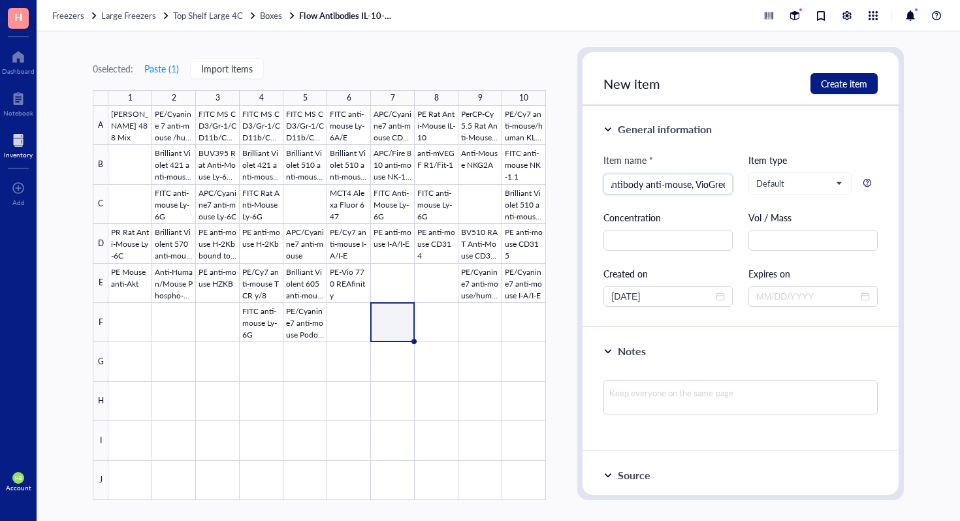
scroll to position [0, 70]
type input "MHC Class 2 Antibody anti-mouse, VioGreen"
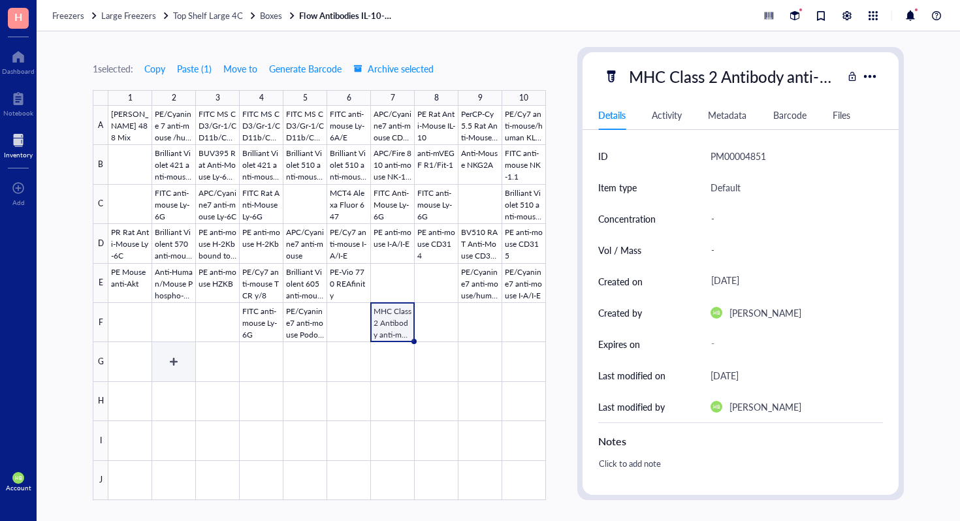
click at [185, 360] on div at bounding box center [326, 303] width 437 height 394
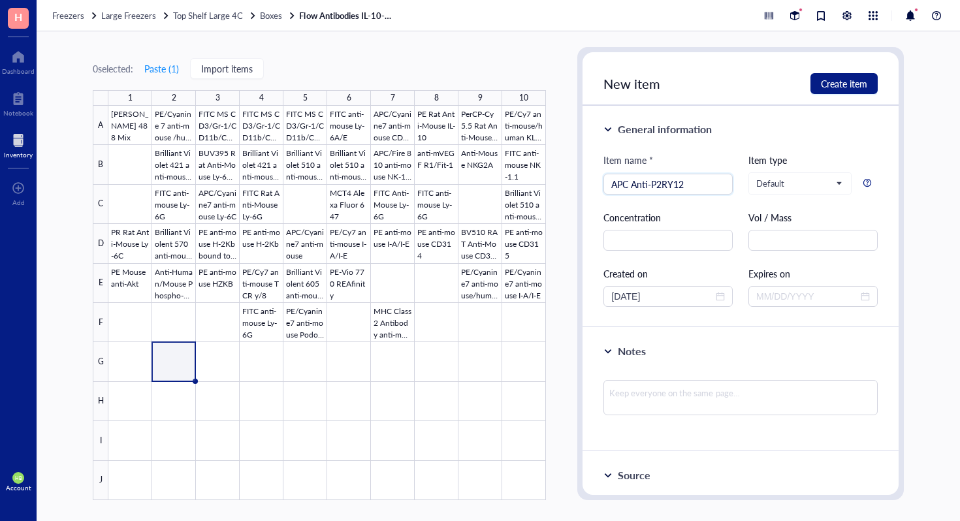
type input "APC Anti-P2RY12"
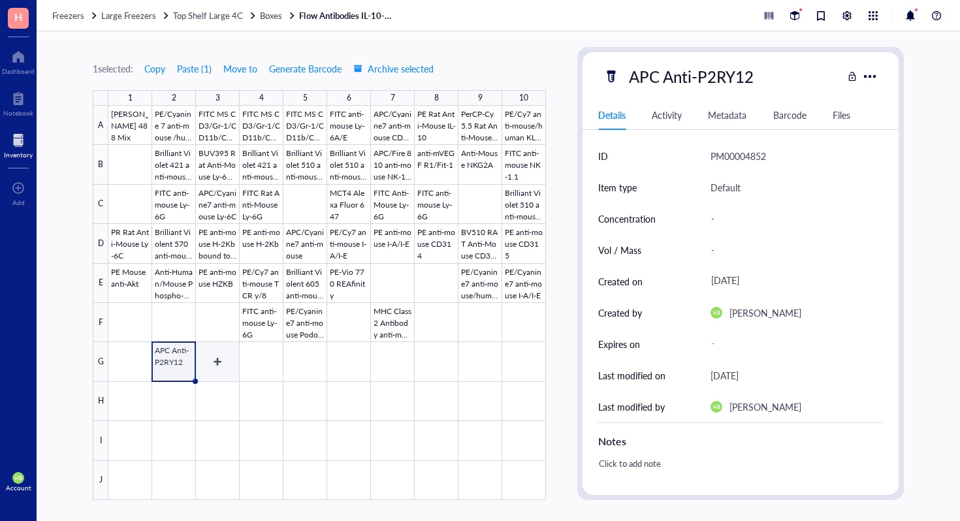
click at [202, 355] on div at bounding box center [326, 303] width 437 height 394
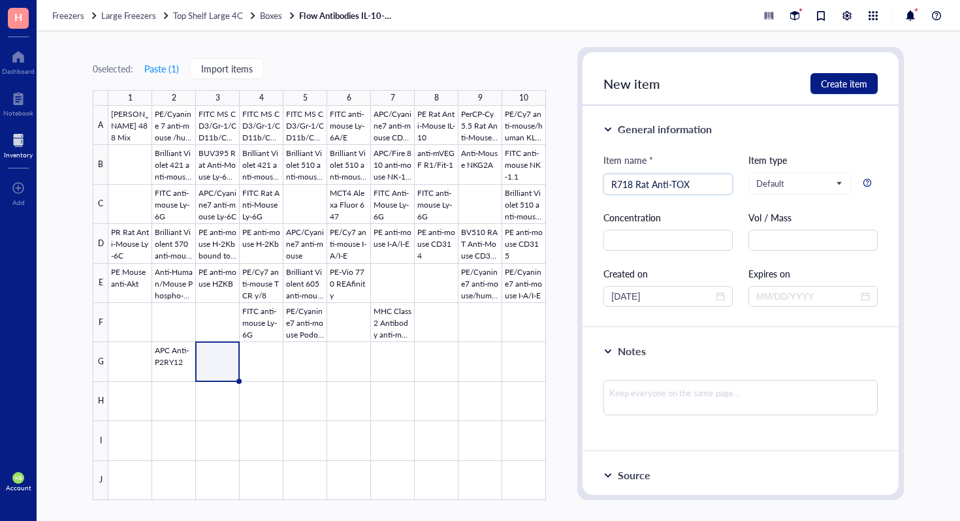
type input "R718 Rat Anti-TOX"
type input "Anti-mPDCA-1-FITC"
